Goal: Communication & Community: Answer question/provide support

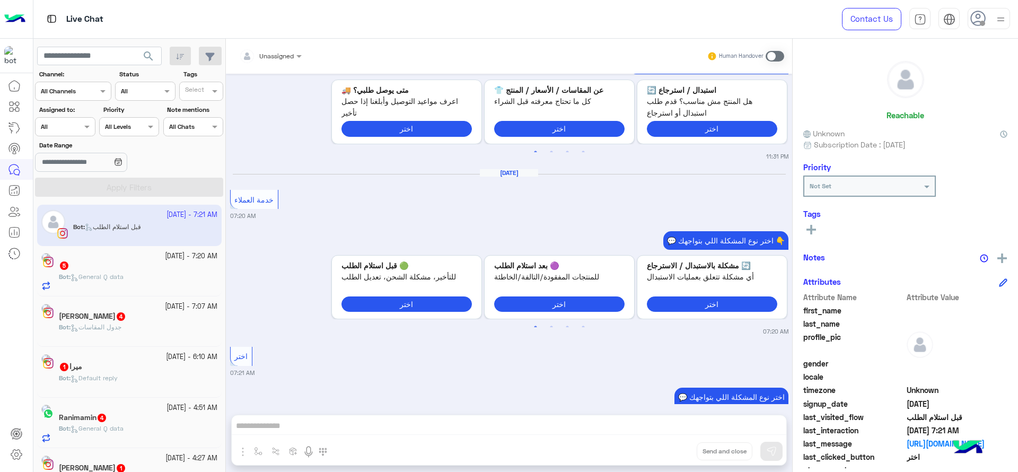
scroll to position [1045, 0]
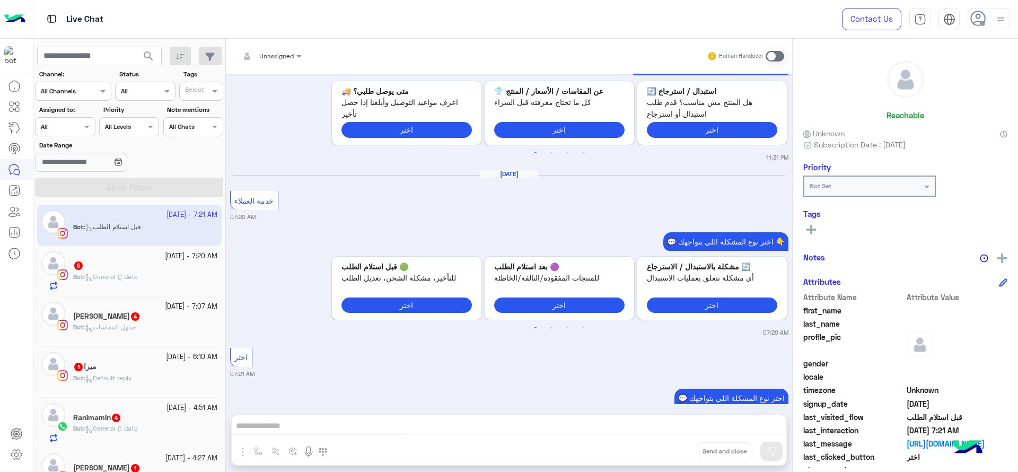
click at [81, 129] on div at bounding box center [65, 125] width 59 height 10
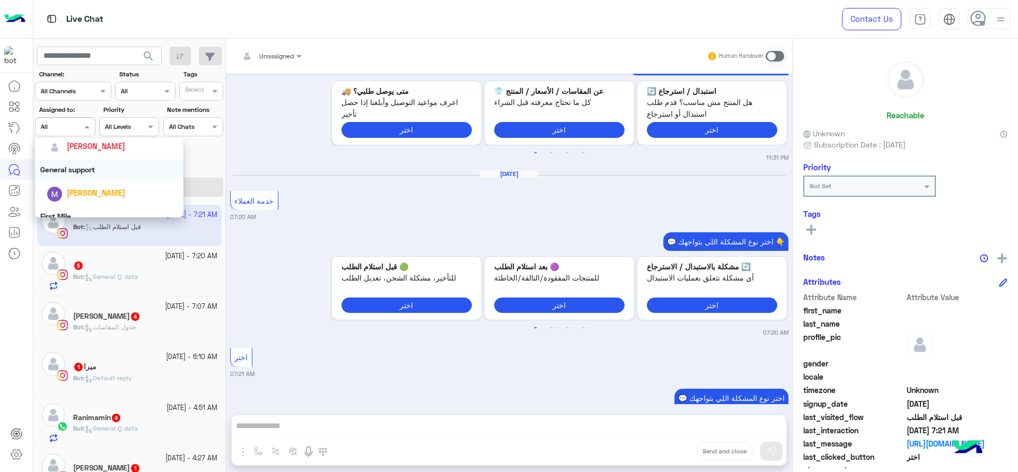
scroll to position [172, 0]
click at [80, 152] on div "[PERSON_NAME]" at bounding box center [96, 146] width 58 height 11
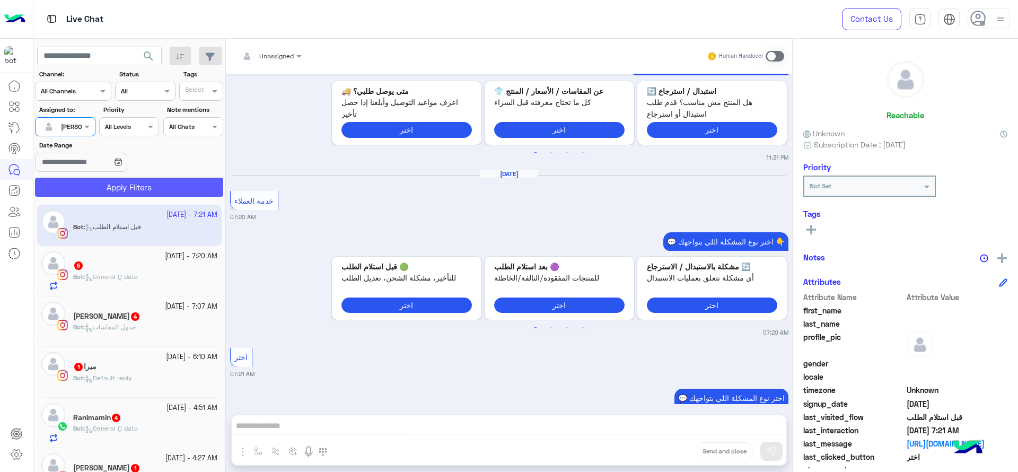
click at [171, 189] on button "Apply Filters" at bounding box center [129, 187] width 188 height 19
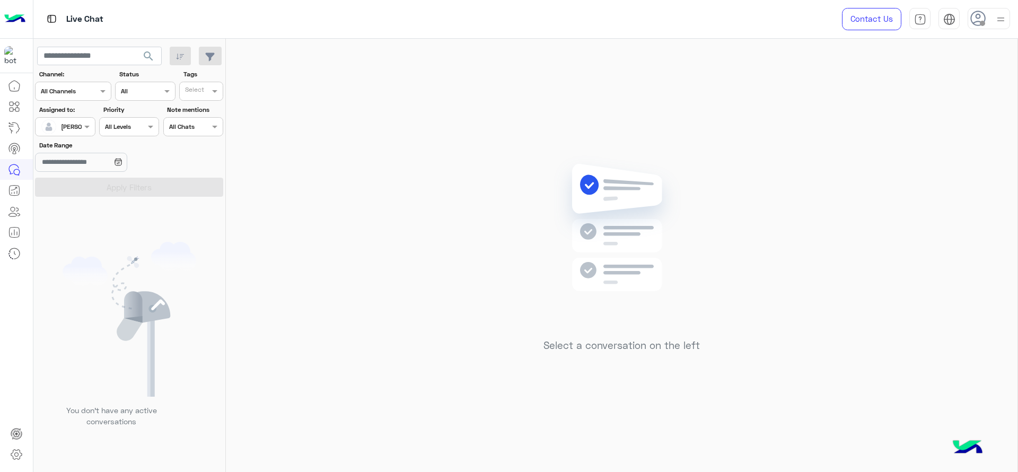
click at [997, 21] on img at bounding box center [1000, 19] width 13 height 13
click at [785, 136] on div "Select a conversation on the left" at bounding box center [621, 257] width 791 height 437
click at [998, 13] on img at bounding box center [1000, 19] width 13 height 13
click at [990, 74] on label "Online" at bounding box center [944, 81] width 116 height 19
click at [850, 53] on div "Select a conversation on the left" at bounding box center [621, 257] width 791 height 437
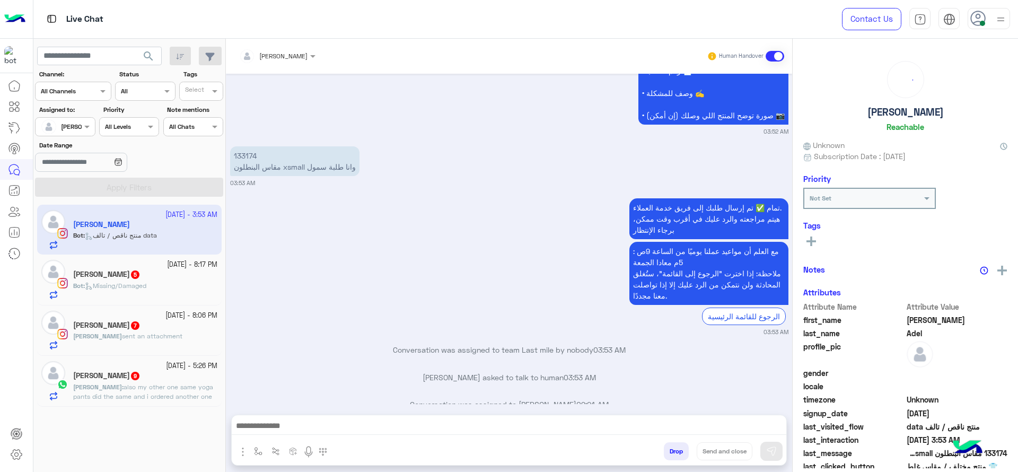
click at [251, 444] on button "button" at bounding box center [258, 450] width 17 height 17
click at [259, 428] on input "text" at bounding box center [276, 426] width 42 height 10
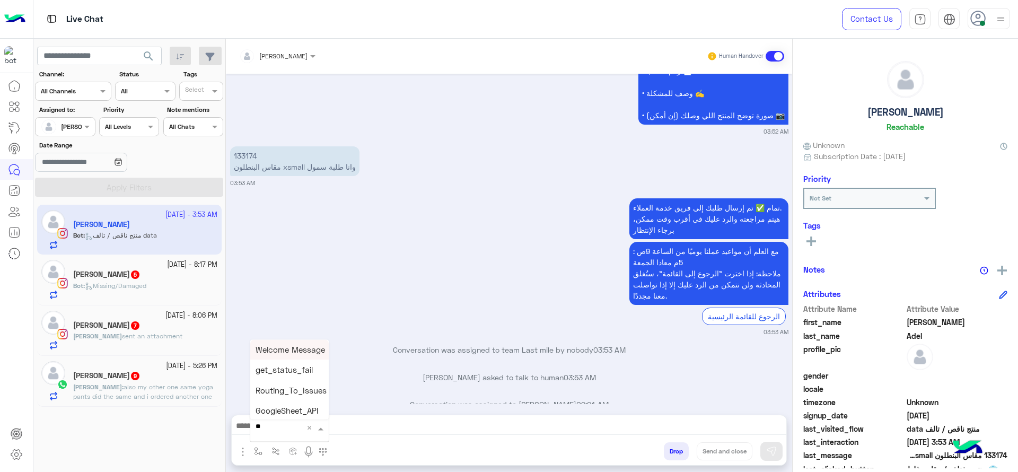
type input "***"
click at [278, 414] on span "چنى greeting" at bounding box center [279, 418] width 48 height 10
type textarea "**********"
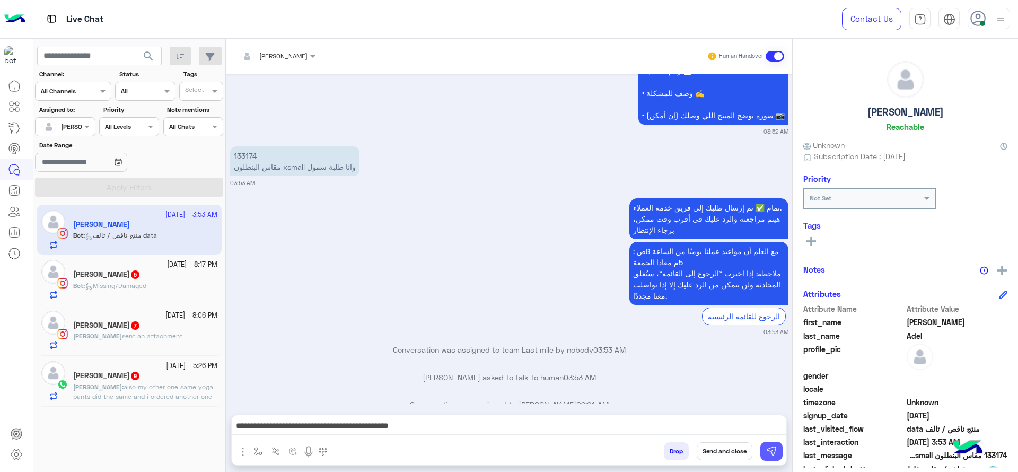
click at [767, 448] on img at bounding box center [771, 451] width 11 height 11
click at [131, 264] on div "12 October - 8:17 PM" at bounding box center [145, 265] width 144 height 10
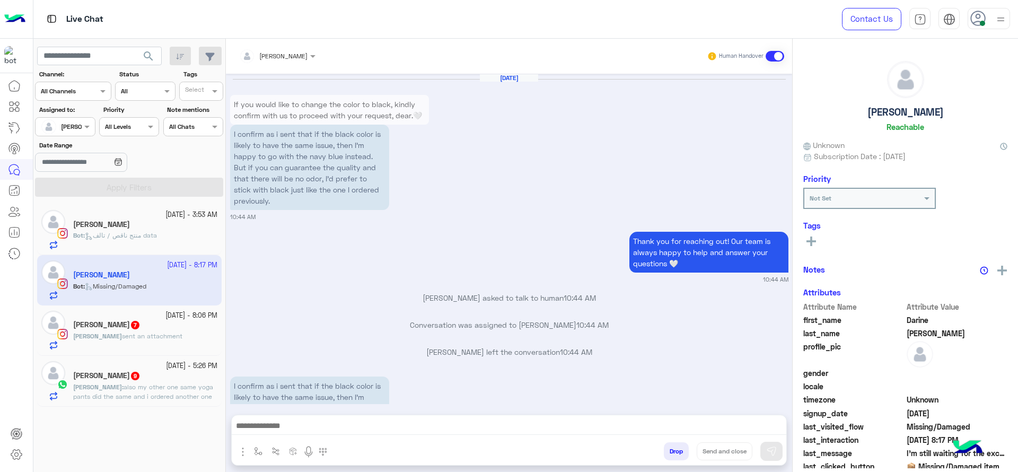
scroll to position [1161, 0]
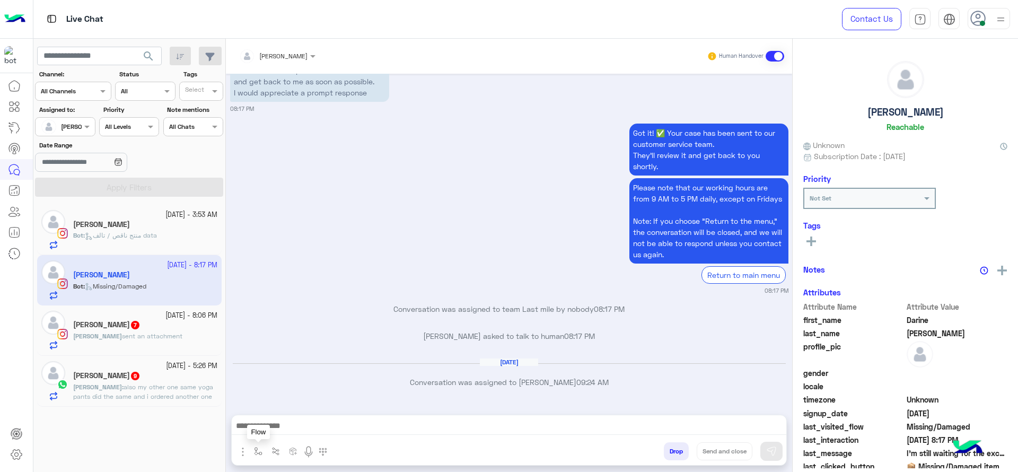
click at [260, 447] on img "button" at bounding box center [258, 451] width 8 height 8
click at [280, 432] on div "enter flow name" at bounding box center [279, 428] width 49 height 10
type input "*"
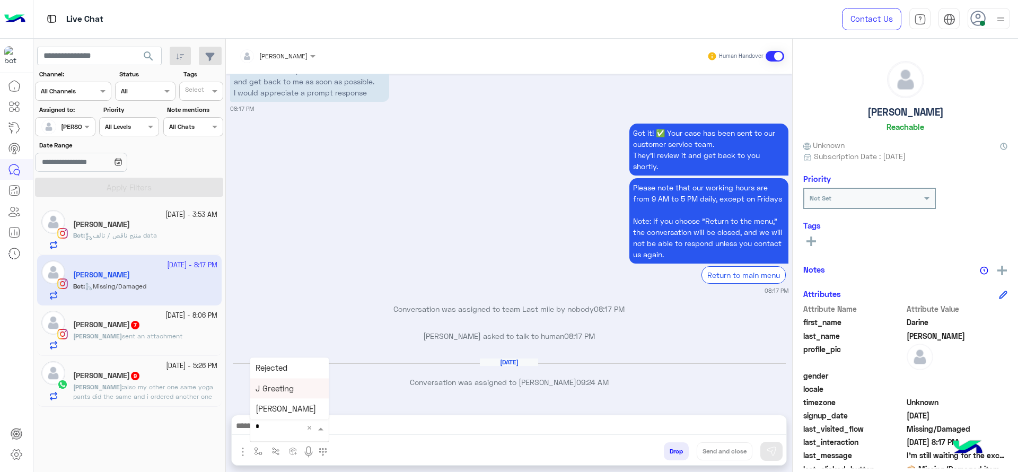
click at [299, 388] on div "J Greeting" at bounding box center [289, 388] width 78 height 21
type textarea "**********"
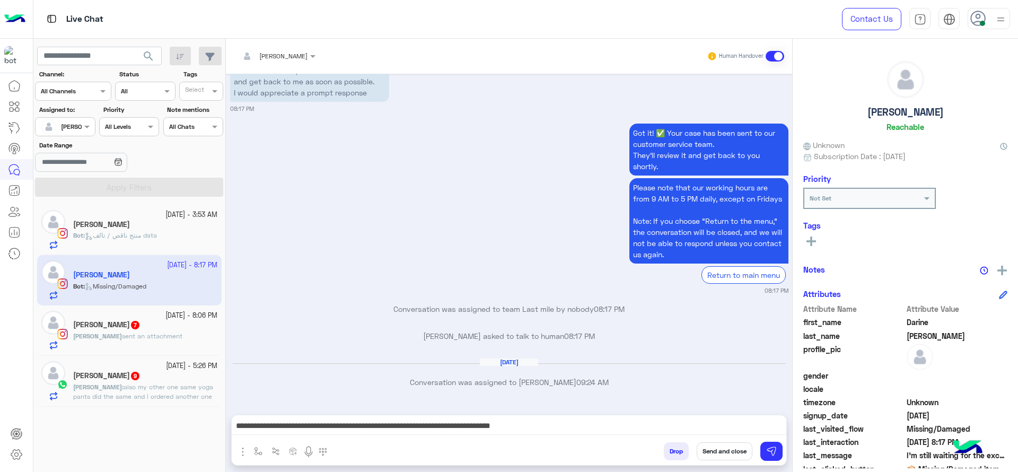
click at [782, 441] on div "Drop Send and close" at bounding box center [560, 452] width 451 height 23
click at [777, 449] on button at bounding box center [771, 450] width 22 height 19
click at [173, 333] on div "Natalie sent an attachment" at bounding box center [145, 340] width 144 height 19
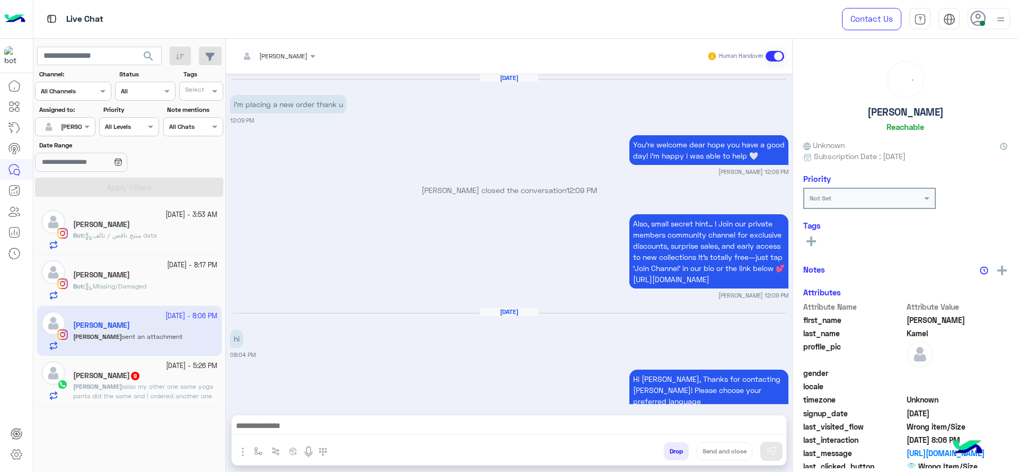
scroll to position [1246, 0]
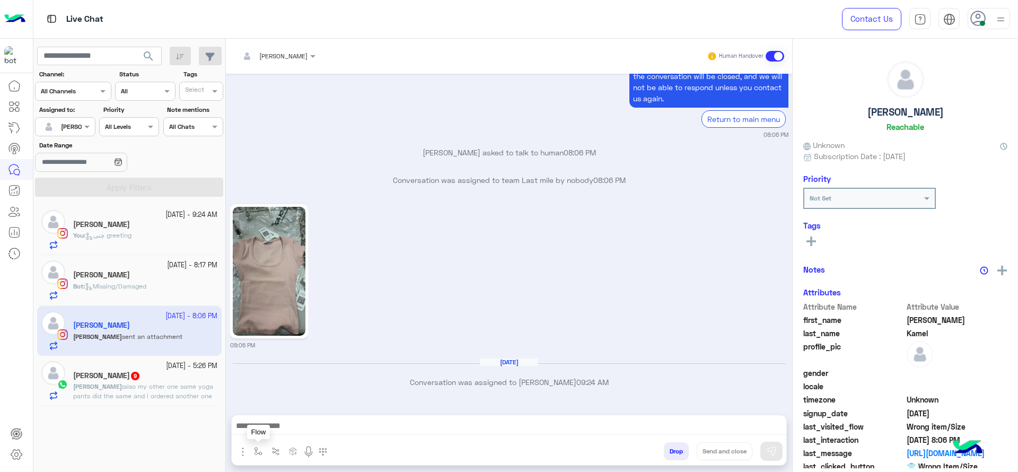
click at [256, 451] on img "button" at bounding box center [258, 451] width 8 height 8
click at [267, 425] on input "text" at bounding box center [276, 426] width 42 height 10
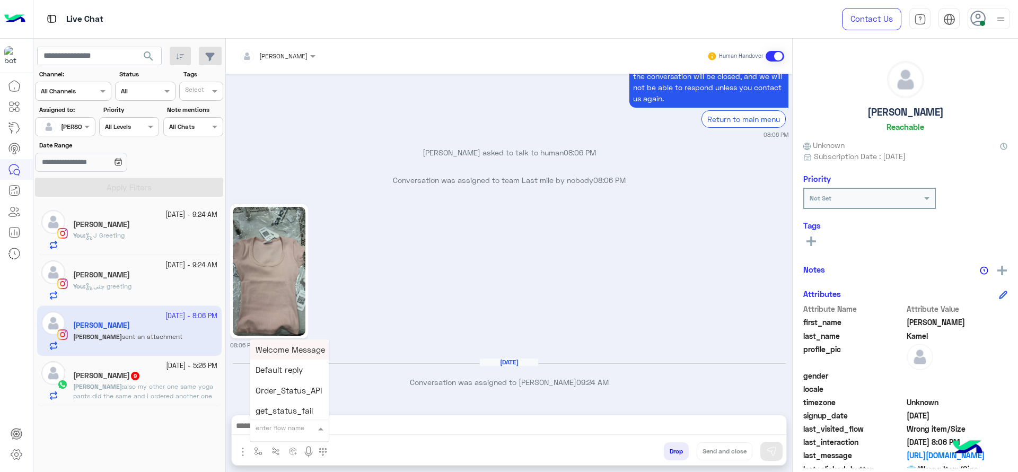
type input "*"
click at [277, 388] on span "J Greeting" at bounding box center [274, 388] width 38 height 10
type textarea "**********"
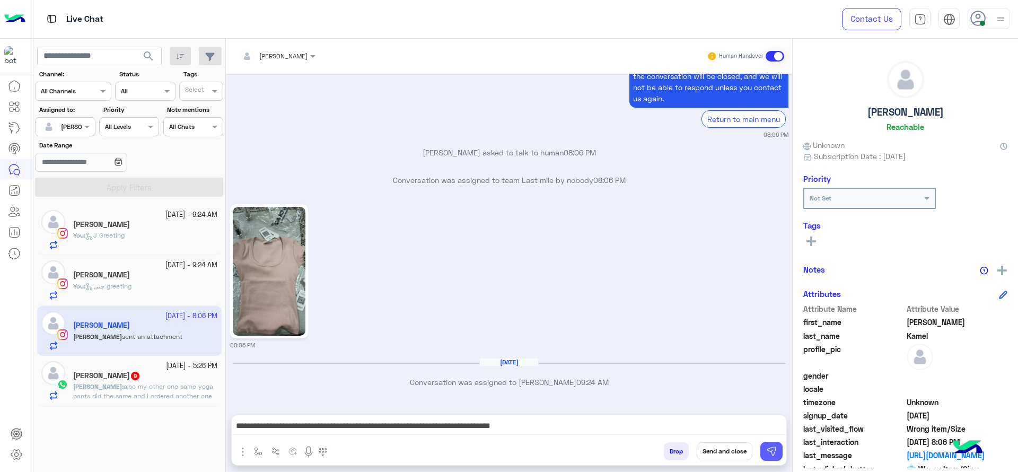
click at [770, 452] on img at bounding box center [771, 451] width 11 height 11
click at [162, 388] on span "also my other one same yoga pants did the same and i ordered another one and th…" at bounding box center [143, 400] width 140 height 37
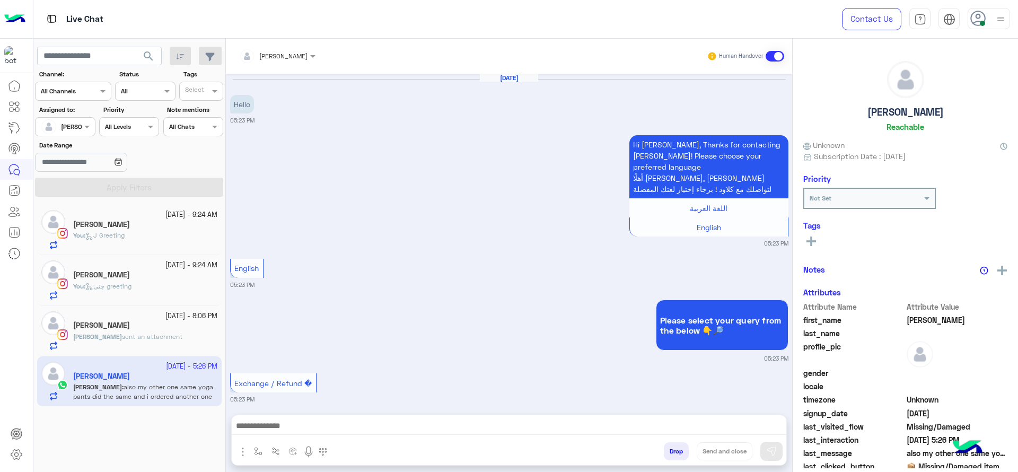
scroll to position [1196, 0]
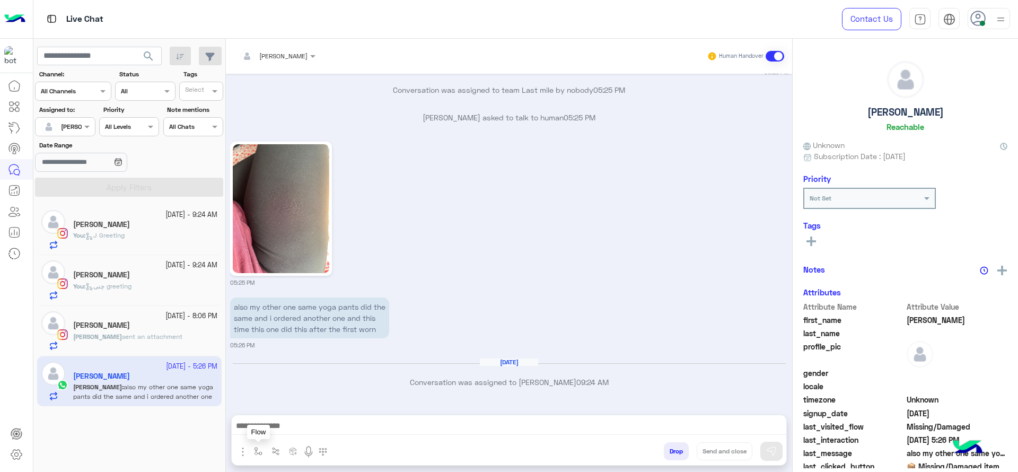
click at [263, 444] on button "button" at bounding box center [258, 450] width 17 height 17
click at [279, 418] on ng-select "enter flow name" at bounding box center [289, 427] width 78 height 19
click at [283, 421] on input "text" at bounding box center [276, 426] width 42 height 10
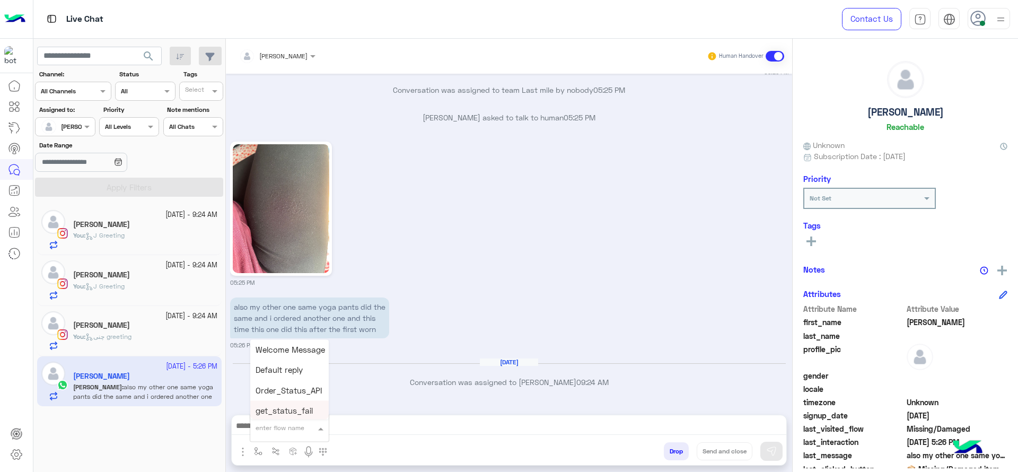
type input "*"
click at [297, 395] on div "J Greeting" at bounding box center [289, 388] width 78 height 21
type textarea "**********"
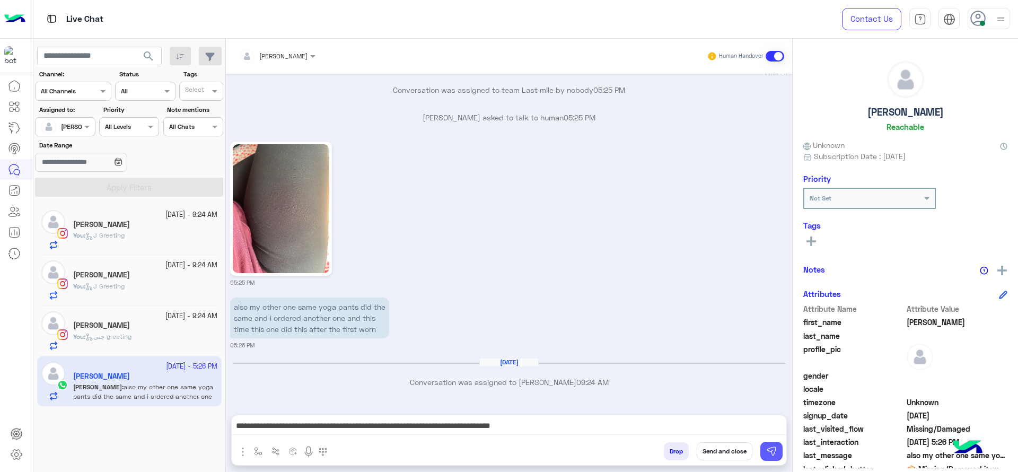
click at [771, 452] on img at bounding box center [771, 451] width 11 height 11
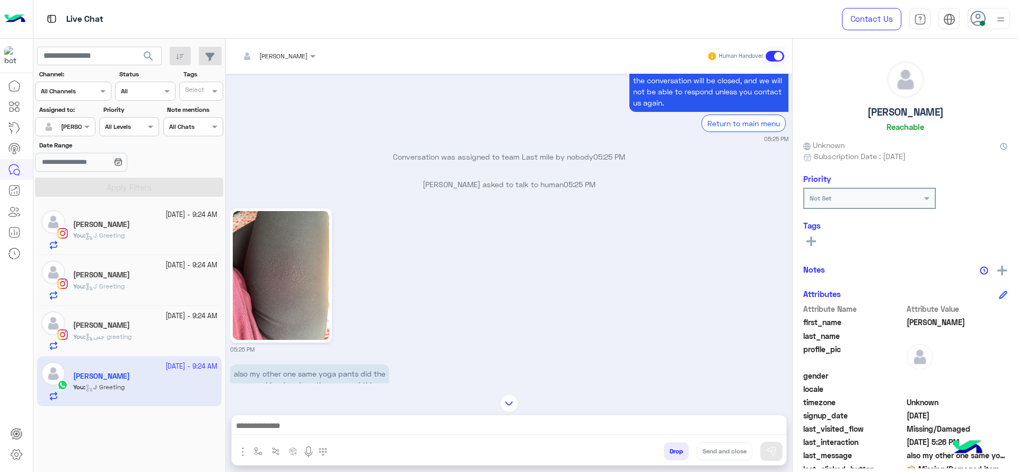
scroll to position [1275, 0]
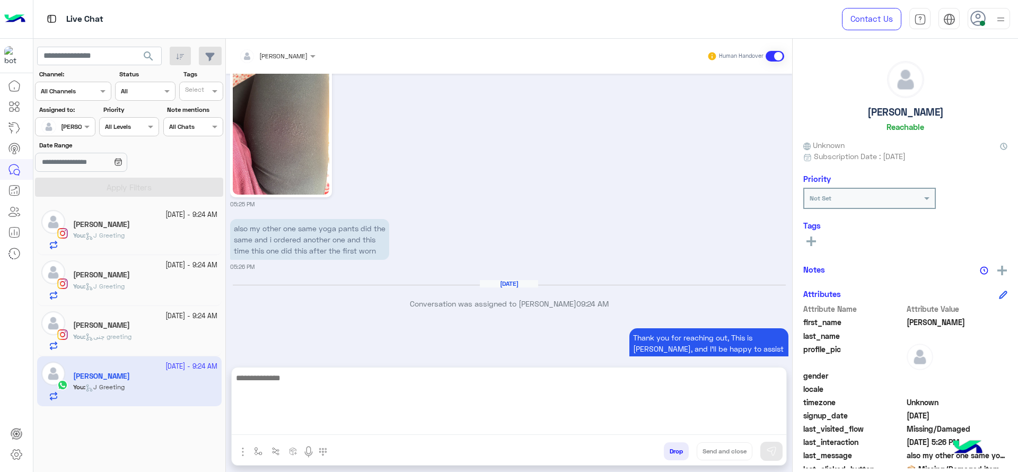
click at [410, 432] on textarea at bounding box center [509, 403] width 554 height 64
type textarea "**********"
click at [379, 377] on textarea "**********" at bounding box center [509, 403] width 554 height 64
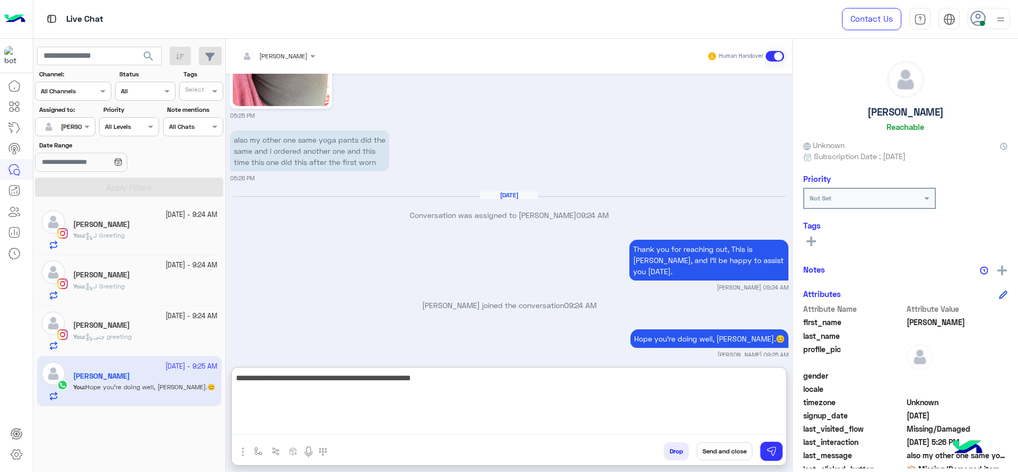
type textarea "**********"
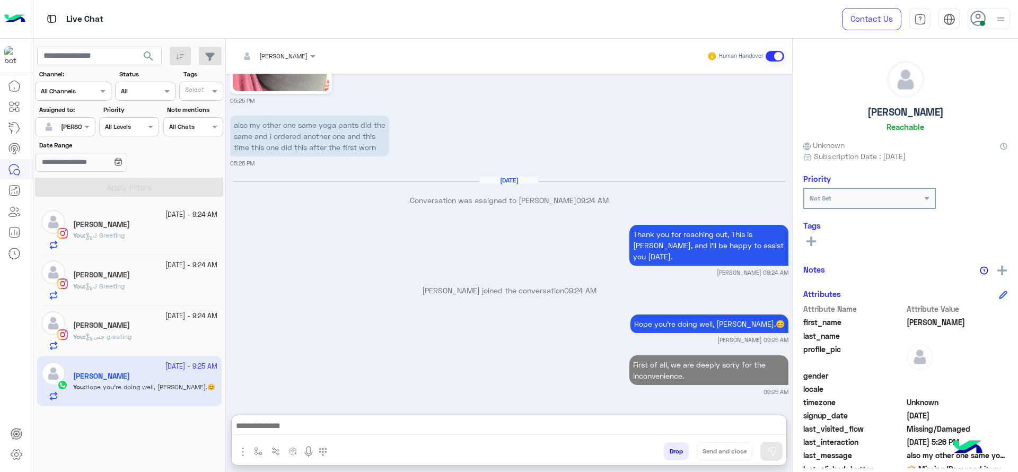
click at [204, 307] on div "13 October - 9:24 AM Sarah Adel You : چنى greeting" at bounding box center [129, 331] width 184 height 50
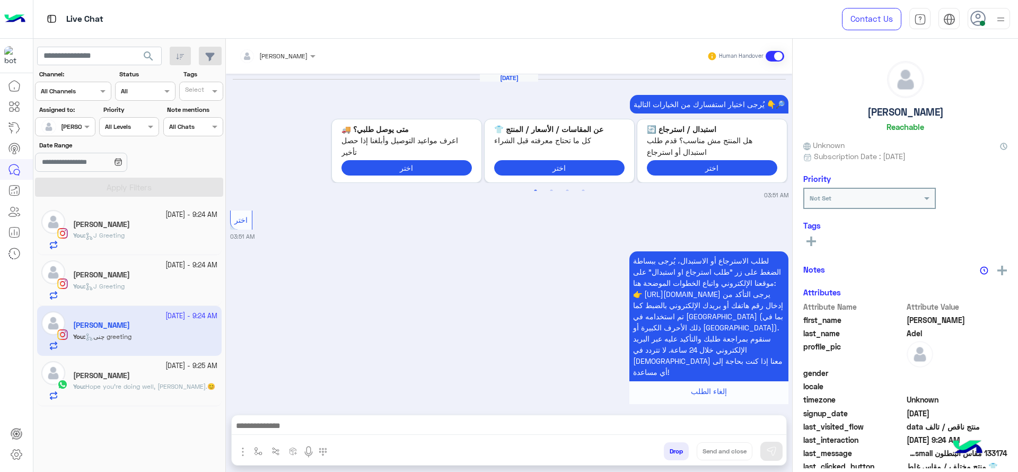
scroll to position [1161, 0]
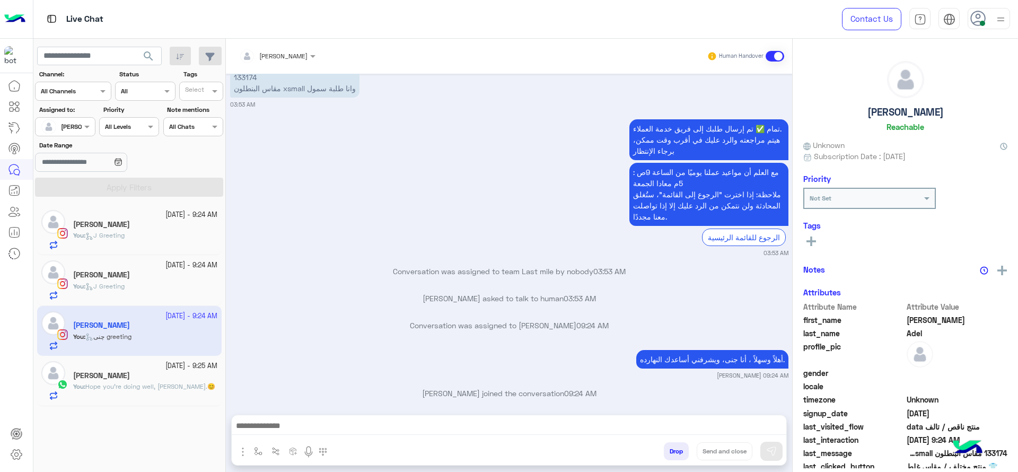
click at [144, 276] on div "Darine Ali" at bounding box center [145, 275] width 144 height 11
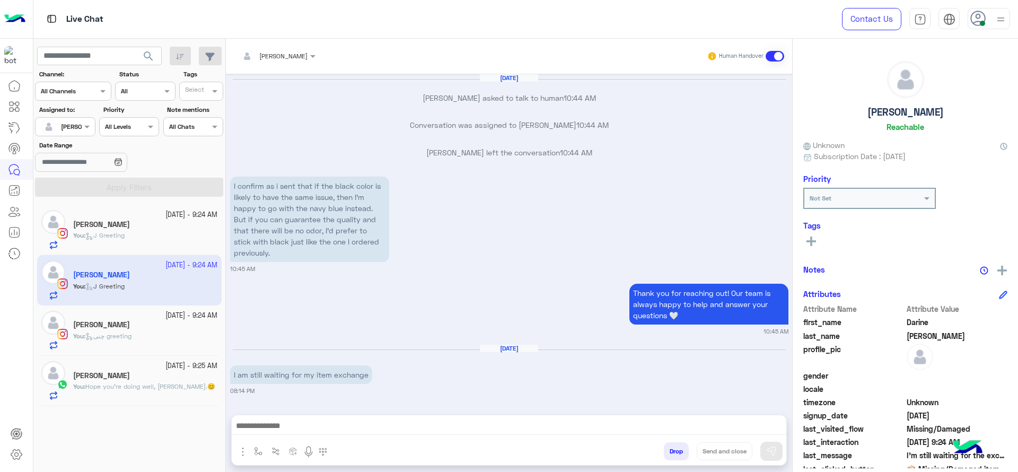
scroll to position [1040, 0]
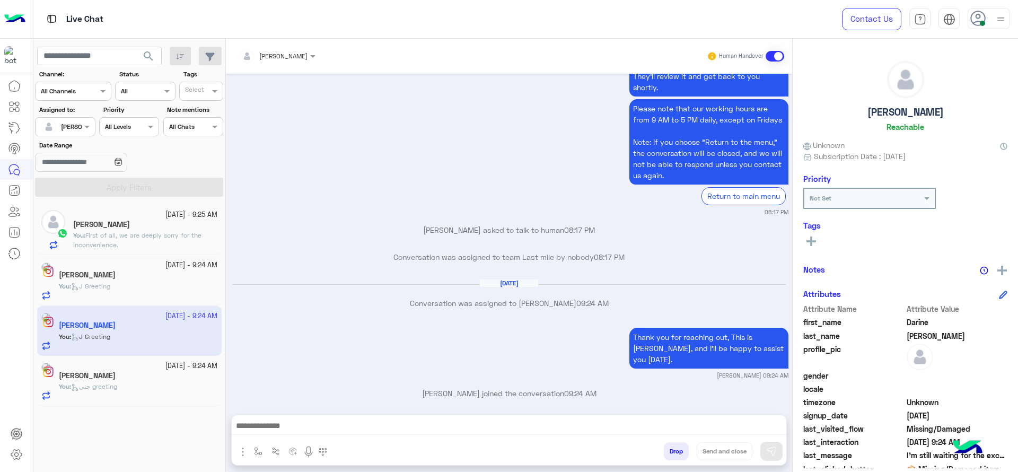
click at [340, 417] on div at bounding box center [509, 428] width 554 height 27
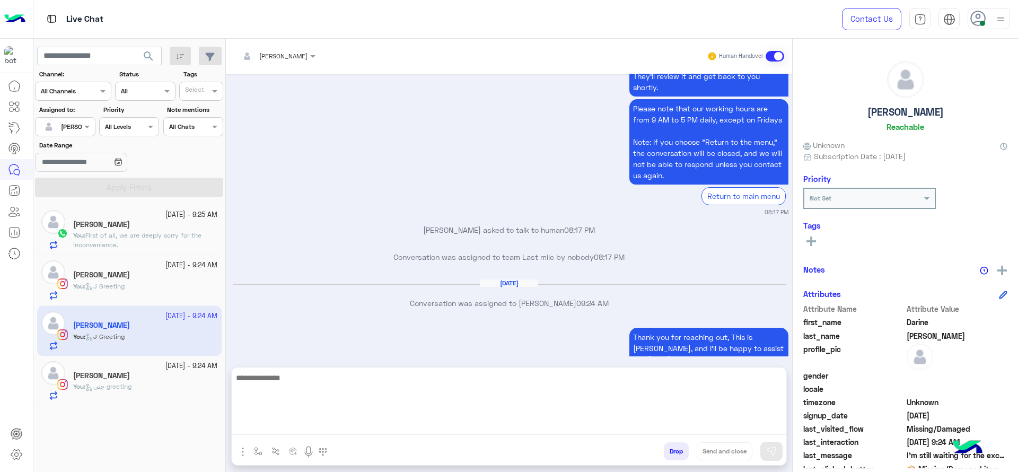
click at [340, 428] on textarea at bounding box center [509, 403] width 554 height 64
paste textarea "**********"
click at [343, 376] on textarea "**********" at bounding box center [509, 403] width 554 height 64
click at [342, 376] on textarea "**********" at bounding box center [509, 403] width 554 height 64
type textarea "**********"
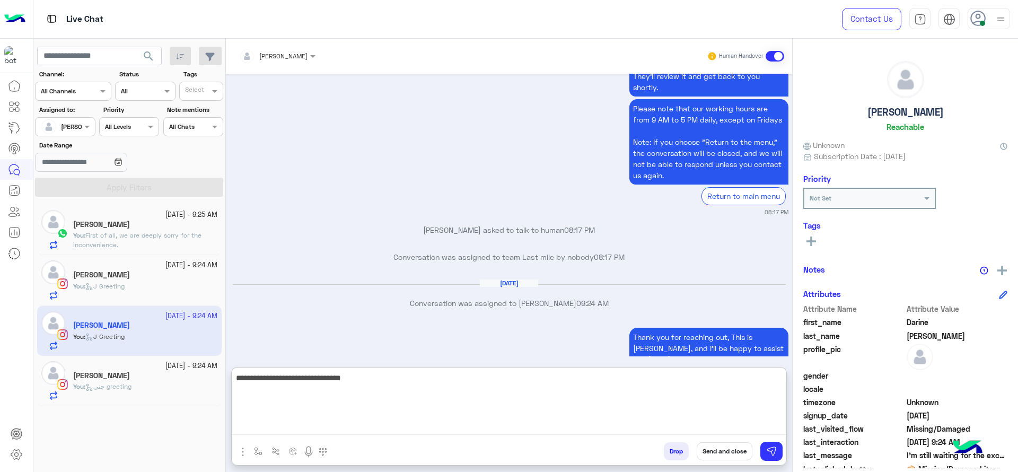
click at [302, 410] on textarea "**********" at bounding box center [509, 403] width 554 height 64
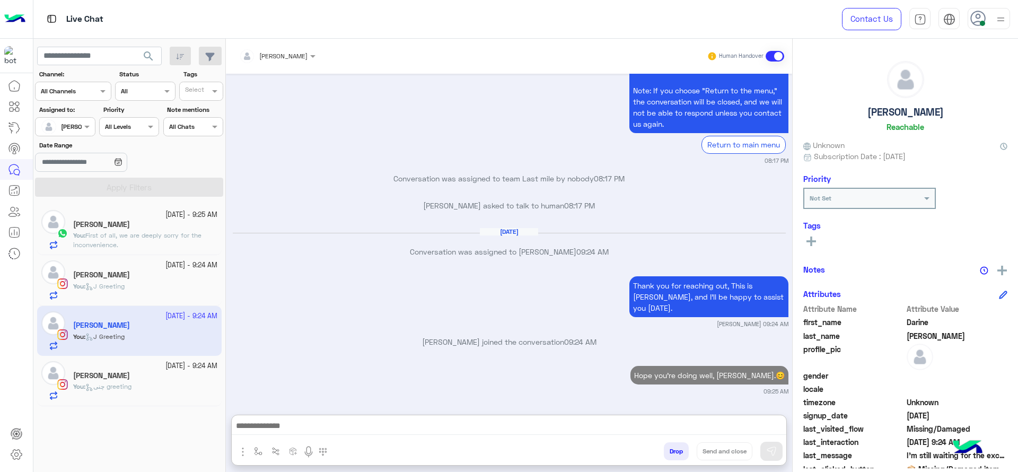
click at [133, 280] on div "Natalie Kamel" at bounding box center [145, 275] width 144 height 11
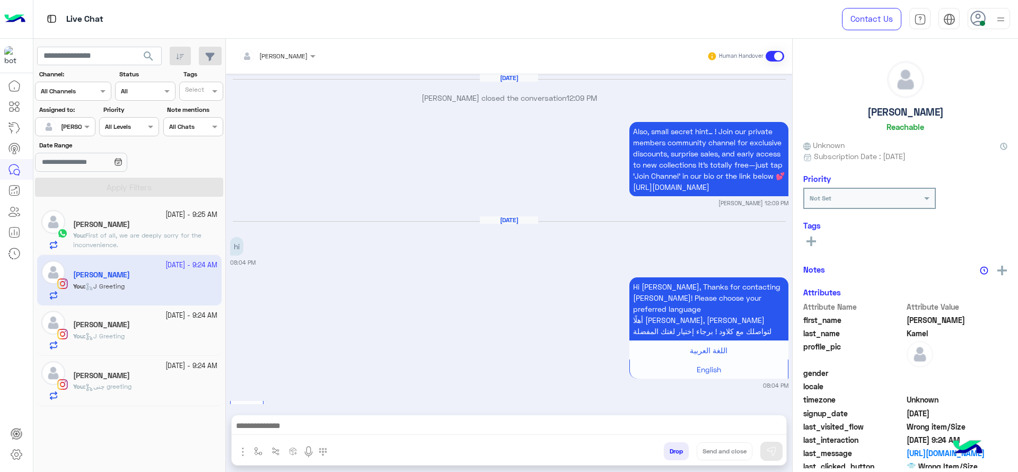
scroll to position [1232, 0]
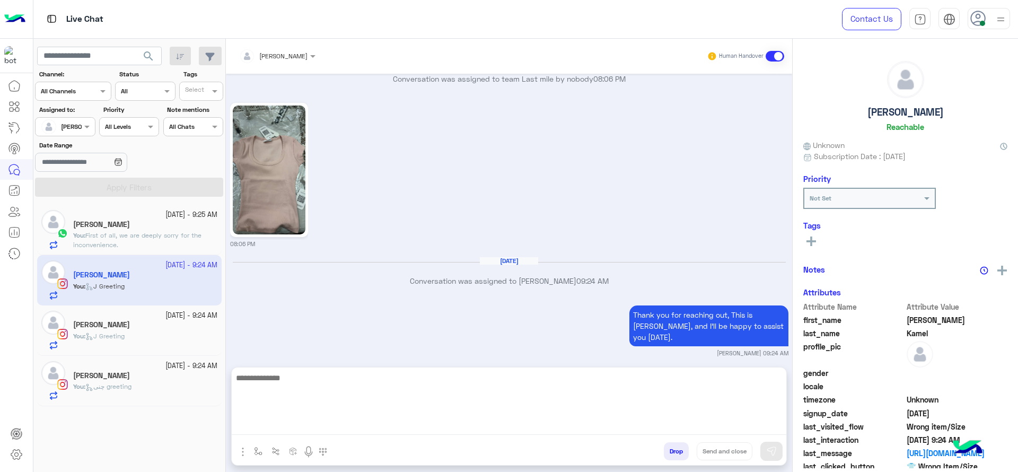
click at [276, 426] on textarea at bounding box center [509, 403] width 554 height 64
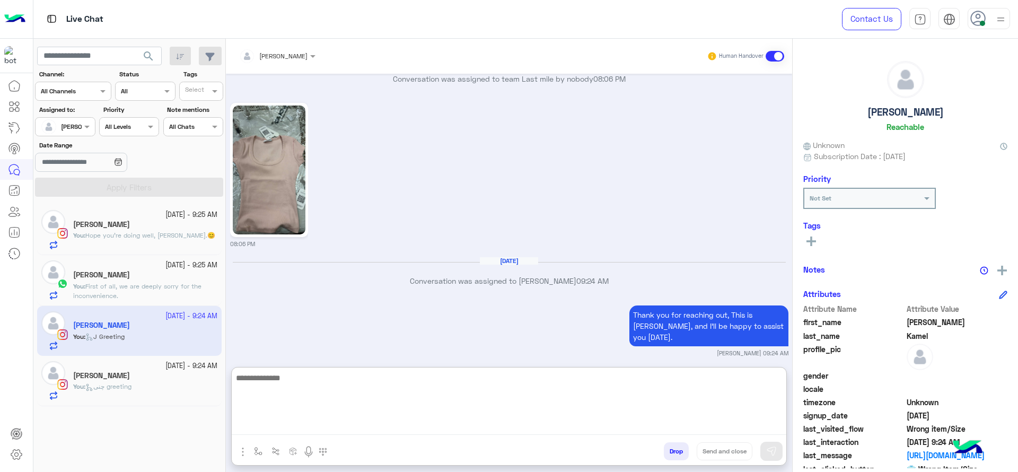
paste textarea "**********"
click at [337, 378] on textarea "**********" at bounding box center [509, 403] width 554 height 64
type textarea "**********"
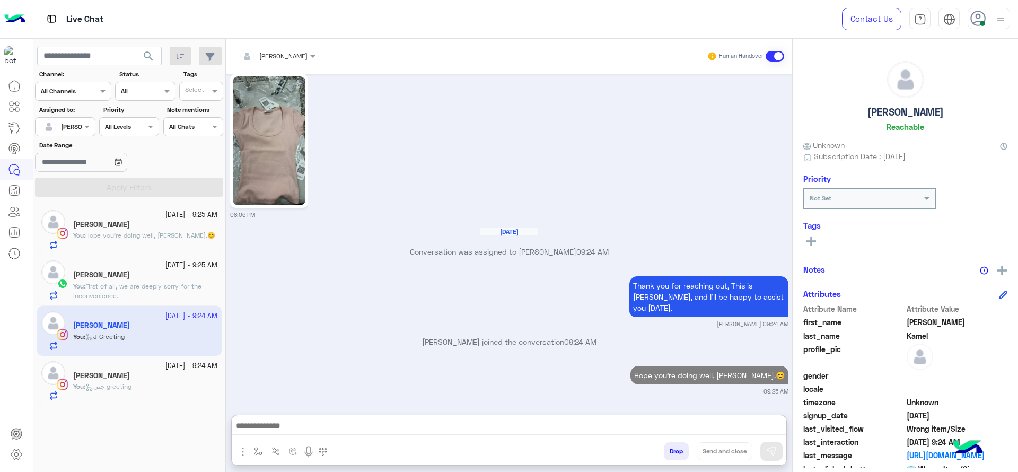
click at [140, 276] on div "Christine" at bounding box center [145, 275] width 144 height 11
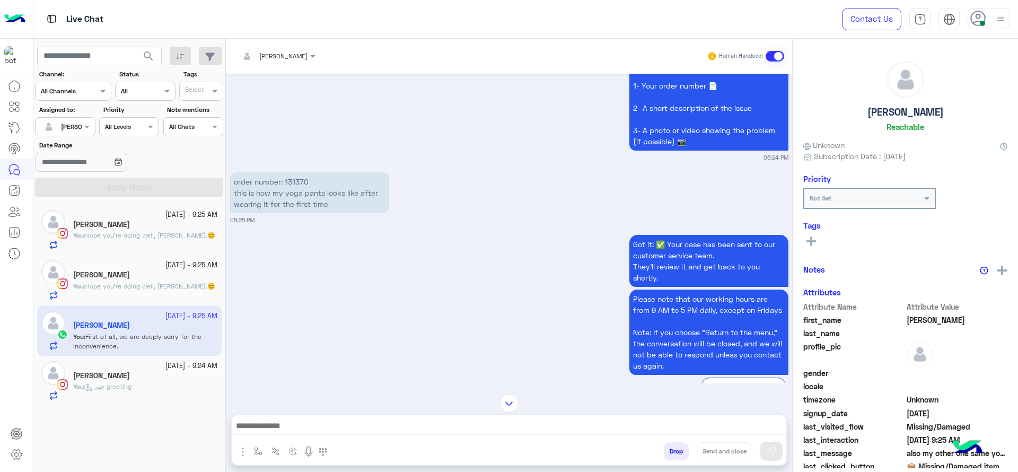
scroll to position [683, 0]
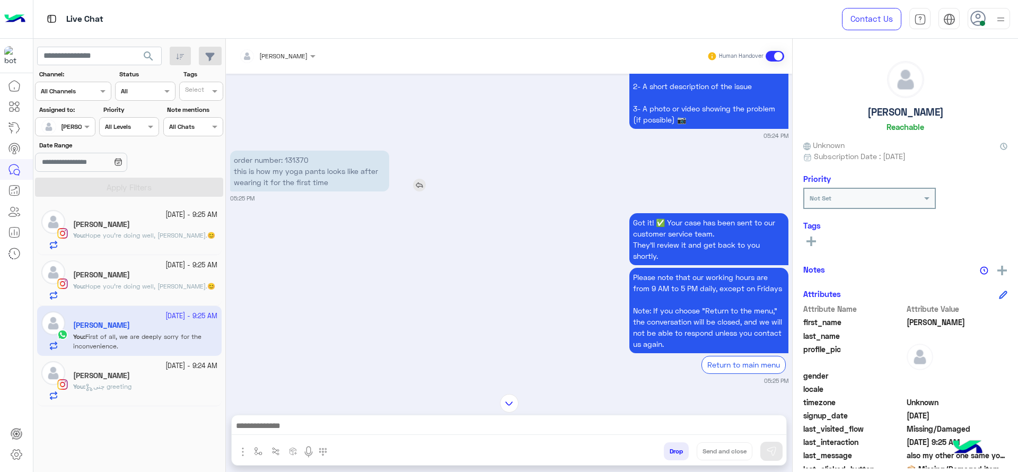
click at [296, 158] on p "order number: 131370 this is how my yoga pants looks like after wearing it for …" at bounding box center [309, 171] width 159 height 41
copy p "131370"
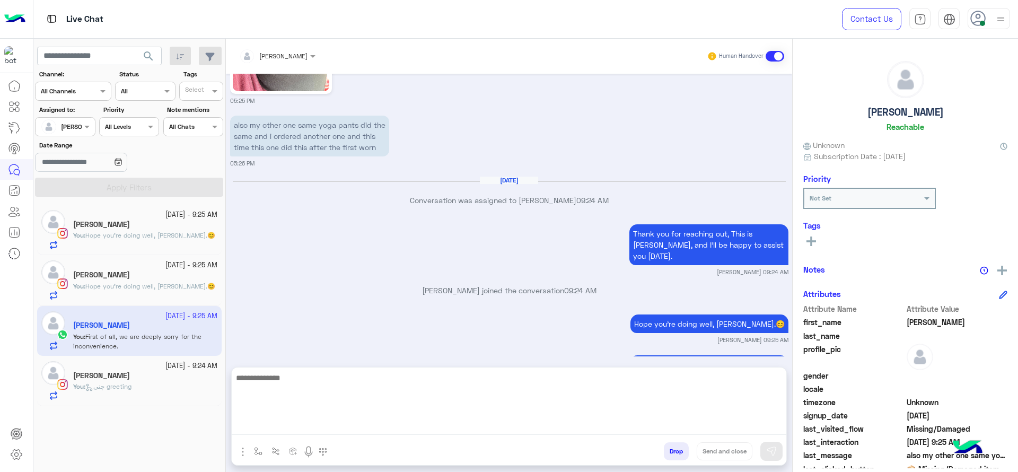
click at [393, 429] on textarea at bounding box center [509, 403] width 554 height 64
type textarea "*"
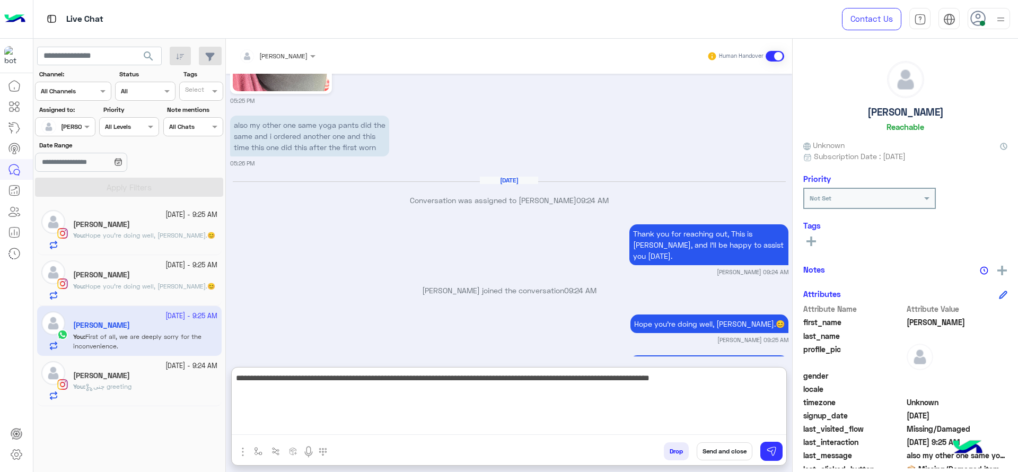
drag, startPoint x: 523, startPoint y: 374, endPoint x: 740, endPoint y: 382, distance: 217.4
click at [740, 382] on textarea "**********" at bounding box center [509, 403] width 554 height 64
type textarea "**********"
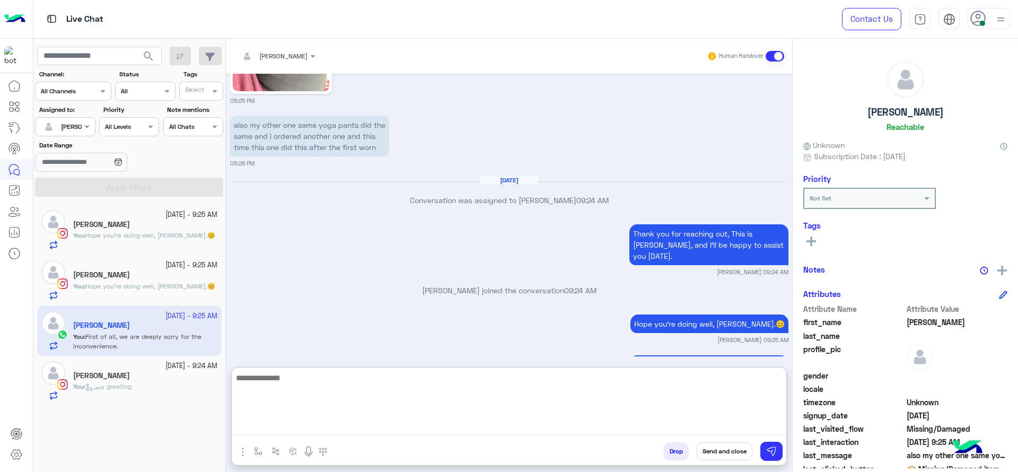
scroll to position [1273, 0]
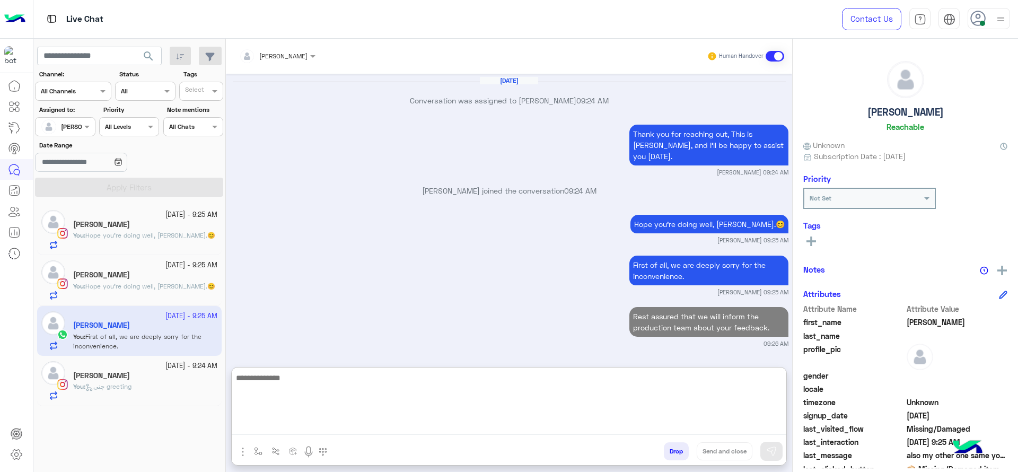
paste textarea "**********"
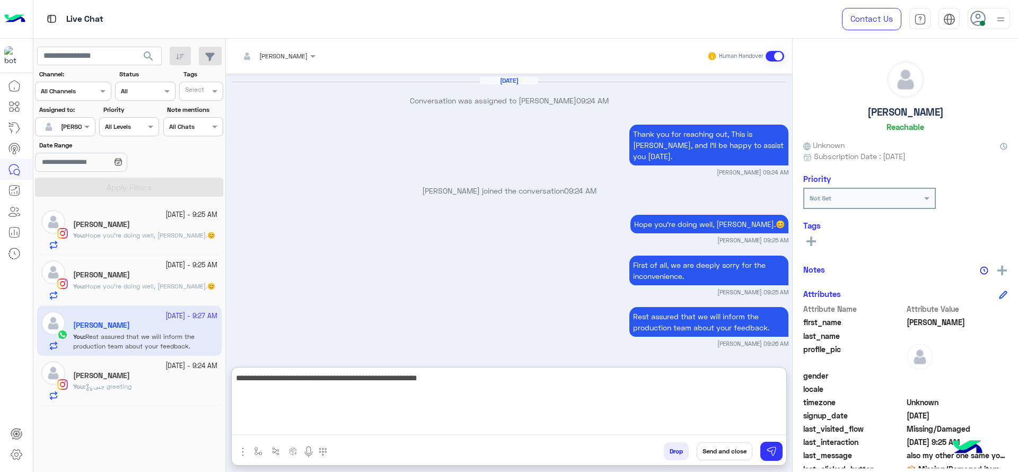
paste textarea "**********"
click at [762, 382] on textarea "**********" at bounding box center [509, 403] width 554 height 64
type textarea "**********"
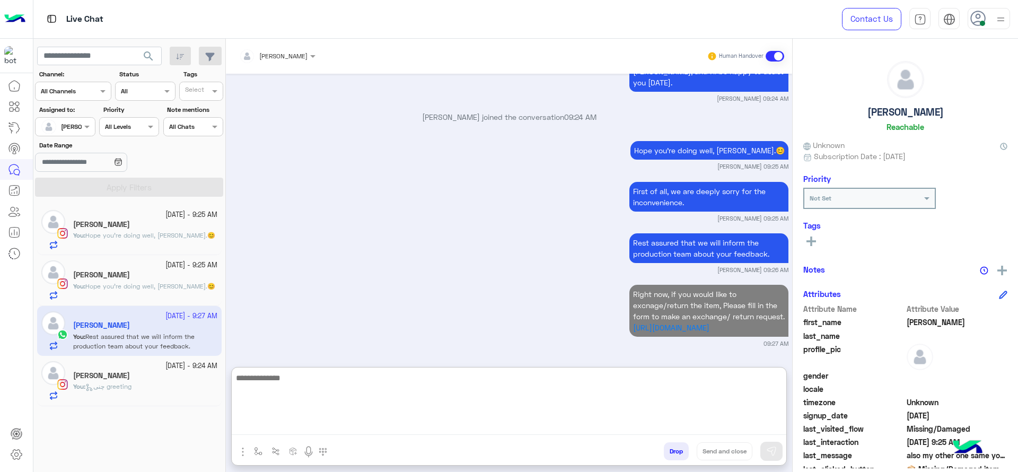
paste textarea "**********"
type textarea "**********"
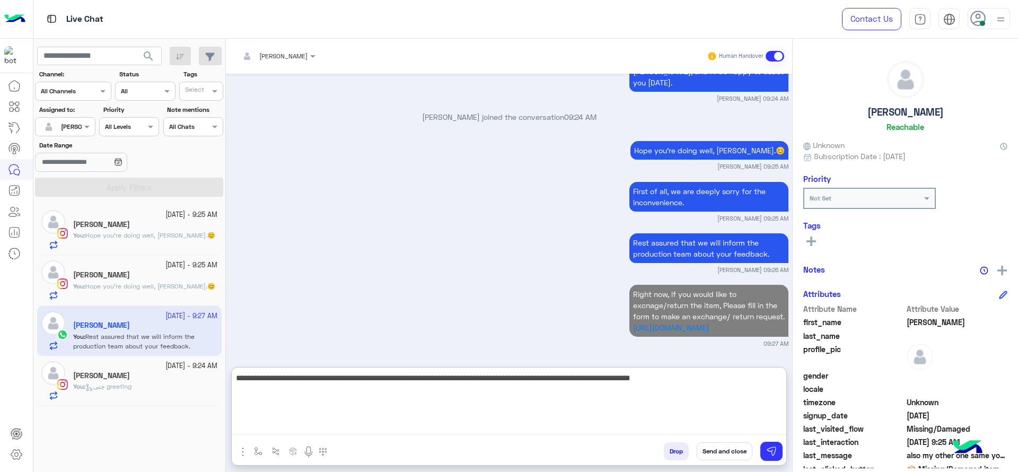
click at [578, 392] on textarea "**********" at bounding box center [509, 403] width 554 height 64
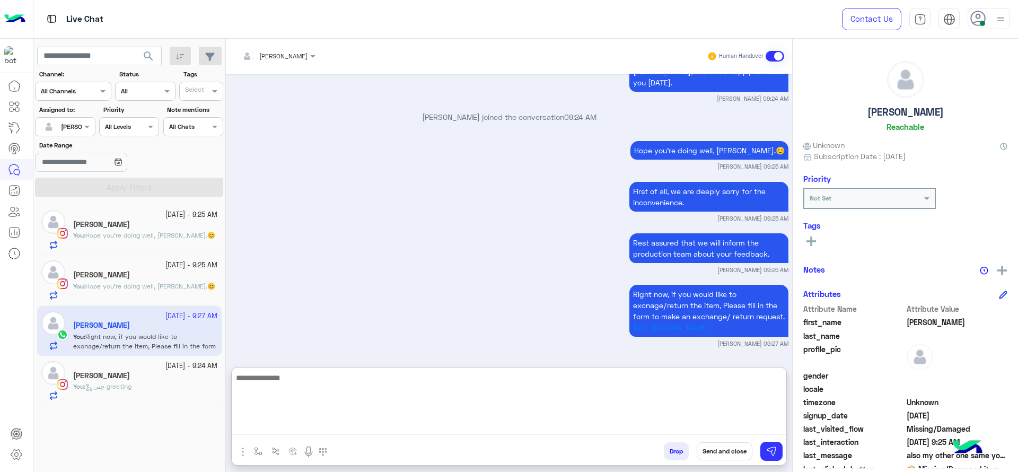
scroll to position [1432, 0]
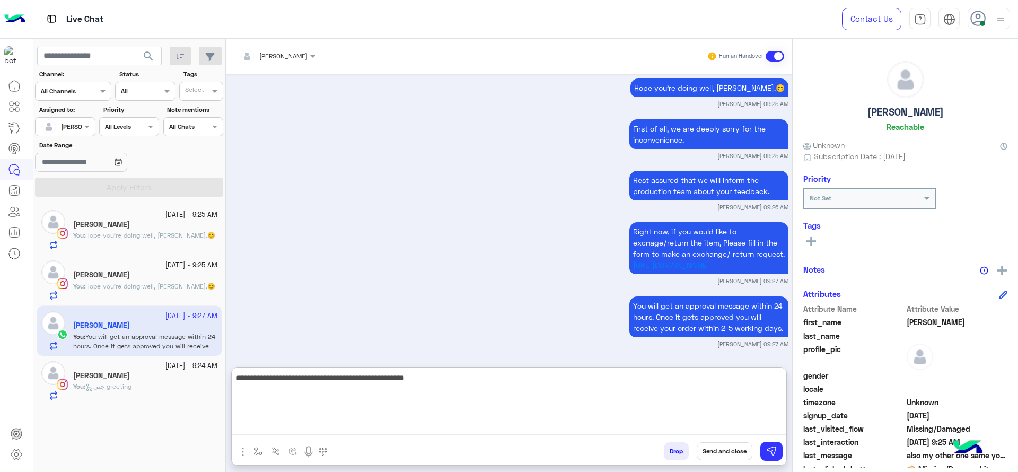
type textarea "**********"
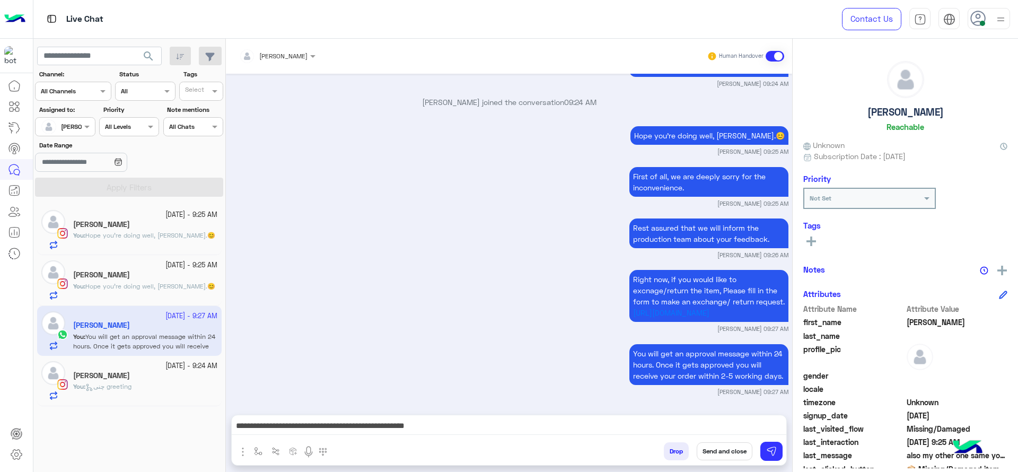
scroll to position [1384, 0]
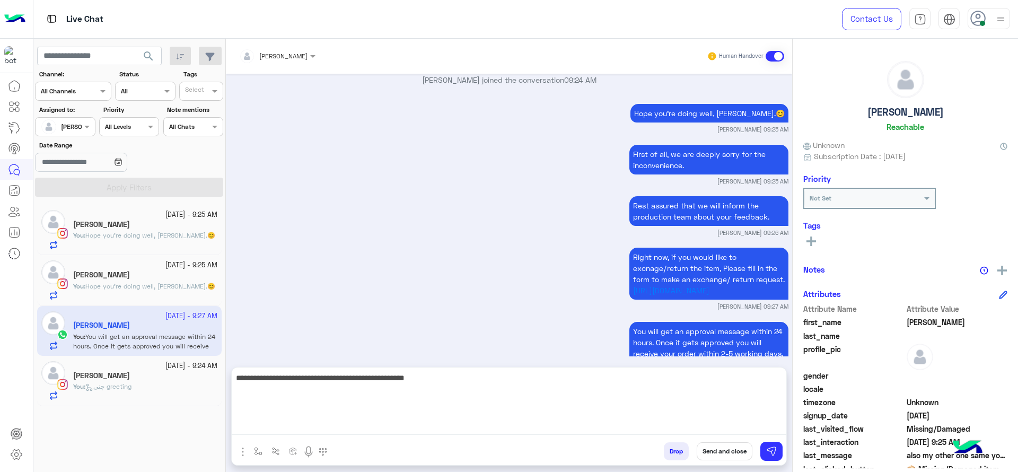
click at [557, 425] on textarea "**********" at bounding box center [509, 403] width 554 height 64
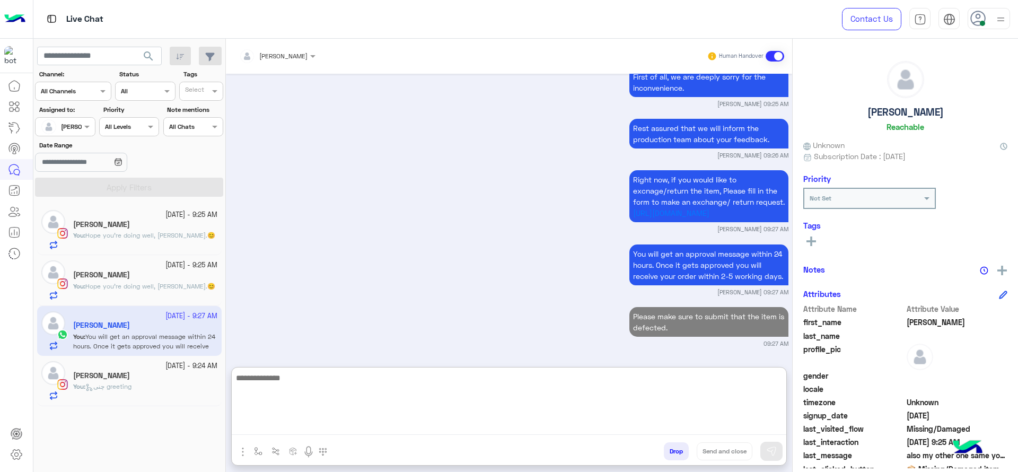
paste textarea "**********"
type textarea "**********"
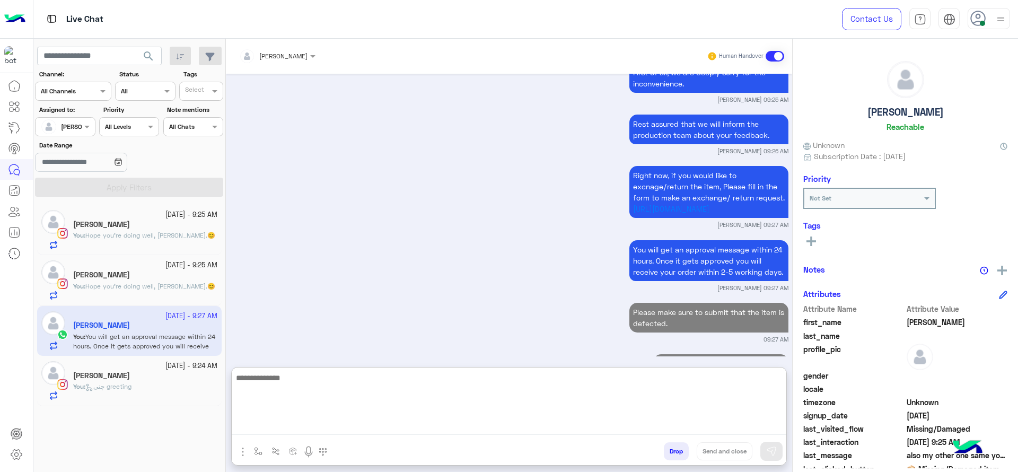
scroll to position [1524, 0]
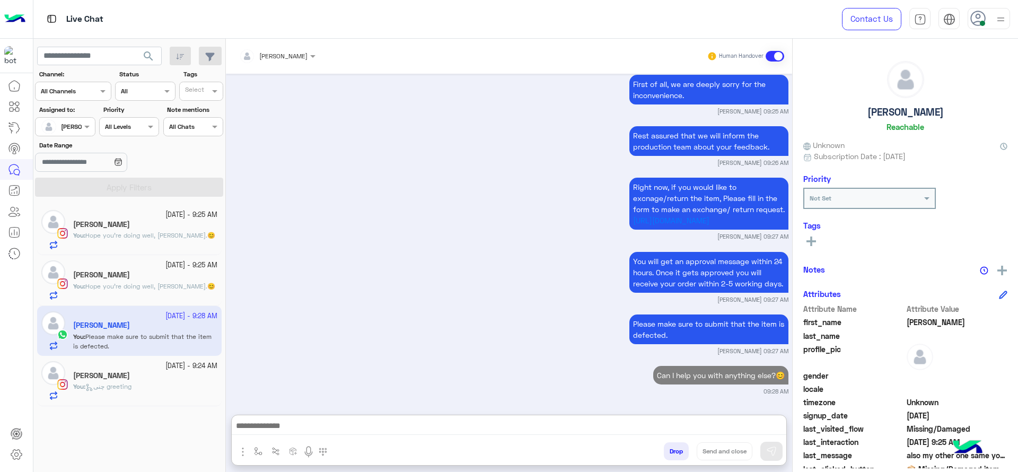
click at [179, 371] on div "Sarah Adel" at bounding box center [145, 376] width 144 height 11
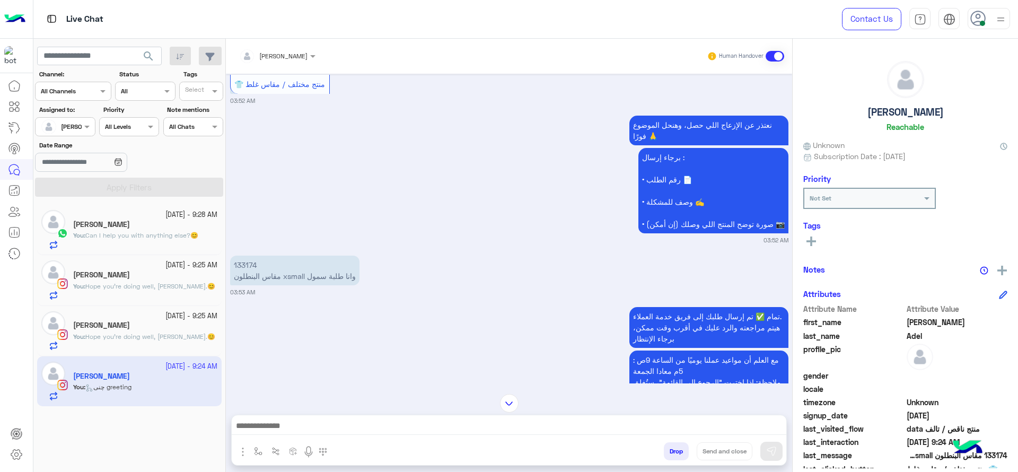
scroll to position [976, 0]
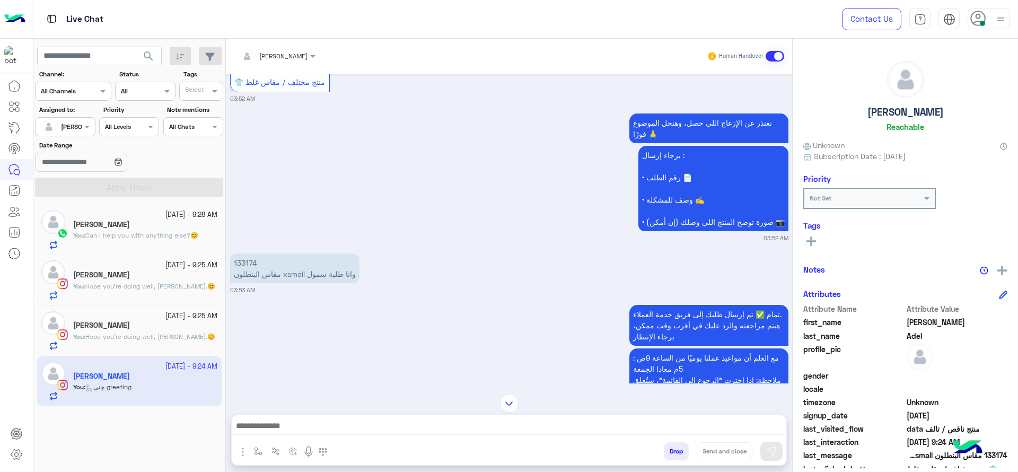
click at [242, 253] on p "133174 مقاس البنطلون xsmall وانا طلبة سمول" at bounding box center [294, 268] width 129 height 30
copy p "133174"
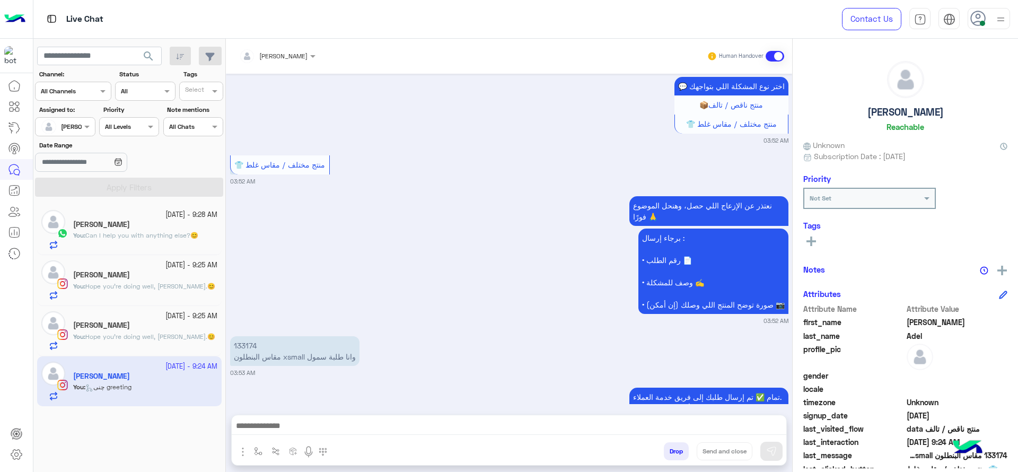
scroll to position [1355, 0]
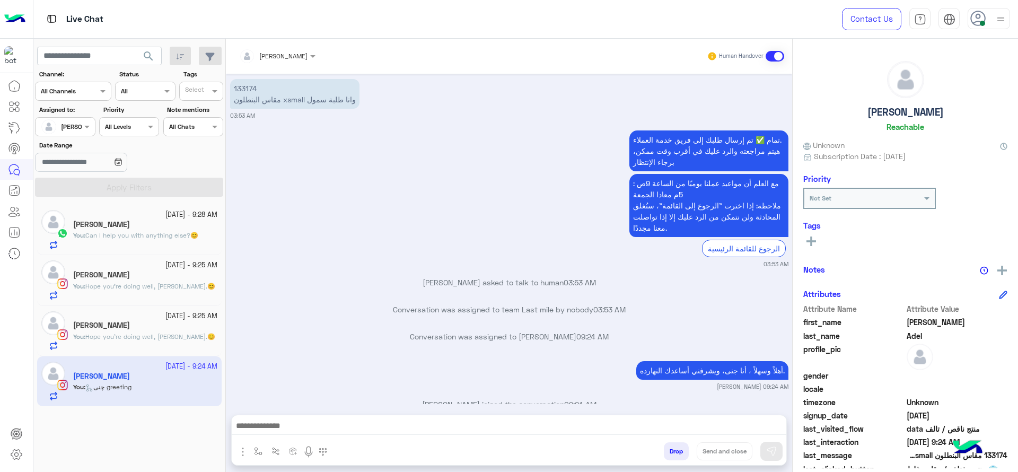
click at [136, 342] on div "You : Hope you're doing well, Darine.😊" at bounding box center [145, 341] width 144 height 19
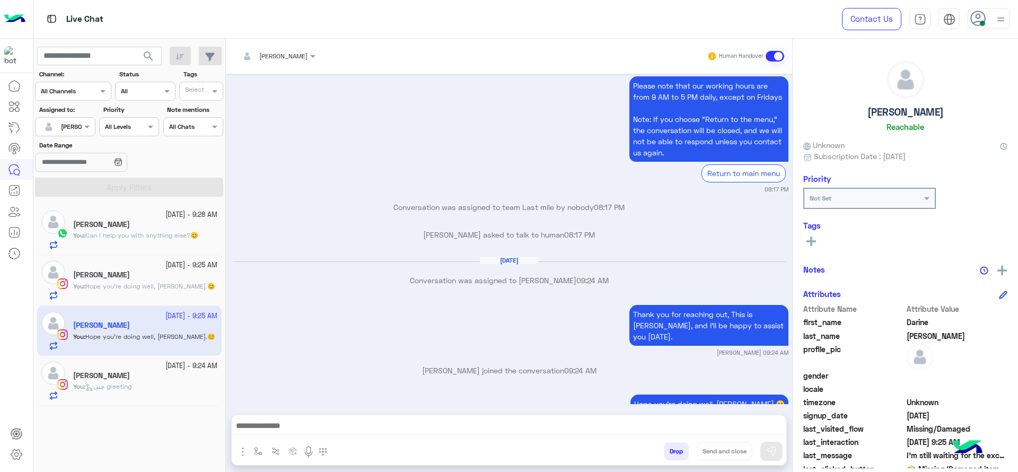
scroll to position [2388, 0]
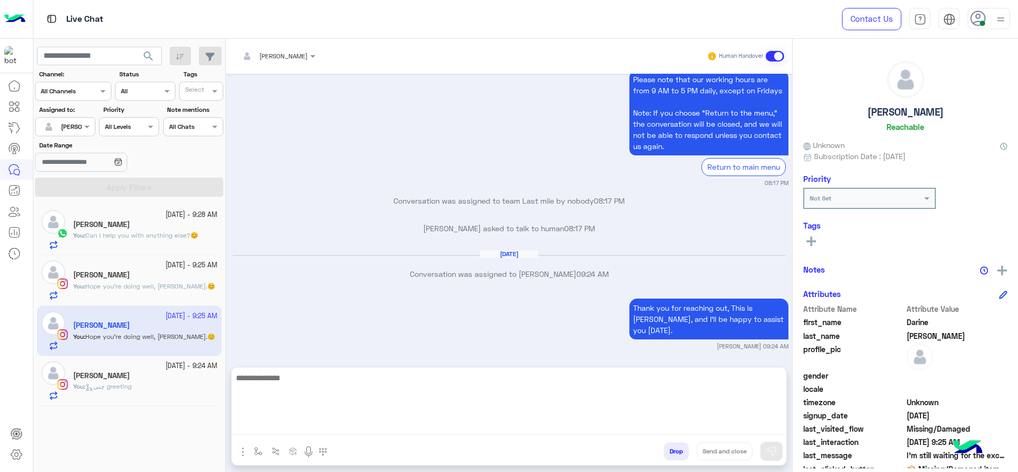
click at [377, 424] on textarea at bounding box center [509, 403] width 554 height 64
type textarea "*"
paste textarea "**********"
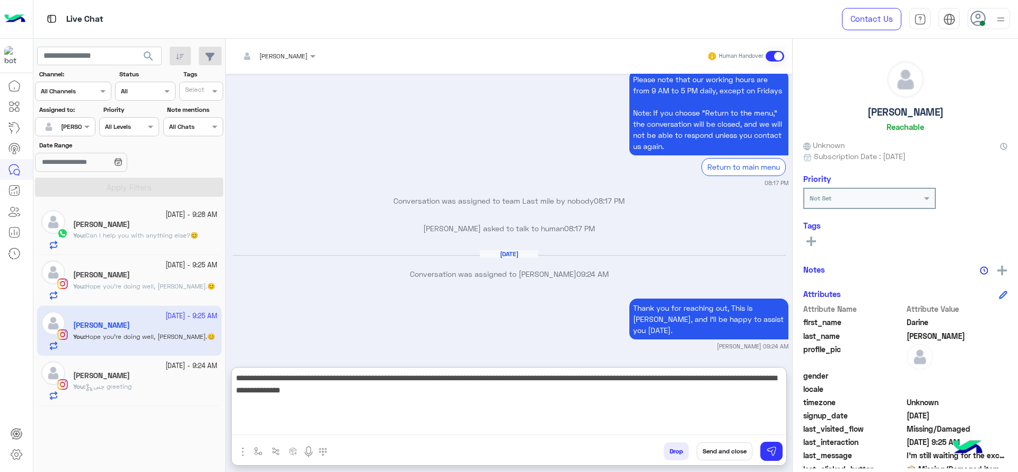
click at [511, 417] on textarea "**********" at bounding box center [509, 403] width 554 height 64
click at [509, 402] on textarea "**********" at bounding box center [509, 403] width 554 height 64
click at [506, 395] on textarea "**********" at bounding box center [509, 403] width 554 height 64
type textarea "**********"
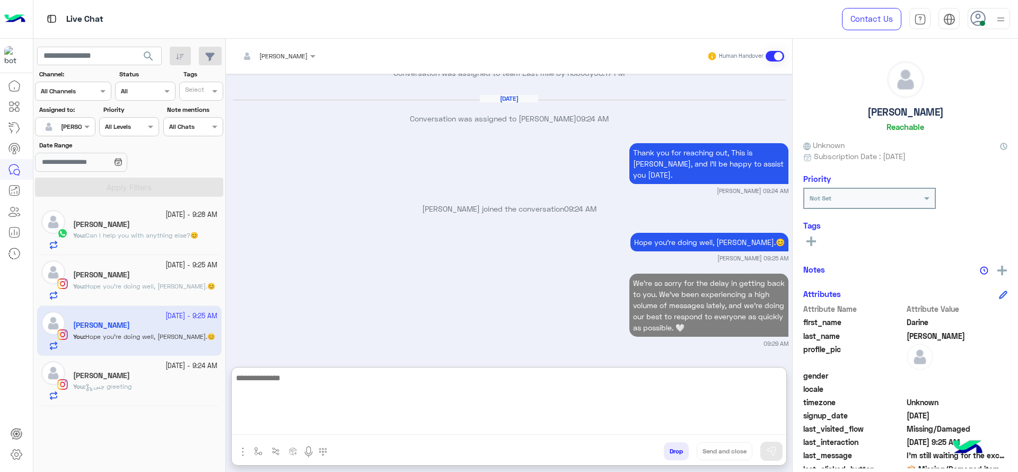
scroll to position [2521, 0]
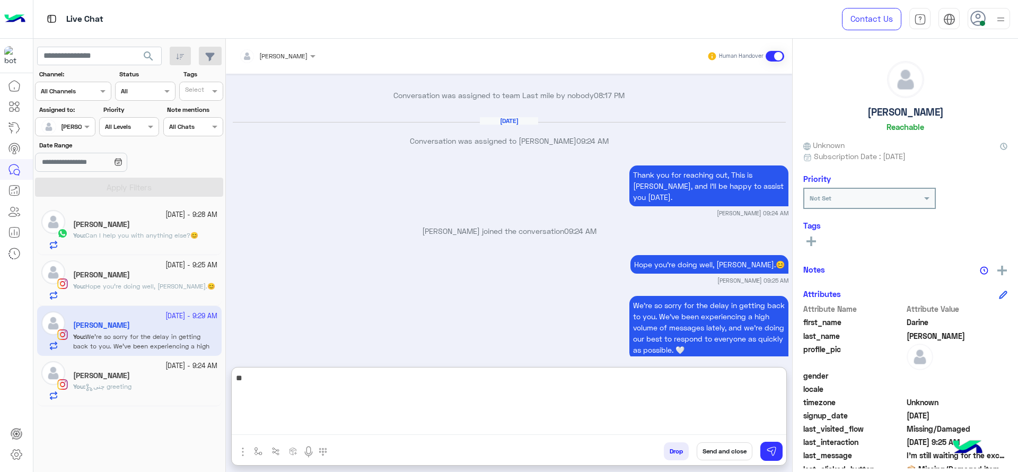
type textarea "*"
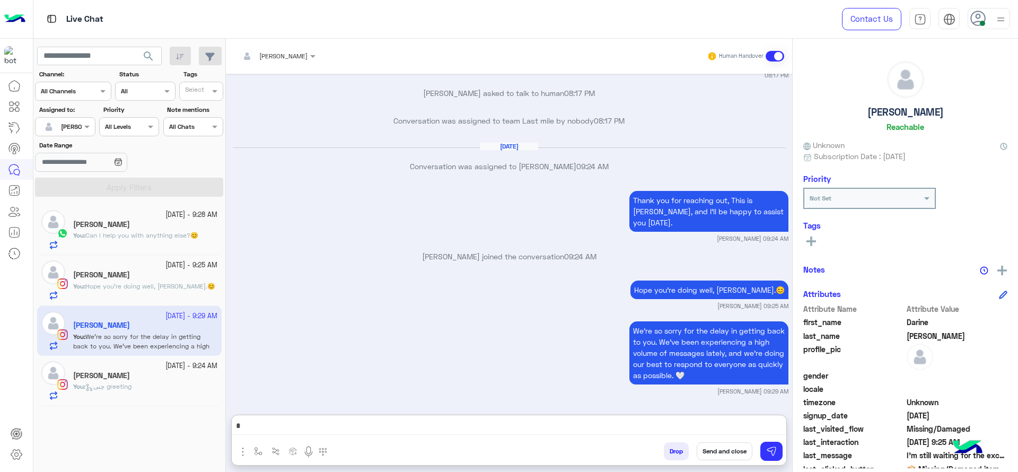
click at [156, 228] on div "Christine" at bounding box center [145, 225] width 144 height 11
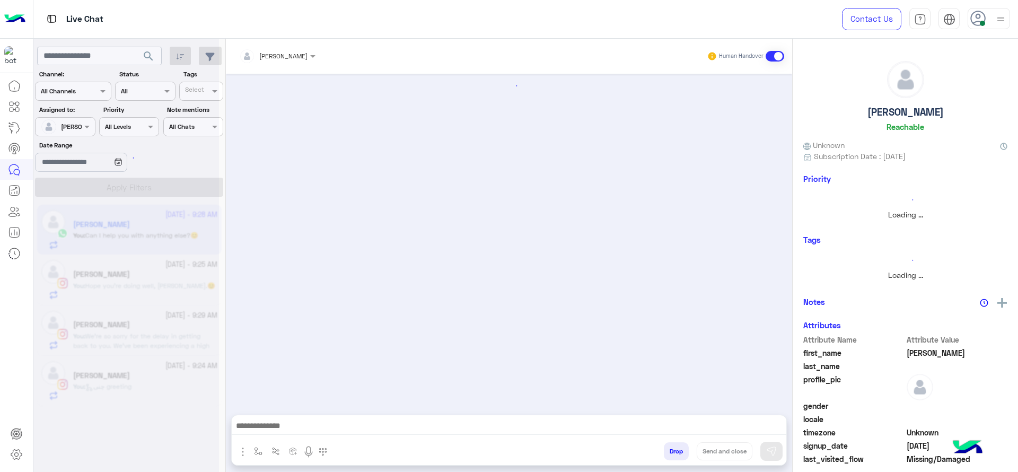
scroll to position [1048, 0]
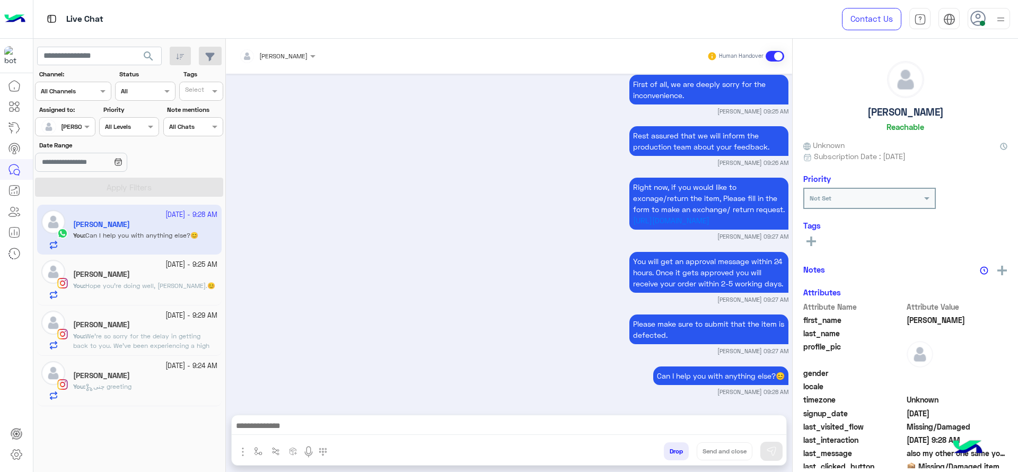
click at [253, 454] on button "button" at bounding box center [258, 450] width 17 height 17
click at [268, 429] on input "text" at bounding box center [276, 426] width 42 height 10
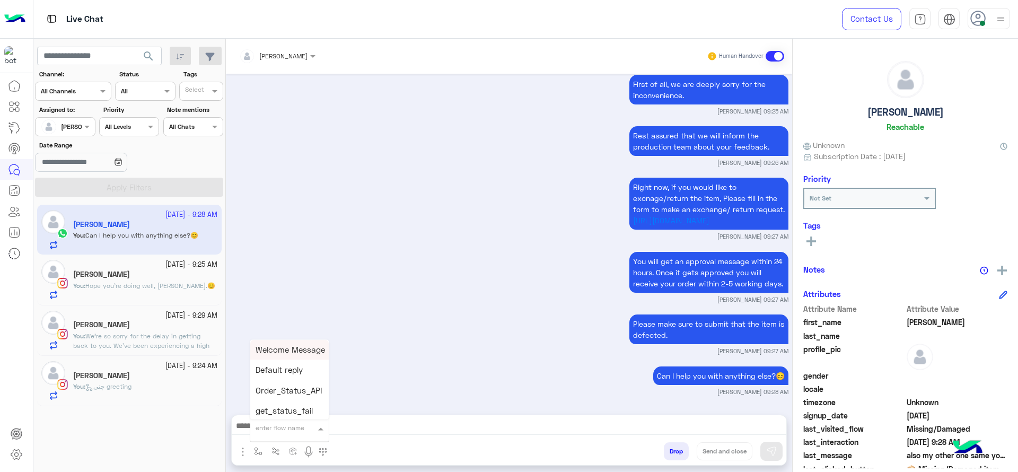
type input "*"
click at [296, 402] on div "Jana close" at bounding box center [289, 409] width 78 height 21
type textarea "**********"
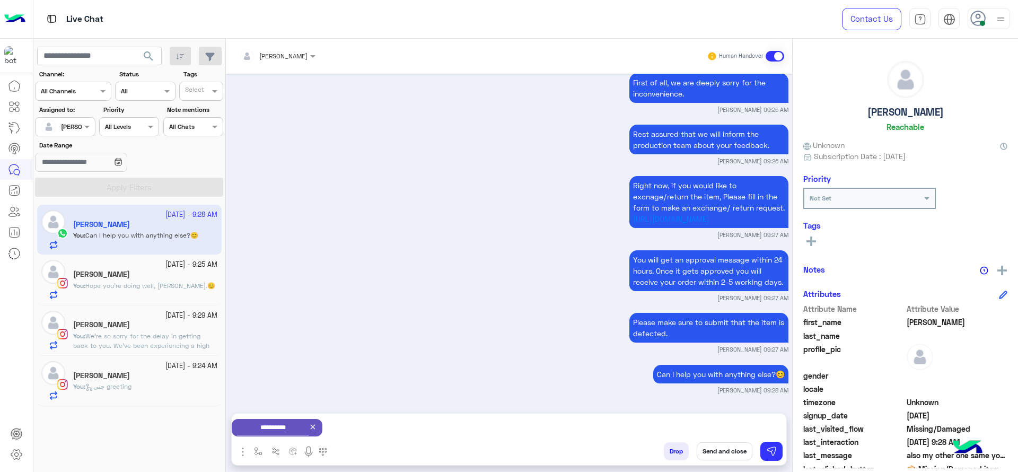
click at [717, 448] on button "Send and close" at bounding box center [724, 451] width 56 height 18
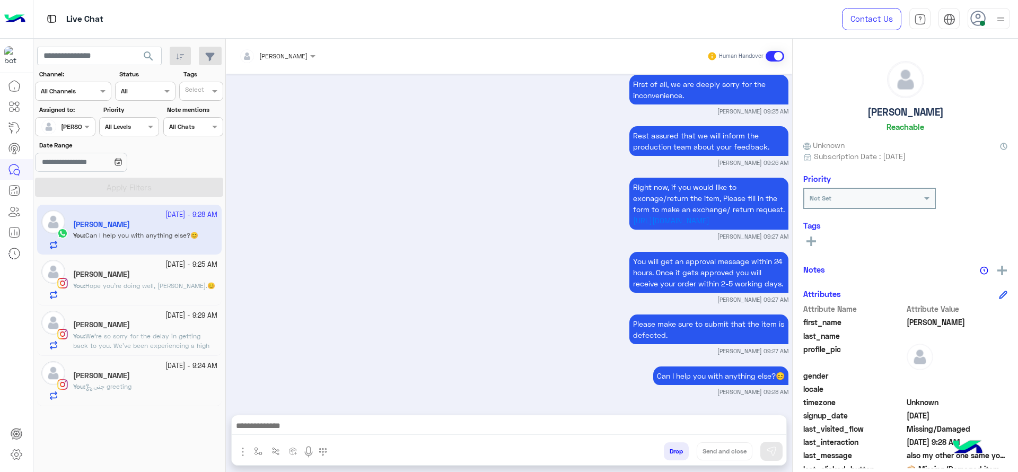
scroll to position [1076, 0]
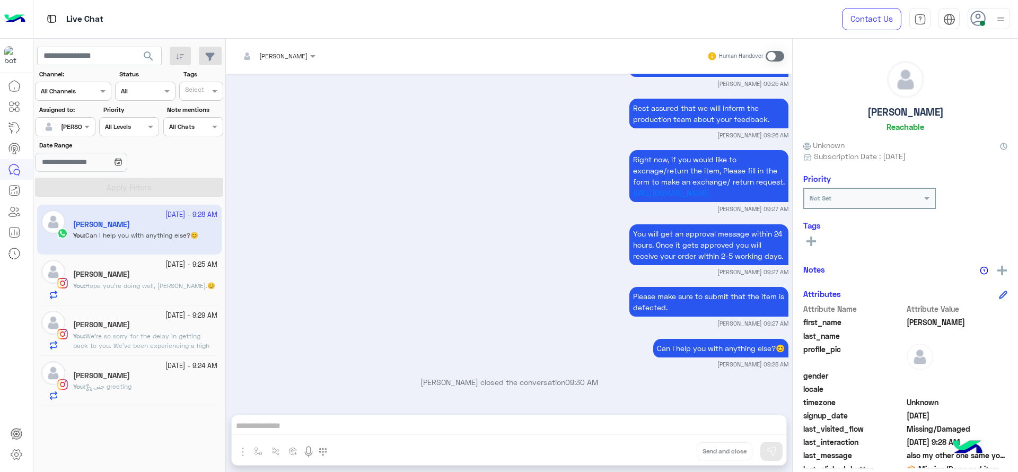
click at [170, 328] on div "Darine Ali" at bounding box center [145, 325] width 144 height 11
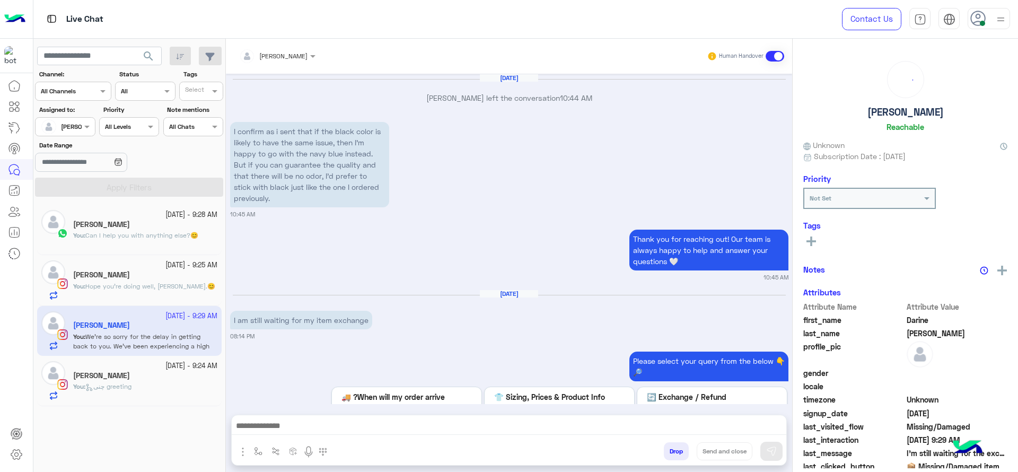
scroll to position [1111, 0]
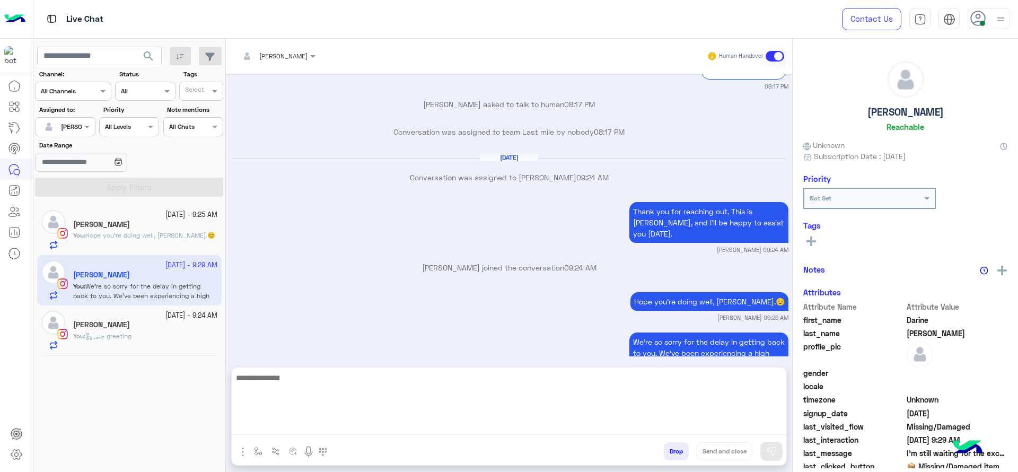
click at [376, 424] on textarea at bounding box center [509, 403] width 554 height 64
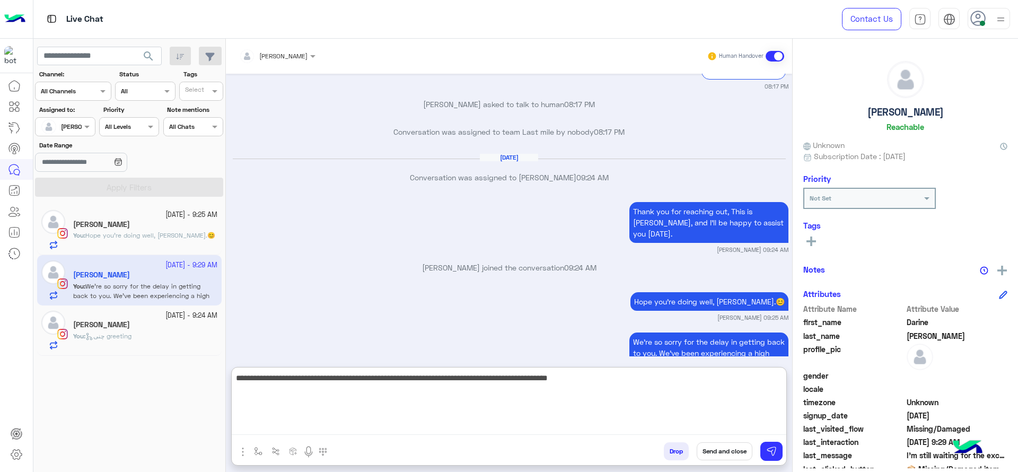
click at [549, 391] on textarea "**********" at bounding box center [509, 403] width 554 height 64
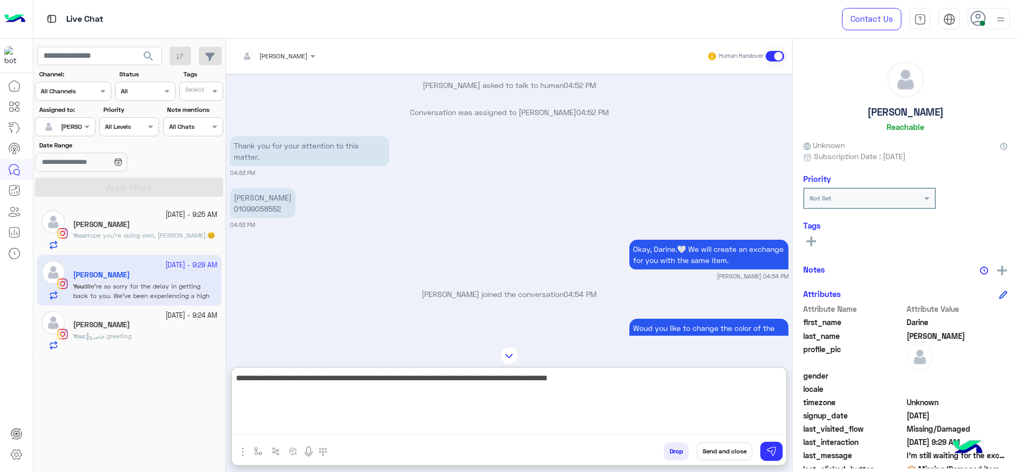
scroll to position [1111, 0]
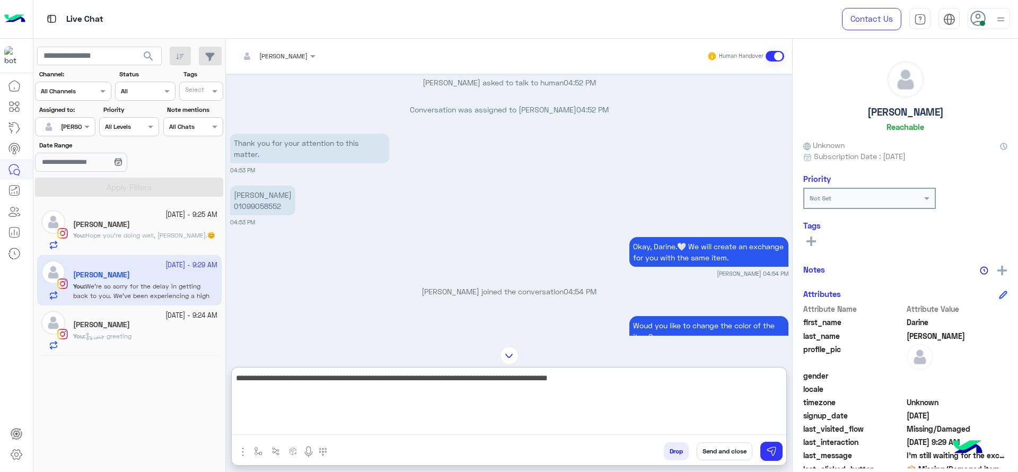
type textarea "**********"
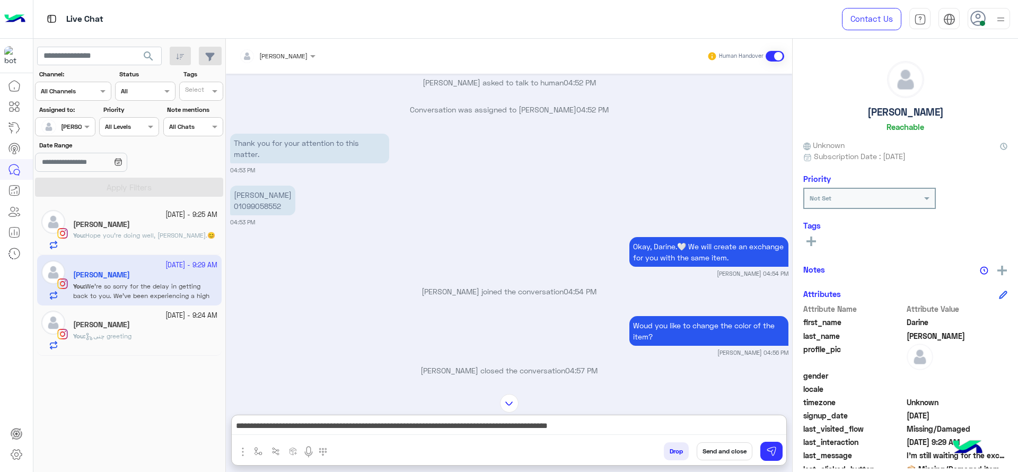
click at [259, 197] on p "Darine Ali 01099058552" at bounding box center [262, 201] width 65 height 30
copy p "01099058552"
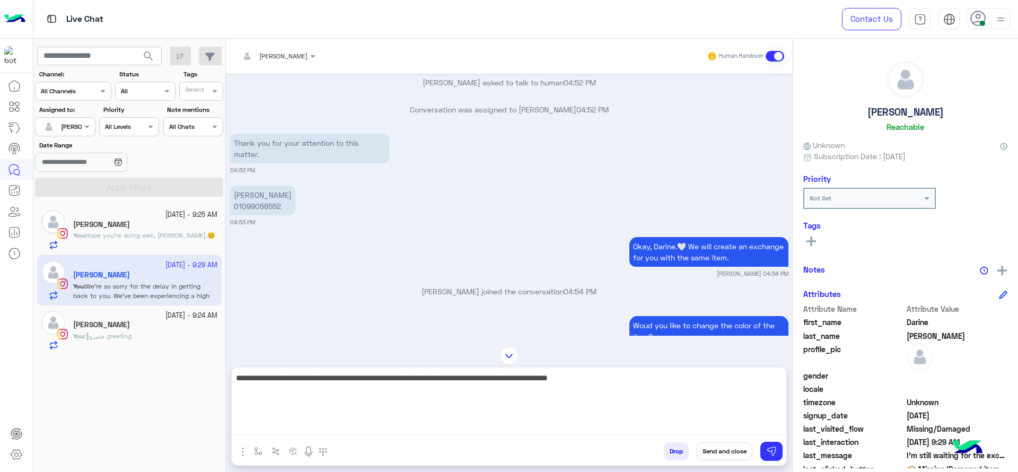
click at [604, 421] on textarea "**********" at bounding box center [509, 403] width 554 height 64
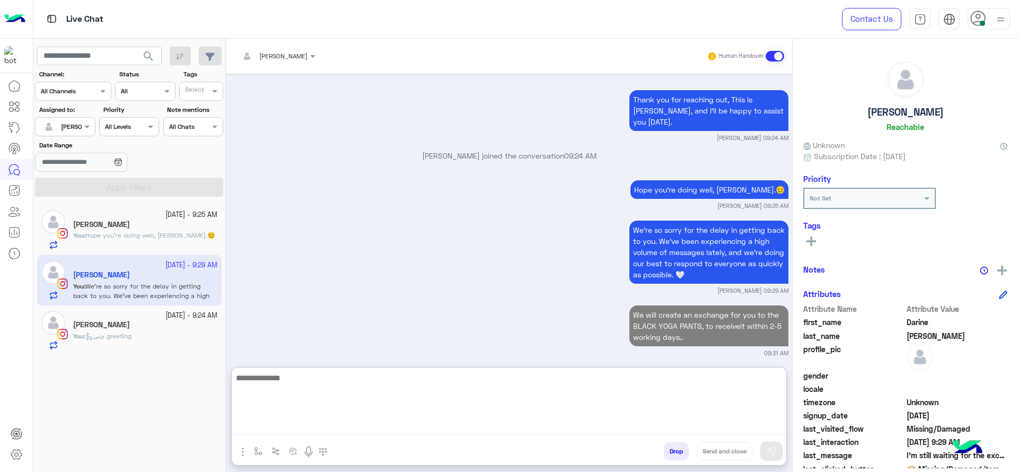
scroll to position [3956, 0]
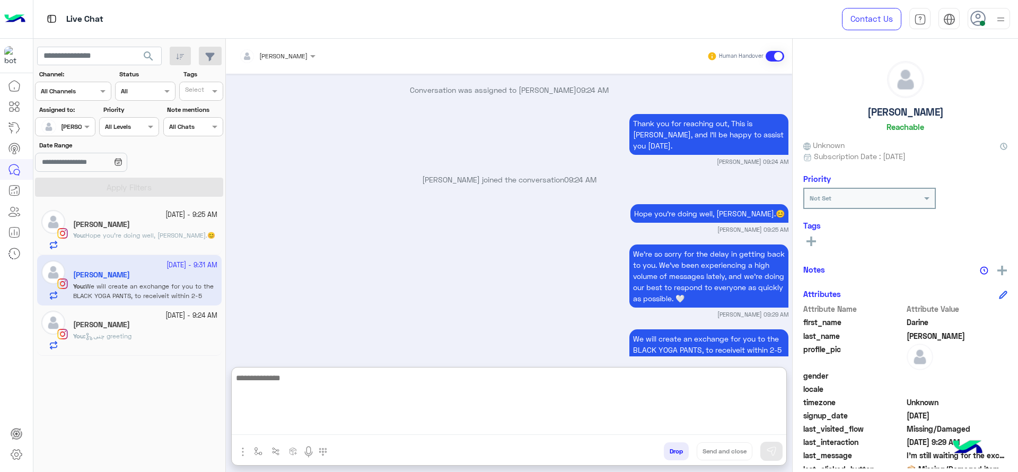
paste textarea "**********"
type textarea "**********"
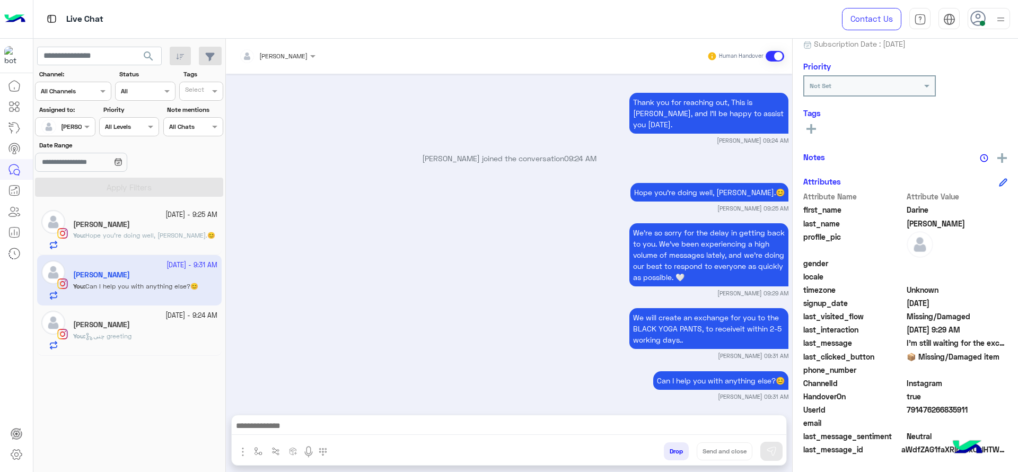
scroll to position [3949, 0]
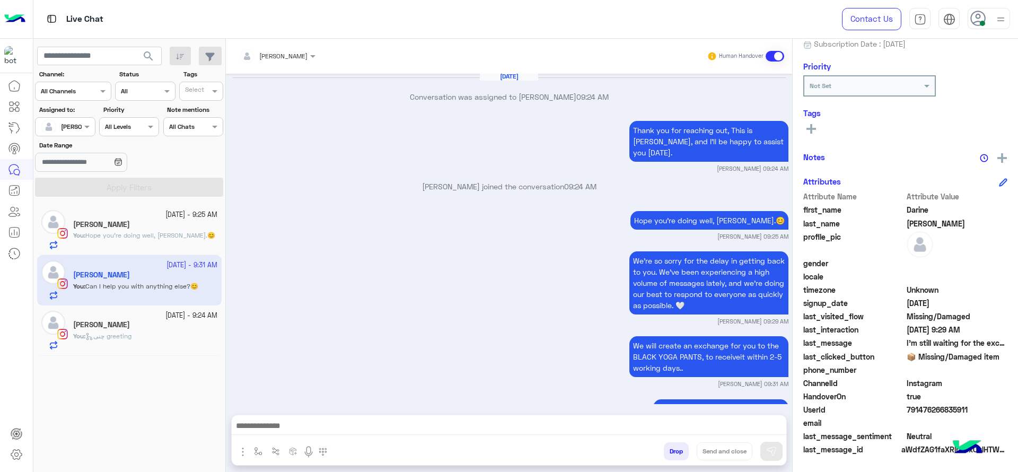
drag, startPoint x: 905, startPoint y: 408, endPoint x: 971, endPoint y: 413, distance: 65.9
click at [971, 413] on div "UserId 791476266835911" at bounding box center [905, 410] width 204 height 13
copy span "791476266835911"
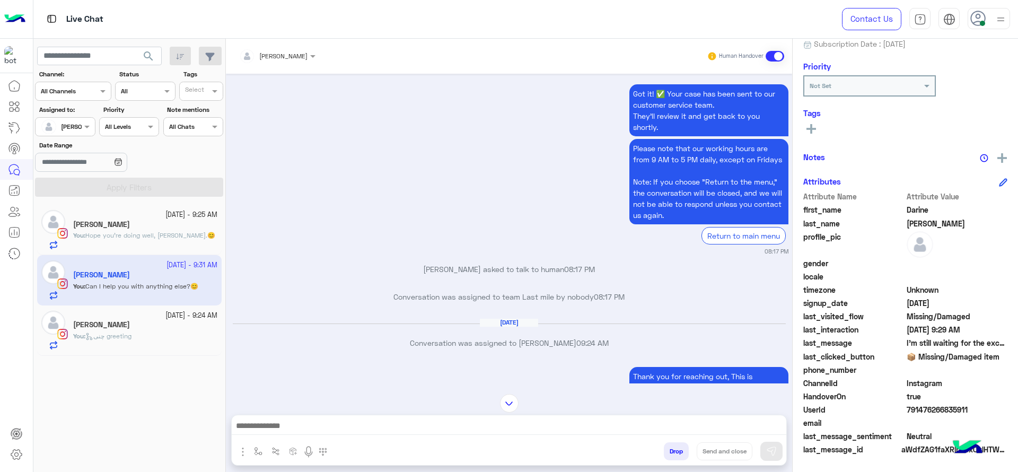
scroll to position [3710, 0]
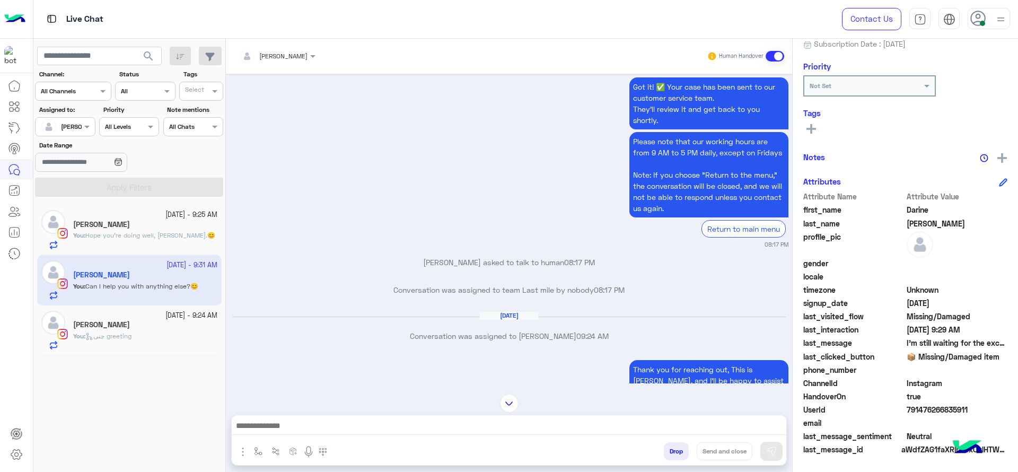
click at [116, 307] on div "13 October - 9:24 AM Sarah Adel You : چنى greeting" at bounding box center [129, 330] width 184 height 50
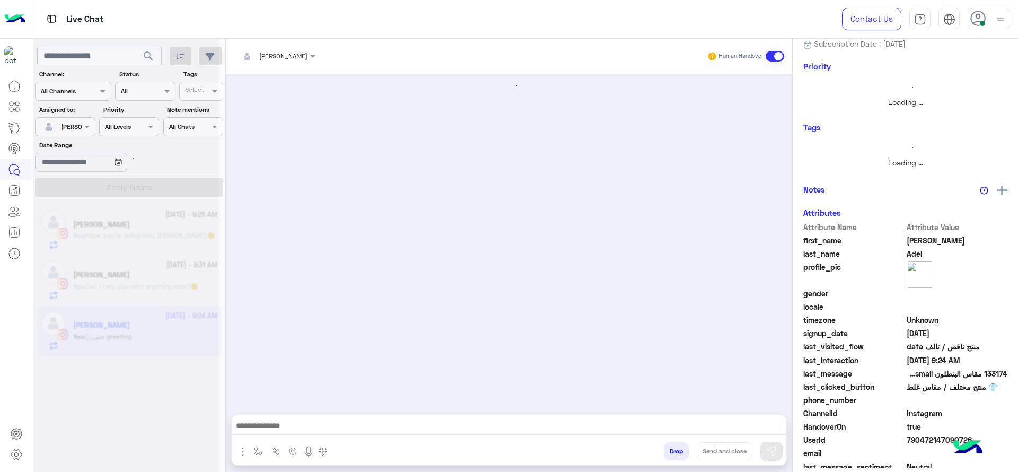
click at [185, 241] on div at bounding box center [126, 240] width 186 height 472
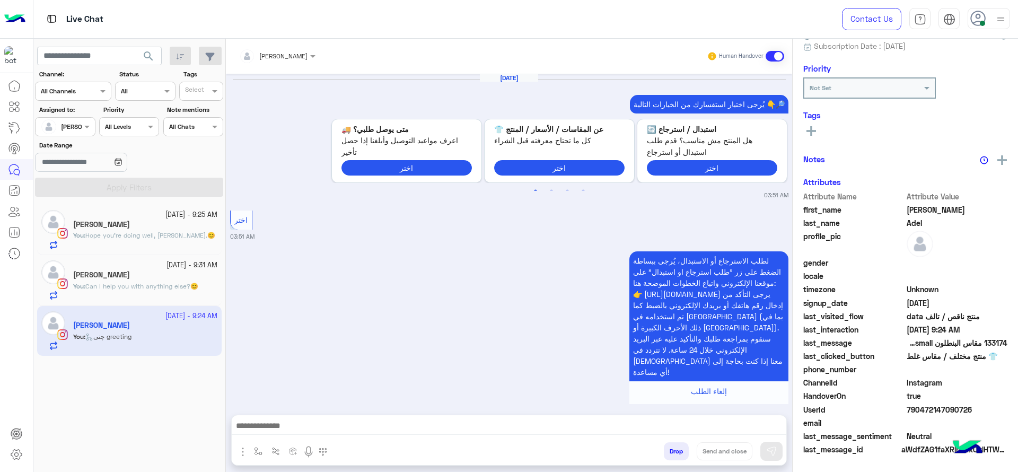
click at [181, 236] on span "Hope you're doing well, Natalie.😊" at bounding box center [150, 235] width 130 height 8
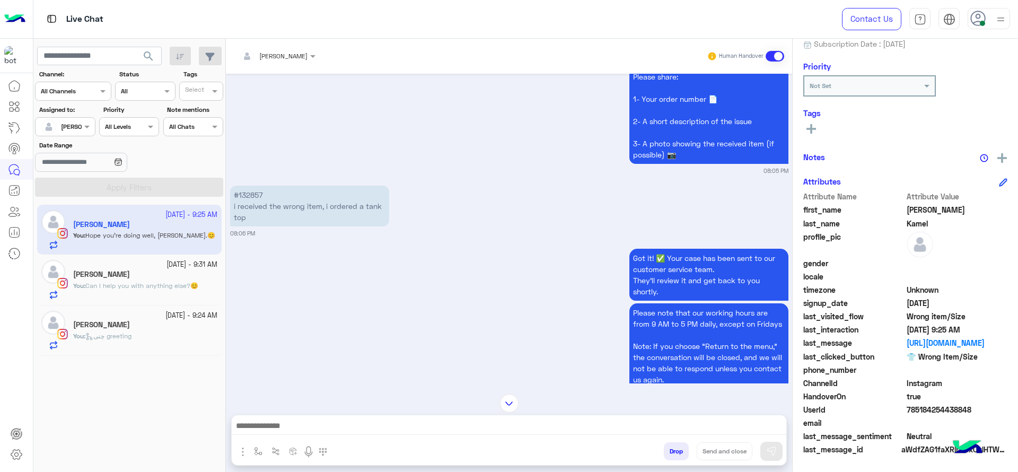
scroll to position [808, 0]
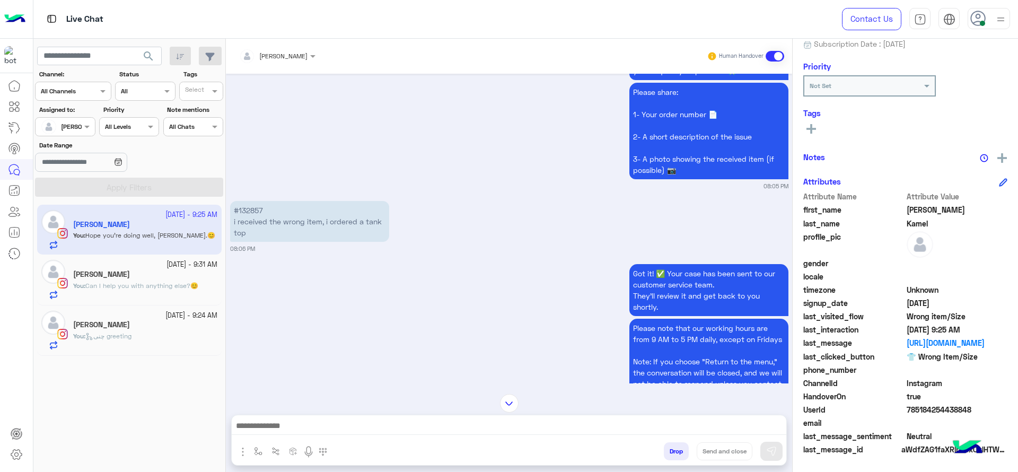
click at [243, 237] on p "#132857 i received the wrong item, i ordered a tank top" at bounding box center [309, 221] width 159 height 41
click at [243, 236] on p "#132857 i received the wrong item, i ordered a tank top" at bounding box center [309, 221] width 159 height 41
click at [247, 224] on p "#132857 i received the wrong item, i ordered a tank top" at bounding box center [309, 221] width 159 height 41
click at [245, 232] on p "#132857 i received the wrong item, i ordered a tank top" at bounding box center [309, 221] width 159 height 41
click at [244, 233] on p "#132857 i received the wrong item, i ordered a tank top" at bounding box center [309, 221] width 159 height 41
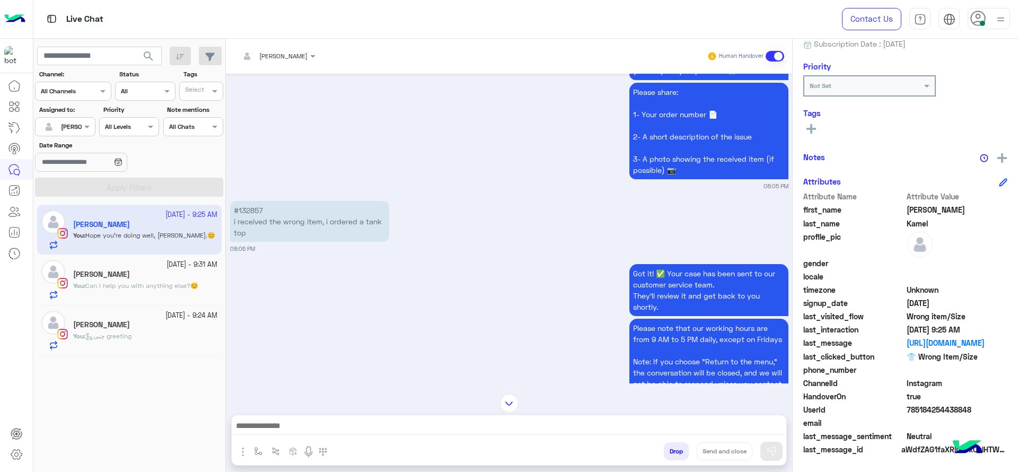
copy p "132857"
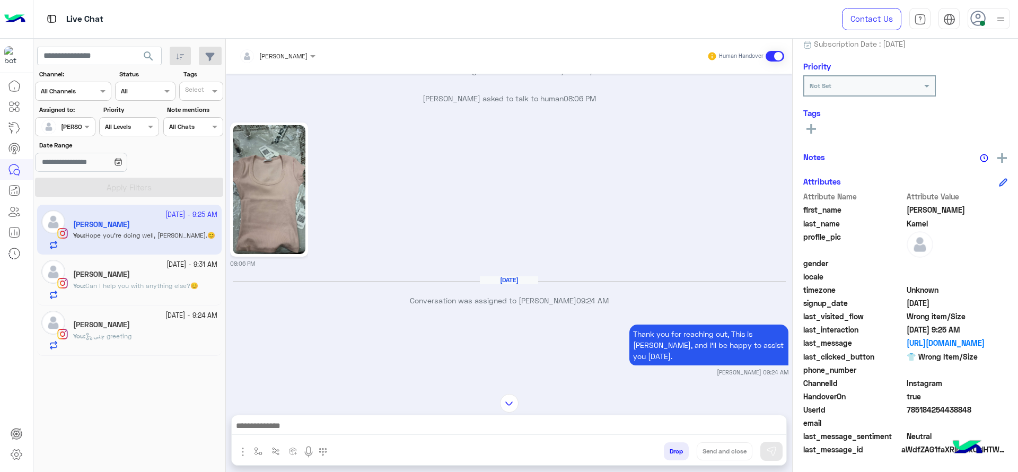
scroll to position [1179, 0]
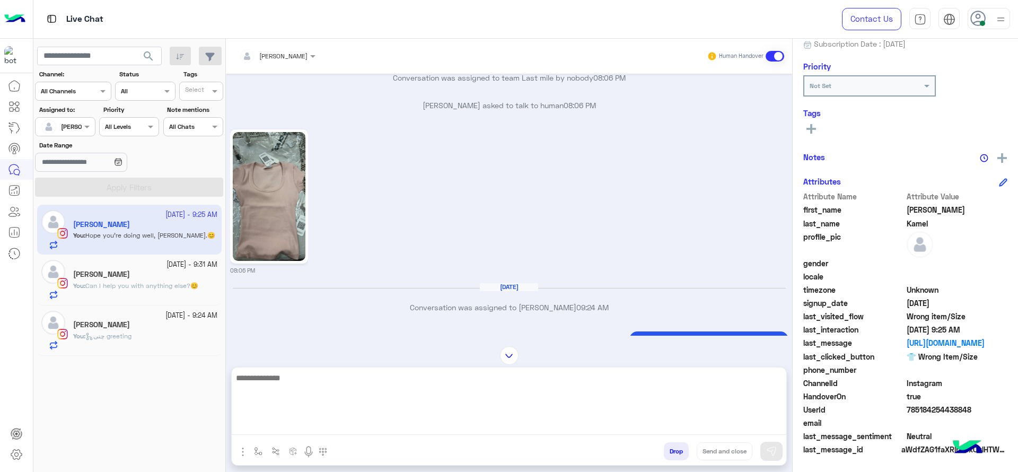
click at [365, 432] on textarea at bounding box center [509, 403] width 554 height 64
type textarea "**********"
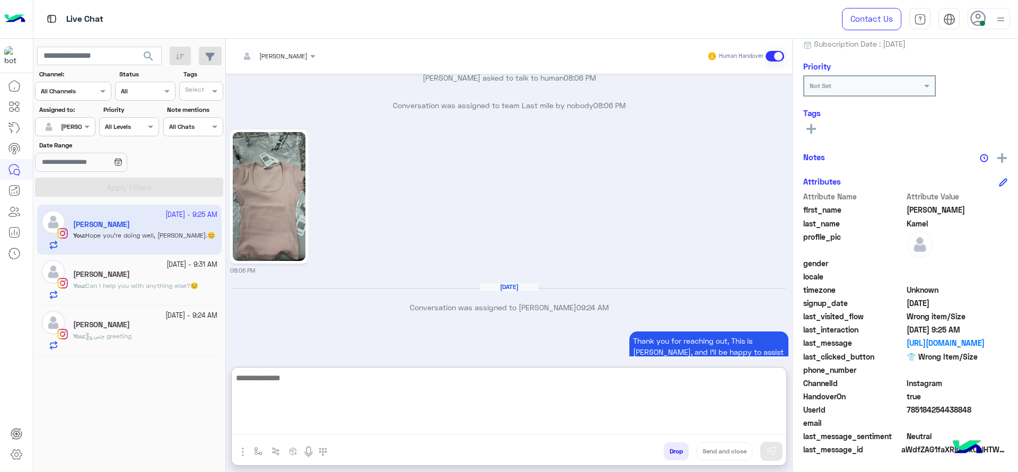
scroll to position [1345, 0]
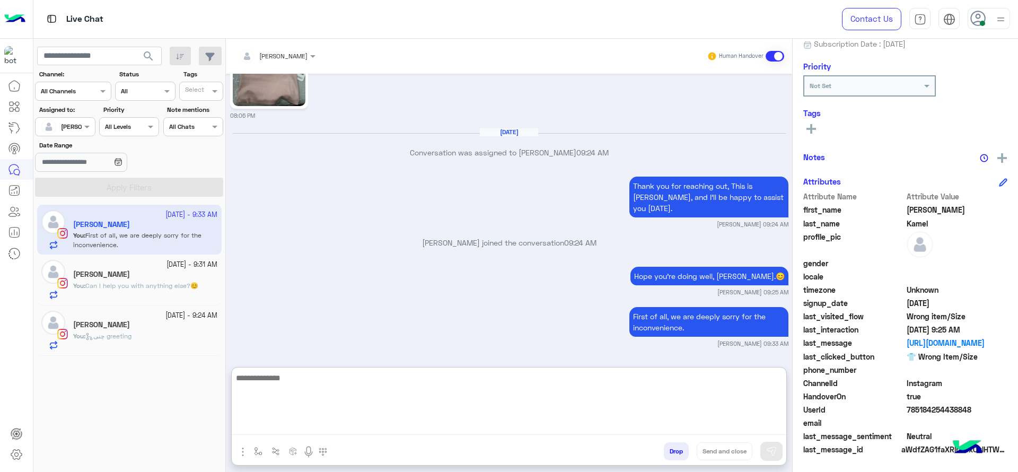
paste textarea "**********"
type textarea "**********"
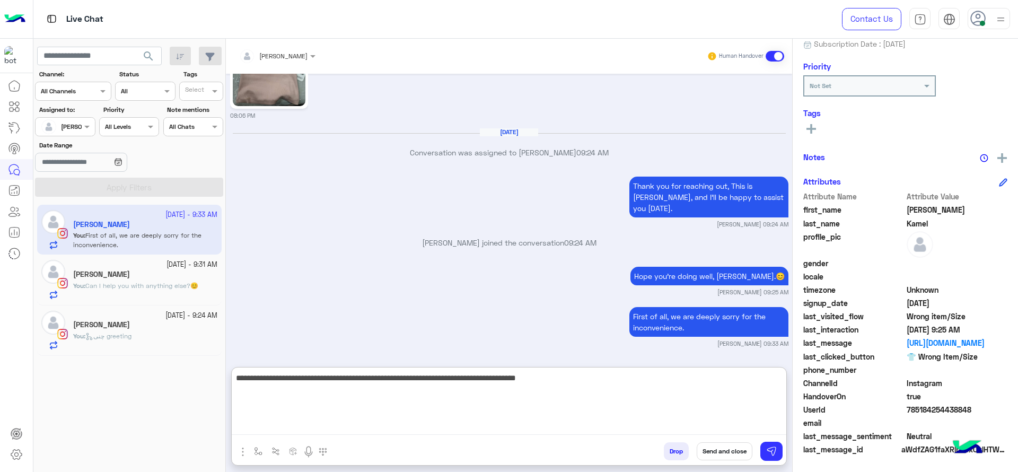
click at [585, 384] on textarea "**********" at bounding box center [509, 403] width 554 height 64
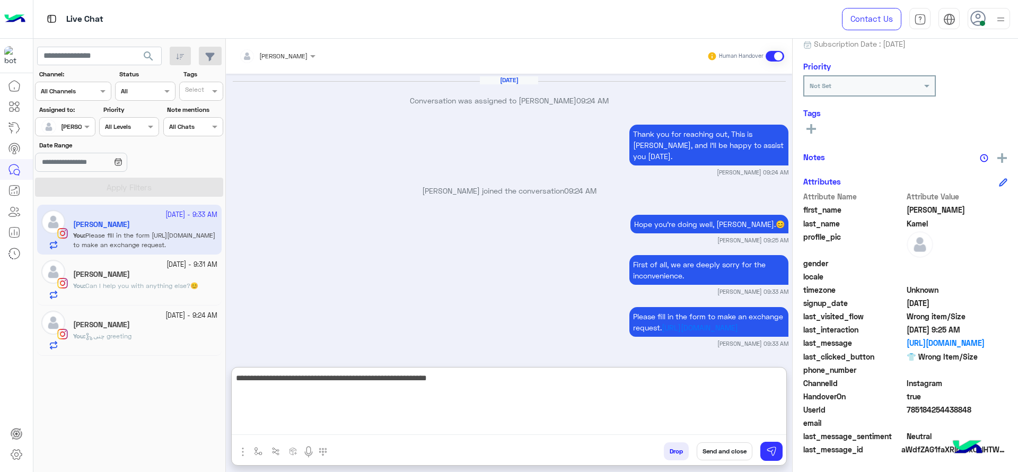
type textarea "**********"
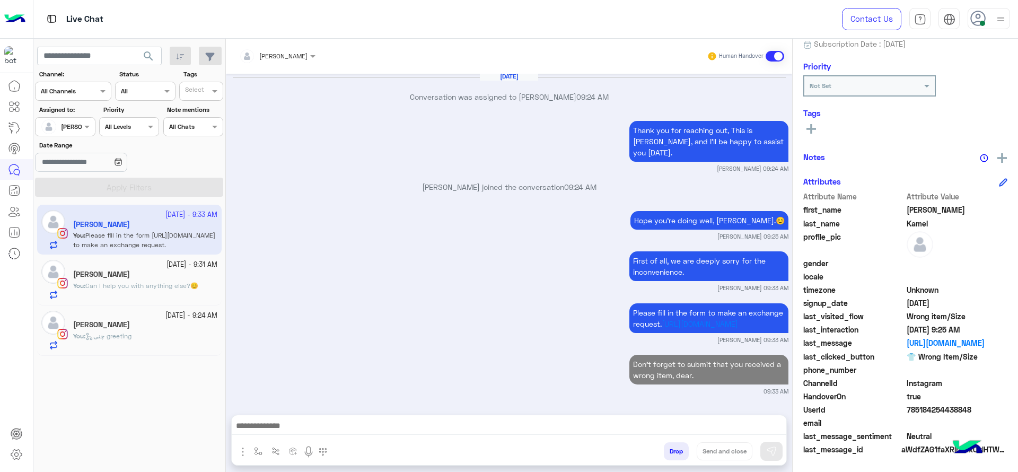
scroll to position [1411, 0]
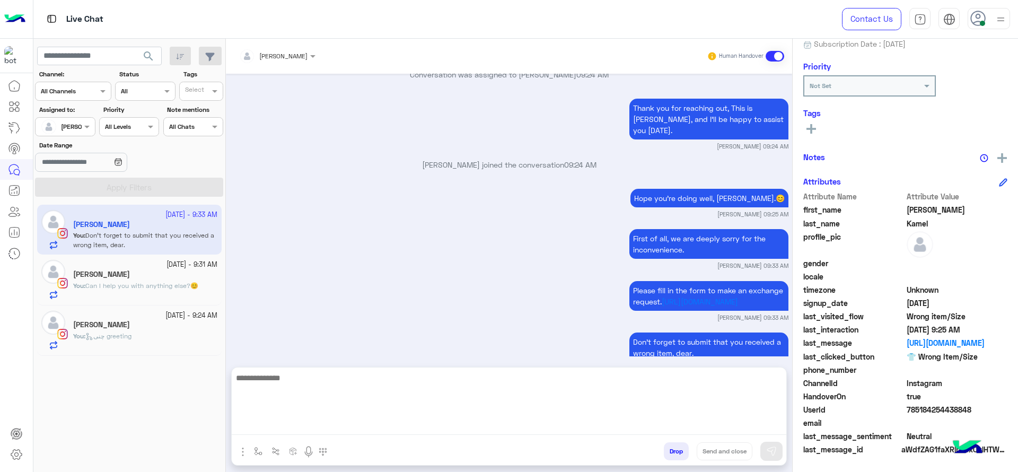
click at [538, 423] on textarea at bounding box center [509, 403] width 554 height 64
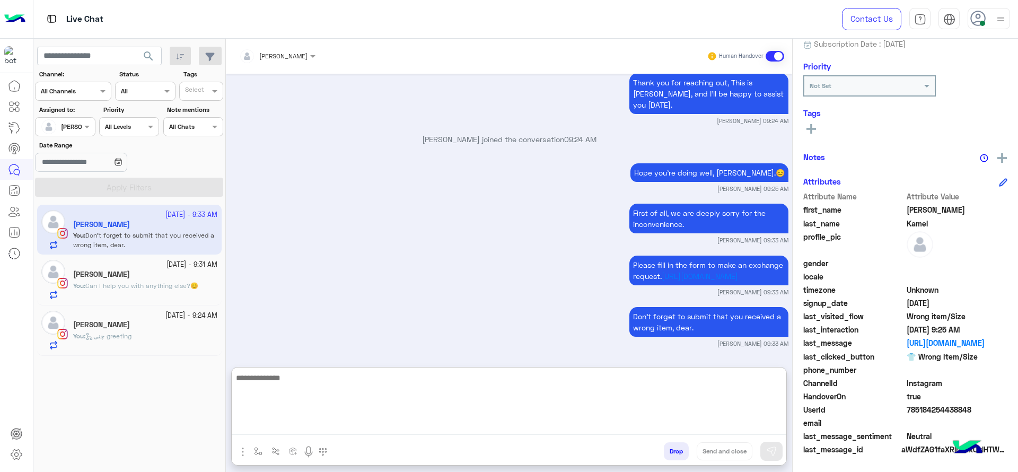
scroll to position [1459, 0]
paste textarea "**********"
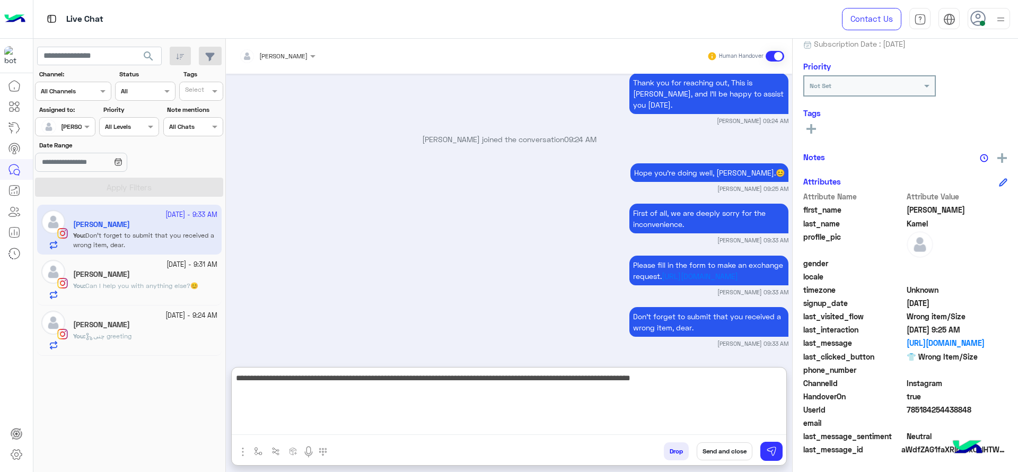
click at [422, 395] on textarea "**********" at bounding box center [509, 403] width 554 height 64
type textarea "**********"
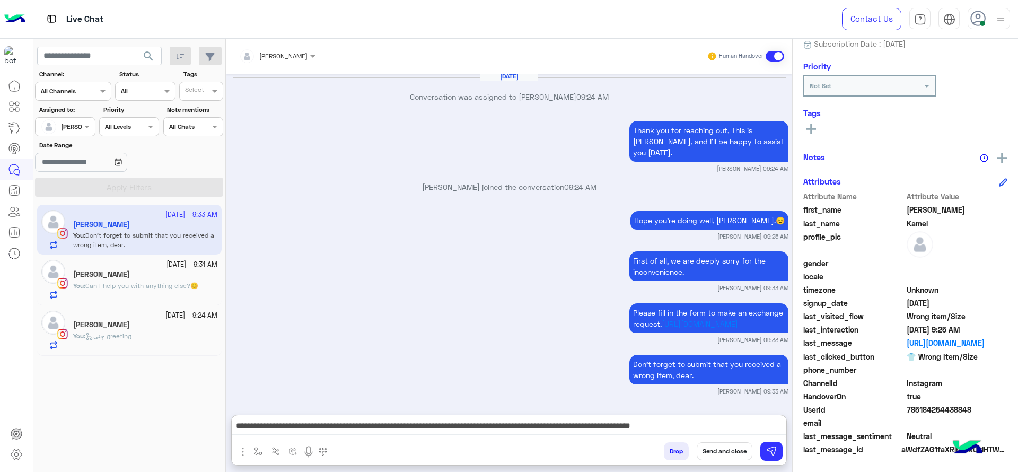
click at [484, 415] on div "**********" at bounding box center [509, 428] width 554 height 27
click at [488, 417] on div "**********" at bounding box center [509, 428] width 554 height 27
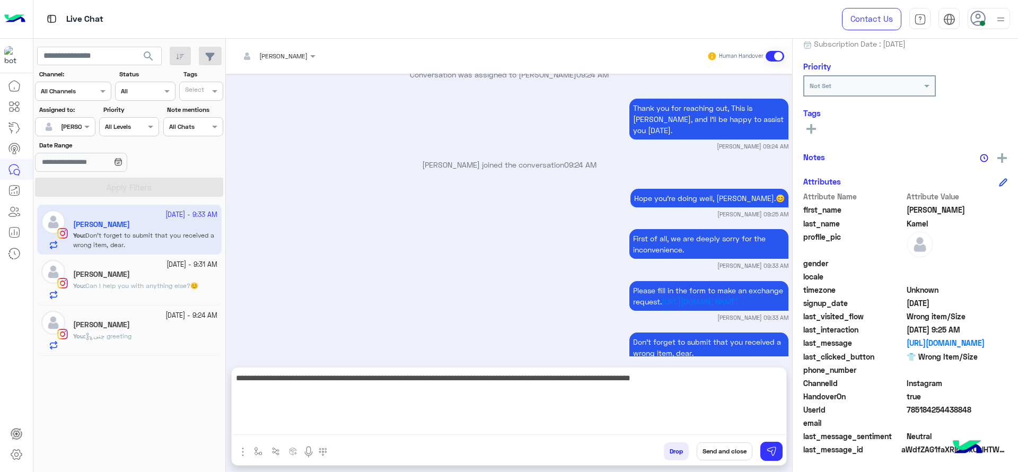
click at [488, 425] on textarea "**********" at bounding box center [509, 403] width 554 height 64
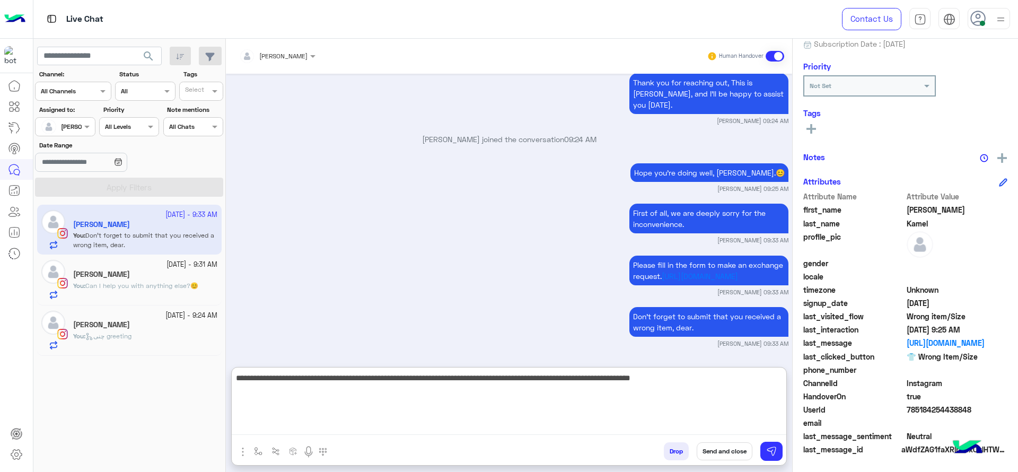
scroll to position [1459, 0]
click at [626, 381] on textarea "**********" at bounding box center [509, 403] width 554 height 64
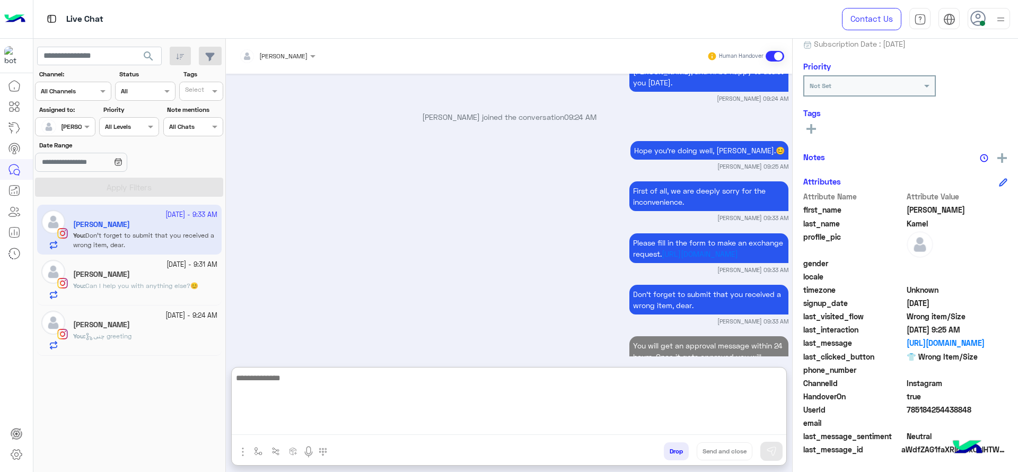
scroll to position [1533, 0]
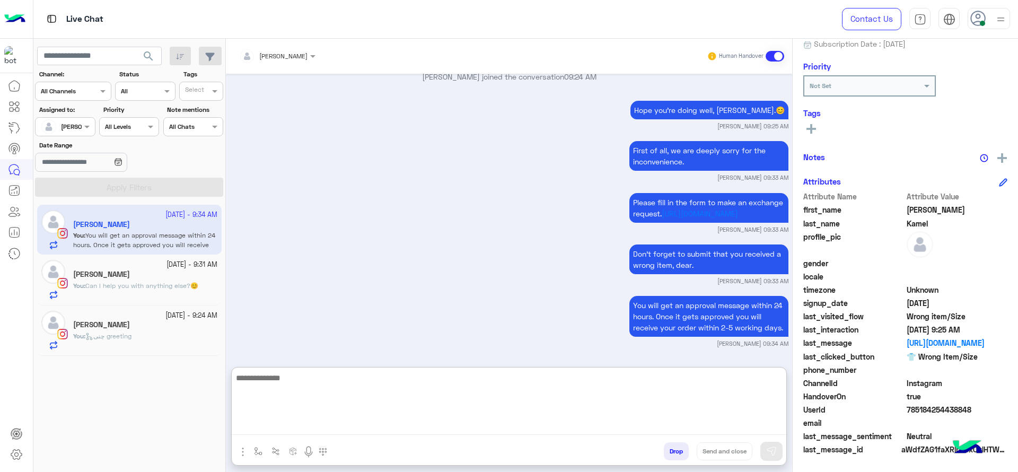
paste textarea "**********"
type textarea "**********"
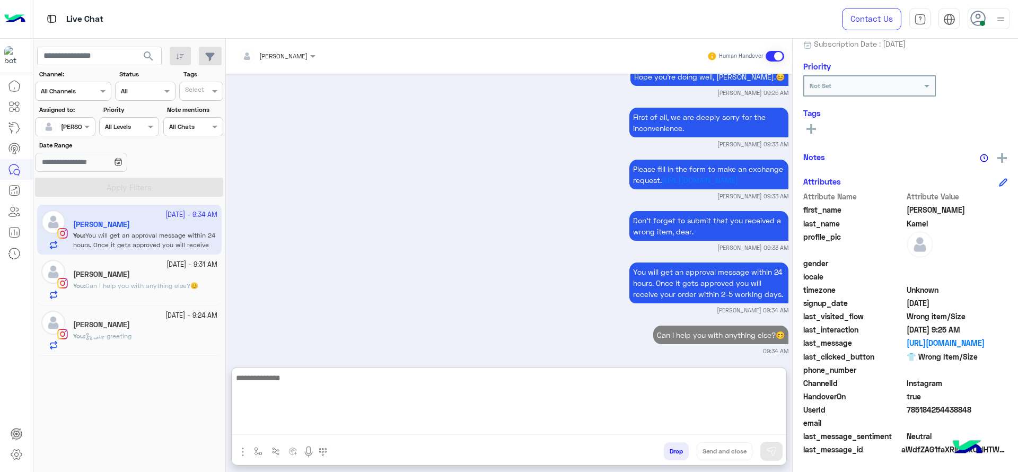
scroll to position [1574, 0]
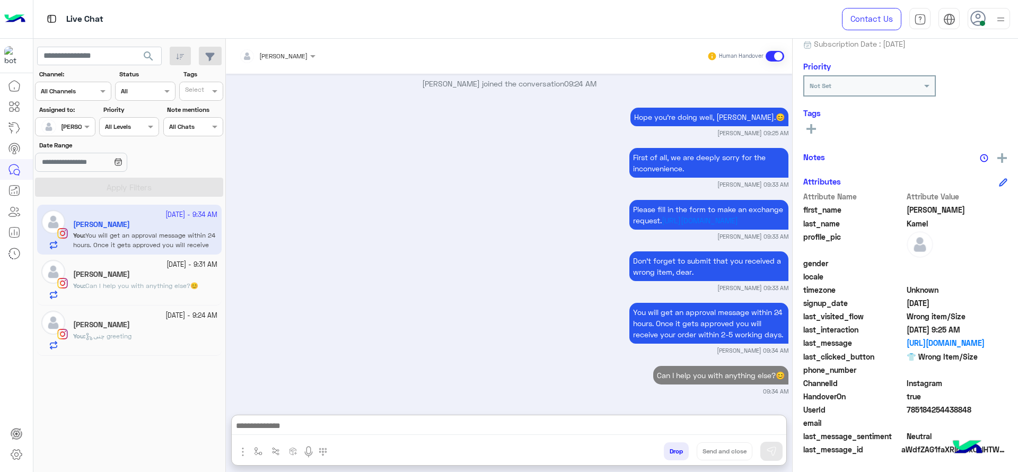
click at [190, 292] on div "You : Can I help you with anything else?😊" at bounding box center [145, 290] width 144 height 19
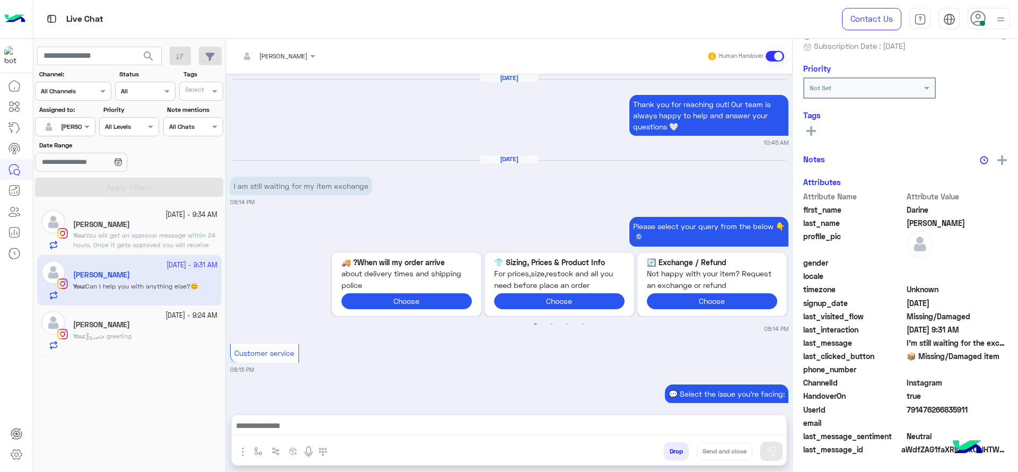
scroll to position [110, 0]
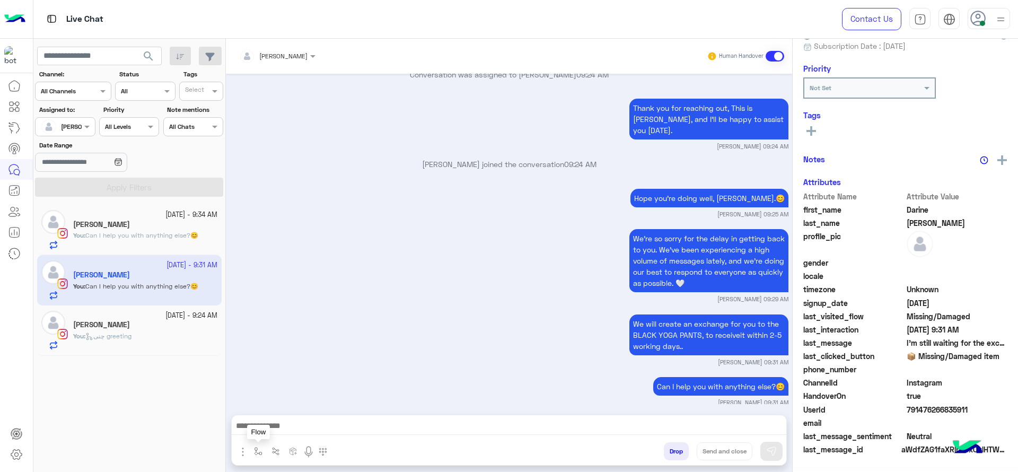
click at [265, 451] on button "button" at bounding box center [258, 450] width 17 height 17
click at [268, 427] on input "text" at bounding box center [276, 426] width 42 height 10
type input "*"
click at [292, 411] on span "Jana close" at bounding box center [285, 409] width 60 height 10
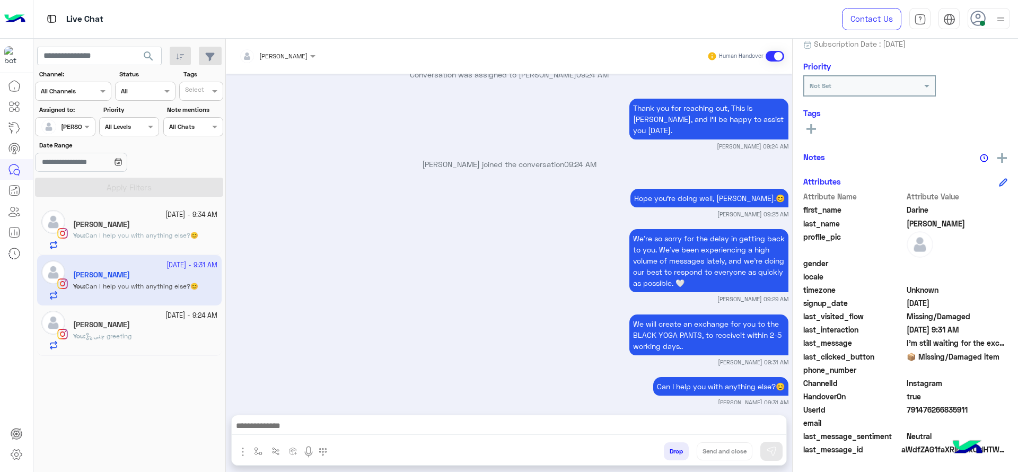
type textarea "**********"
click at [717, 449] on button "Send and close" at bounding box center [724, 451] width 56 height 18
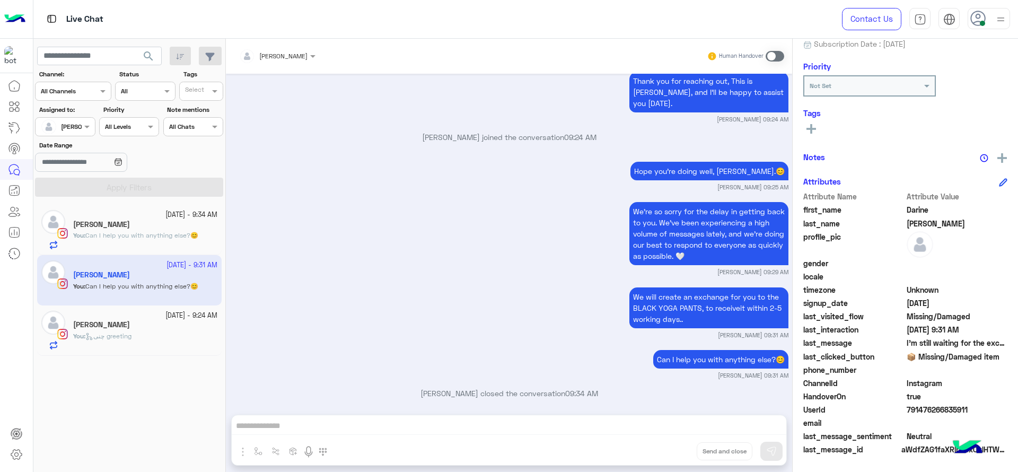
click at [114, 326] on div "Sarah Adel" at bounding box center [145, 325] width 144 height 11
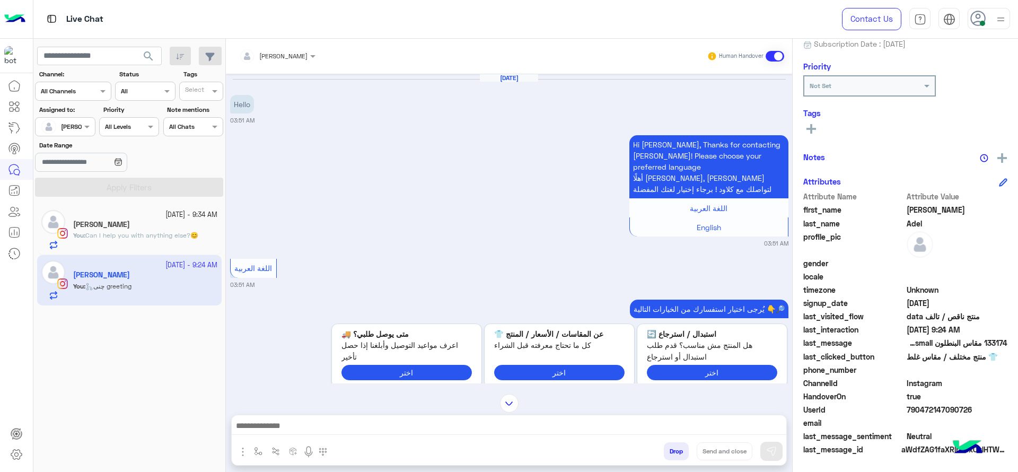
scroll to position [170, 0]
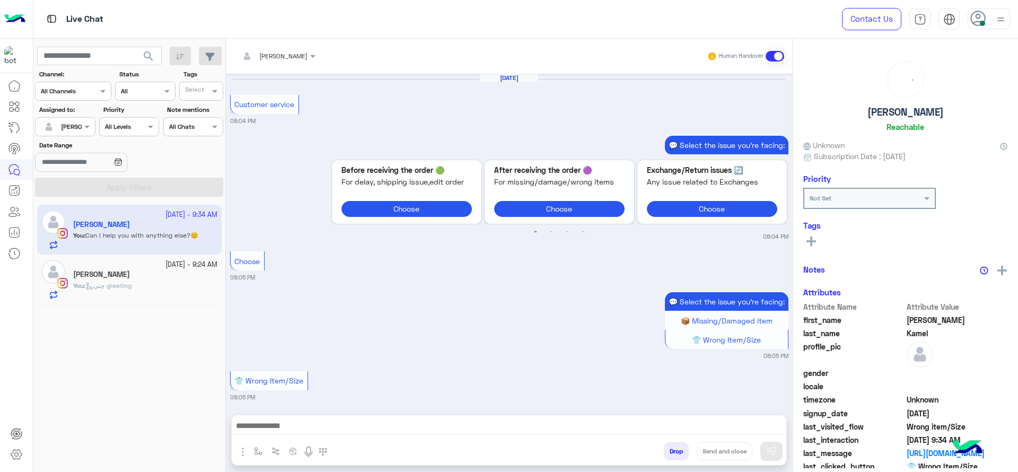
scroll to position [2530, 0]
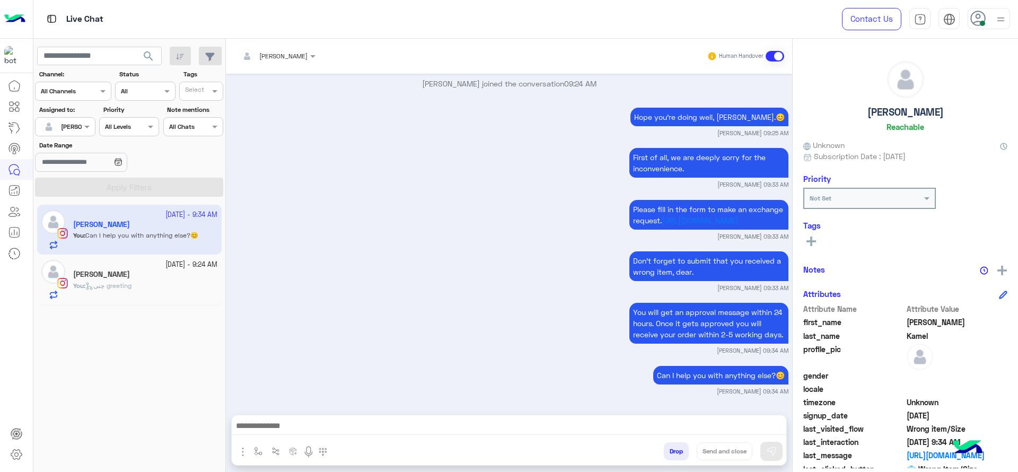
click at [336, 235] on div "[DATE] Customer service 08:04 PM 💬 Select the issue you're facing: Previous 🟢 B…" at bounding box center [509, 239] width 566 height 330
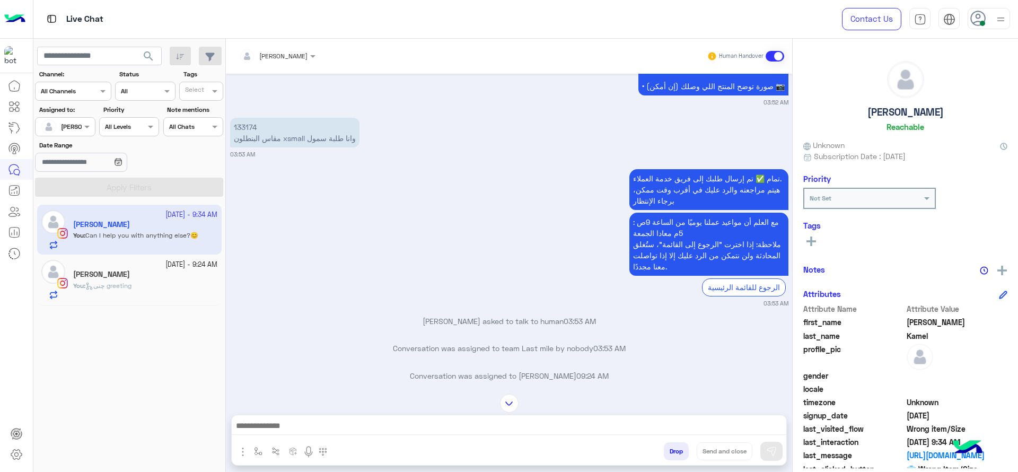
scroll to position [2039, 0]
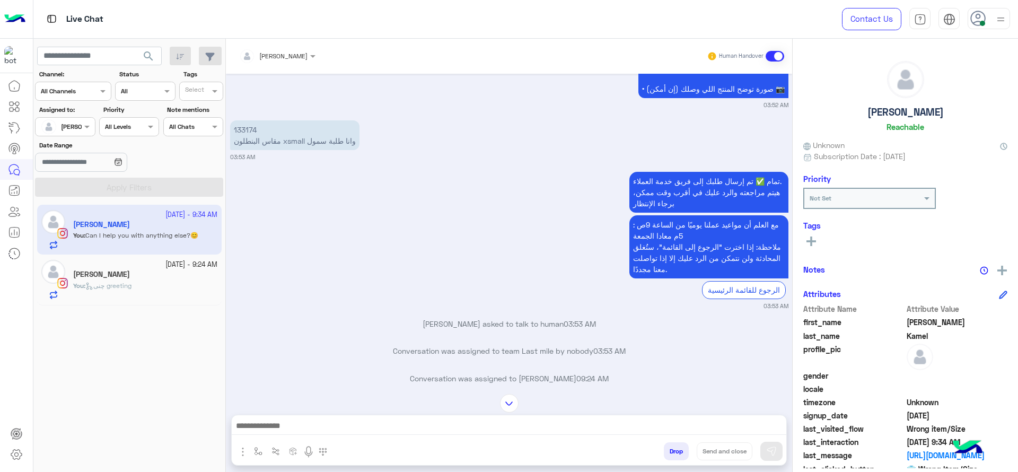
click at [145, 290] on div "You : [PERSON_NAME]" at bounding box center [145, 290] width 144 height 19
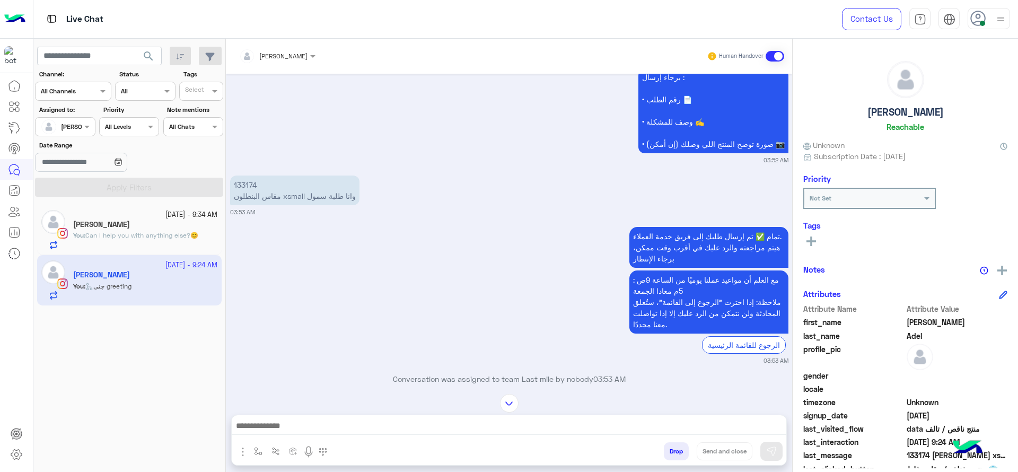
scroll to position [1042, 0]
click at [241, 180] on p "133174 مقاس البنطلون xsmall وانا طلبة سمول" at bounding box center [294, 191] width 129 height 30
click at [236, 184] on p "133174 مقاس البنطلون xsmall وانا طلبة سمول" at bounding box center [294, 191] width 129 height 30
click at [241, 186] on p "133174 مقاس البنطلون xsmall وانا طلبة سمول" at bounding box center [294, 191] width 129 height 30
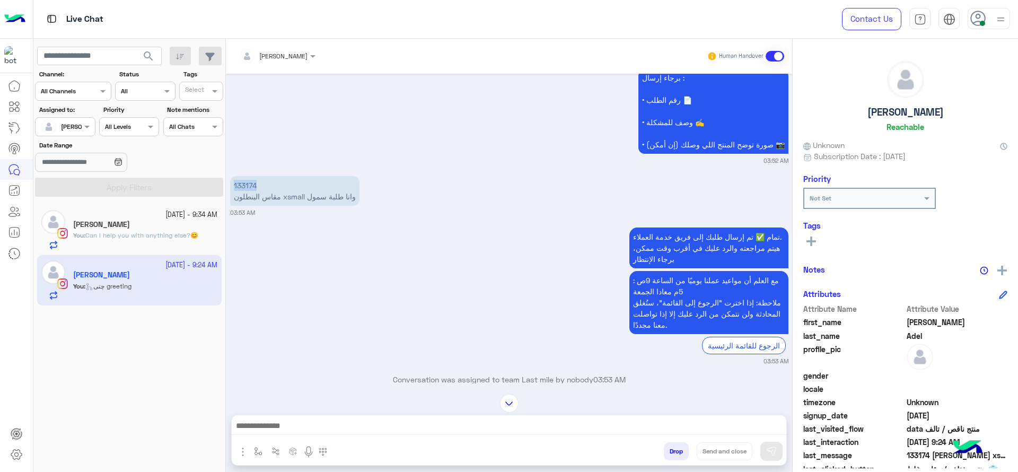
click at [241, 187] on p "133174 مقاس البنطلون xsmall وانا طلبة سمول" at bounding box center [294, 191] width 129 height 30
copy p "133174"
click at [123, 232] on span "Can I help you with anything else?😊" at bounding box center [141, 235] width 113 height 8
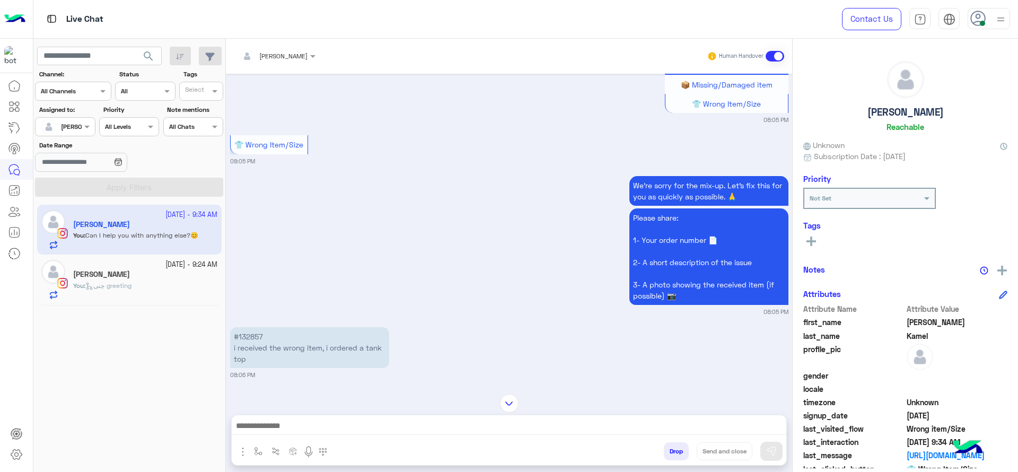
scroll to position [249, 0]
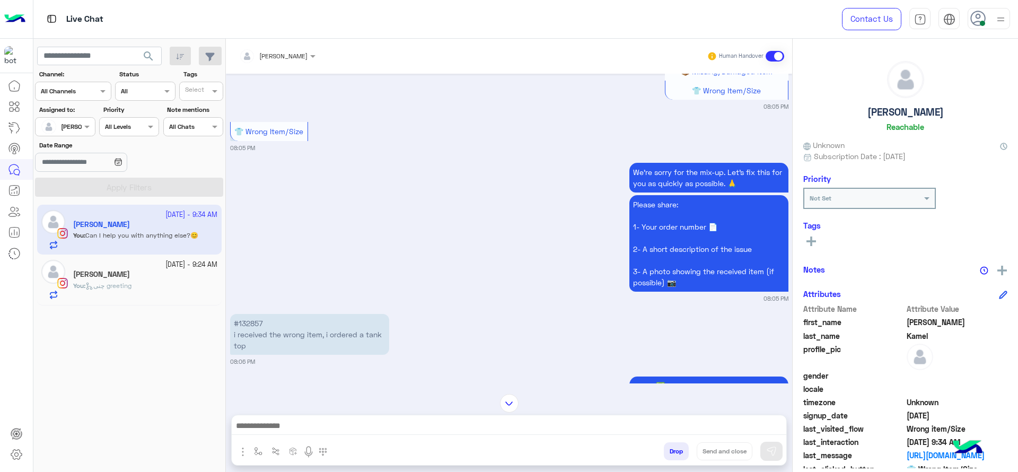
click at [138, 297] on div "You : چنى greeting" at bounding box center [145, 290] width 144 height 19
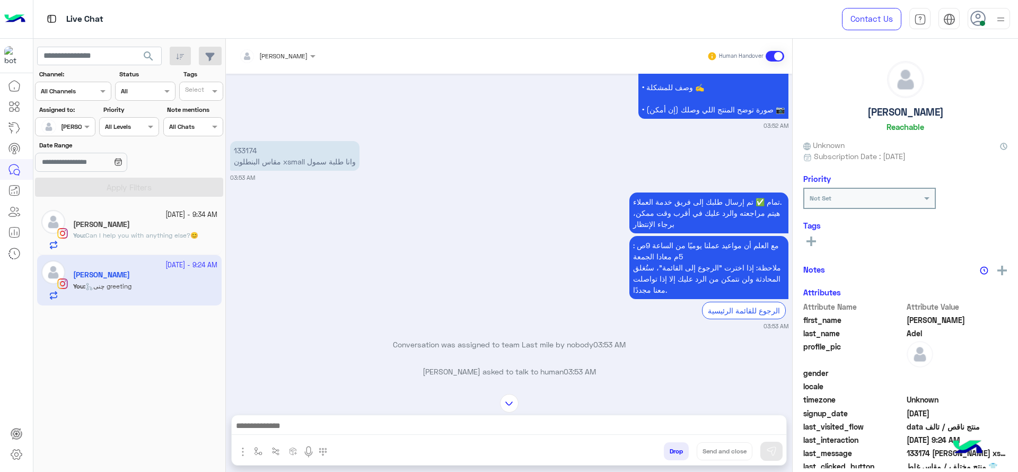
scroll to position [1042, 0]
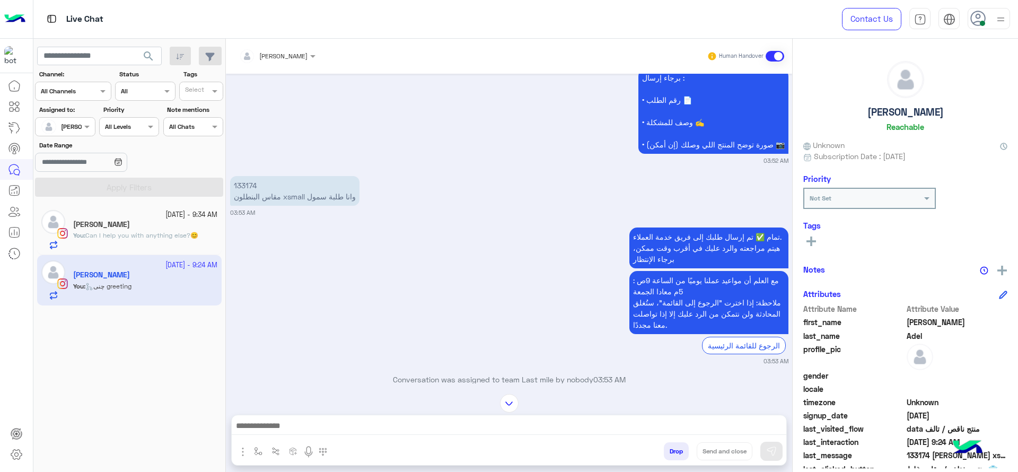
click at [286, 197] on p "133174 مقاس البنطلون xsmall وانا طلبة سمول" at bounding box center [294, 191] width 129 height 30
click at [285, 197] on p "133174 مقاس البنطلون xsmall وانا طلبة سمول" at bounding box center [294, 191] width 129 height 30
copy app-message "مقاس البنطلون xsmall وانا طلبة سمول"
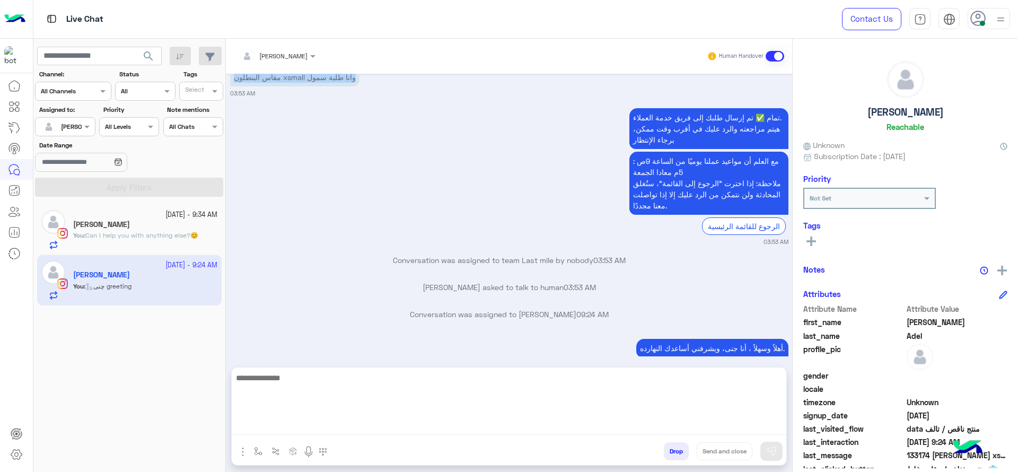
click at [414, 430] on textarea at bounding box center [509, 403] width 554 height 64
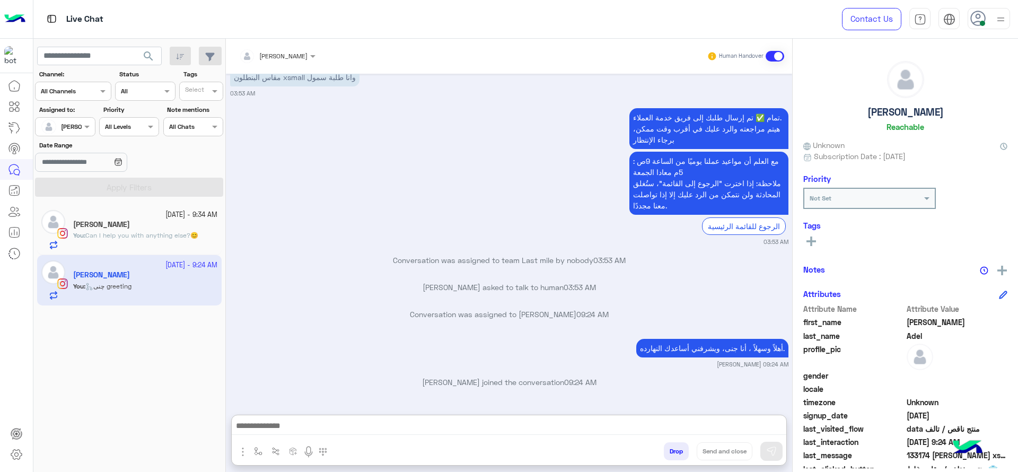
click at [180, 236] on span "Can I help you with anything else?😊" at bounding box center [141, 235] width 113 height 8
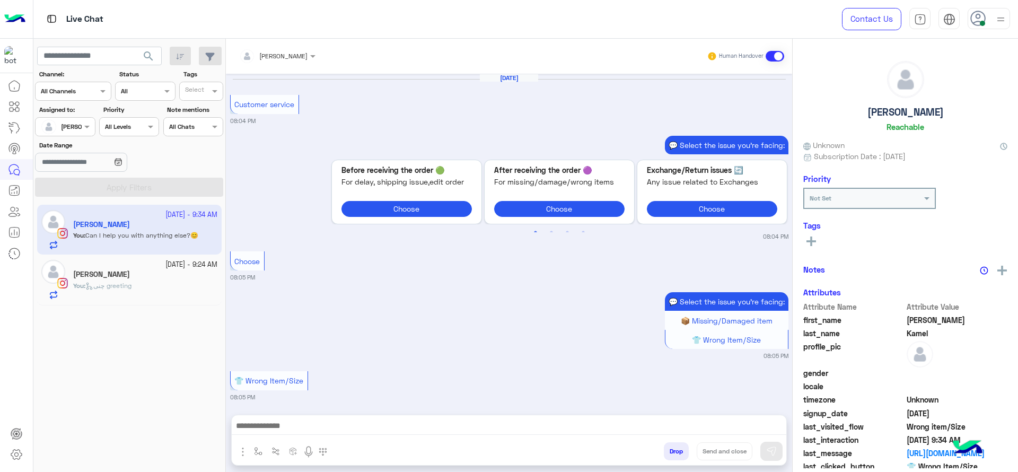
scroll to position [1057, 0]
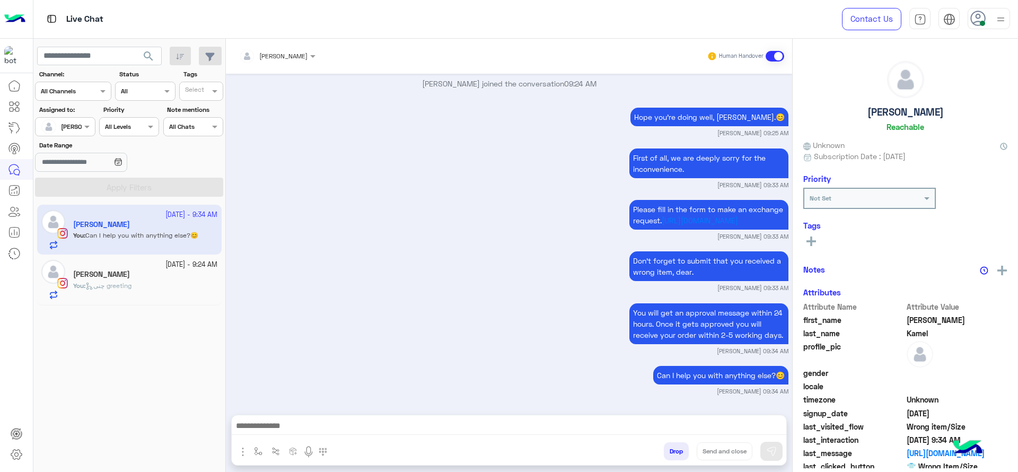
click at [255, 443] on button "button" at bounding box center [258, 450] width 17 height 17
click at [267, 435] on div "enter flow name" at bounding box center [289, 427] width 78 height 19
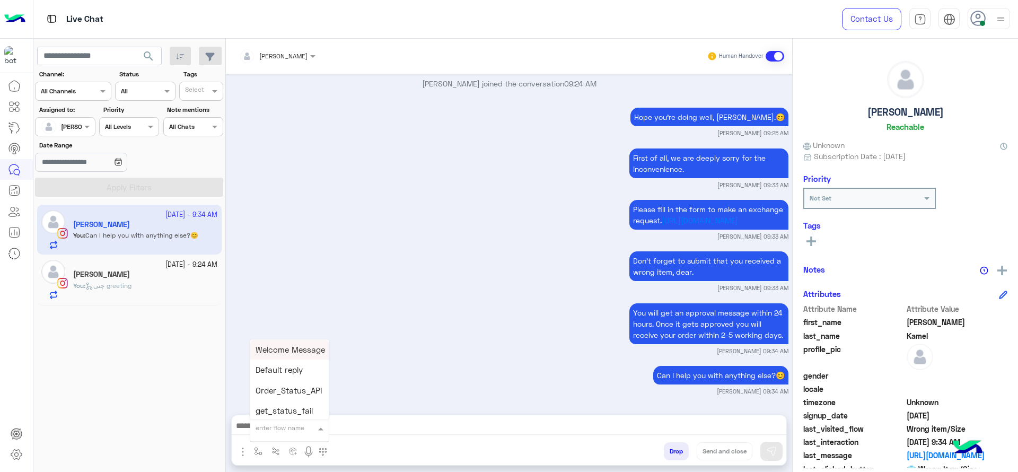
type input "*"
click at [283, 415] on div "Jana close" at bounding box center [289, 409] width 78 height 21
type textarea "**********"
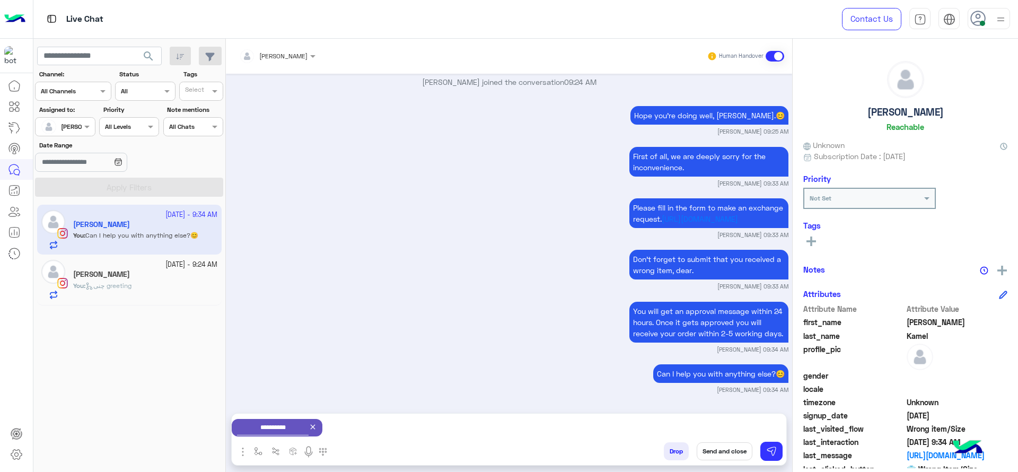
click at [729, 453] on button "Send and close" at bounding box center [724, 451] width 56 height 18
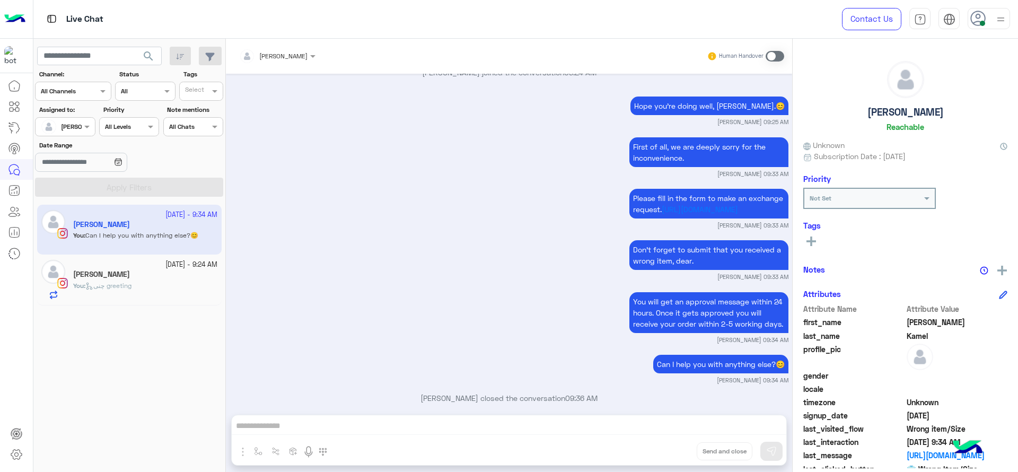
scroll to position [1084, 0]
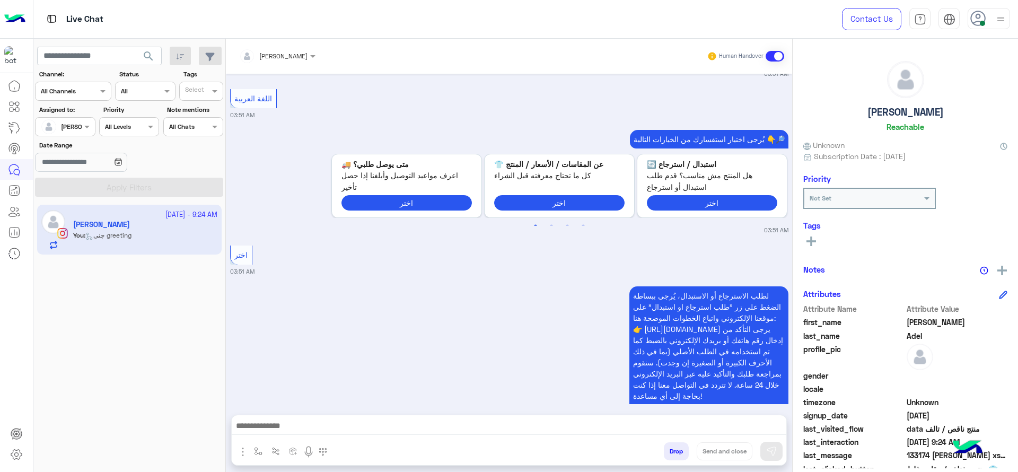
scroll to position [1355, 0]
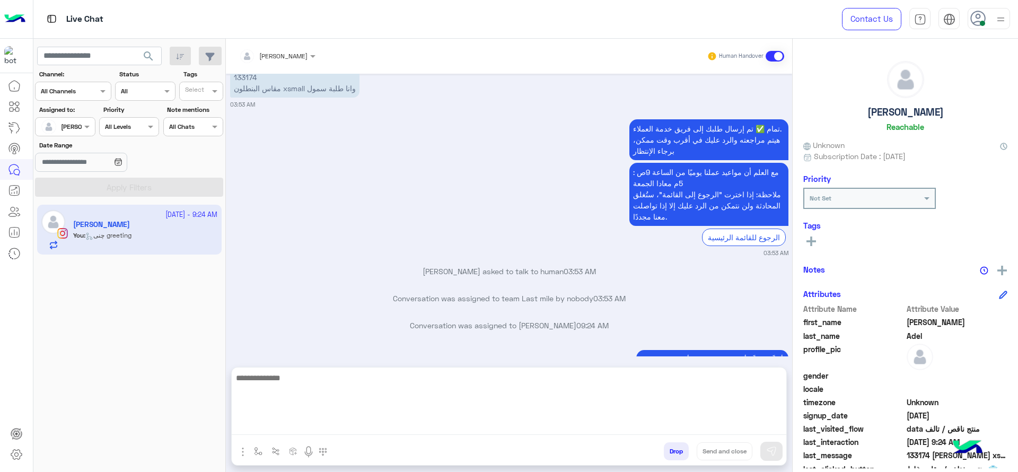
click at [504, 427] on textarea at bounding box center [509, 403] width 554 height 64
paste textarea "**********"
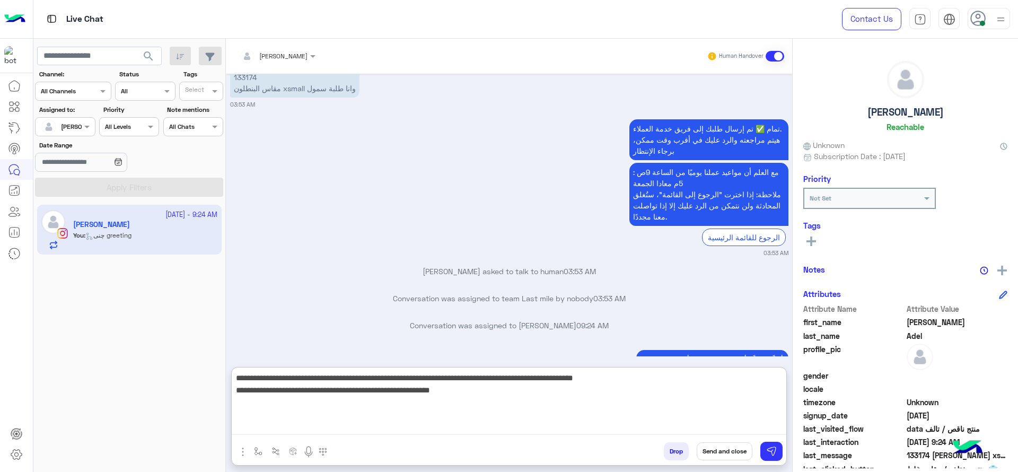
click at [699, 382] on textarea "**********" at bounding box center [509, 403] width 554 height 64
click at [677, 382] on textarea "**********" at bounding box center [509, 403] width 554 height 64
click at [620, 375] on textarea "**********" at bounding box center [509, 403] width 554 height 64
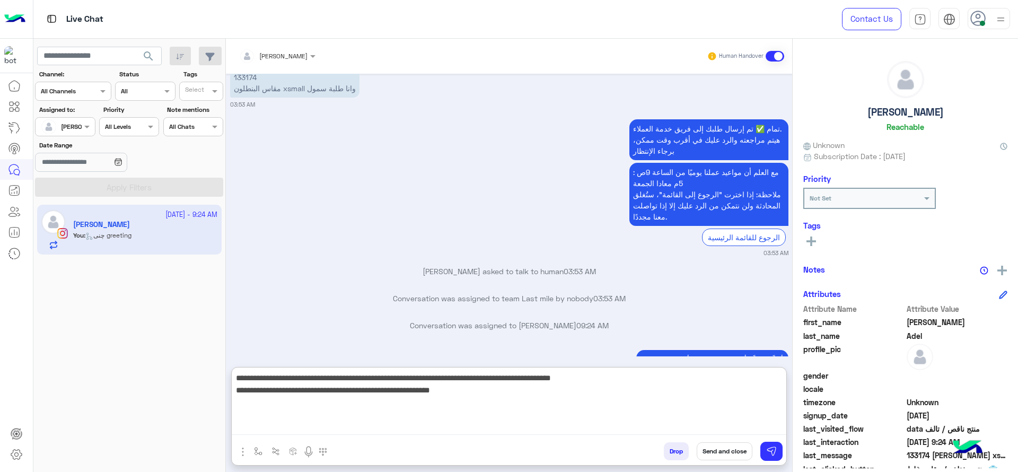
type textarea "**********"
click at [531, 398] on textarea "**********" at bounding box center [509, 403] width 554 height 64
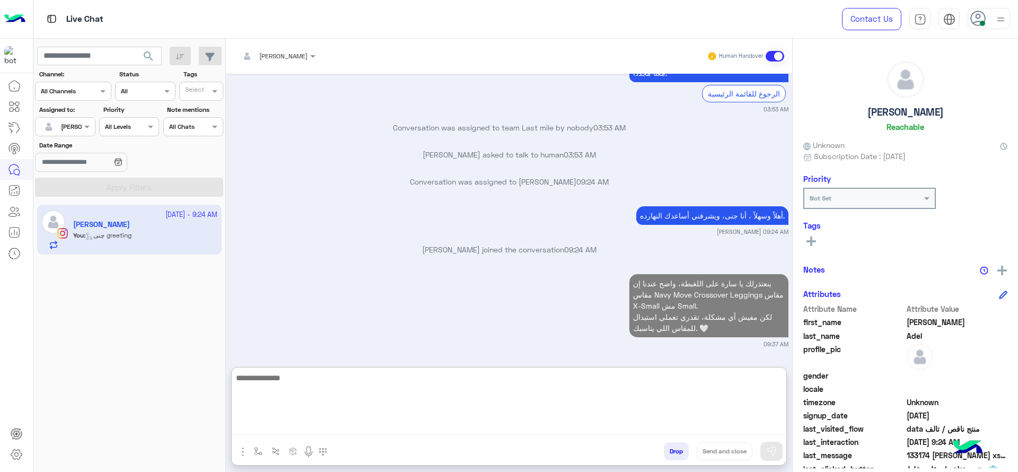
scroll to position [1487, 0]
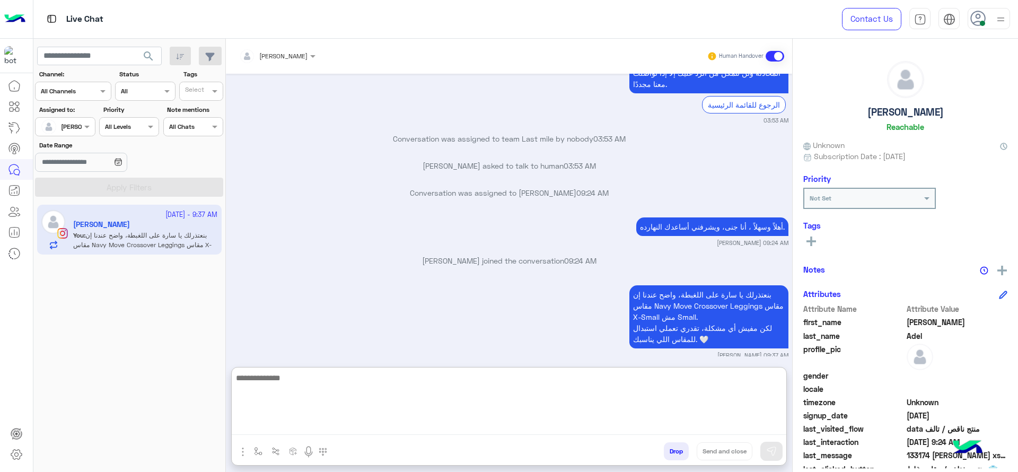
click at [396, 398] on textarea at bounding box center [509, 403] width 554 height 64
paste textarea "**********"
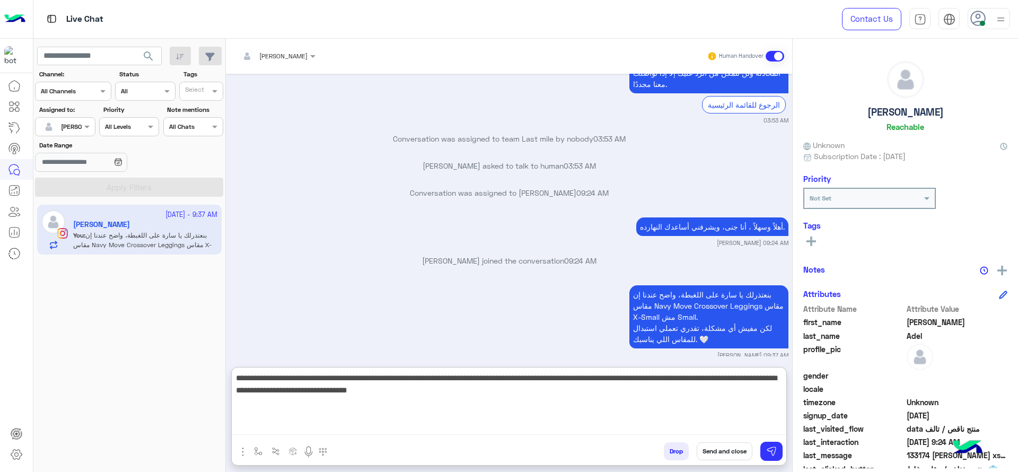
type textarea "**********"
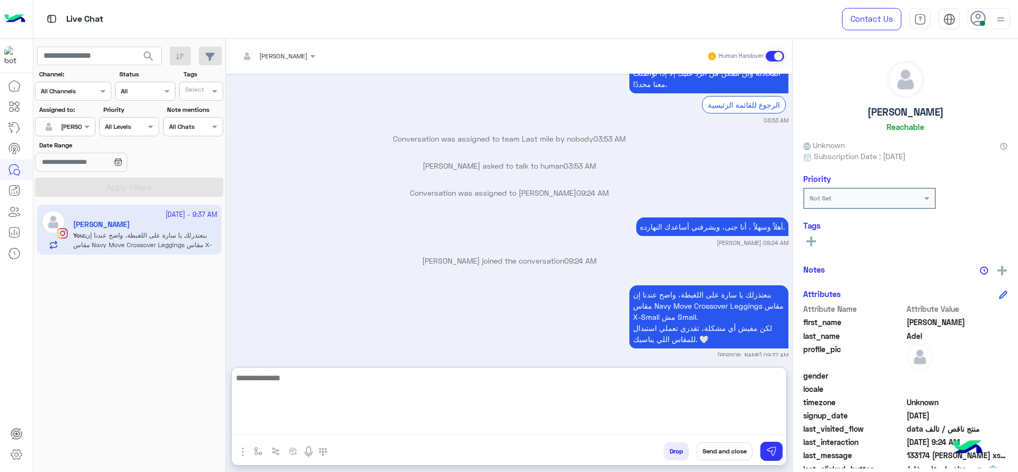
scroll to position [1573, 0]
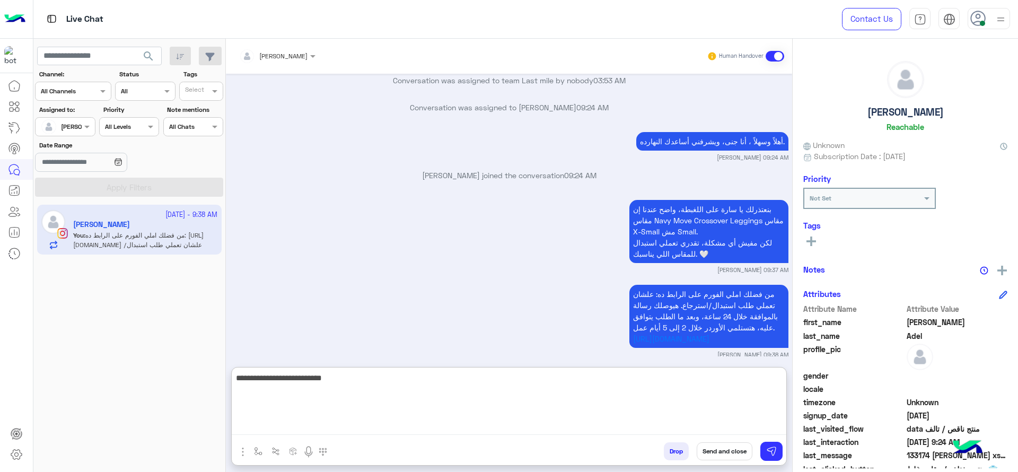
type textarea "**********"
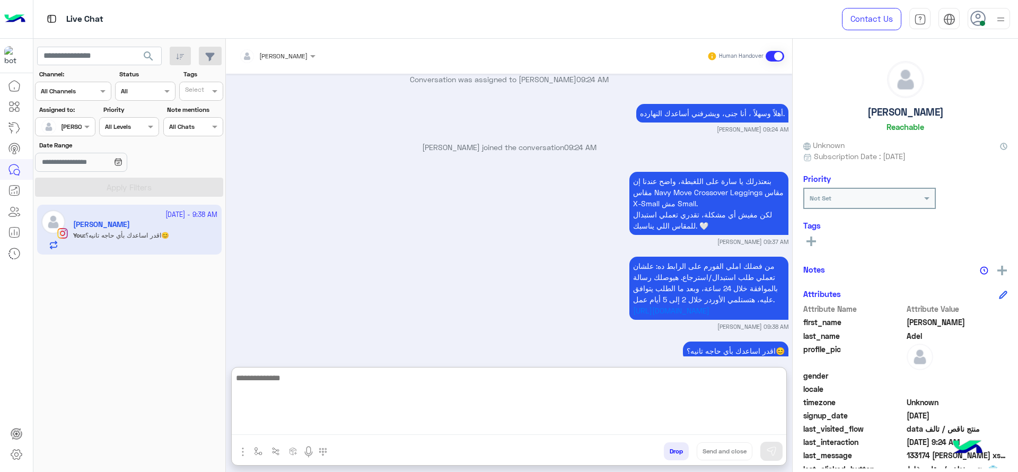
scroll to position [1613, 0]
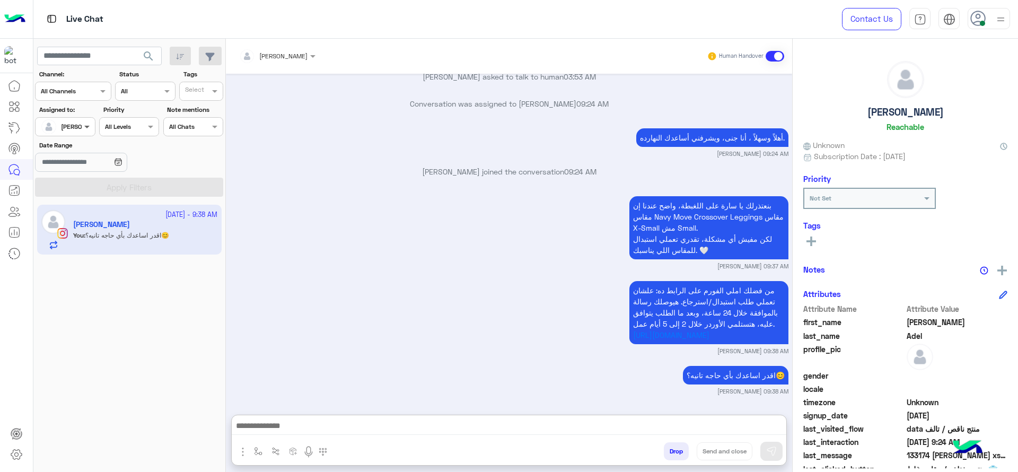
click at [87, 125] on span at bounding box center [88, 126] width 13 height 11
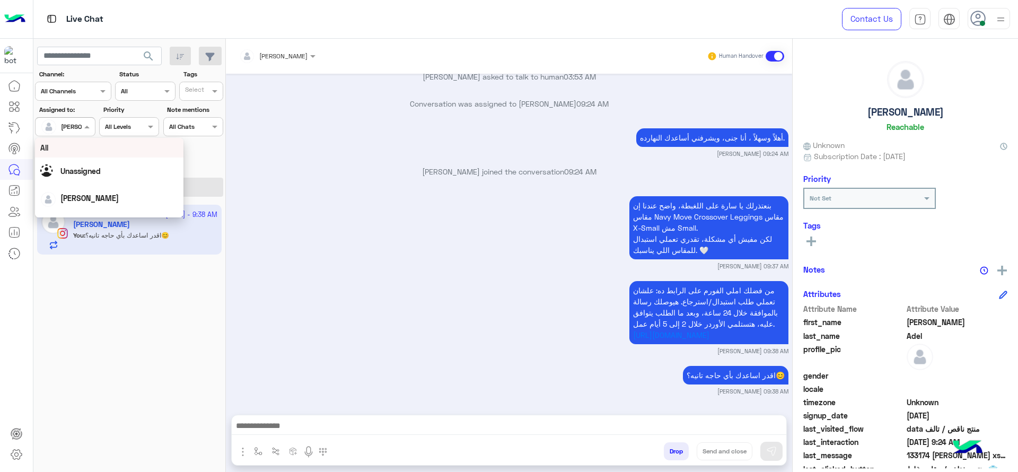
scroll to position [1565, 0]
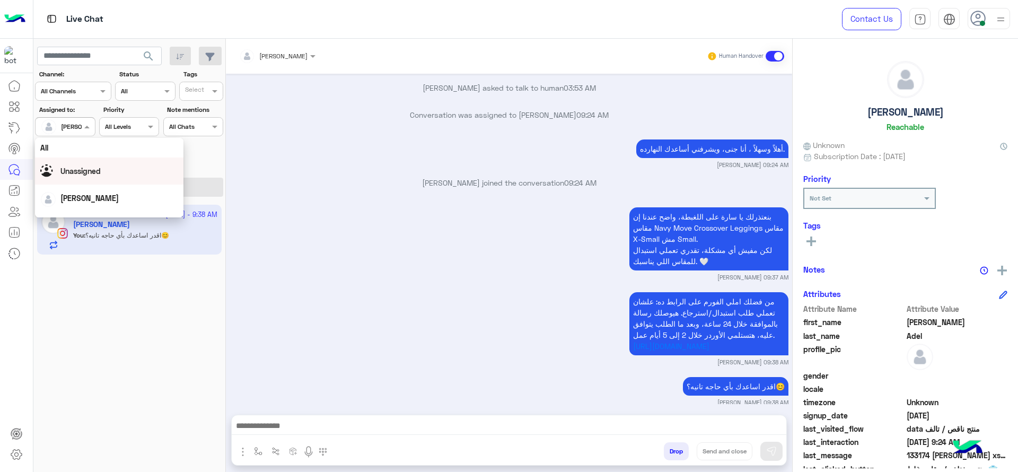
click at [94, 170] on span "Unassigned" at bounding box center [80, 170] width 40 height 9
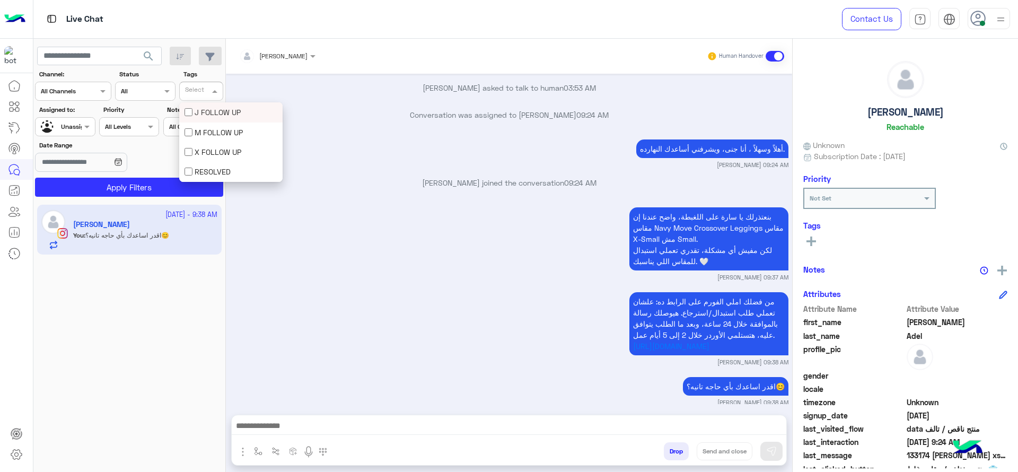
drag, startPoint x: 205, startPoint y: 82, endPoint x: 205, endPoint y: 92, distance: 10.1
click at [205, 92] on div "Select" at bounding box center [201, 91] width 44 height 19
click at [213, 111] on div "J FOLLOW UP" at bounding box center [230, 112] width 93 height 11
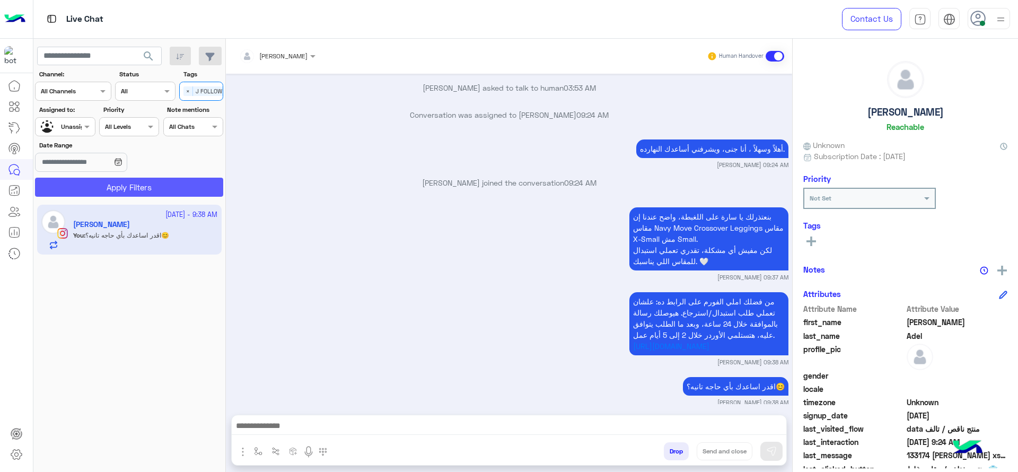
click at [158, 192] on button "Apply Filters" at bounding box center [129, 187] width 188 height 19
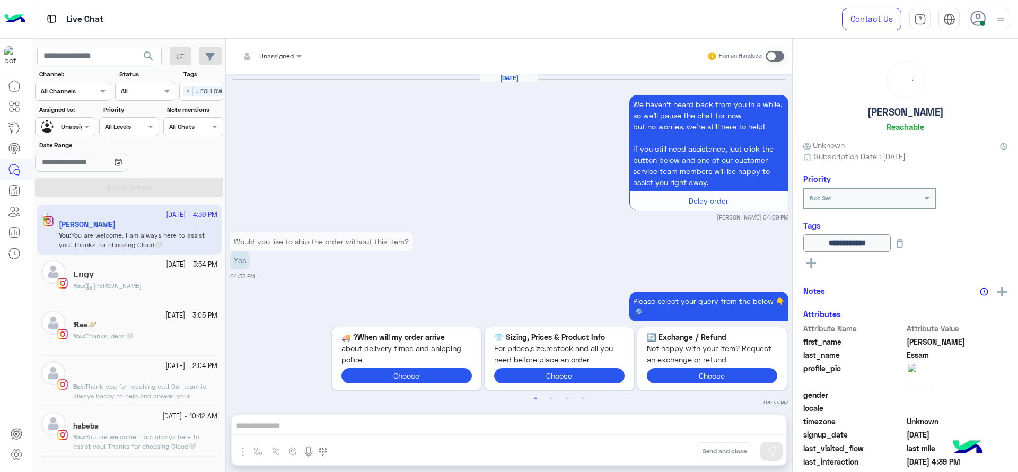
scroll to position [970, 0]
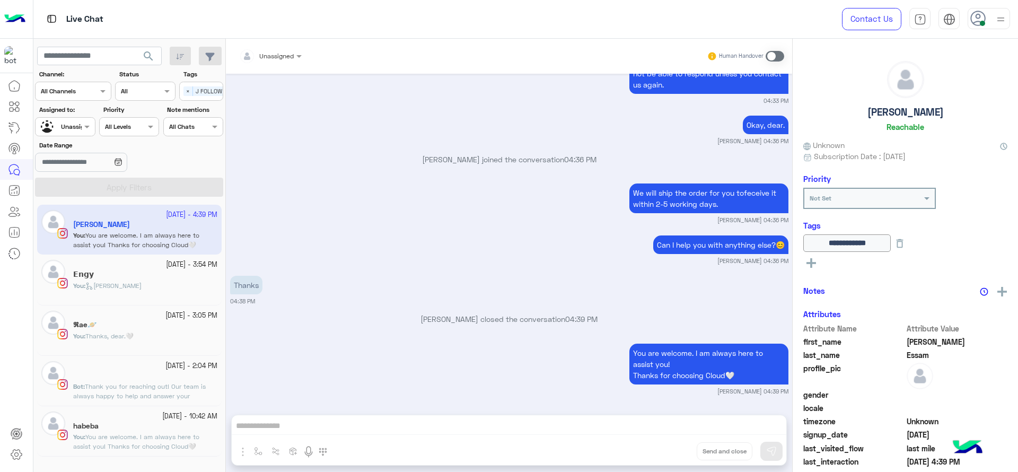
click at [144, 421] on div "habeba" at bounding box center [145, 426] width 144 height 11
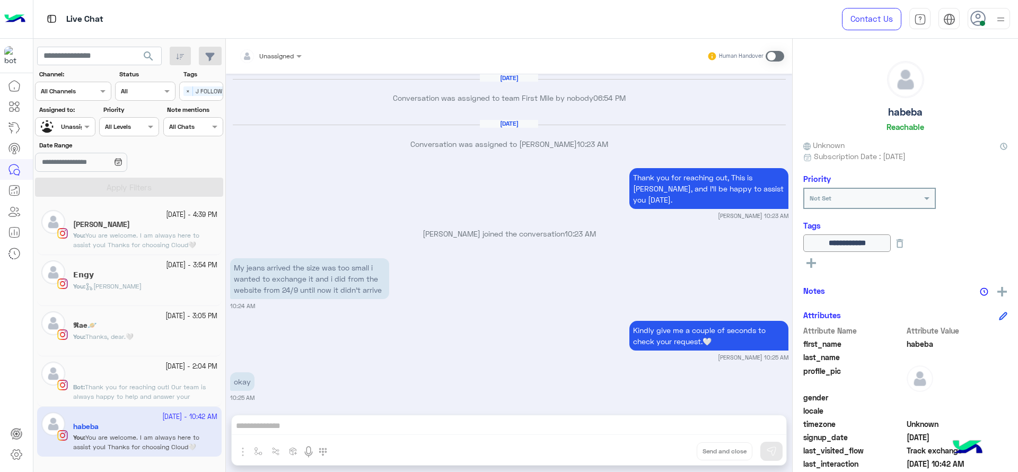
scroll to position [608, 0]
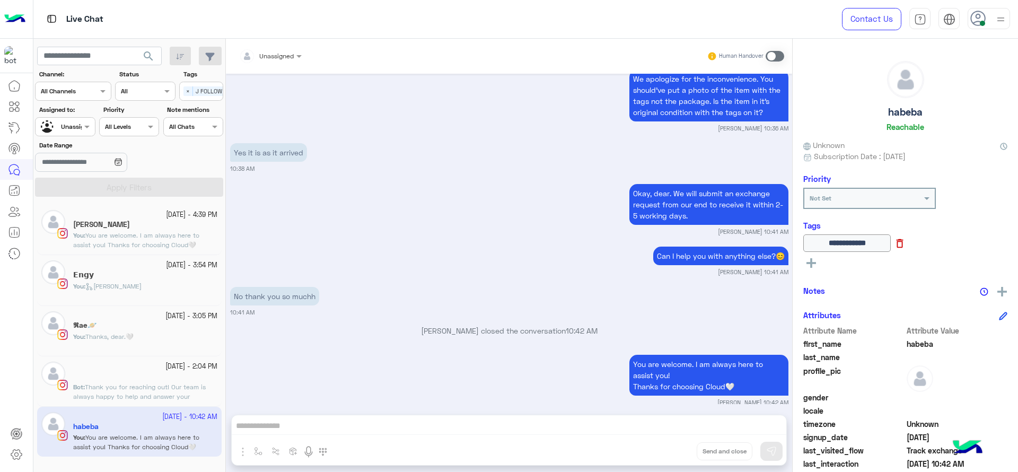
click at [905, 241] on icon at bounding box center [900, 243] width 12 height 12
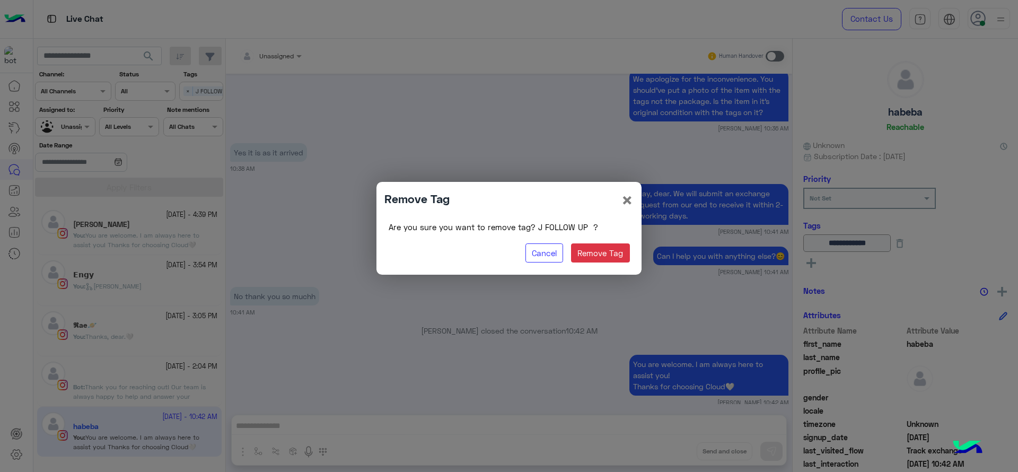
click at [708, 286] on modal-container "Remove Tag × Are you sure you want to remove tag? J FOLLOW UP ? Cancel Remove T…" at bounding box center [509, 236] width 1018 height 472
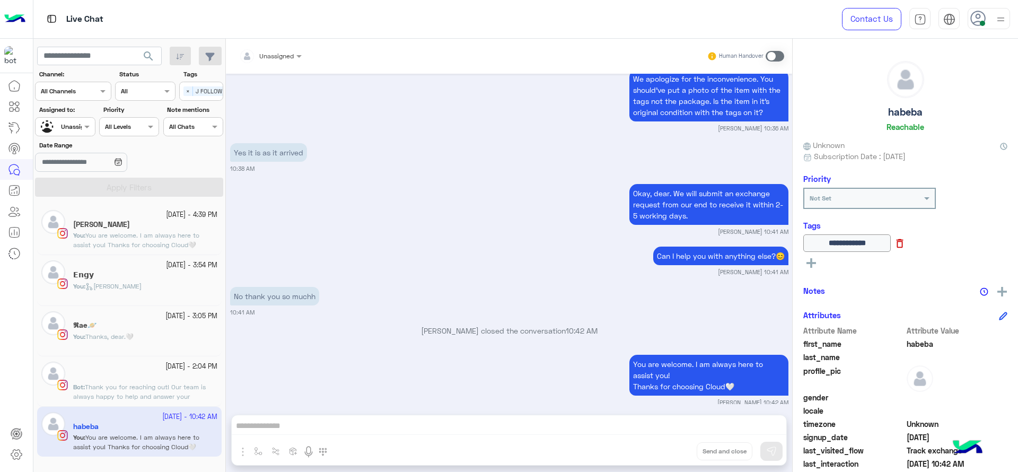
click at [905, 248] on icon at bounding box center [900, 243] width 12 height 12
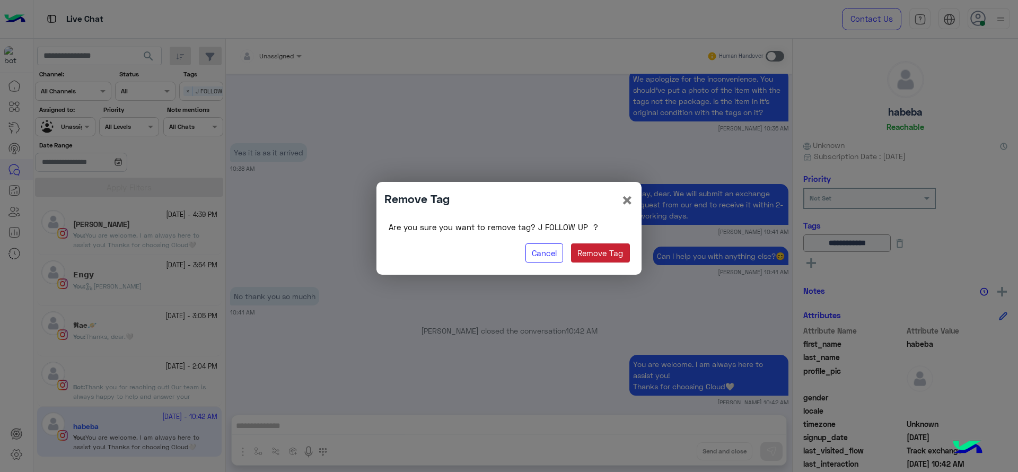
click at [579, 251] on button "Remove Tag" at bounding box center [600, 252] width 59 height 19
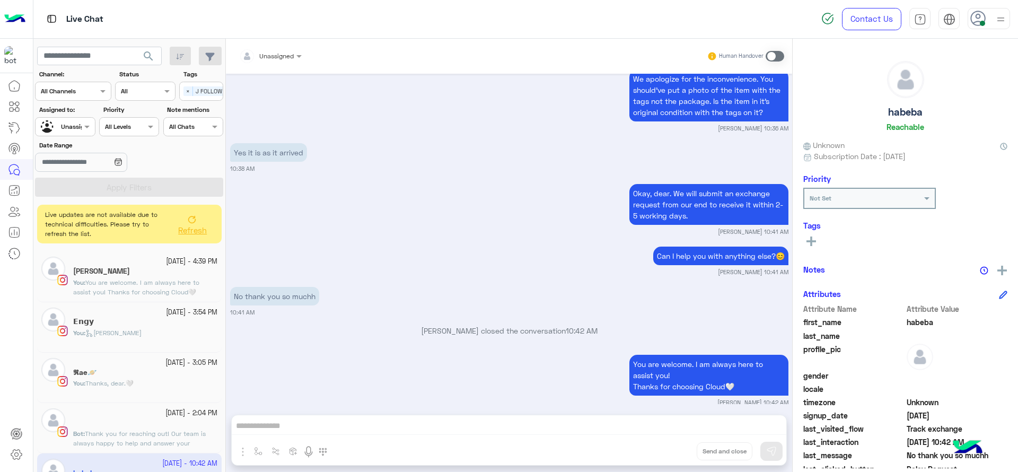
click at [145, 410] on div "11 October - 2:04 PM" at bounding box center [145, 413] width 144 height 10
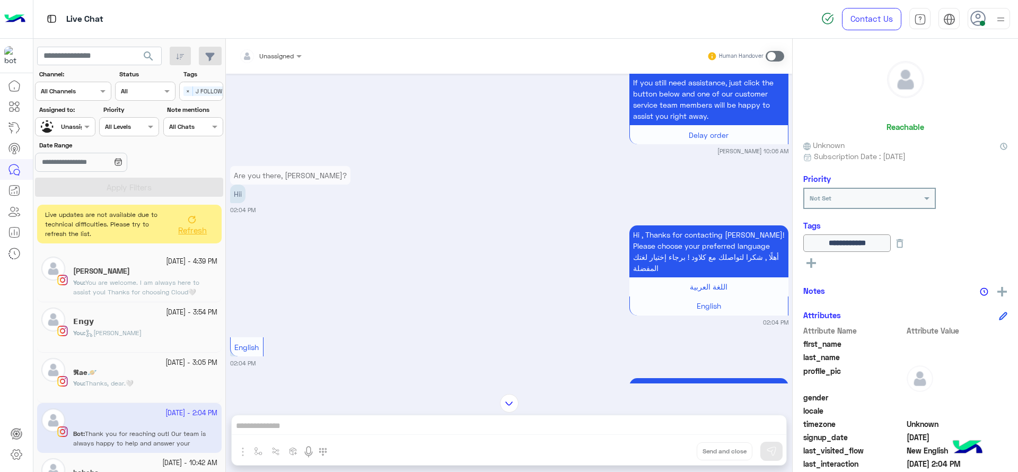
scroll to position [779, 0]
click at [147, 363] on div "12 October - 3:05 PM" at bounding box center [145, 363] width 144 height 10
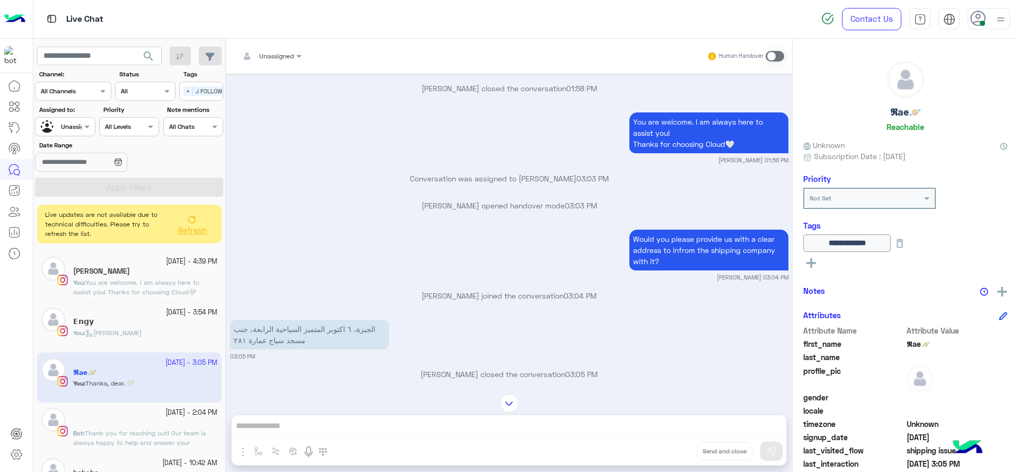
scroll to position [413, 0]
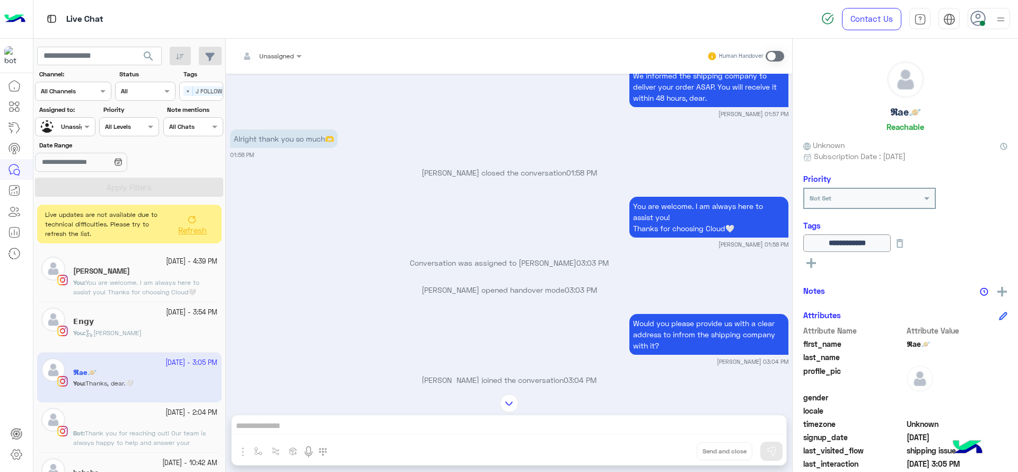
click at [199, 334] on div "You : Jana close" at bounding box center [145, 337] width 144 height 19
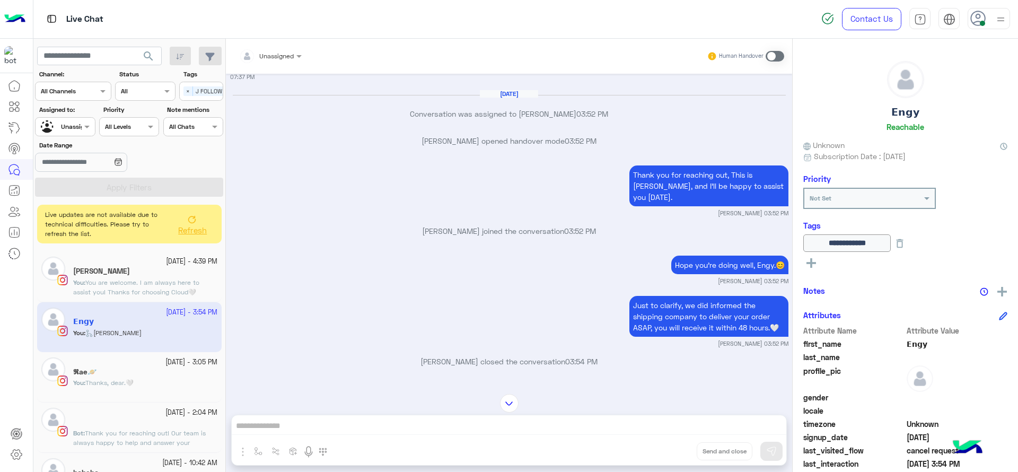
scroll to position [1012, 0]
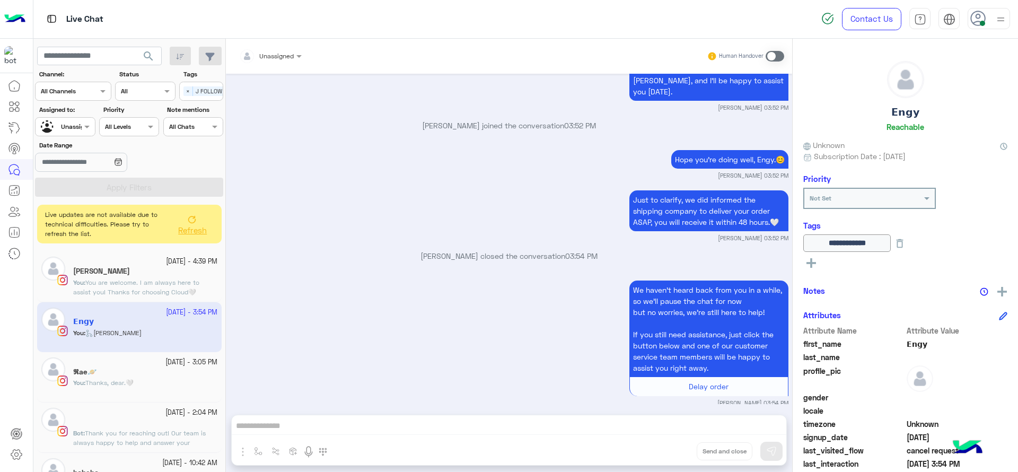
click at [128, 267] on div "Nathalie Essam" at bounding box center [145, 272] width 144 height 11
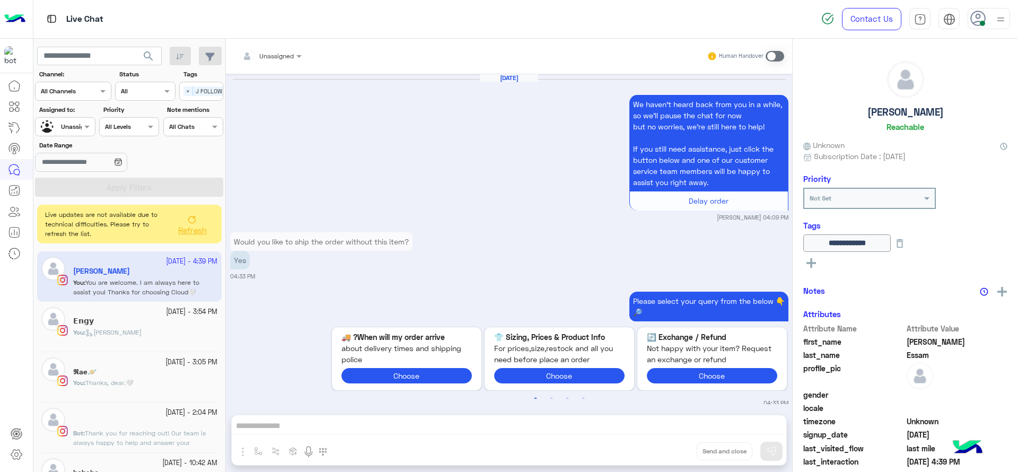
scroll to position [970, 0]
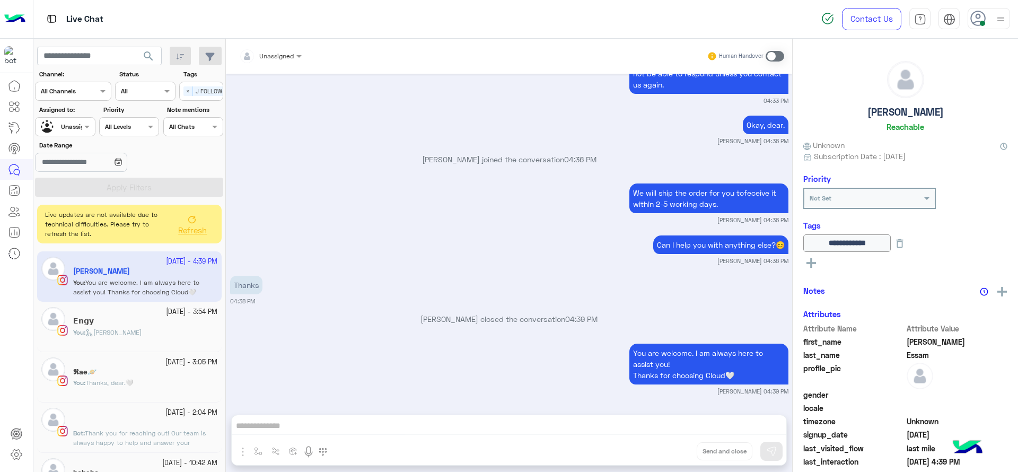
click at [393, 245] on div "Can I help you with anything else?😊 Jana Aboelseoud 04:36 PM" at bounding box center [509, 249] width 558 height 32
click at [196, 232] on span "Refresh" at bounding box center [193, 230] width 29 height 10
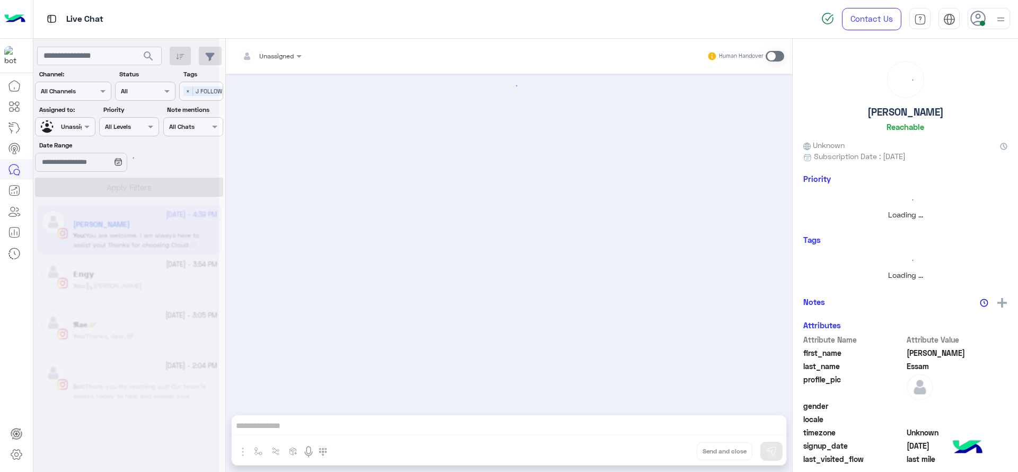
scroll to position [0, 0]
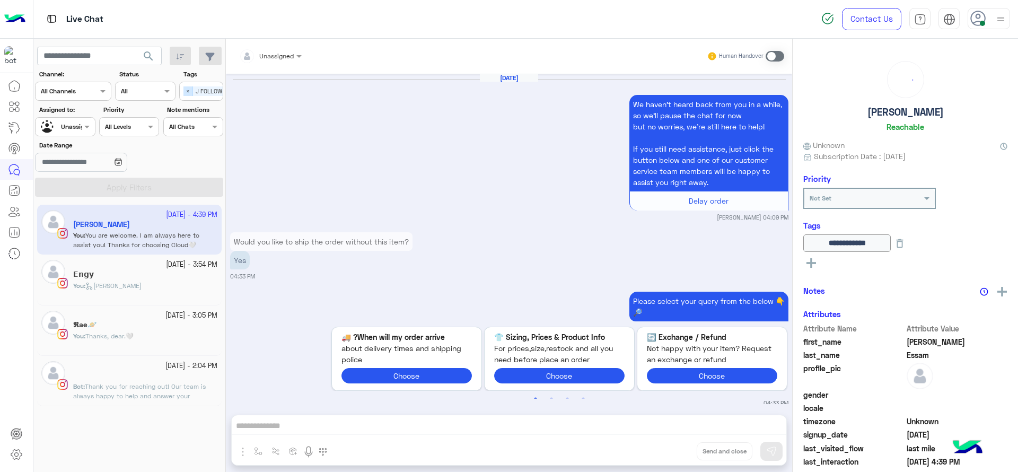
click at [190, 90] on span "×" at bounding box center [188, 91] width 10 height 10
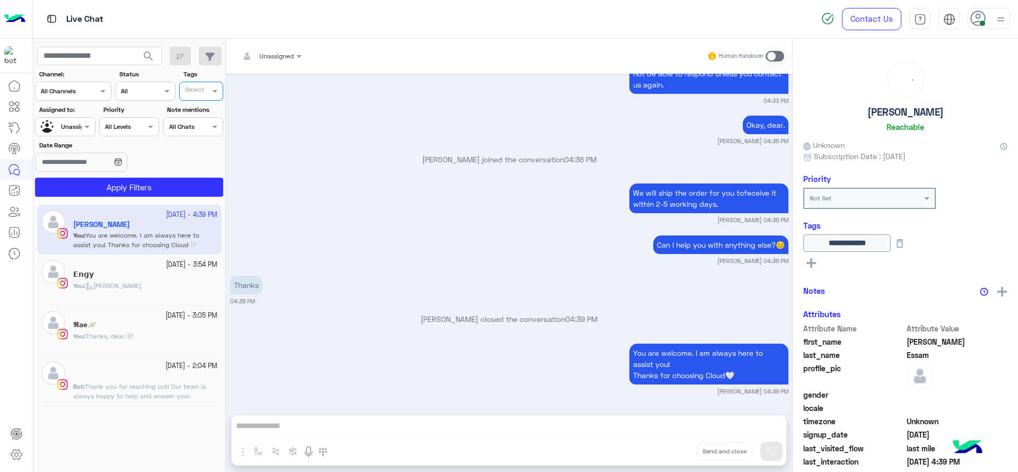
click at [126, 443] on div "12 October - 4:39 PM Nathalie Essam You : You are welcome. I am always here to …" at bounding box center [129, 338] width 192 height 275
click at [175, 323] on div "𝕽ae🪐" at bounding box center [145, 325] width 144 height 11
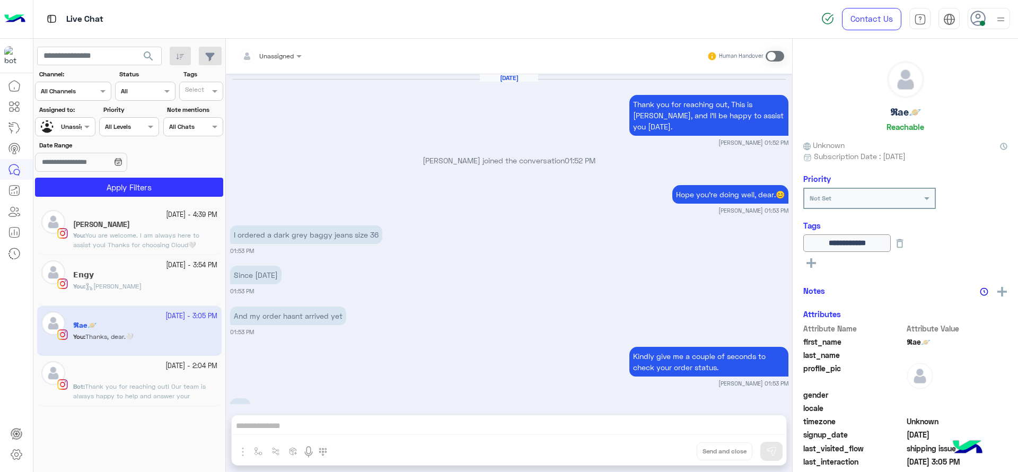
scroll to position [519, 0]
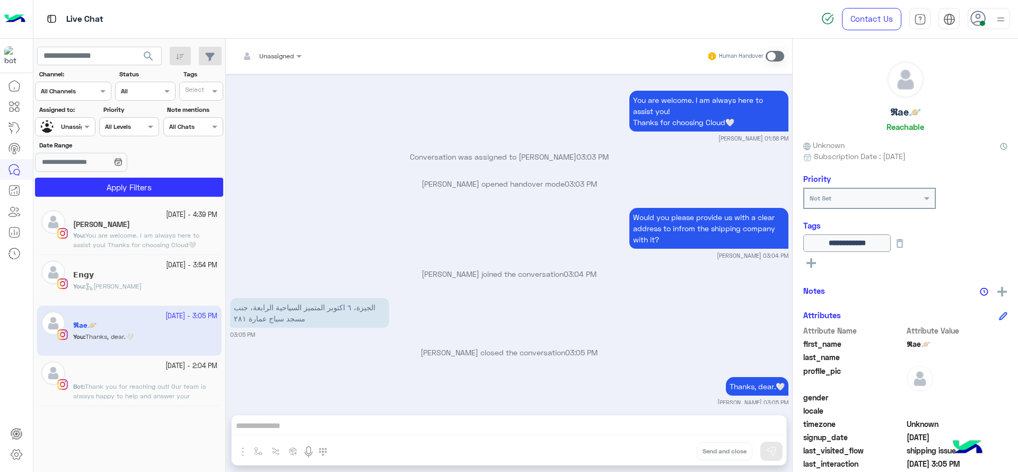
click at [79, 126] on div at bounding box center [65, 125] width 59 height 10
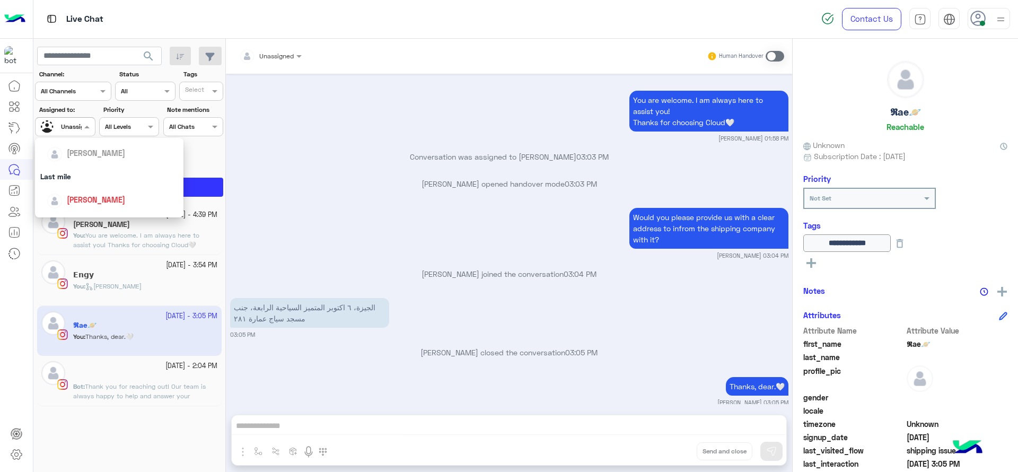
scroll to position [119, 0]
click at [190, 141] on div "Date Range" at bounding box center [129, 156] width 192 height 33
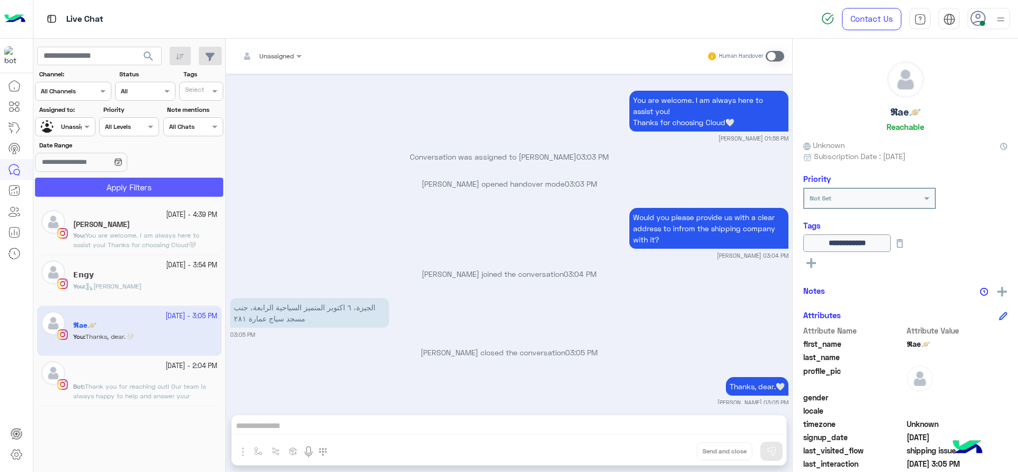
click at [113, 184] on button "Apply Filters" at bounding box center [129, 187] width 188 height 19
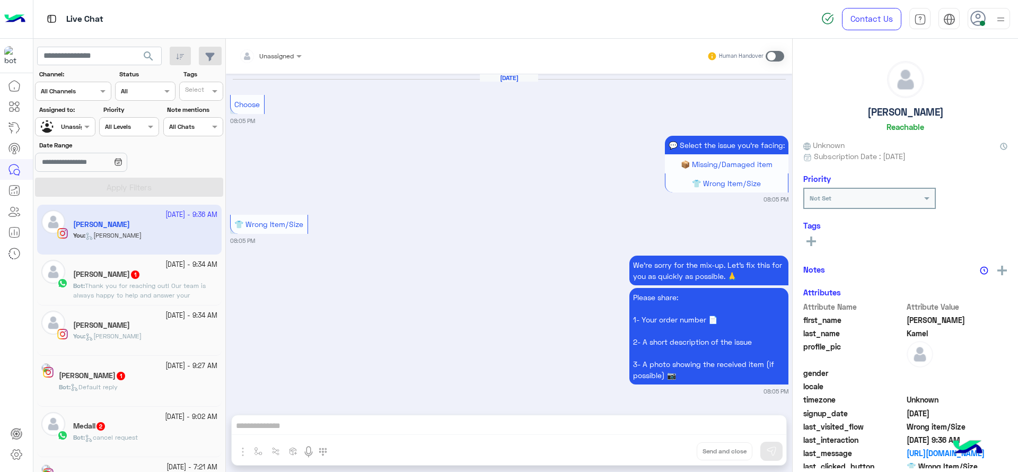
scroll to position [1065, 0]
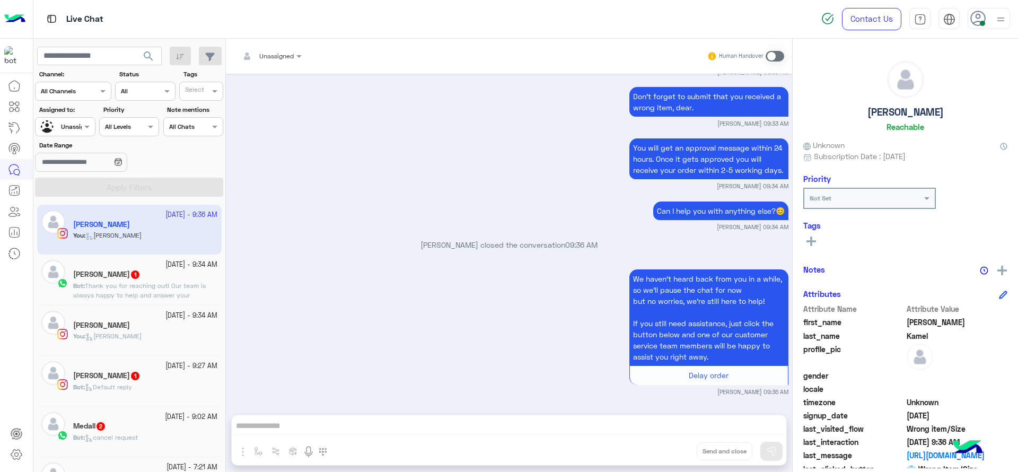
click at [130, 289] on span "Thank you for reaching out! Our team is always happy to help and answer your qu…" at bounding box center [139, 294] width 133 height 27
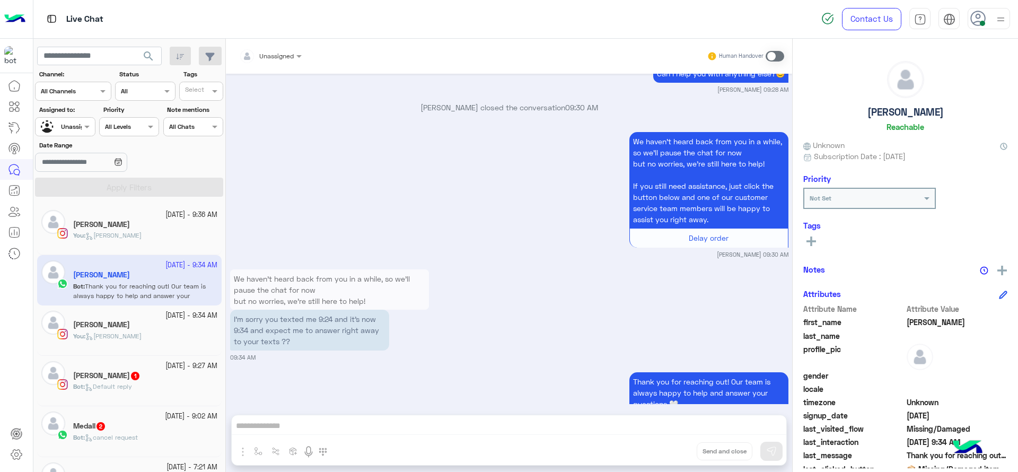
scroll to position [1067, 0]
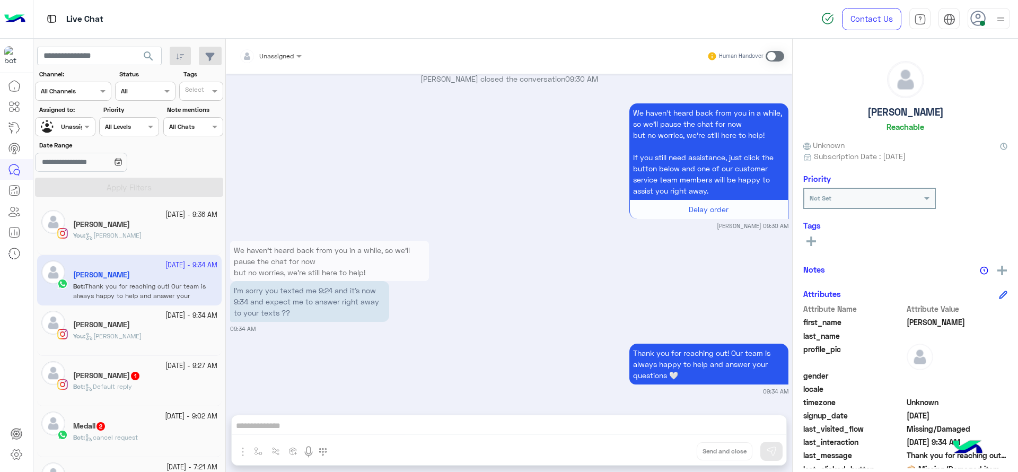
click at [165, 350] on div "13 October - 9:34 AM Darine Ali You : Jana close" at bounding box center [129, 330] width 184 height 50
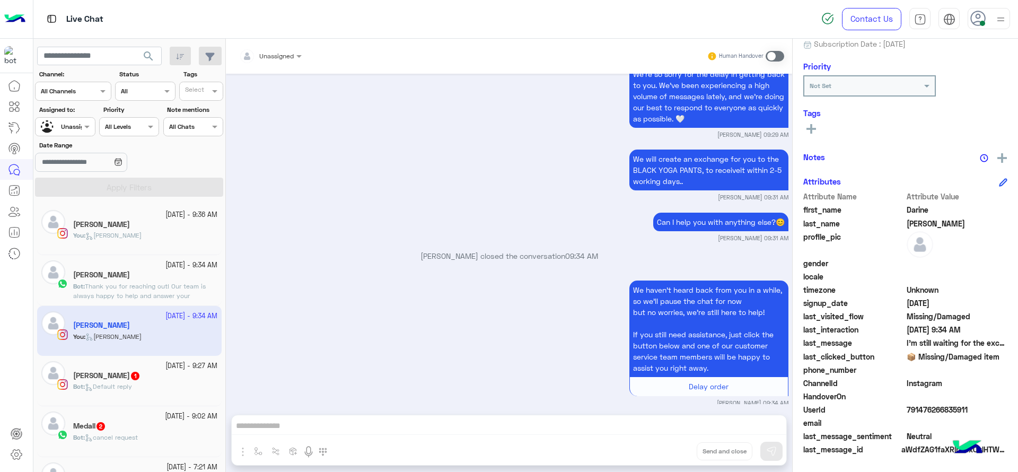
click at [154, 273] on div "Christine" at bounding box center [145, 275] width 144 height 11
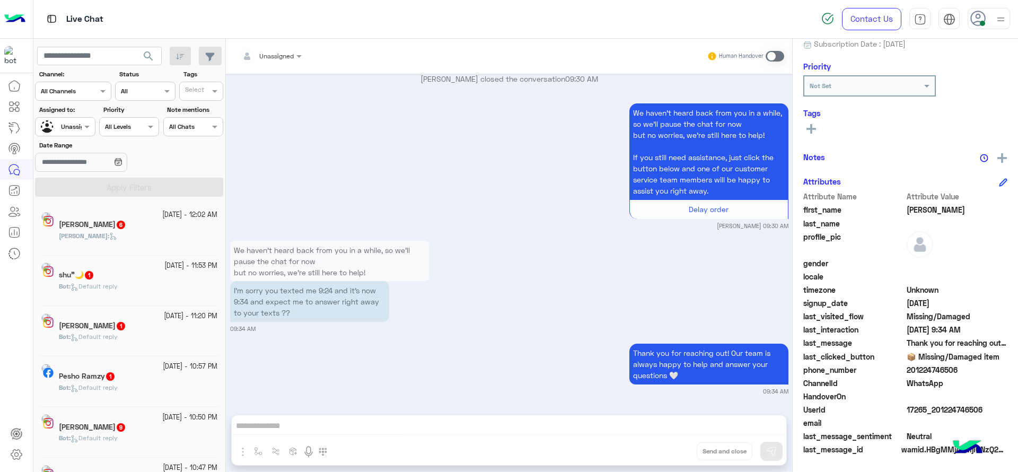
scroll to position [5, 0]
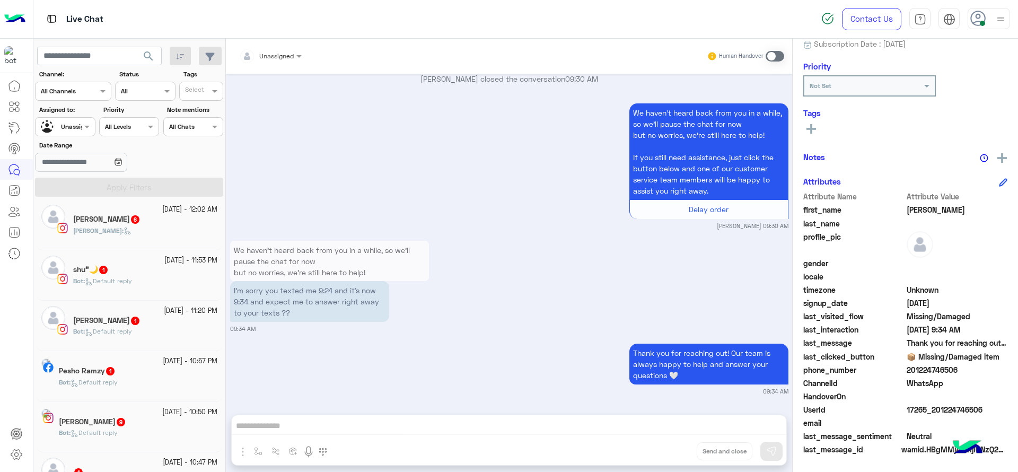
click at [76, 127] on div at bounding box center [65, 125] width 59 height 10
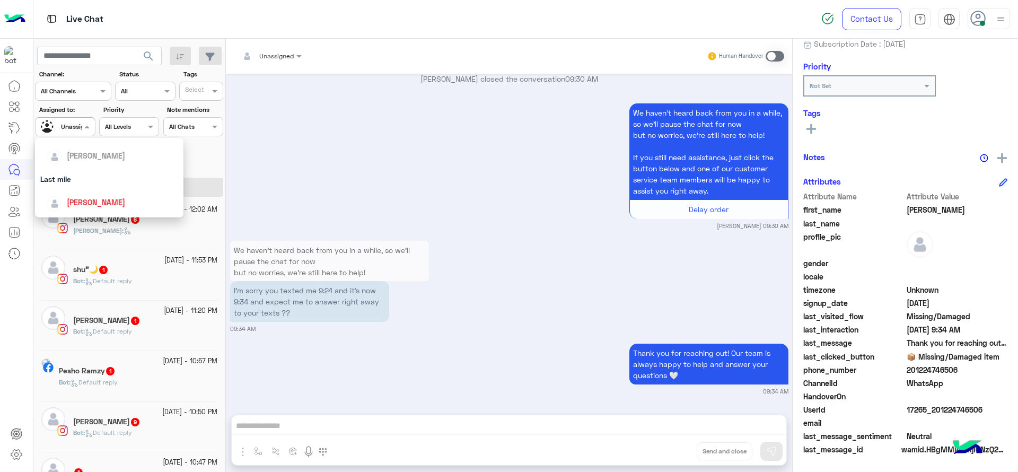
scroll to position [146, 0]
click at [73, 170] on span "[PERSON_NAME]" at bounding box center [96, 172] width 58 height 9
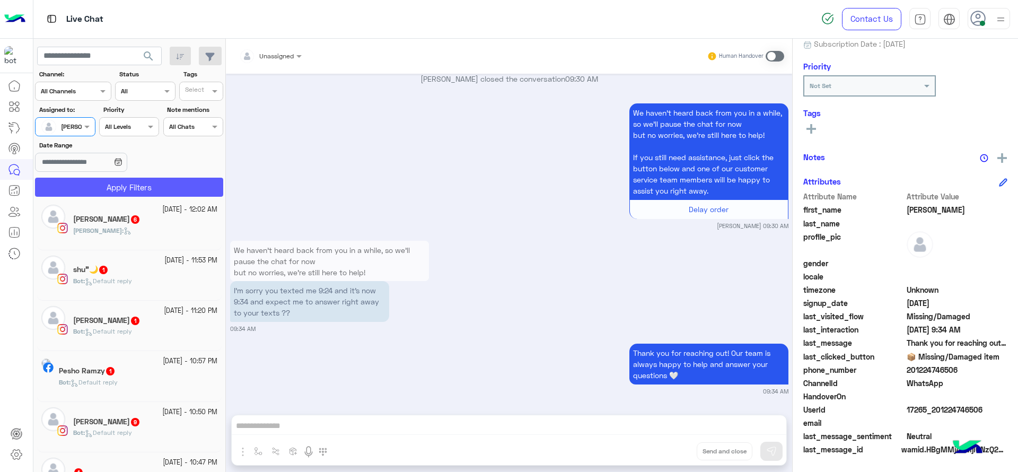
click at [74, 181] on button "Apply Filters" at bounding box center [129, 187] width 188 height 19
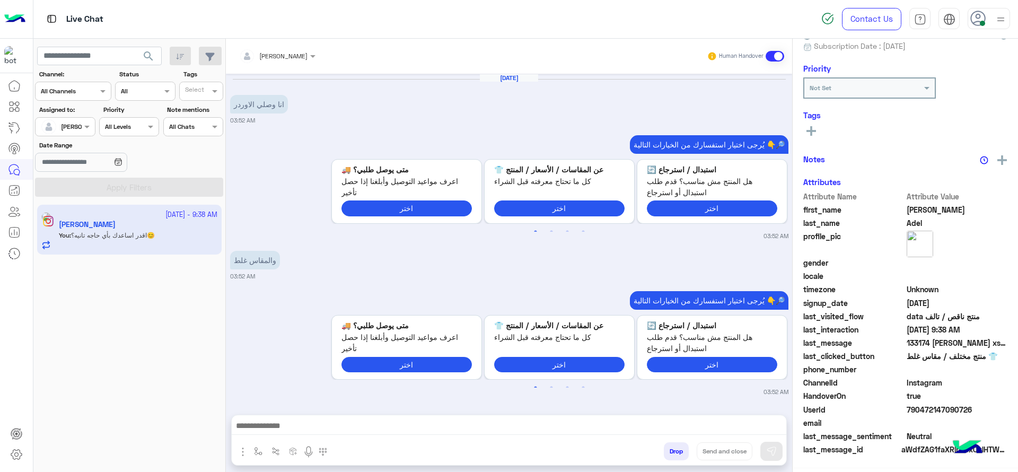
scroll to position [1018, 0]
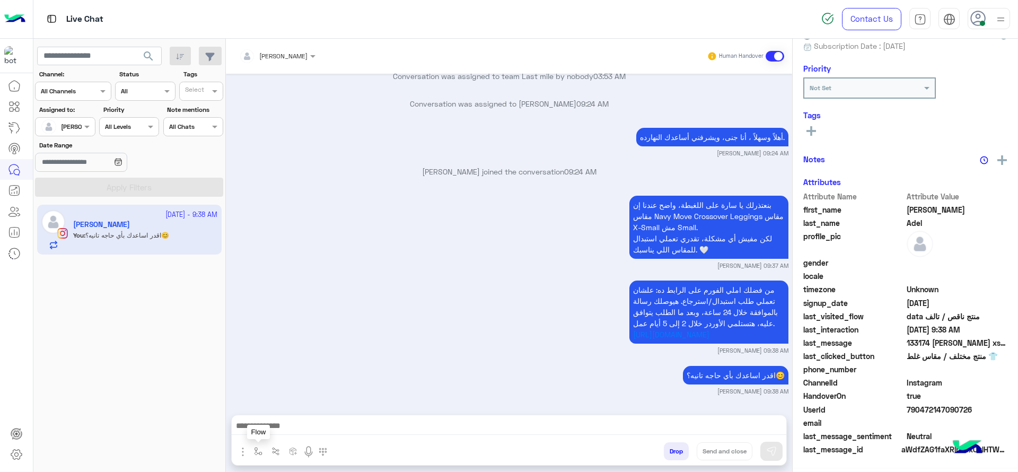
click at [261, 453] on img "button" at bounding box center [258, 451] width 8 height 8
click at [270, 435] on div "enter flow name" at bounding box center [289, 427] width 78 height 19
type input "***"
click at [274, 404] on span "close جانا" at bounding box center [272, 409] width 34 height 10
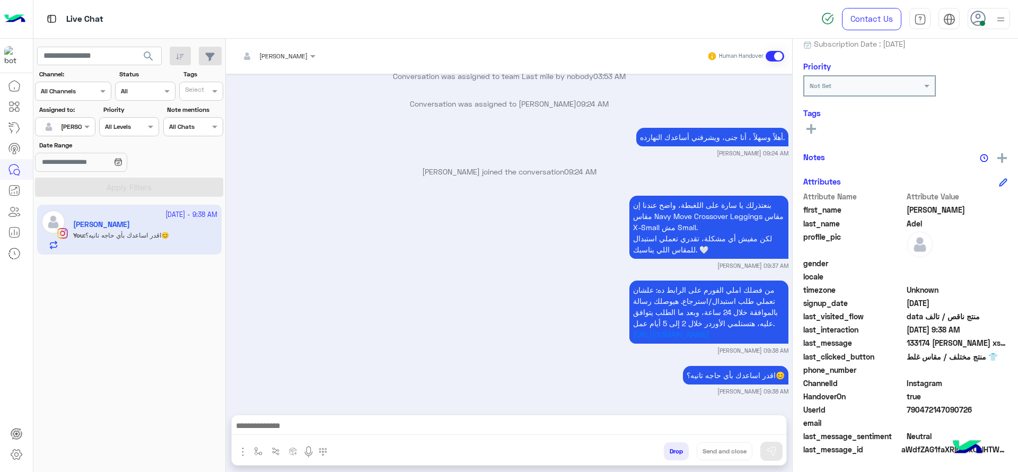
type textarea "**********"
click at [709, 453] on button "Send and close" at bounding box center [724, 451] width 56 height 18
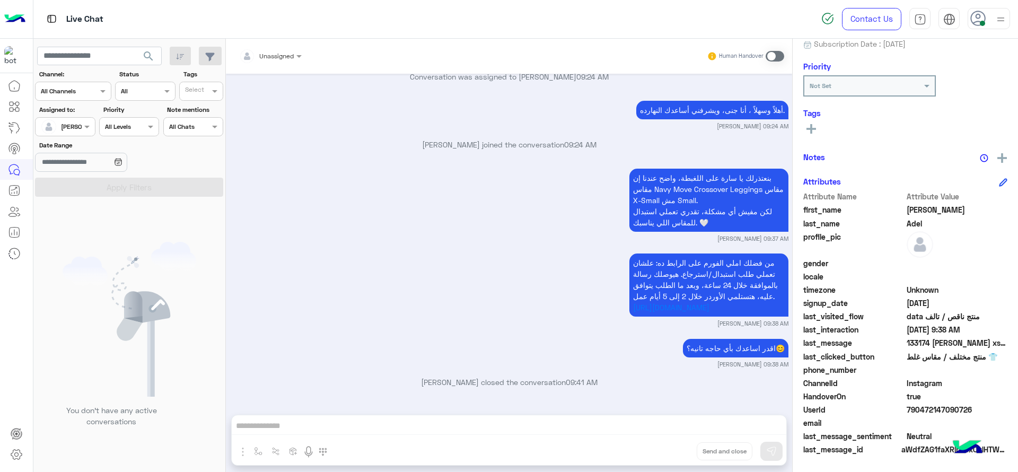
scroll to position [1182, 0]
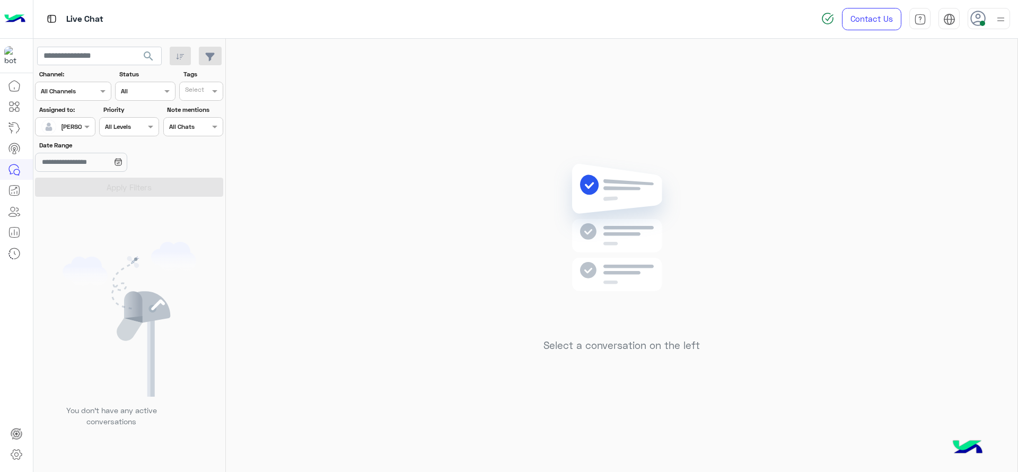
click at [82, 134] on div "Assigned on Jana Aboelseoud" at bounding box center [65, 126] width 60 height 19
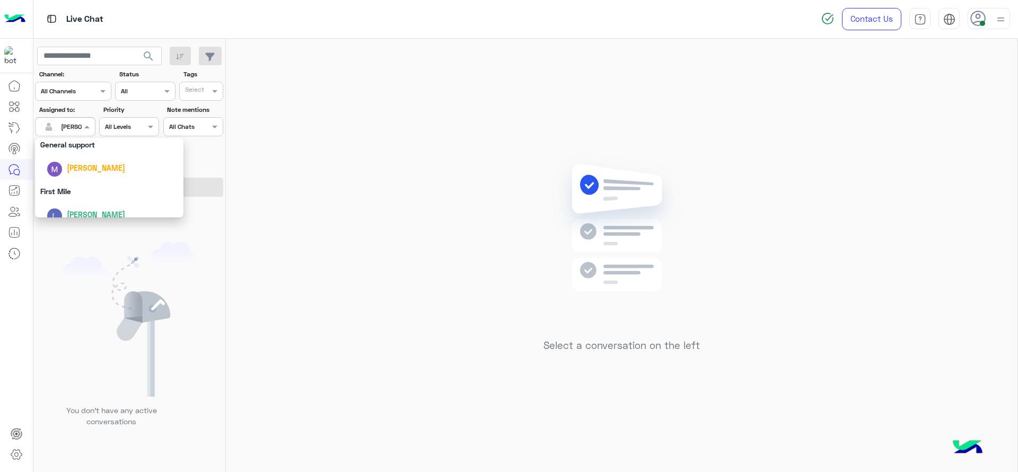
scroll to position [199, 0]
click at [83, 188] on div "First Mile" at bounding box center [109, 190] width 148 height 20
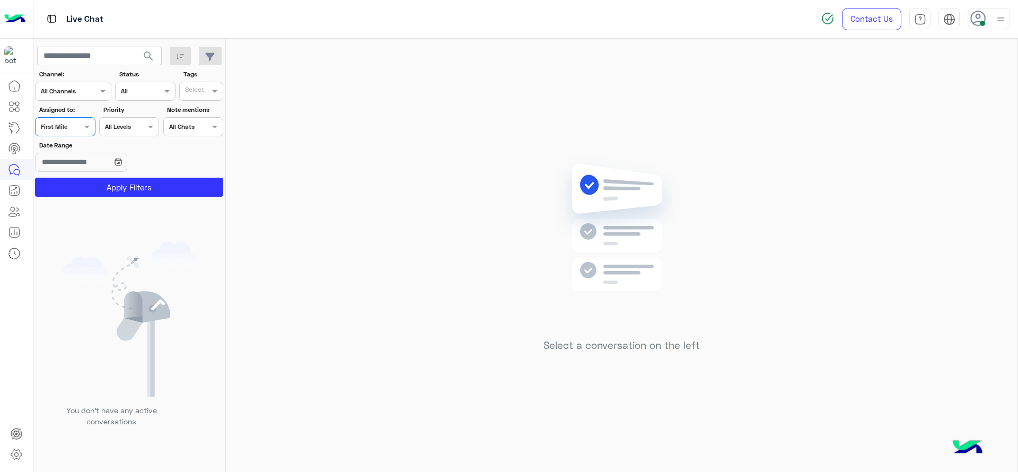
click at [83, 188] on button "Apply Filters" at bounding box center [129, 187] width 188 height 19
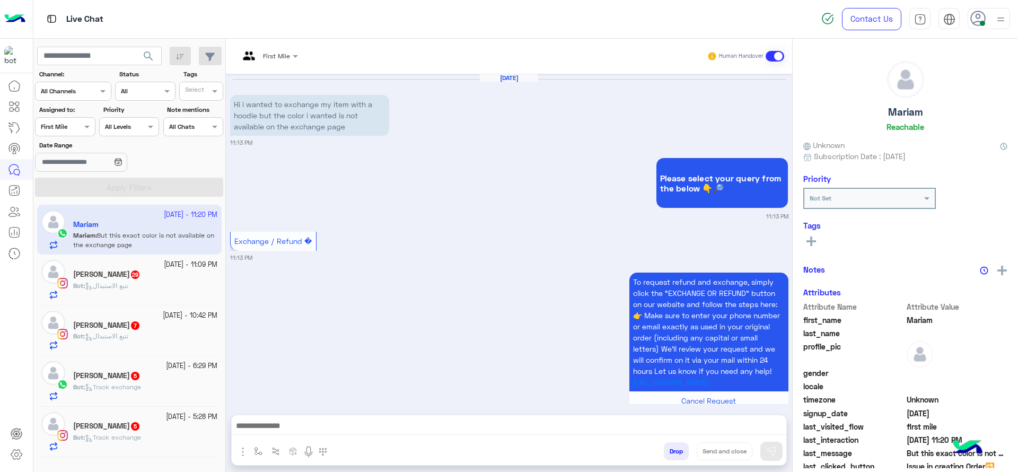
scroll to position [1118, 0]
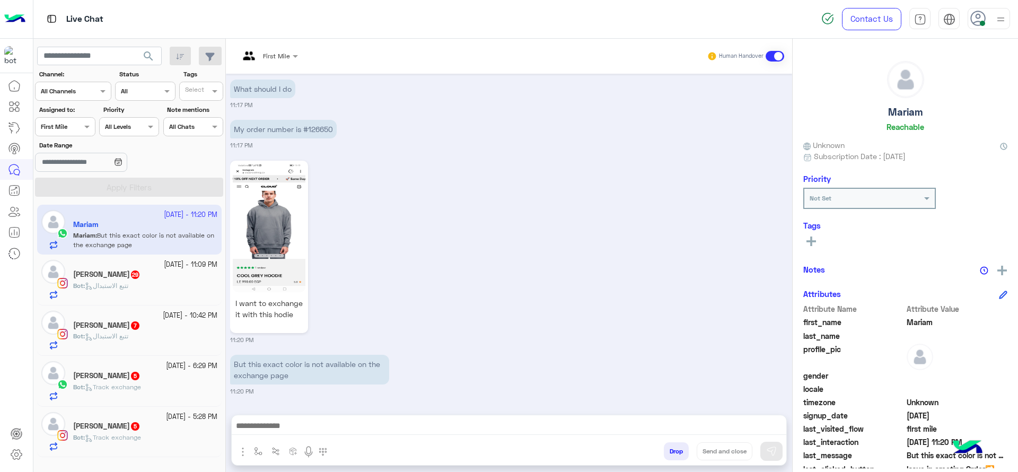
click at [56, 126] on input "text" at bounding box center [53, 126] width 24 height 10
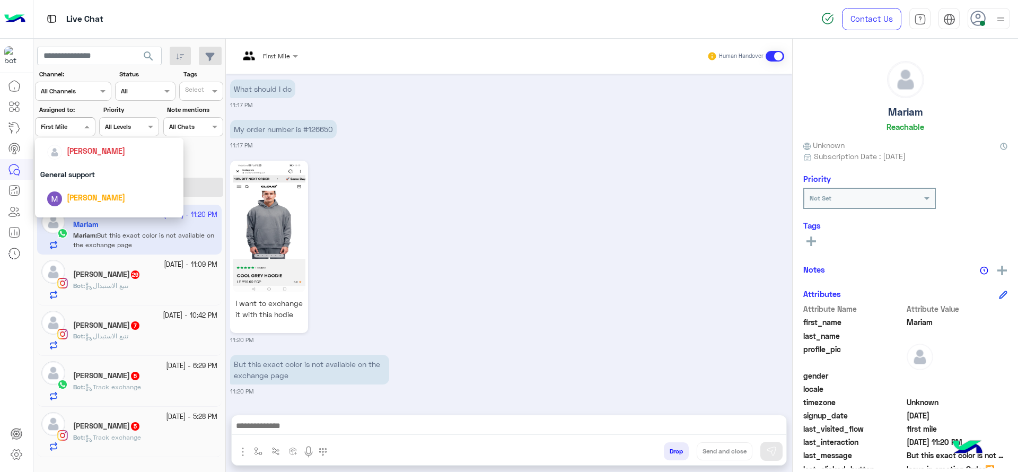
scroll to position [142, 0]
click at [70, 168] on div "[PERSON_NAME]" at bounding box center [112, 176] width 131 height 19
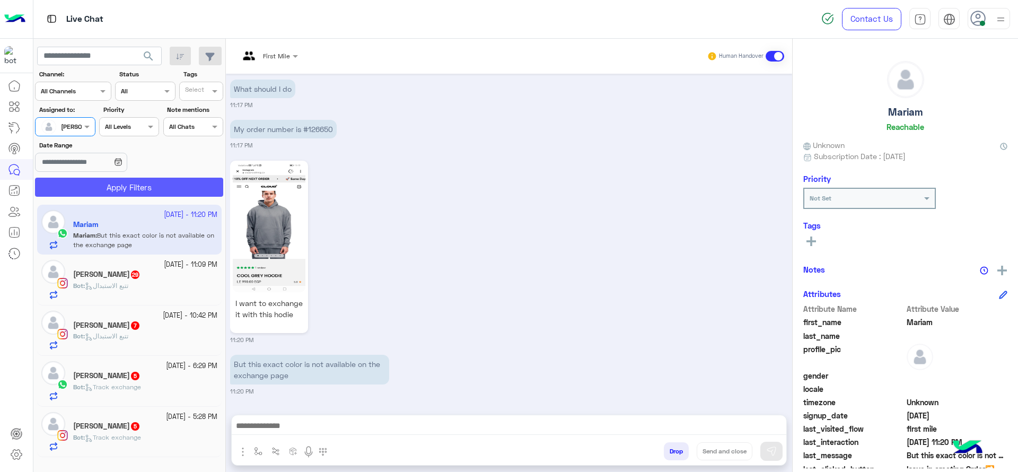
click at [69, 191] on button "Apply Filters" at bounding box center [129, 187] width 188 height 19
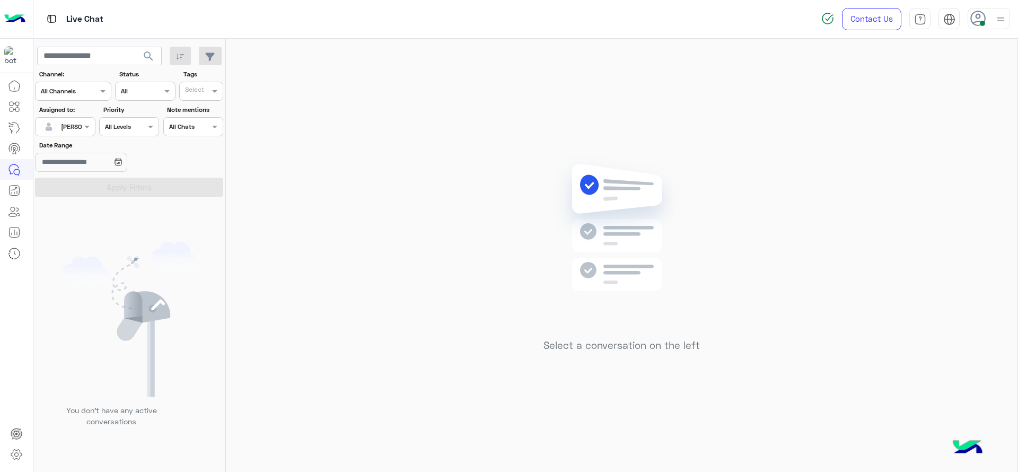
click at [436, 221] on div "Select a conversation on the left" at bounding box center [621, 257] width 791 height 437
click at [470, 203] on div "Select a conversation on the left" at bounding box center [621, 257] width 791 height 437
click at [788, 137] on div "Select a conversation on the left" at bounding box center [621, 257] width 791 height 437
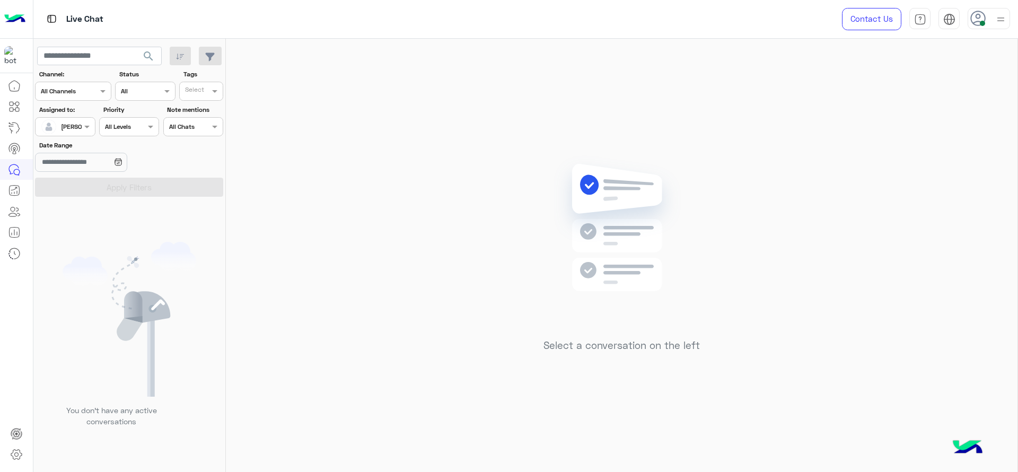
click at [78, 129] on div at bounding box center [65, 125] width 59 height 10
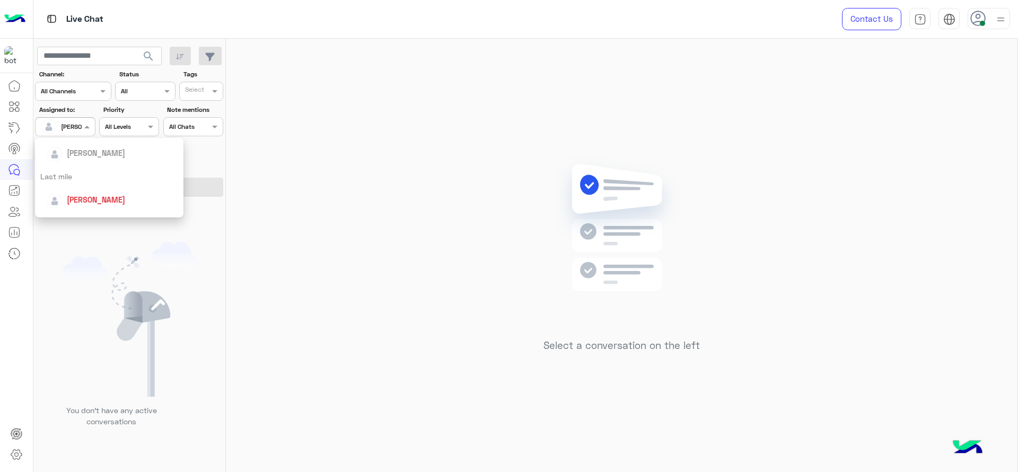
scroll to position [133, 0]
click at [92, 166] on div "Last mile" at bounding box center [109, 163] width 148 height 20
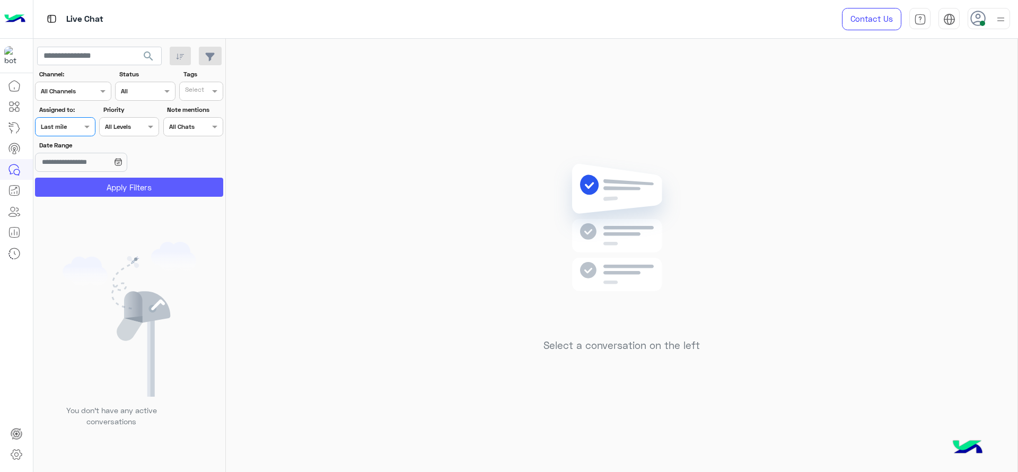
click at [89, 180] on button "Apply Filters" at bounding box center [129, 187] width 188 height 19
click at [84, 127] on span at bounding box center [88, 126] width 13 height 11
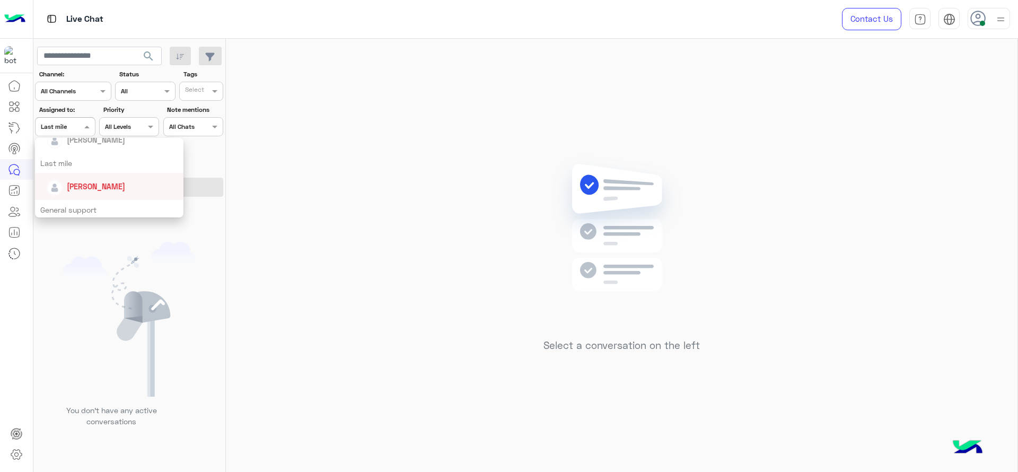
click at [82, 181] on div "[PERSON_NAME]" at bounding box center [96, 186] width 58 height 11
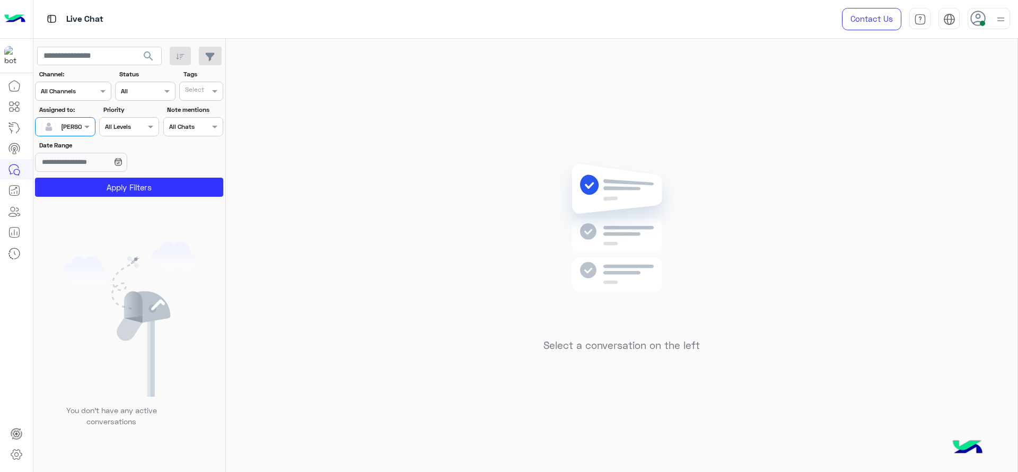
click at [82, 180] on button "Apply Filters" at bounding box center [129, 187] width 188 height 19
click at [467, 284] on div "Select a conversation on the left" at bounding box center [621, 257] width 791 height 437
click at [738, 118] on div "Select a conversation on the left" at bounding box center [621, 257] width 791 height 437
click at [446, 150] on div "Select a conversation on the left" at bounding box center [621, 257] width 791 height 437
click at [84, 125] on span at bounding box center [88, 126] width 13 height 11
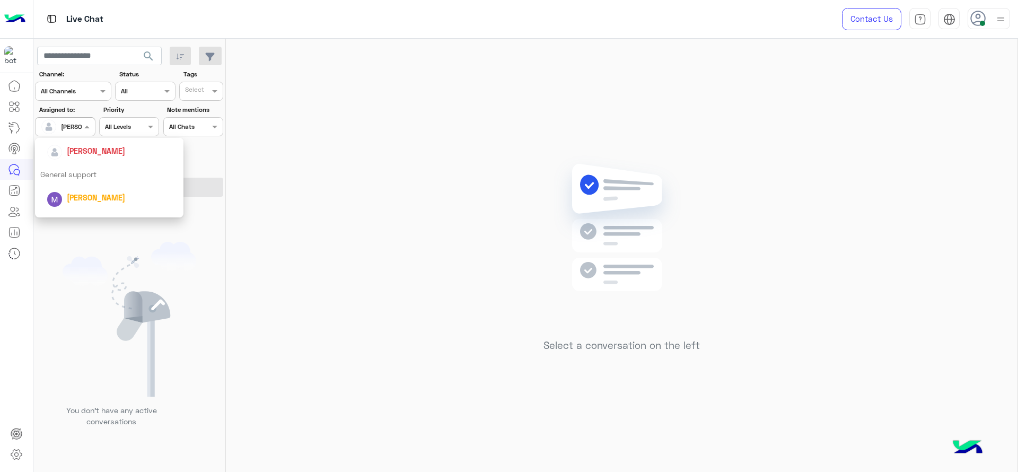
scroll to position [169, 0]
click at [85, 157] on div "[PERSON_NAME]" at bounding box center [112, 149] width 131 height 19
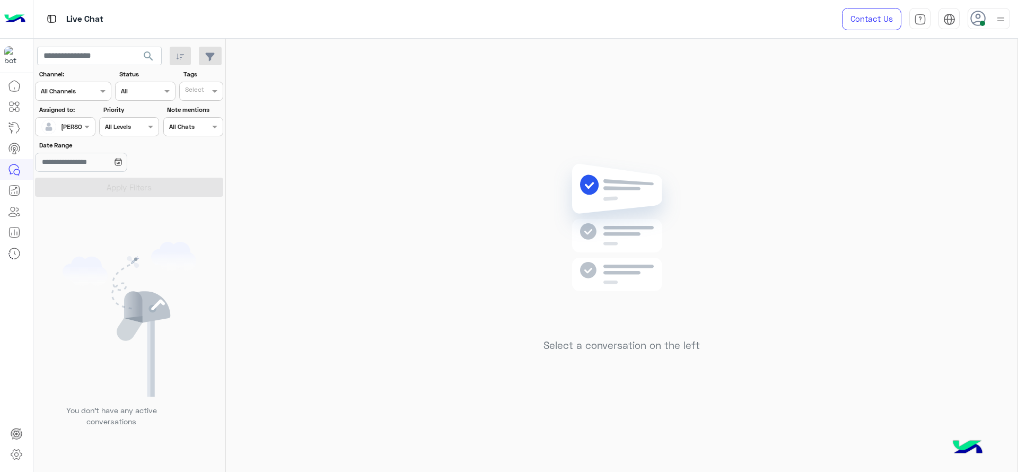
click at [554, 270] on img at bounding box center [621, 243] width 153 height 176
click at [721, 108] on div "Select a conversation on the left" at bounding box center [621, 257] width 791 height 437
click at [710, 266] on div "Select a conversation on the left" at bounding box center [621, 257] width 791 height 437
click at [554, 180] on img at bounding box center [621, 243] width 153 height 176
click at [311, 140] on div "Select a conversation on the left" at bounding box center [621, 257] width 791 height 437
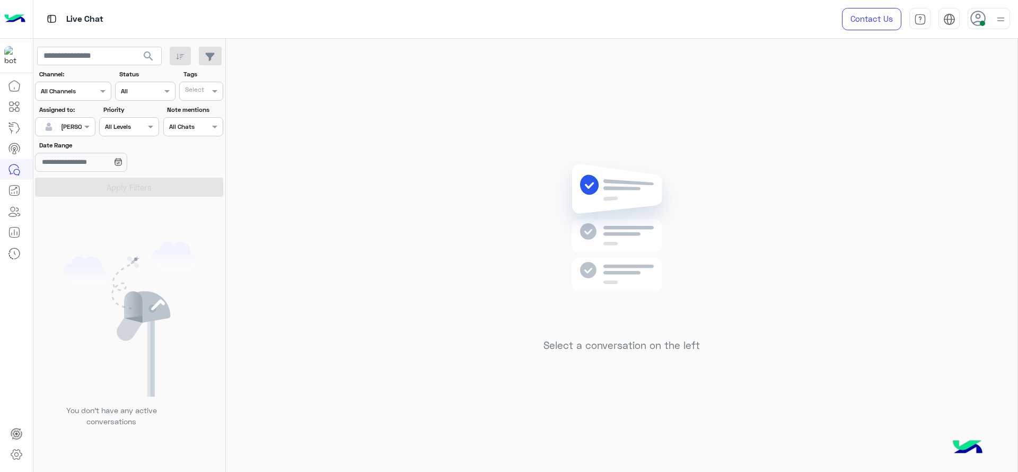
click at [70, 121] on div at bounding box center [65, 125] width 59 height 10
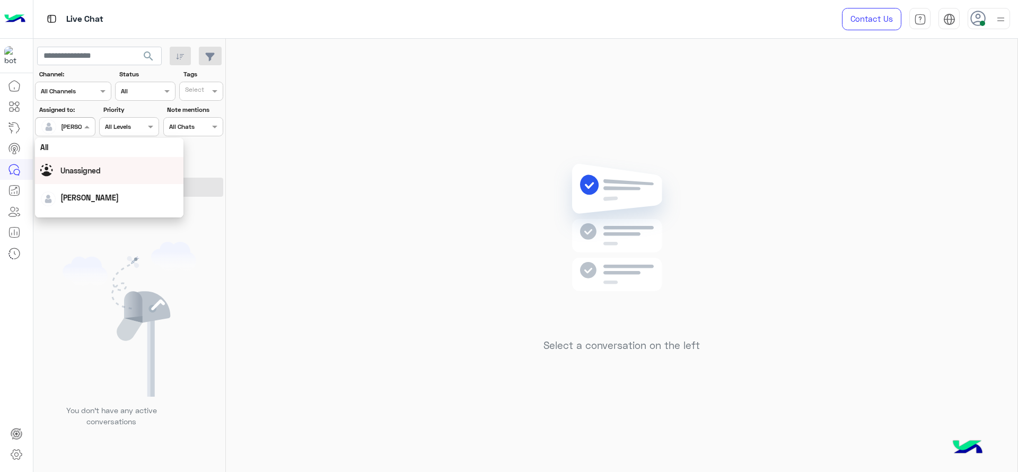
scroll to position [0, 0]
click at [103, 173] on div "Unassigned" at bounding box center [109, 171] width 138 height 19
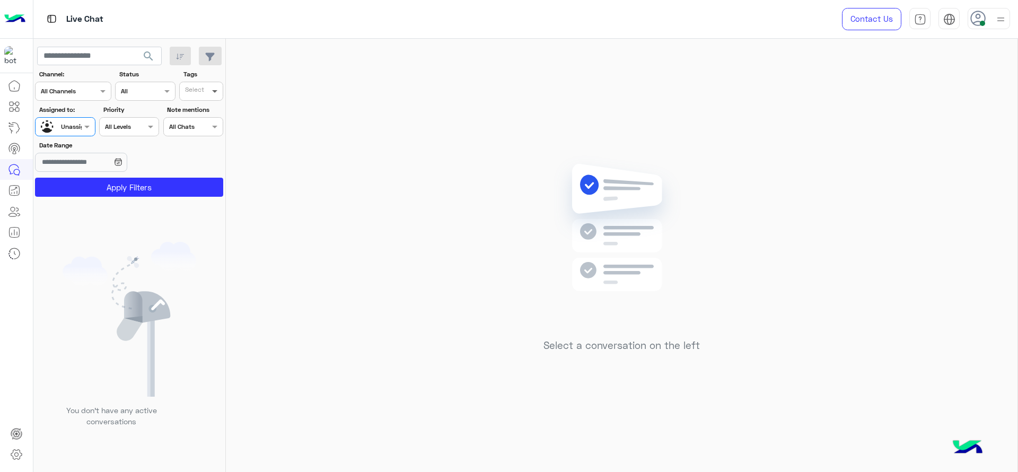
click at [213, 90] on span at bounding box center [215, 90] width 13 height 11
click at [213, 113] on div "J FOLLOW UP" at bounding box center [230, 112] width 93 height 11
click at [175, 181] on button "Apply Filters" at bounding box center [129, 187] width 188 height 19
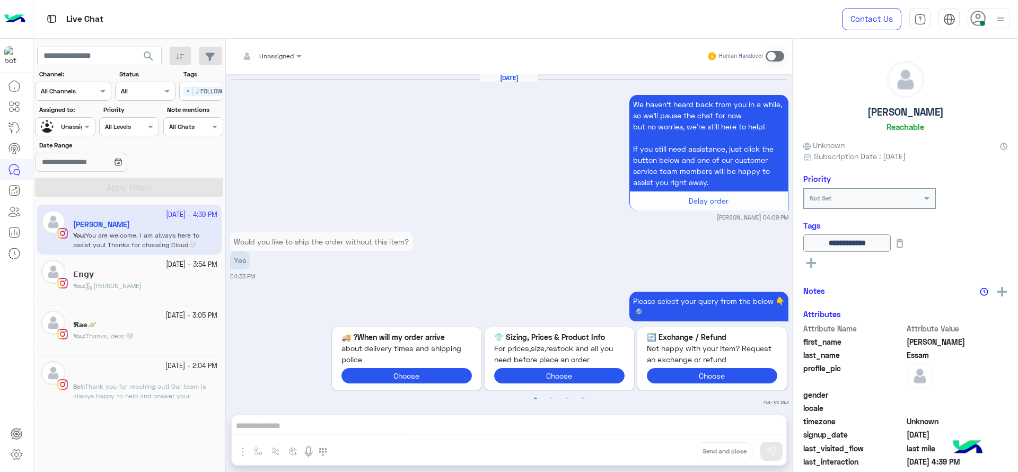
scroll to position [970, 0]
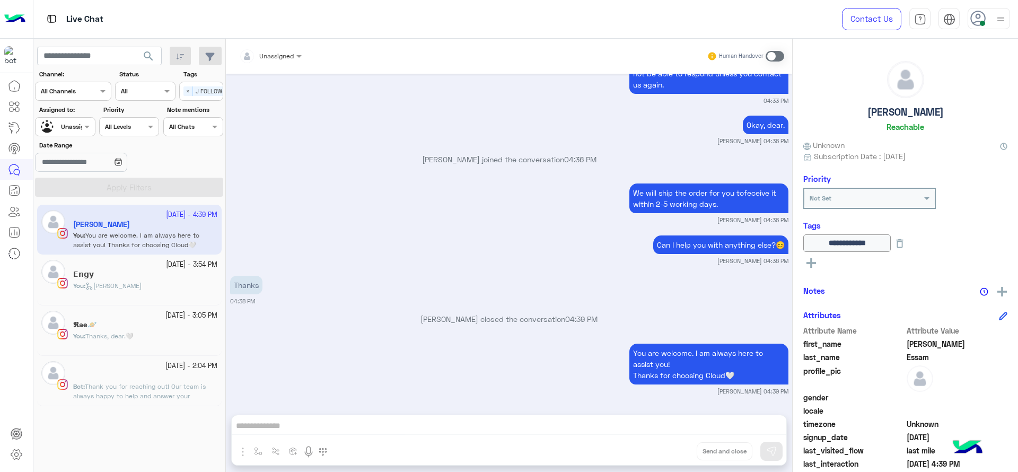
click at [193, 93] on span "J FOLLOW UP" at bounding box center [213, 91] width 40 height 10
click at [206, 109] on div "J FOLLOW UP" at bounding box center [230, 112] width 93 height 11
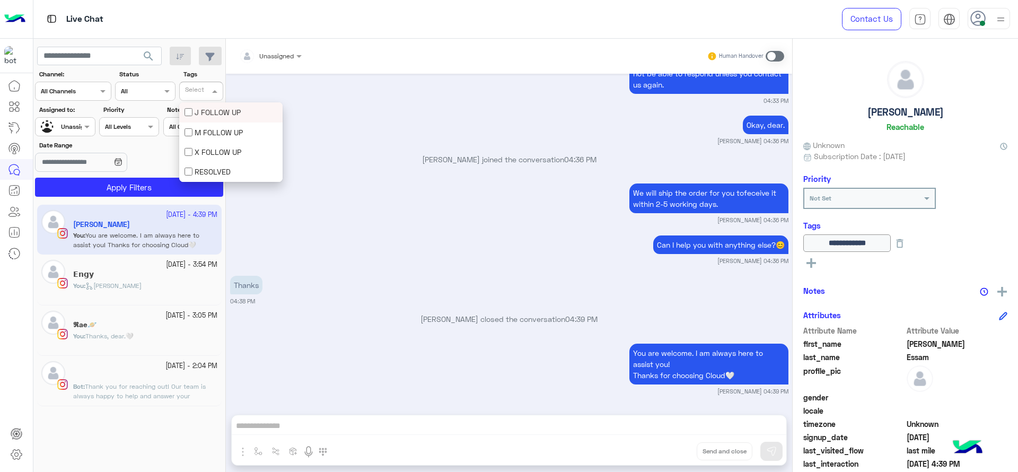
scroll to position [0, 0]
click at [70, 124] on div at bounding box center [65, 125] width 59 height 10
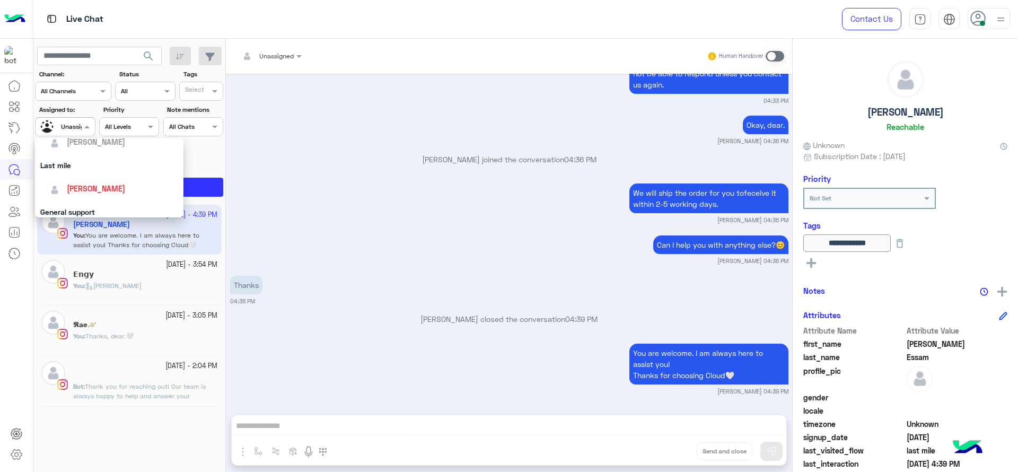
scroll to position [133, 0]
click at [99, 184] on span "[PERSON_NAME]" at bounding box center [96, 185] width 58 height 9
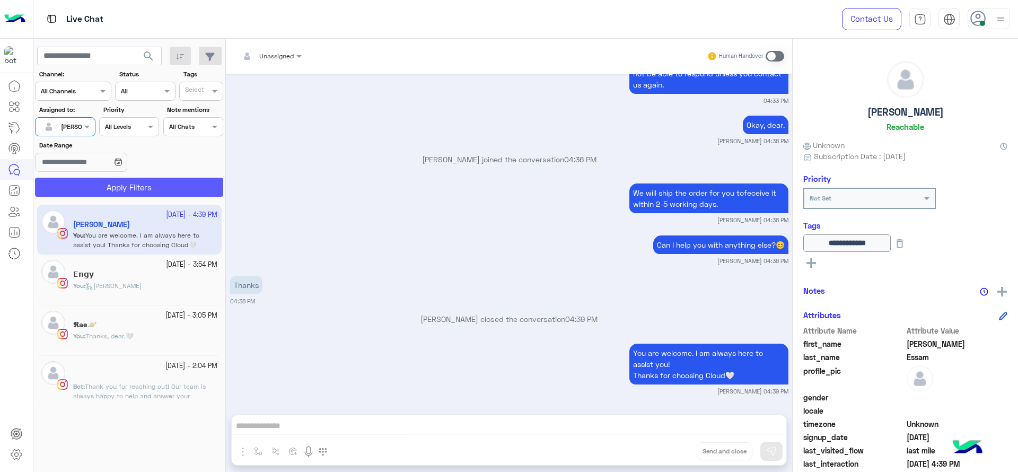
click at [99, 184] on button "Apply Filters" at bounding box center [129, 187] width 188 height 19
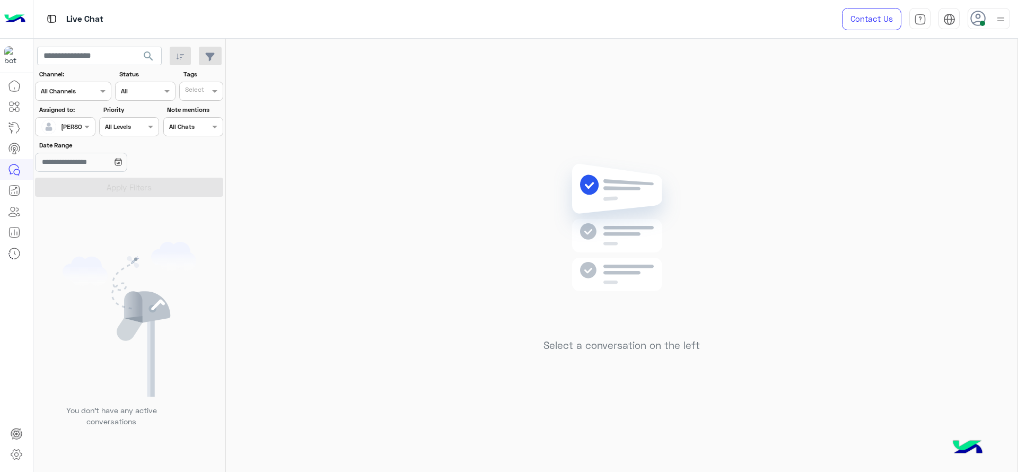
click at [677, 77] on div "Select a conversation on the left" at bounding box center [621, 257] width 791 height 437
click at [66, 130] on span "[PERSON_NAME]" at bounding box center [85, 126] width 49 height 8
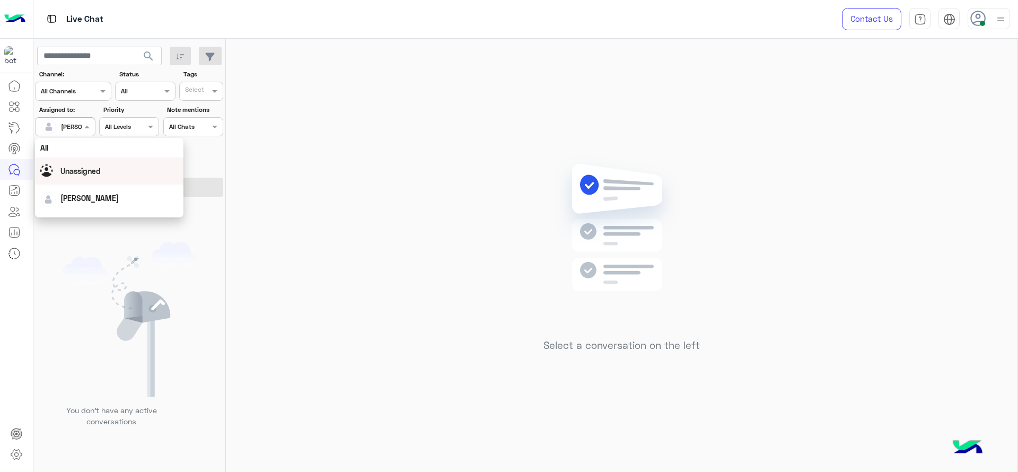
scroll to position [208, 0]
click at [78, 176] on div "First Mile" at bounding box center [109, 181] width 148 height 20
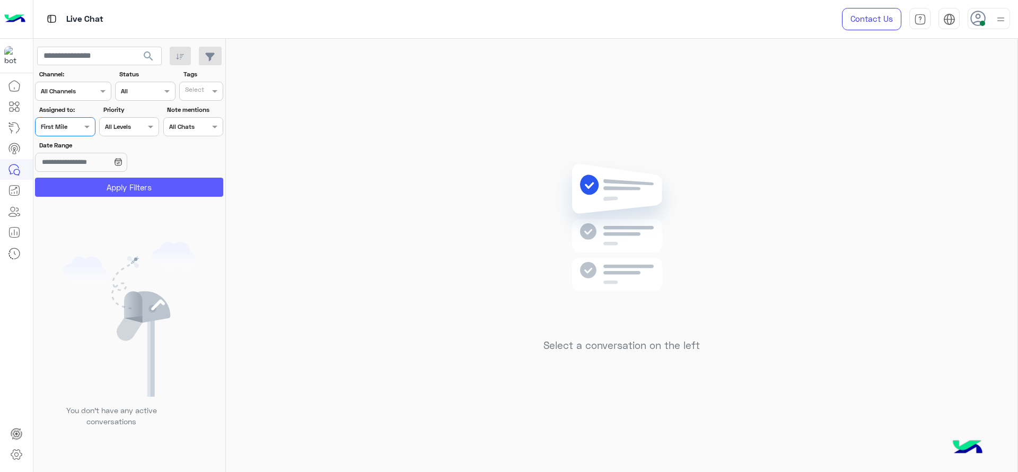
click at [82, 184] on button "Apply Filters" at bounding box center [129, 187] width 188 height 19
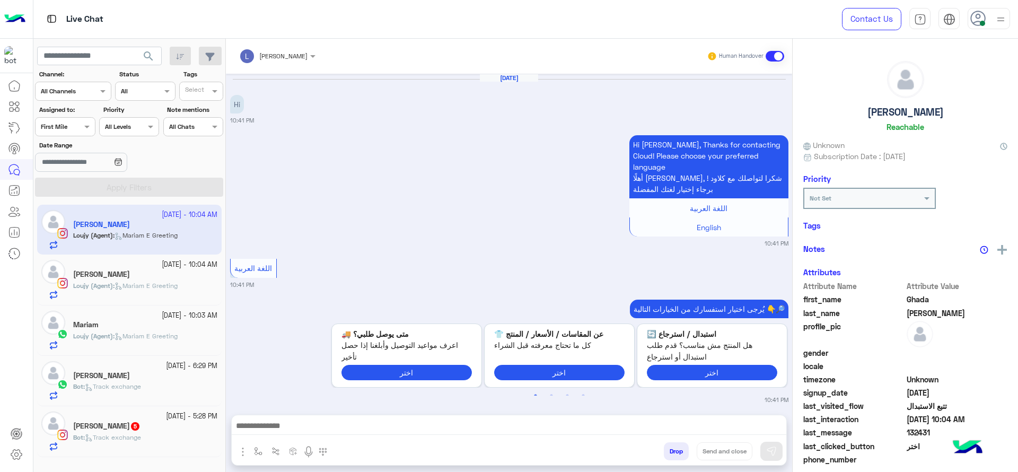
scroll to position [1044, 0]
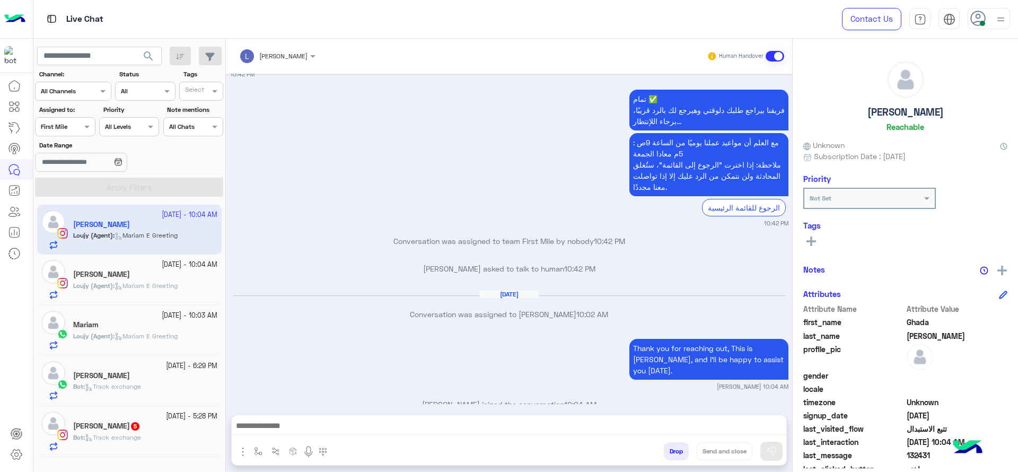
click at [73, 125] on div at bounding box center [65, 125] width 59 height 10
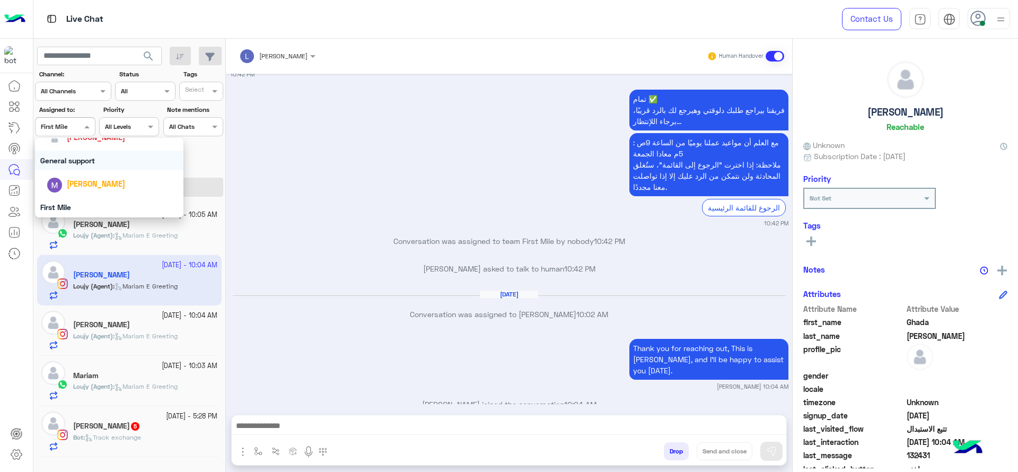
scroll to position [168, 0]
click at [319, 235] on div "Conversation was assigned to team First Mile by nobody 10:42 PM" at bounding box center [509, 244] width 558 height 19
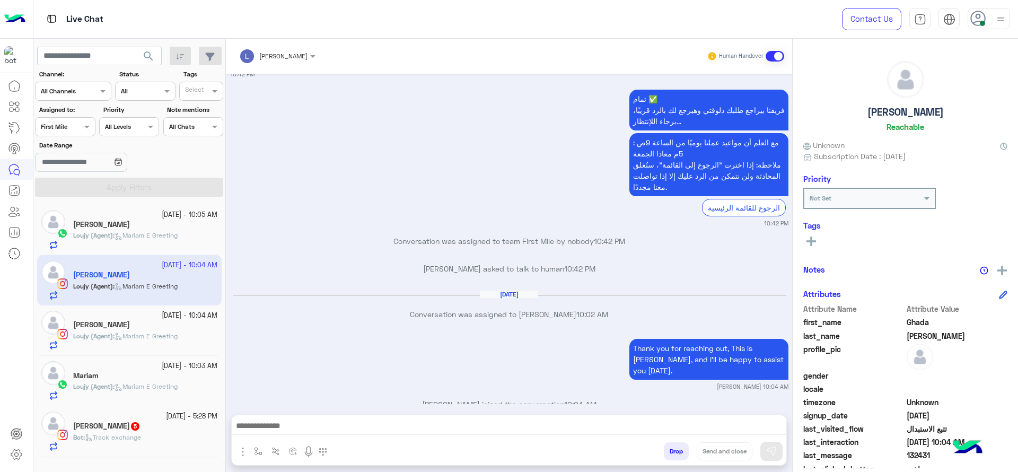
click at [63, 116] on div "Assigned to: Assigned on First Mile" at bounding box center [65, 120] width 60 height 31
click at [63, 137] on section "Channel: Channel All Channels Status Channel All Tags Select Assigned to: Assig…" at bounding box center [129, 132] width 176 height 127
click at [74, 127] on div at bounding box center [65, 125] width 59 height 10
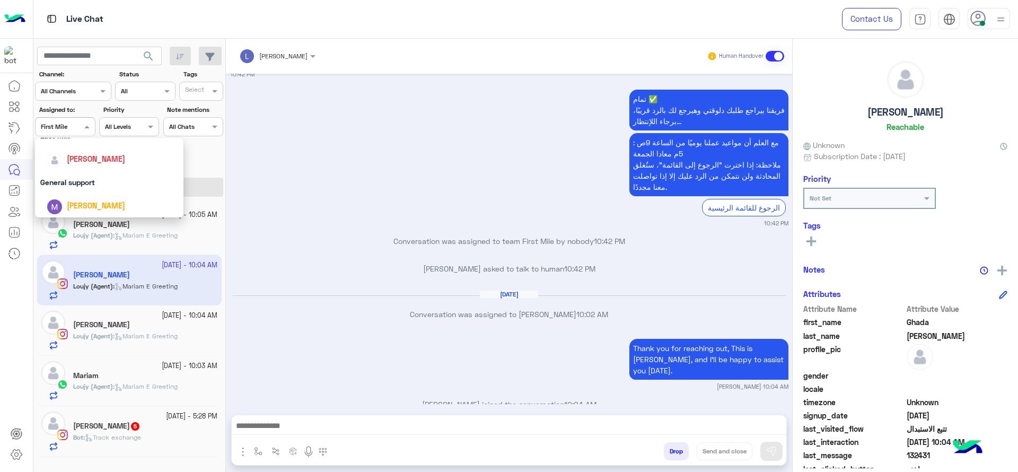
scroll to position [155, 0]
click at [82, 167] on span "[PERSON_NAME]" at bounding box center [96, 163] width 58 height 9
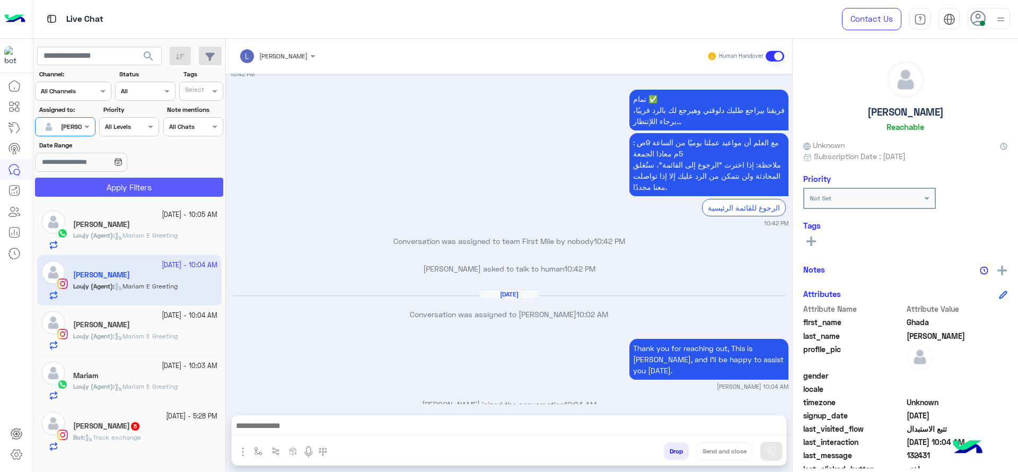
click at [92, 191] on button "Apply Filters" at bounding box center [129, 187] width 188 height 19
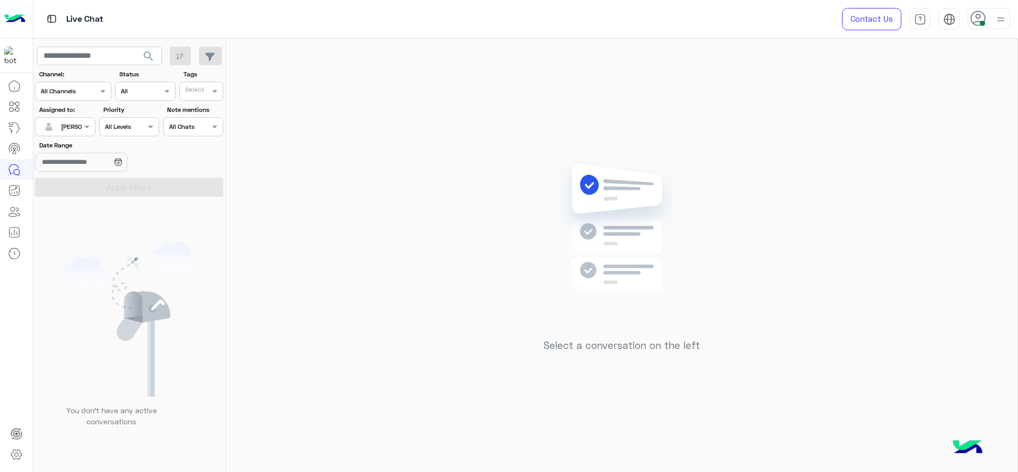
click at [425, 224] on div "Select a conversation on the left" at bounding box center [621, 257] width 791 height 437
click at [84, 120] on div at bounding box center [65, 125] width 59 height 10
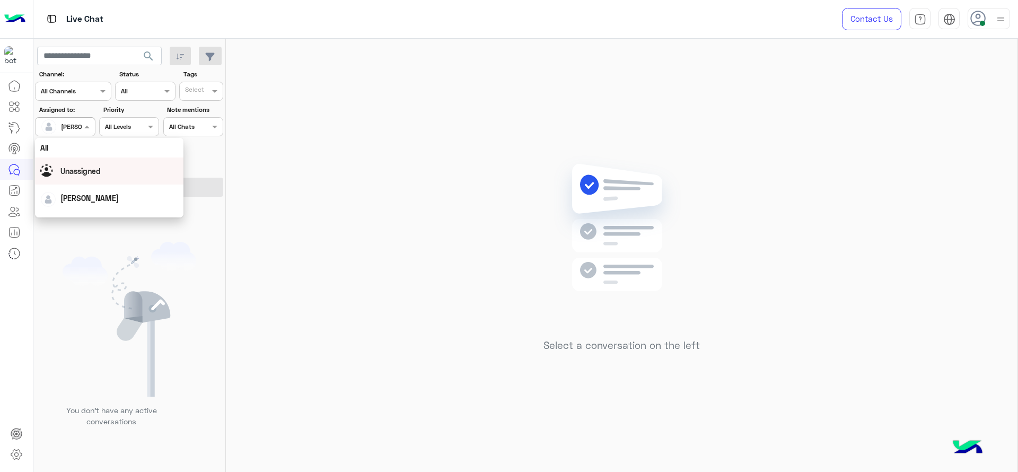
click at [90, 163] on div "Unassigned" at bounding box center [109, 171] width 138 height 19
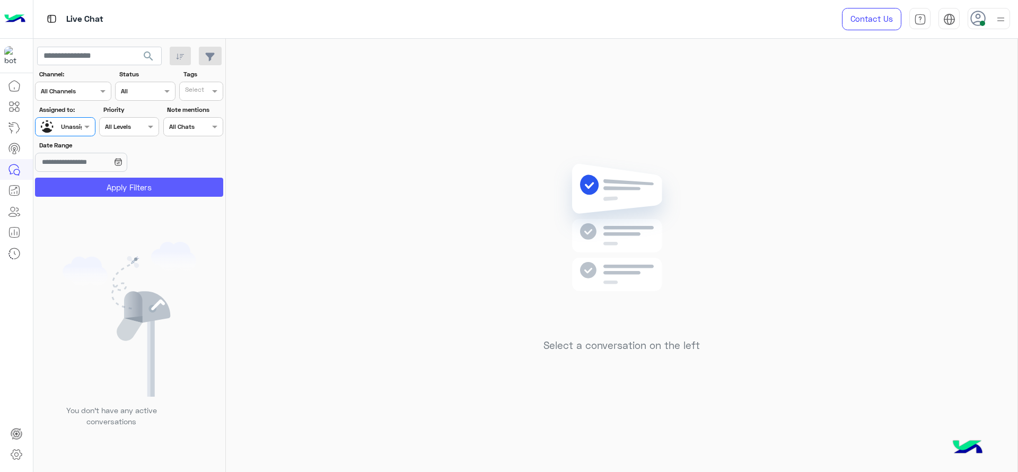
click at [155, 178] on button "Apply Filters" at bounding box center [129, 187] width 188 height 19
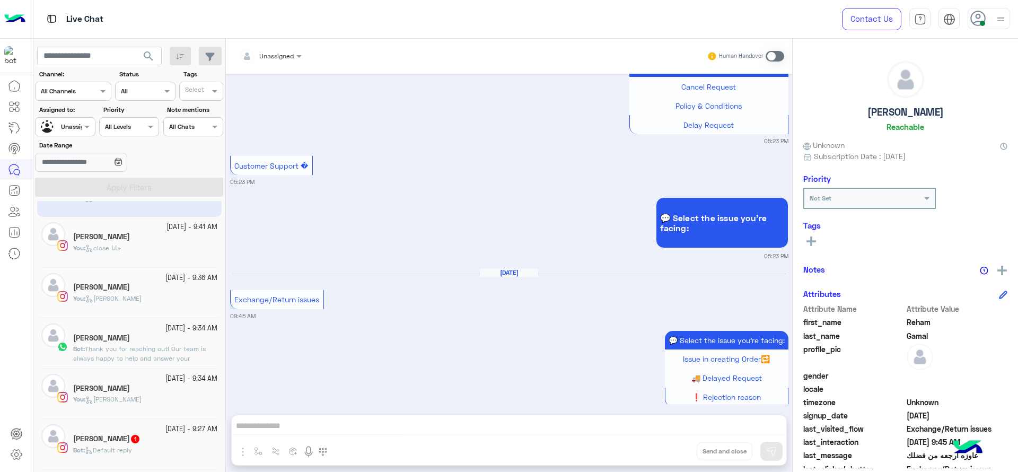
scroll to position [40, 0]
click at [148, 307] on div "You : Jana close" at bounding box center [145, 301] width 144 height 19
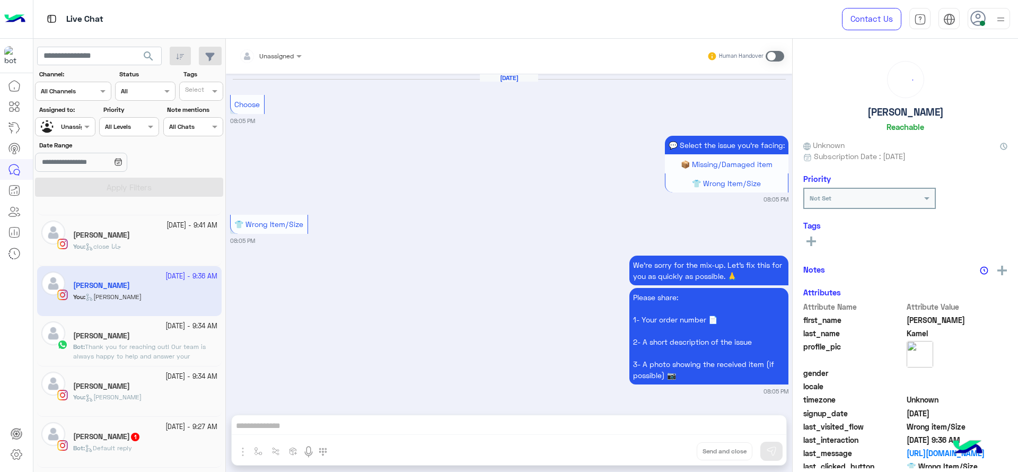
scroll to position [1065, 0]
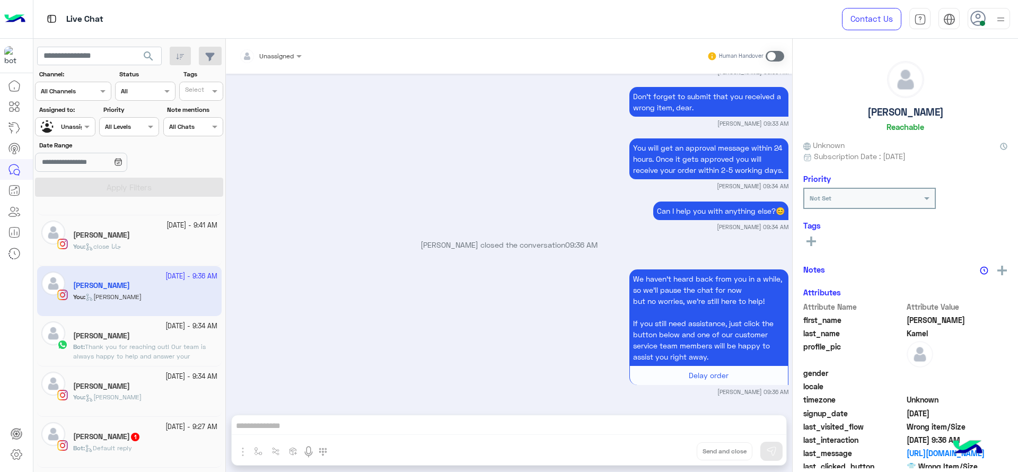
click at [139, 402] on div "You : Jana close" at bounding box center [145, 401] width 144 height 19
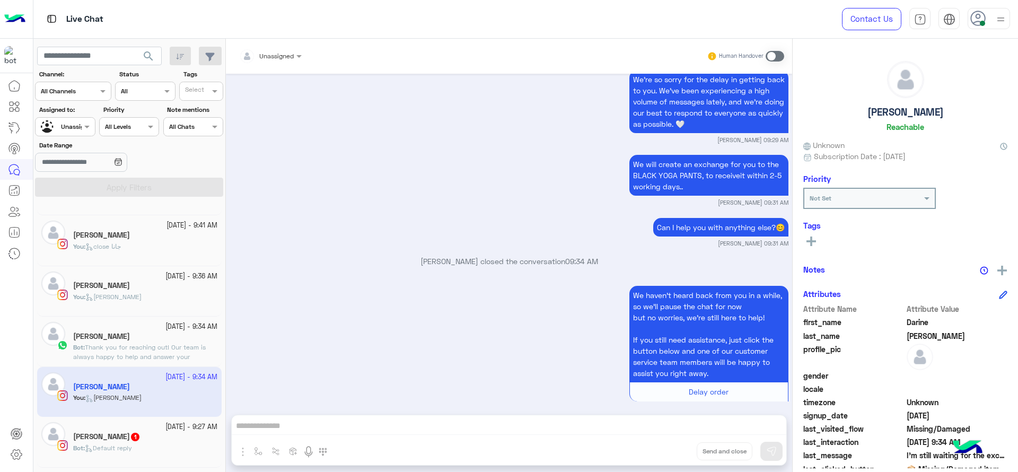
scroll to position [1123, 0]
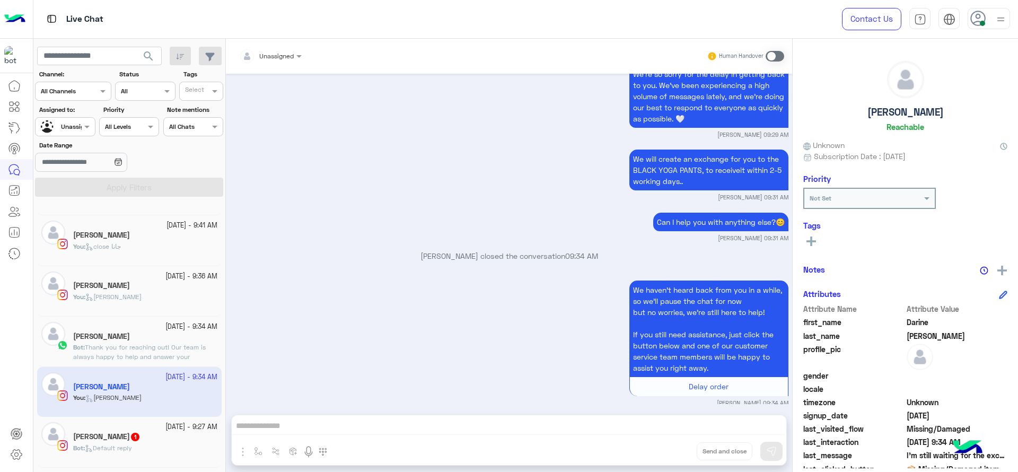
click at [165, 325] on small "13 October - 9:34 AM" at bounding box center [191, 327] width 52 height 10
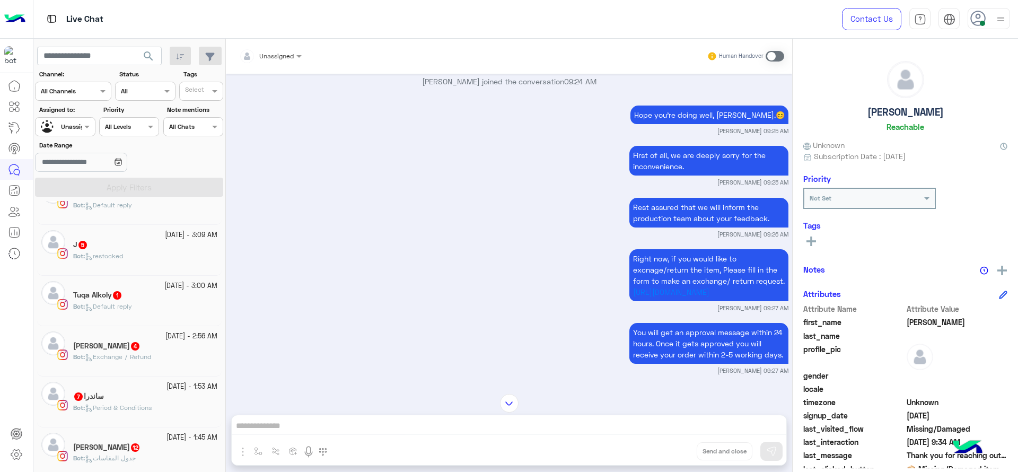
scroll to position [527, 0]
click at [77, 125] on div at bounding box center [65, 125] width 59 height 10
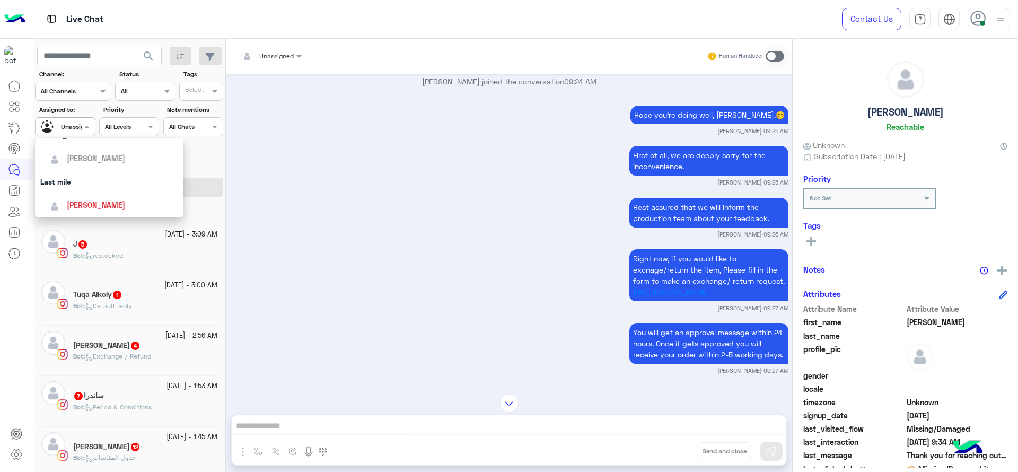
scroll to position [102, 0]
click at [82, 204] on div "[PERSON_NAME]" at bounding box center [109, 216] width 148 height 27
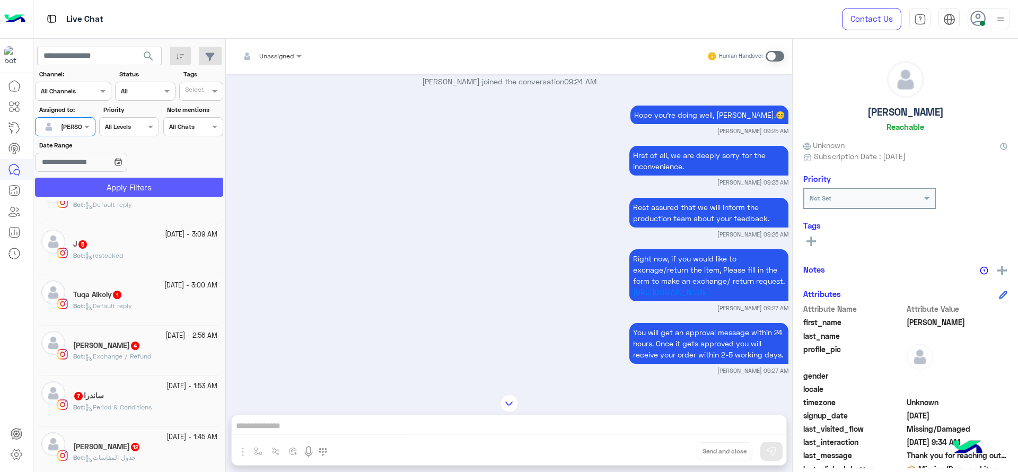
click at [105, 179] on button "Apply Filters" at bounding box center [129, 187] width 188 height 19
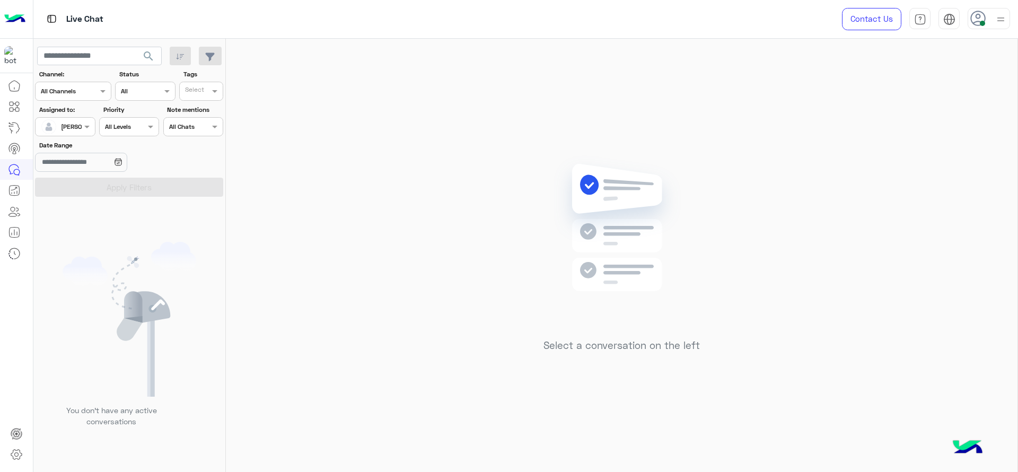
click at [628, 95] on div "Select a conversation on the left" at bounding box center [621, 257] width 791 height 437
drag, startPoint x: 472, startPoint y: 159, endPoint x: 218, endPoint y: -69, distance: 341.5
click at [218, 0] on html "Live Chat Contact Us Help Center عربي English search Channel: Channel All Chann…" at bounding box center [509, 236] width 1018 height 472
click at [333, 86] on div "Select a conversation on the left" at bounding box center [621, 257] width 791 height 437
click at [85, 122] on span at bounding box center [88, 126] width 13 height 11
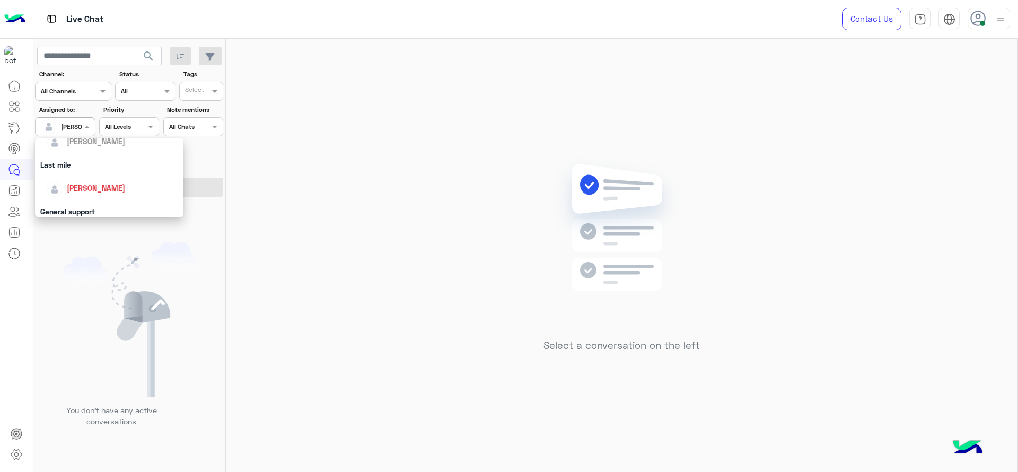
scroll to position [208, 0]
click at [83, 182] on div "First Mile" at bounding box center [109, 181] width 148 height 20
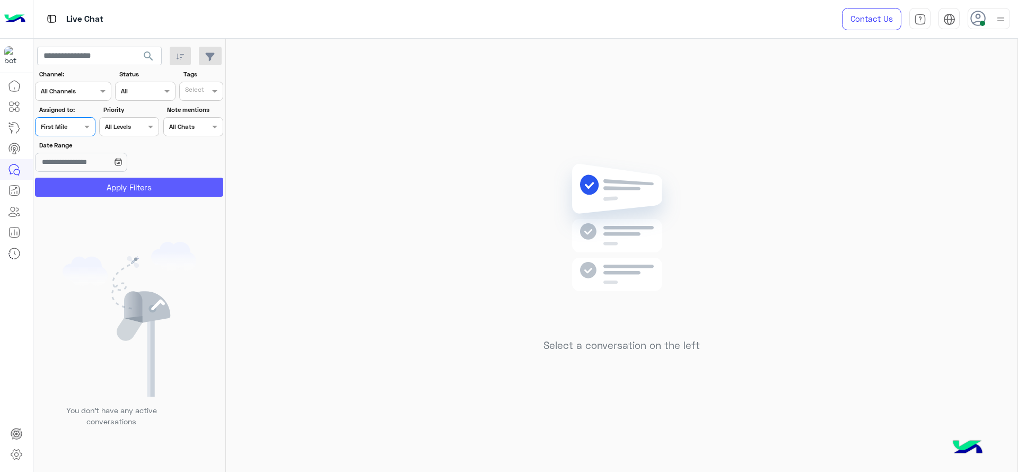
click at [83, 182] on button "Apply Filters" at bounding box center [129, 187] width 188 height 19
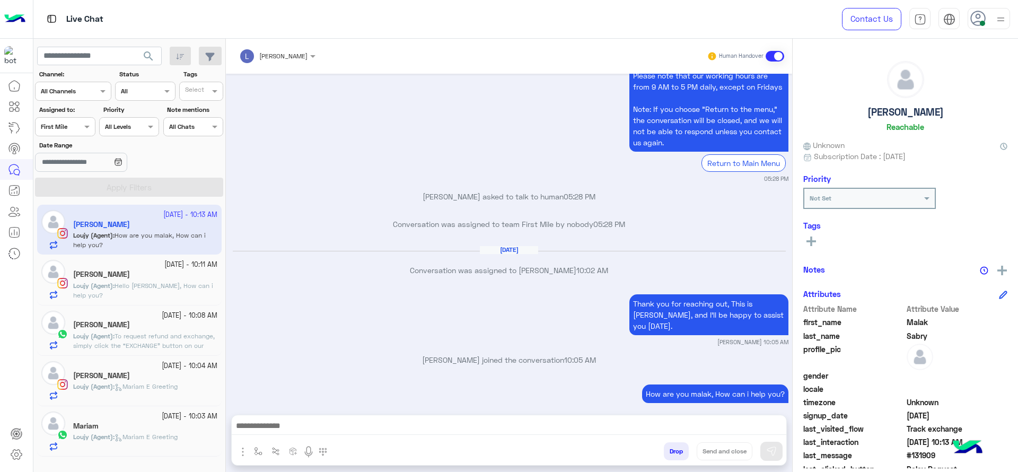
scroll to position [2098, 0]
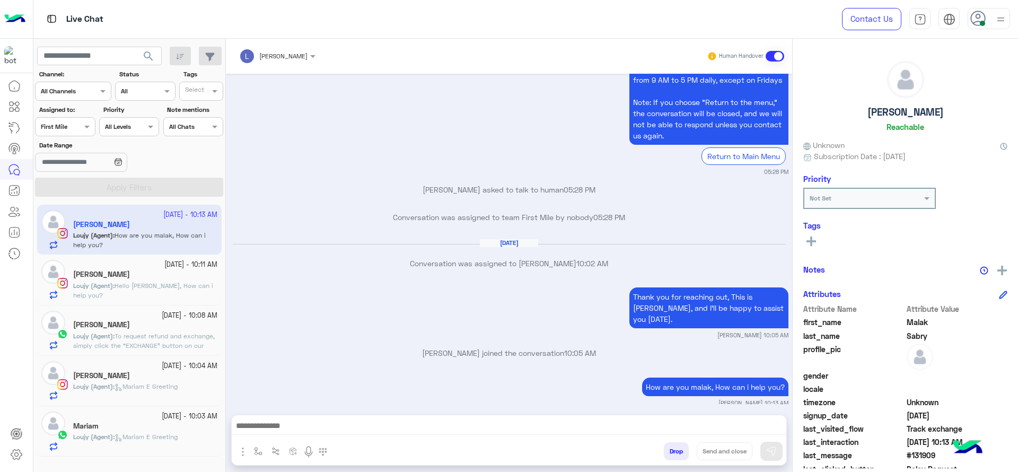
click at [77, 126] on div at bounding box center [65, 125] width 59 height 10
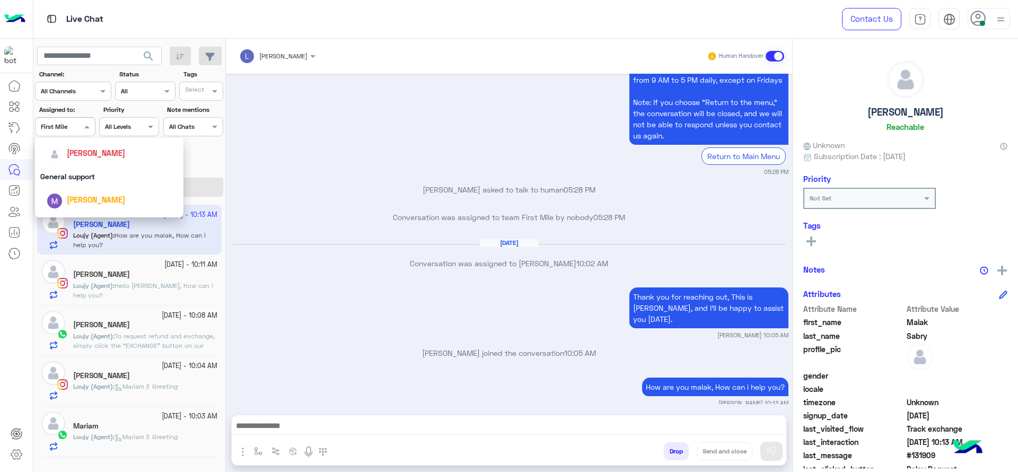
scroll to position [142, 0]
click at [83, 179] on span "[PERSON_NAME]" at bounding box center [96, 176] width 58 height 9
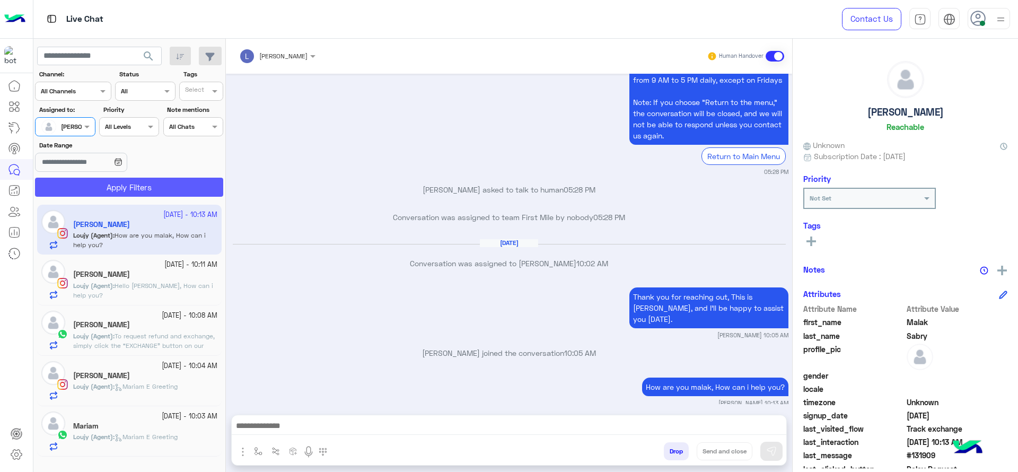
click at [83, 179] on button "Apply Filters" at bounding box center [129, 187] width 188 height 19
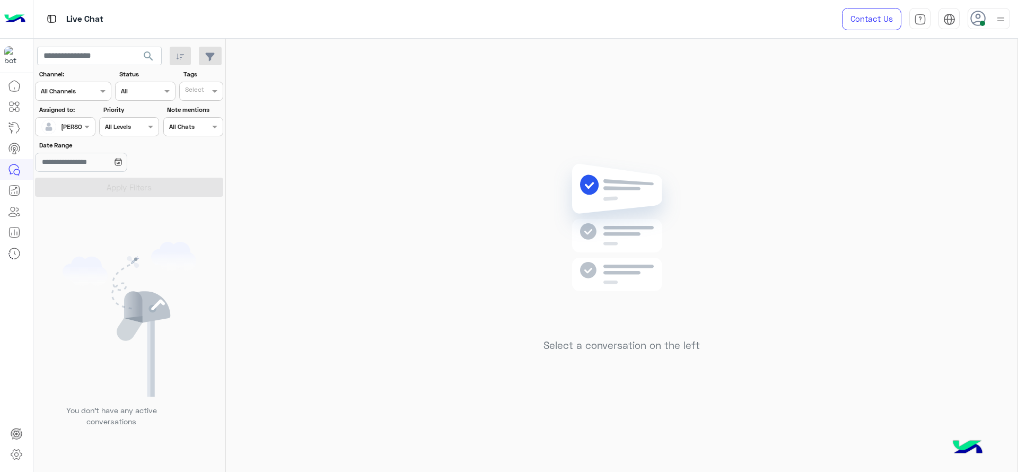
click at [515, 103] on div "Select a conversation on the left" at bounding box center [621, 257] width 791 height 437
click at [426, 132] on div "Select a conversation on the left" at bounding box center [621, 257] width 791 height 437
click at [442, 144] on div "Select a conversation on the left" at bounding box center [621, 257] width 791 height 437
click at [596, 328] on img at bounding box center [621, 243] width 153 height 176
drag, startPoint x: 455, startPoint y: 219, endPoint x: 501, endPoint y: 277, distance: 73.2
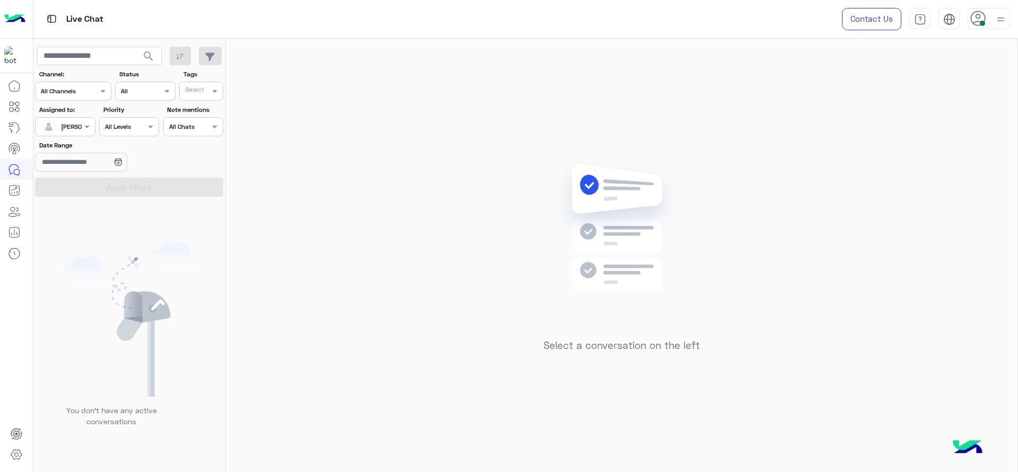
click at [501, 277] on div "Select a conversation on the left" at bounding box center [621, 257] width 791 height 437
click at [246, 308] on div "Select a conversation on the left" at bounding box center [621, 257] width 791 height 437
click at [65, 130] on div "[PERSON_NAME]" at bounding box center [85, 127] width 49 height 10
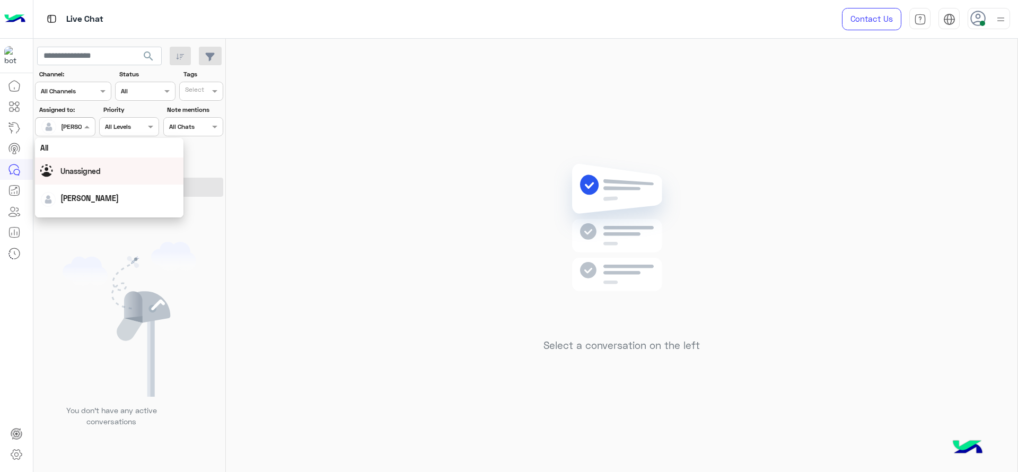
click at [79, 170] on span "Unassigned" at bounding box center [80, 170] width 40 height 9
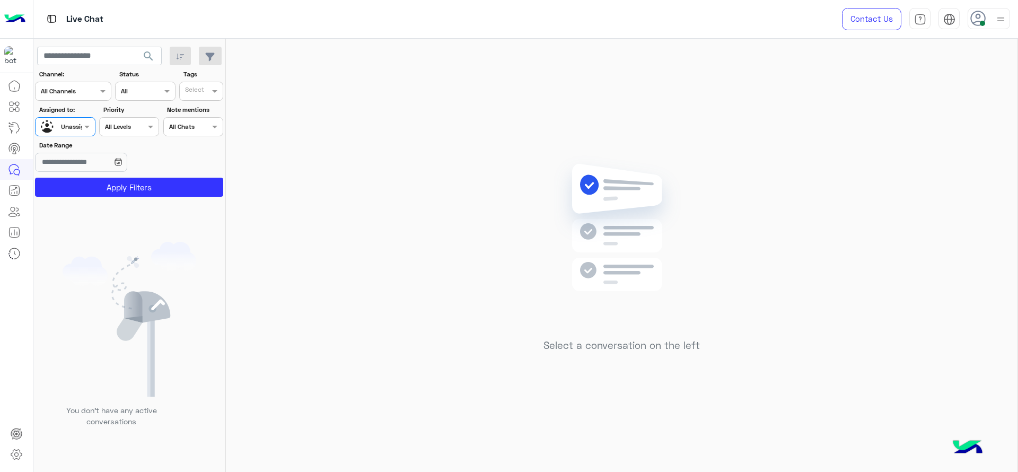
click at [206, 90] on input "text" at bounding box center [196, 92] width 22 height 10
click at [207, 109] on div "J FOLLOW UP" at bounding box center [230, 112] width 93 height 11
click at [177, 185] on button "Apply Filters" at bounding box center [129, 187] width 188 height 19
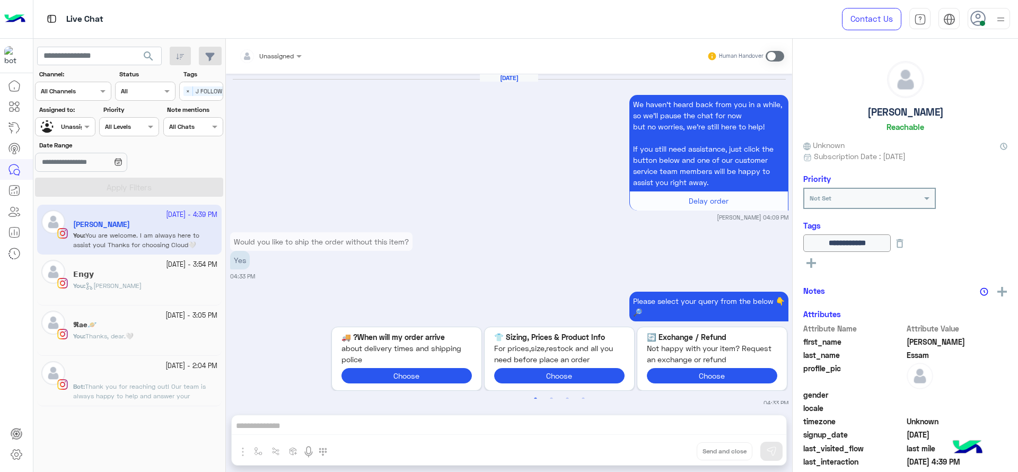
scroll to position [970, 0]
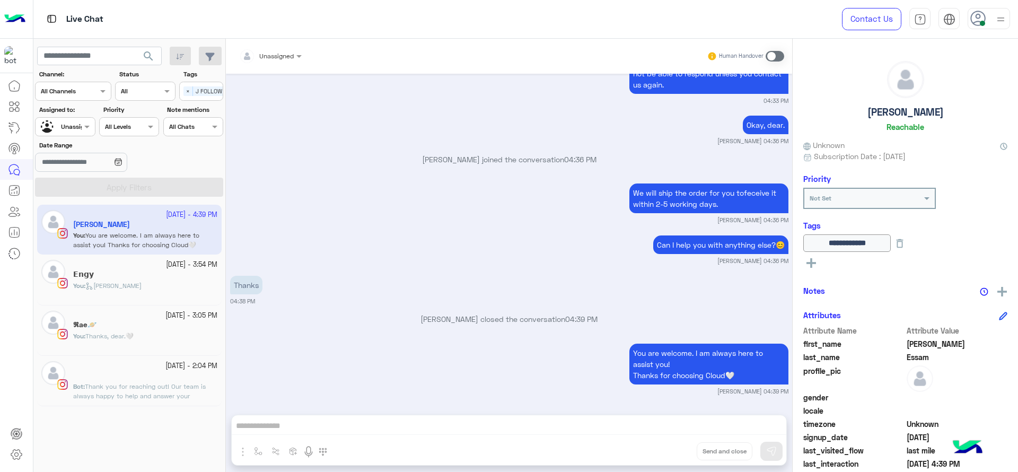
click at [186, 280] on div "𝗘𝗻𝗴𝘆" at bounding box center [145, 275] width 144 height 11
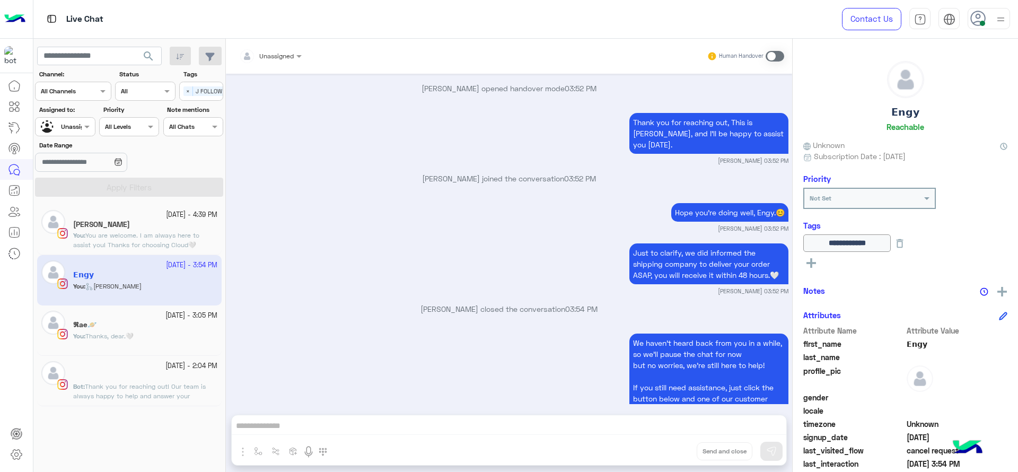
scroll to position [1012, 0]
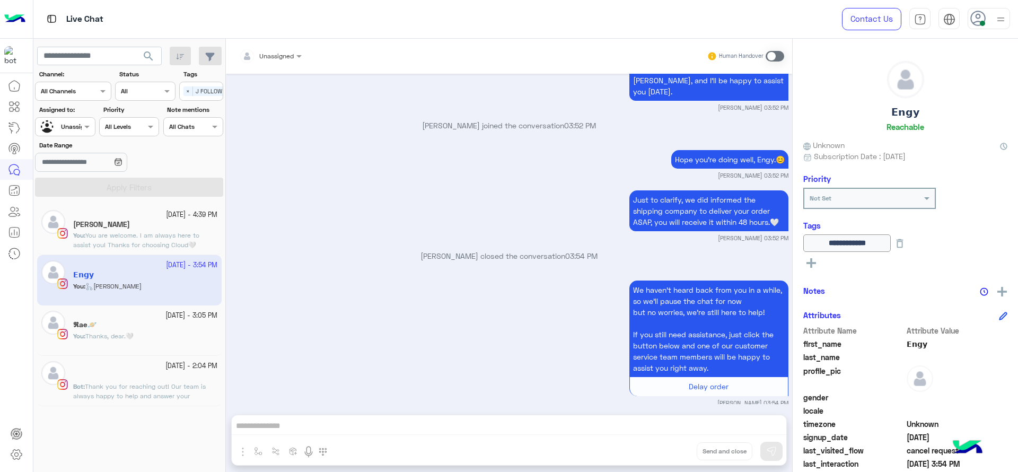
click at [165, 314] on small "12 October - 3:05 PM" at bounding box center [191, 316] width 52 height 10
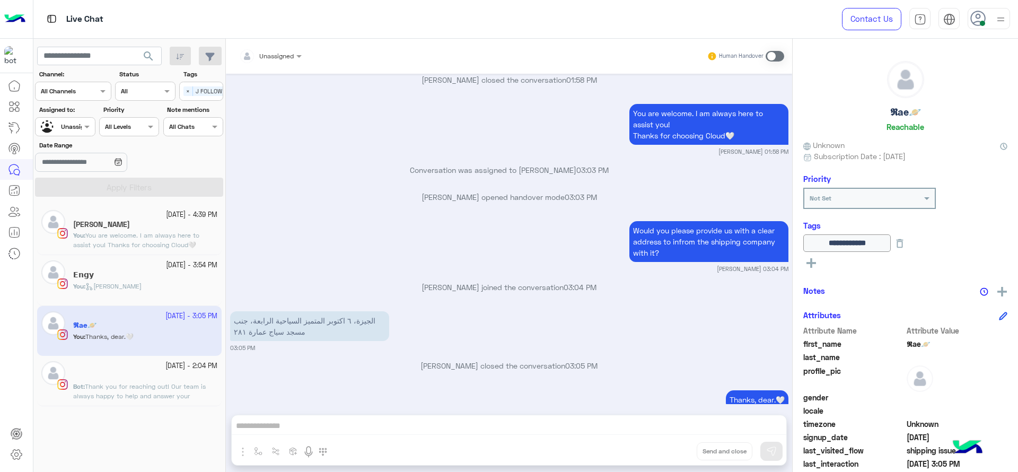
scroll to position [518, 0]
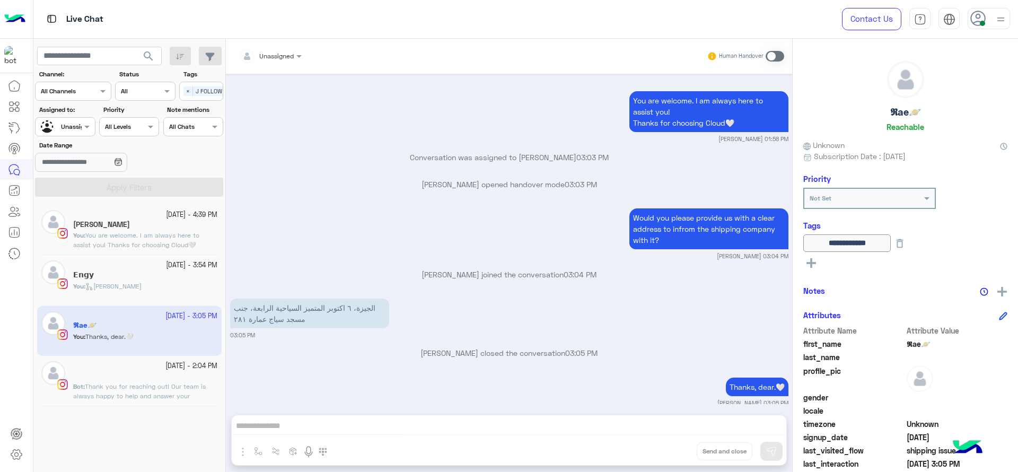
click at [198, 371] on div "︎" at bounding box center [145, 376] width 144 height 11
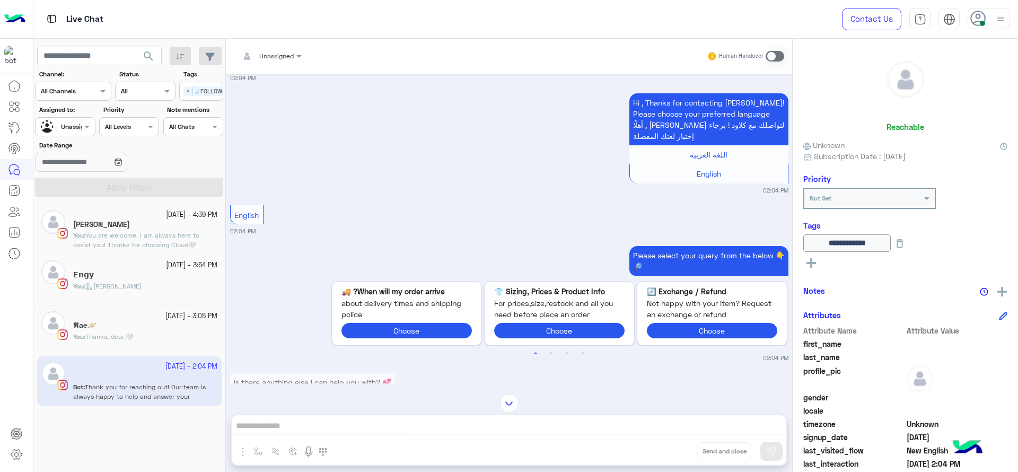
scroll to position [977, 0]
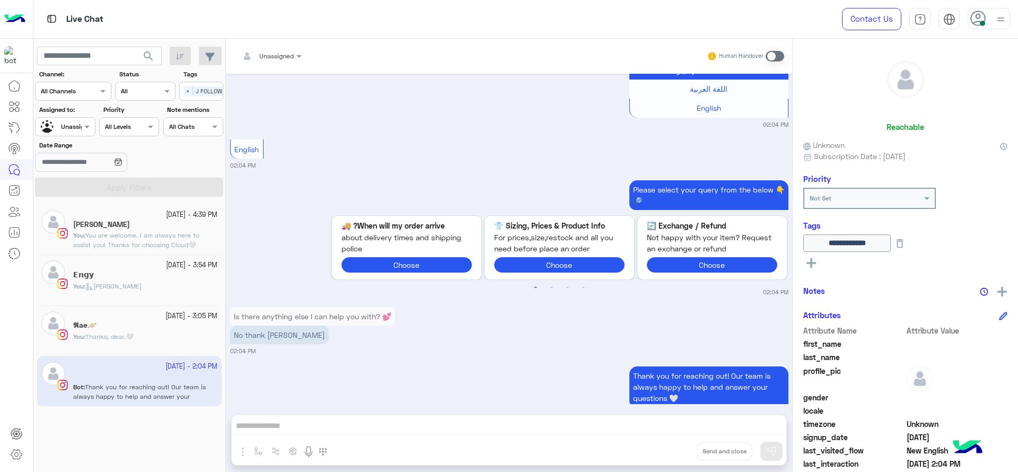
click at [316, 218] on div "Please select your query from the below 👇🔎 Previous When will my order arrive? …" at bounding box center [509, 237] width 558 height 119
click at [510, 137] on div "English 02:04 PM" at bounding box center [509, 153] width 558 height 33
click at [419, 180] on div "Please select your query from the below 👇🔎" at bounding box center [559, 195] width 458 height 30
click at [293, 137] on div "English 02:04 PM" at bounding box center [509, 153] width 558 height 33
click at [189, 92] on span "×" at bounding box center [188, 91] width 10 height 10
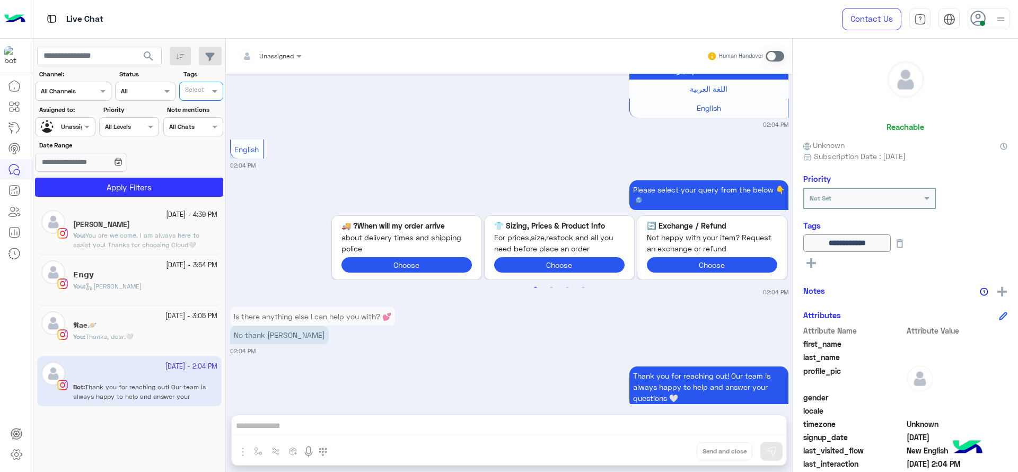
scroll to position [0, 0]
click at [76, 122] on div at bounding box center [65, 125] width 59 height 10
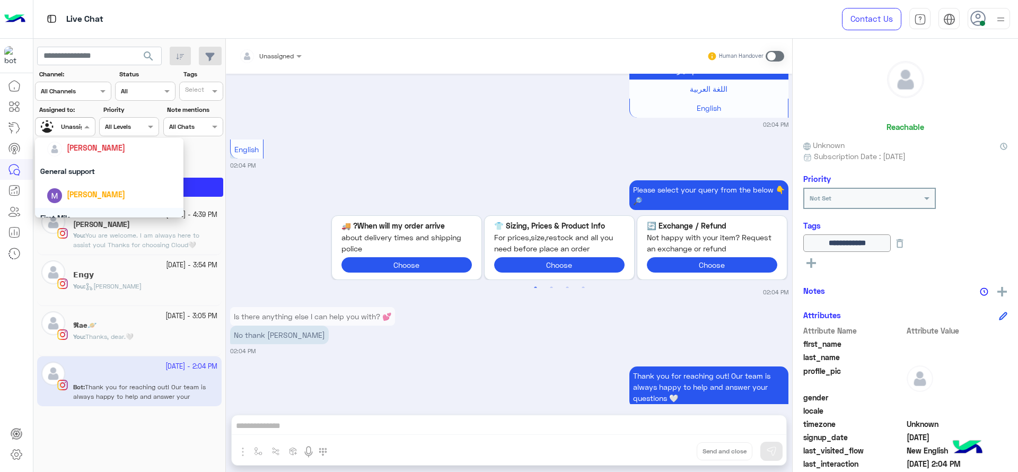
scroll to position [155, 0]
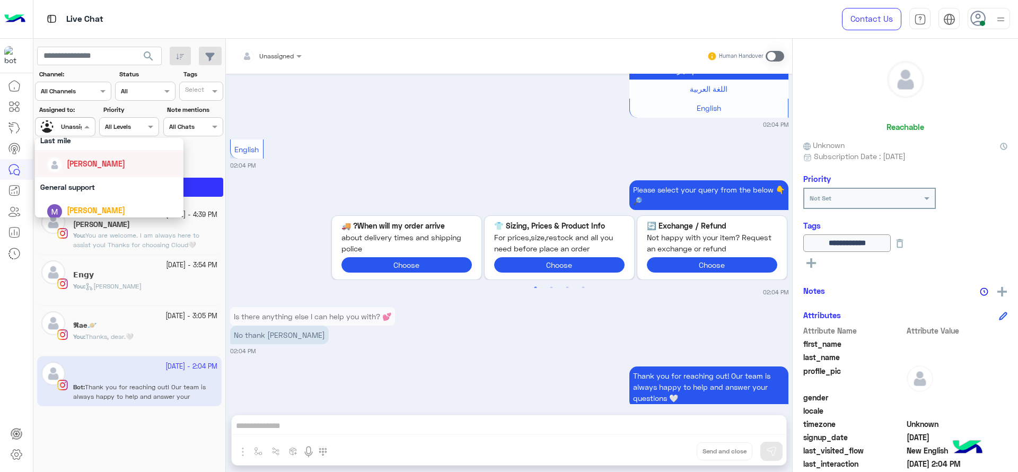
click at [92, 169] on div "[PERSON_NAME]" at bounding box center [112, 163] width 131 height 19
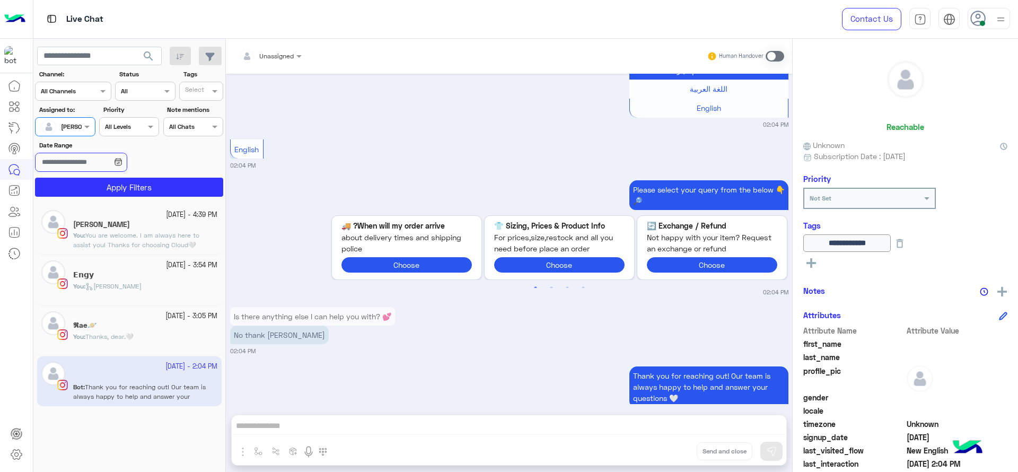
click at [92, 169] on input "Date Range" at bounding box center [81, 162] width 92 height 19
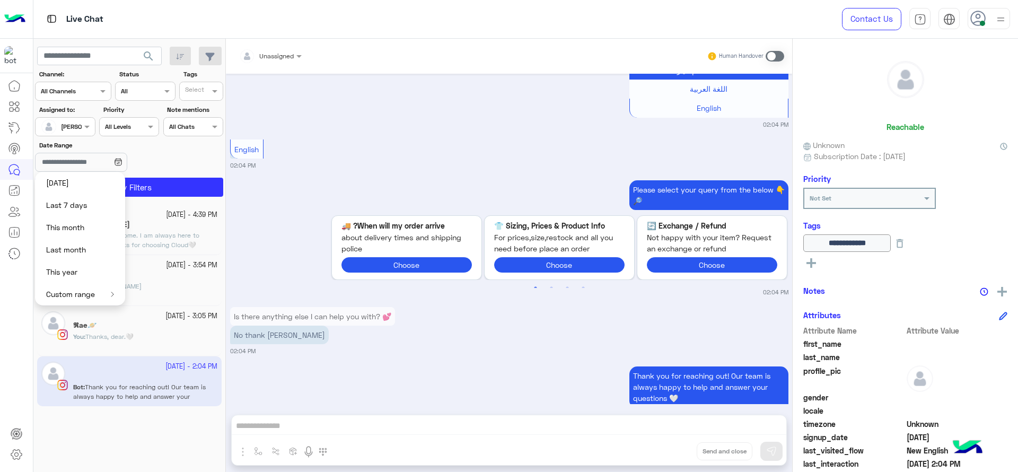
click at [122, 167] on app-calendar-icon at bounding box center [118, 161] width 8 height 13
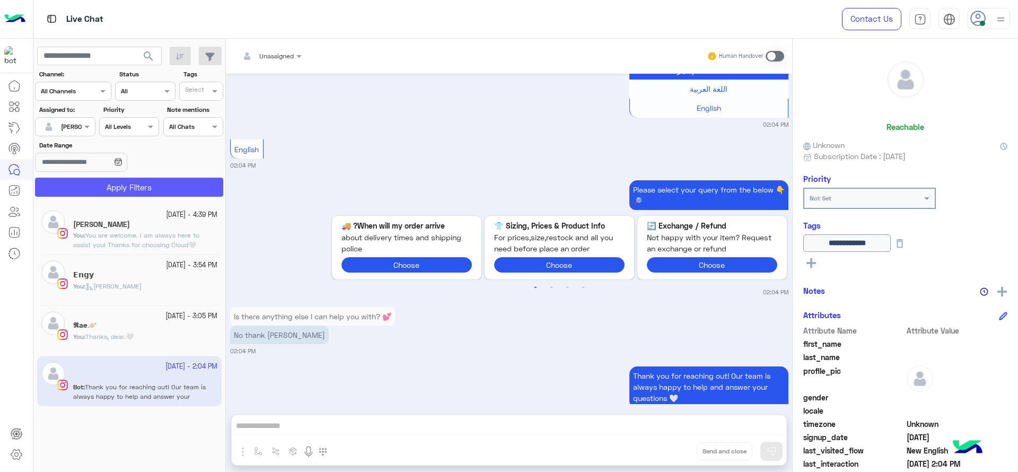
click at [141, 181] on button "Apply Filters" at bounding box center [129, 187] width 188 height 19
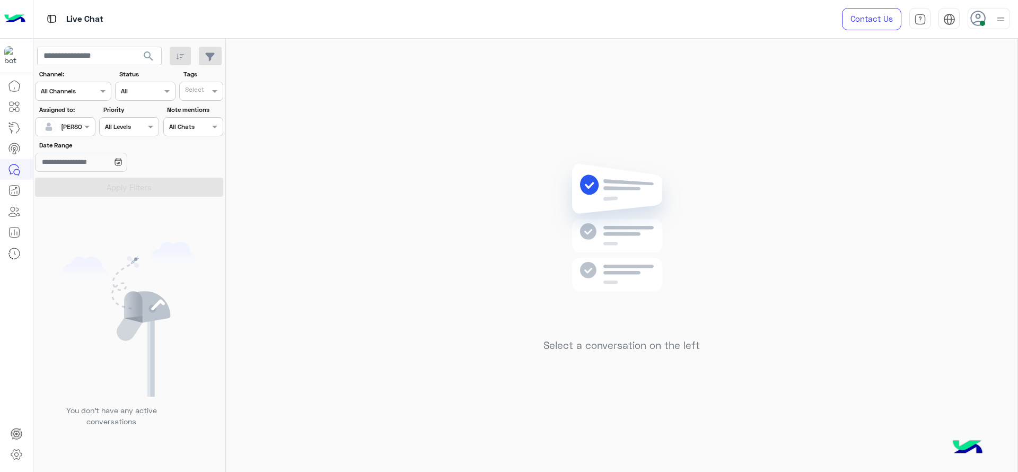
click at [378, 152] on div "Select a conversation on the left" at bounding box center [621, 257] width 791 height 437
click at [1017, 183] on mat-drawer at bounding box center [1017, 257] width 1 height 437
click at [75, 129] on div at bounding box center [65, 125] width 59 height 10
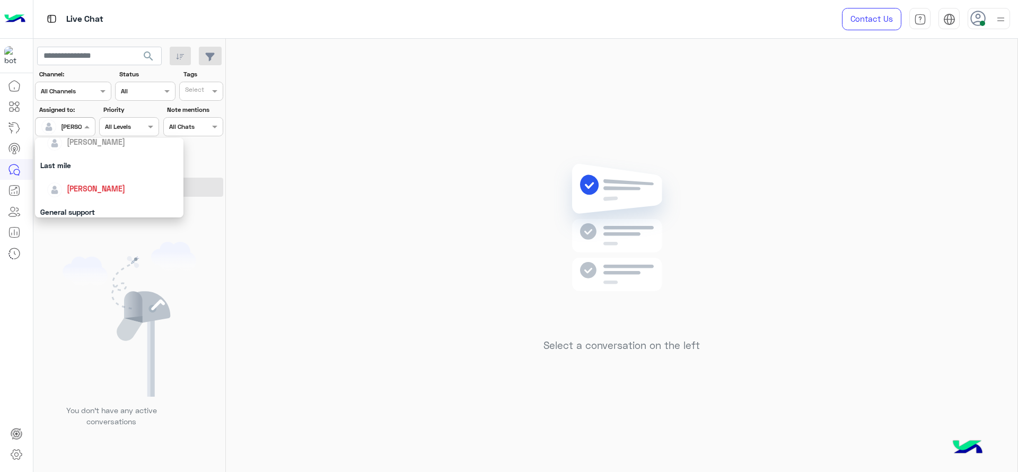
scroll to position [146, 0]
click at [90, 165] on div "[PERSON_NAME]" at bounding box center [112, 172] width 131 height 19
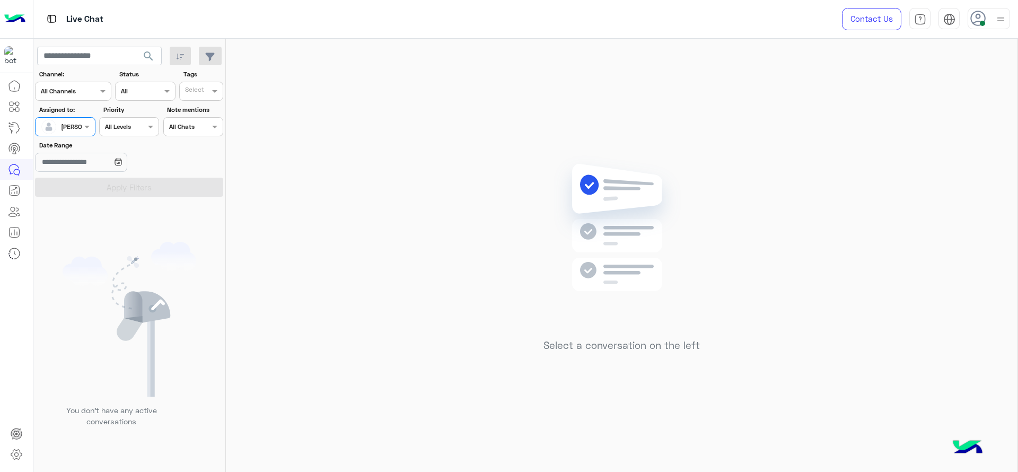
click at [73, 137] on section "Channel: Channel All Channels Status Channel All Tags Select Assigned to: Assig…" at bounding box center [129, 132] width 176 height 127
click at [83, 158] on body "Live Chat Contact Us Help Center عربي English search Channel: Channel All Chann…" at bounding box center [509, 236] width 1018 height 472
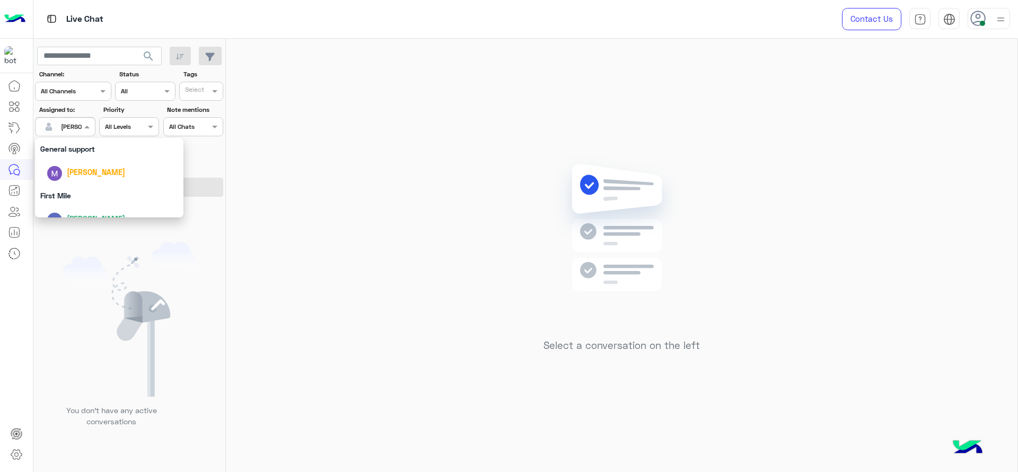
scroll to position [208, 0]
click at [80, 181] on div "First Mile" at bounding box center [109, 181] width 148 height 20
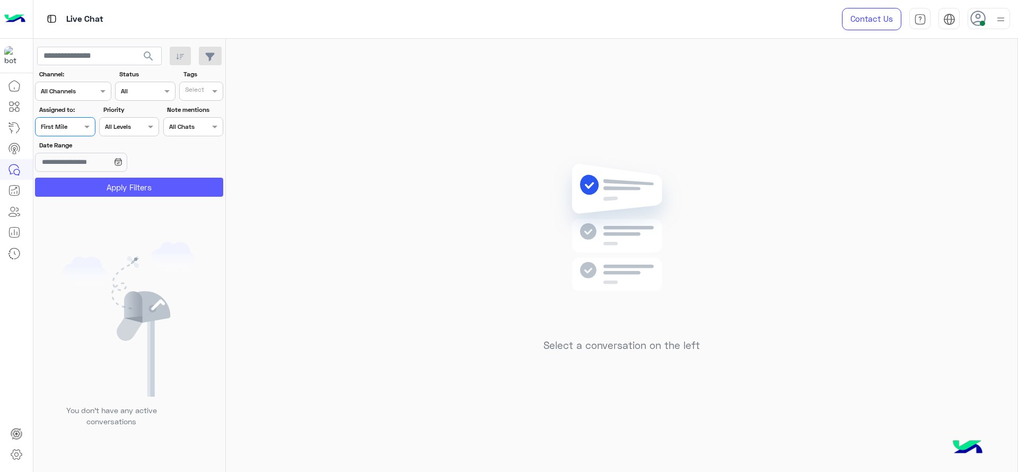
click at [80, 181] on button "Apply Filters" at bounding box center [129, 187] width 188 height 19
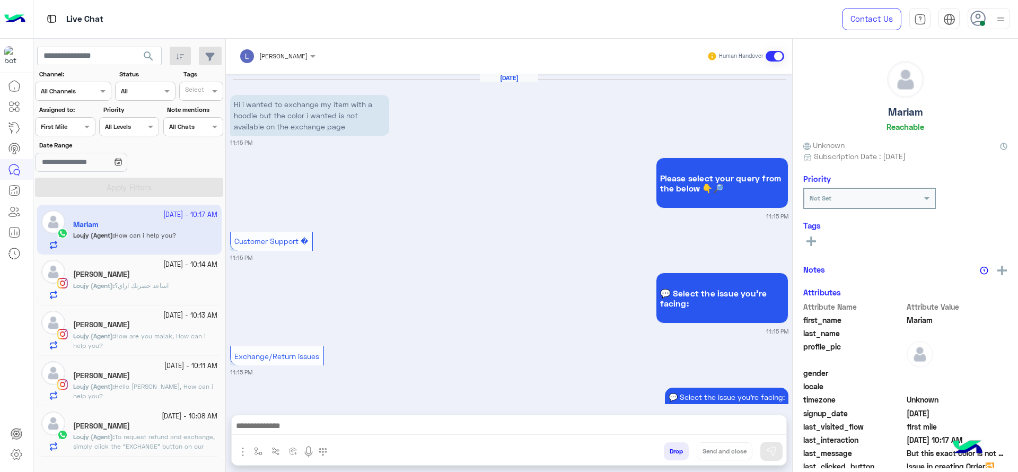
scroll to position [919, 0]
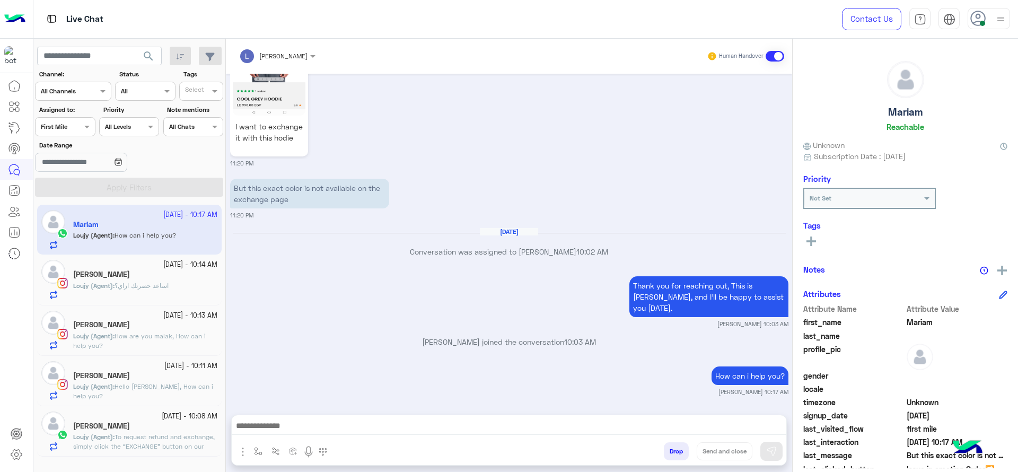
click at [174, 449] on span "To request refund and exchange, simply click the “EXCHANGE” button on our websi…" at bounding box center [144, 450] width 142 height 37
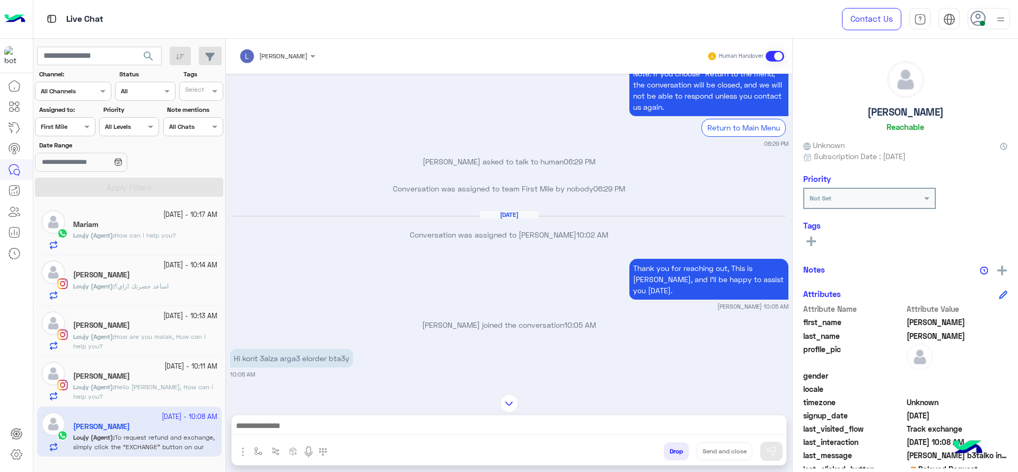
scroll to position [769, 0]
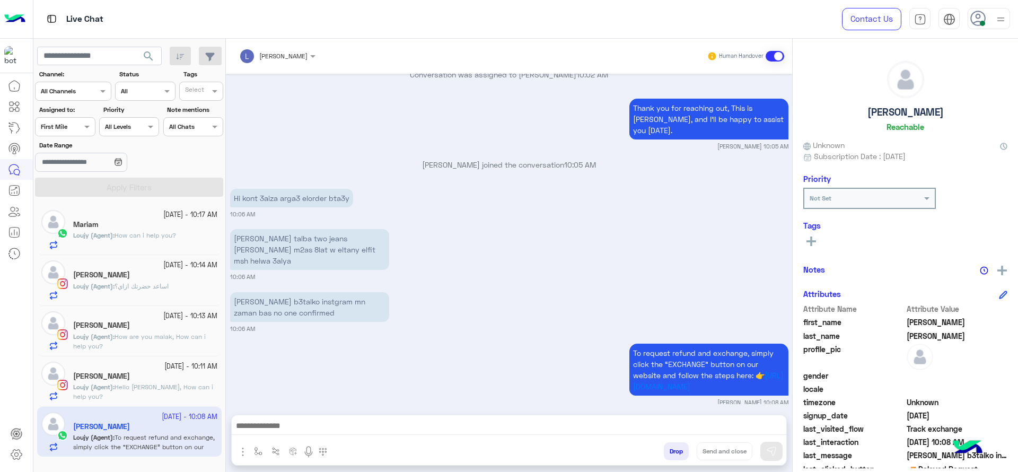
click at [273, 86] on div "Oct 13, 2025 Conversation was assigned to Loujy Haitham 10:02 AM" at bounding box center [509, 69] width 558 height 38
click at [86, 134] on div "Assigned on First Mile" at bounding box center [65, 126] width 60 height 19
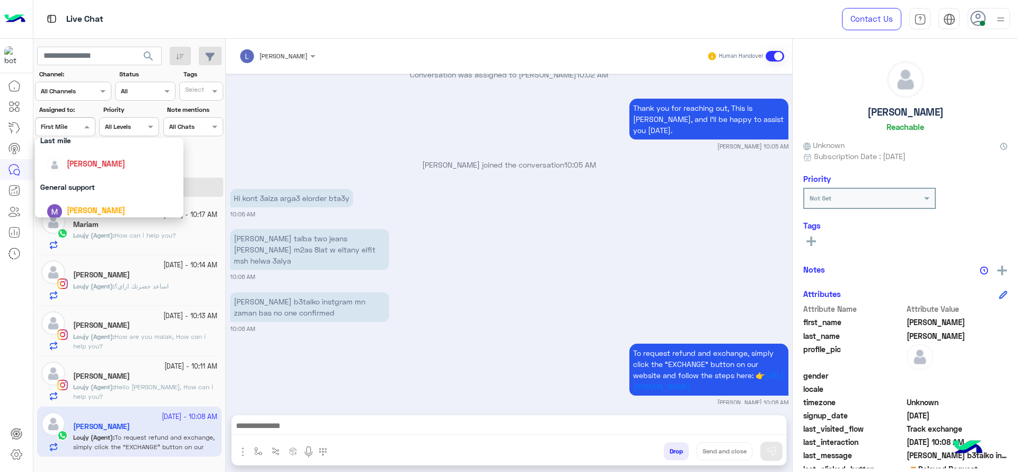
scroll to position [159, 0]
click at [80, 168] on div "[PERSON_NAME]" at bounding box center [112, 159] width 131 height 19
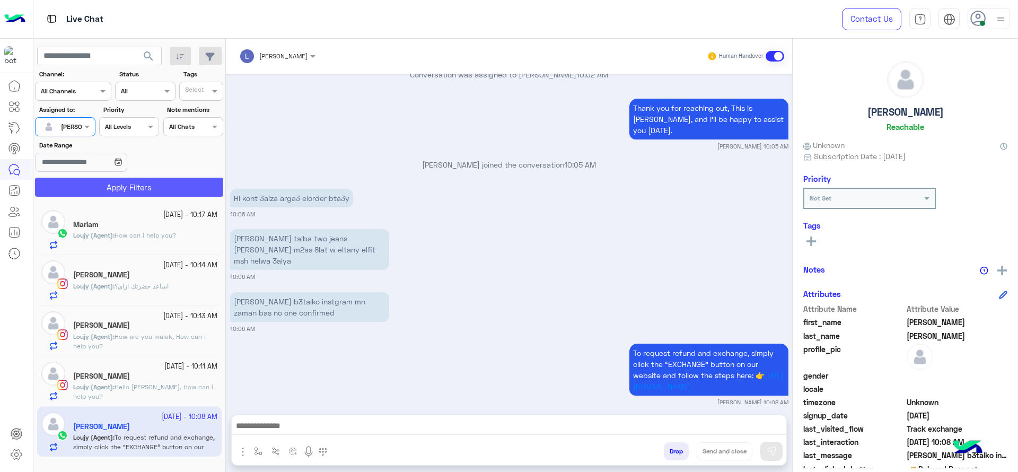
click at [81, 188] on button "Apply Filters" at bounding box center [129, 187] width 188 height 19
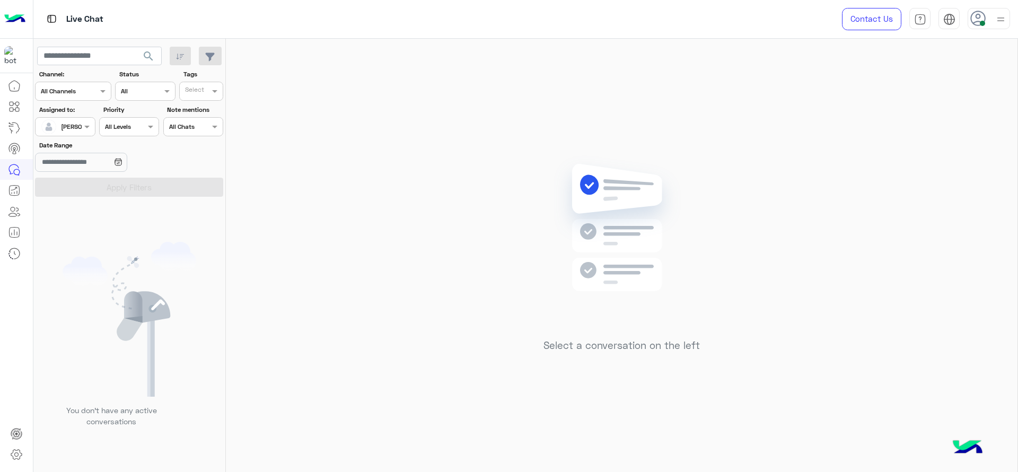
click at [249, 222] on div "Select a conversation on the left" at bounding box center [621, 257] width 791 height 437
click at [474, 179] on div "Select a conversation on the left" at bounding box center [621, 257] width 791 height 437
click at [504, 332] on div "Select a conversation on the left" at bounding box center [621, 257] width 791 height 437
click at [295, 128] on div "Select a conversation on the left" at bounding box center [621, 257] width 791 height 437
click at [79, 127] on div at bounding box center [65, 125] width 59 height 10
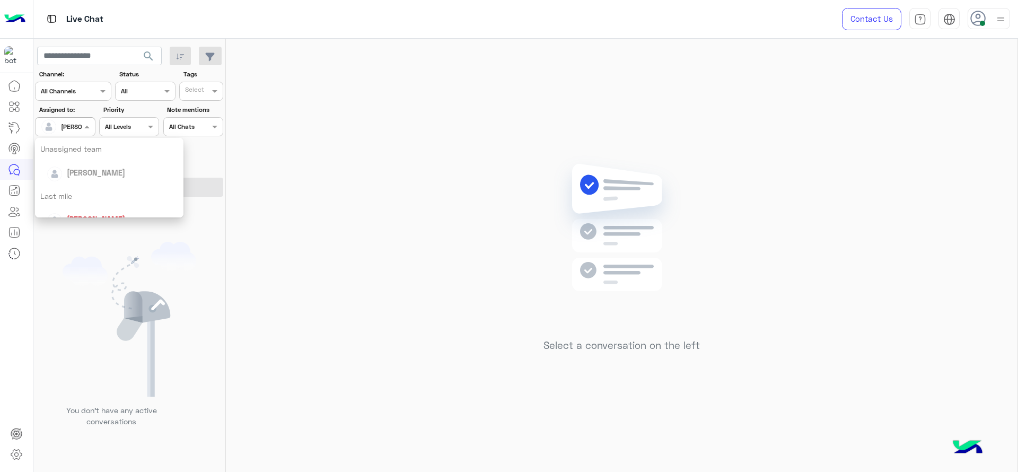
scroll to position [119, 0]
click at [70, 176] on div "Last mile" at bounding box center [109, 176] width 148 height 20
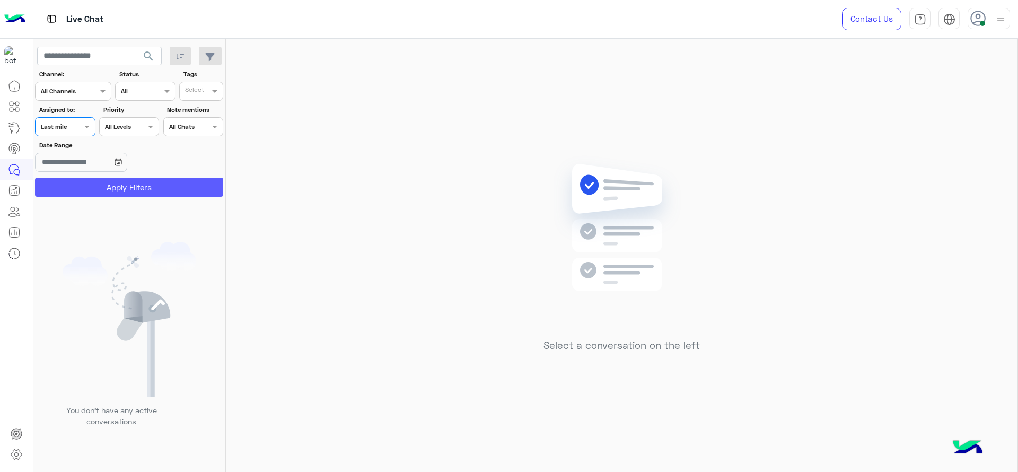
click at [69, 189] on button "Apply Filters" at bounding box center [129, 187] width 188 height 19
click at [58, 132] on div "Assigned on Last mile" at bounding box center [65, 126] width 60 height 19
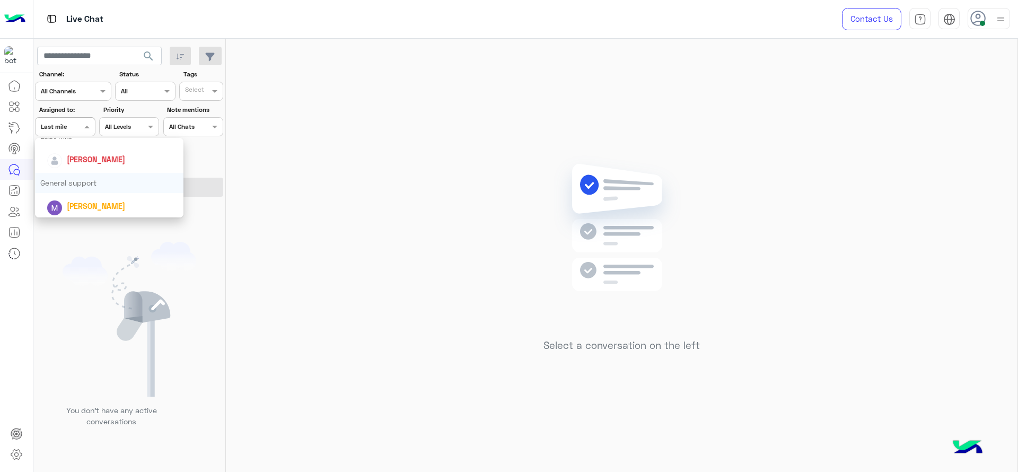
scroll to position [159, 0]
click at [66, 165] on div "[PERSON_NAME]" at bounding box center [112, 160] width 131 height 19
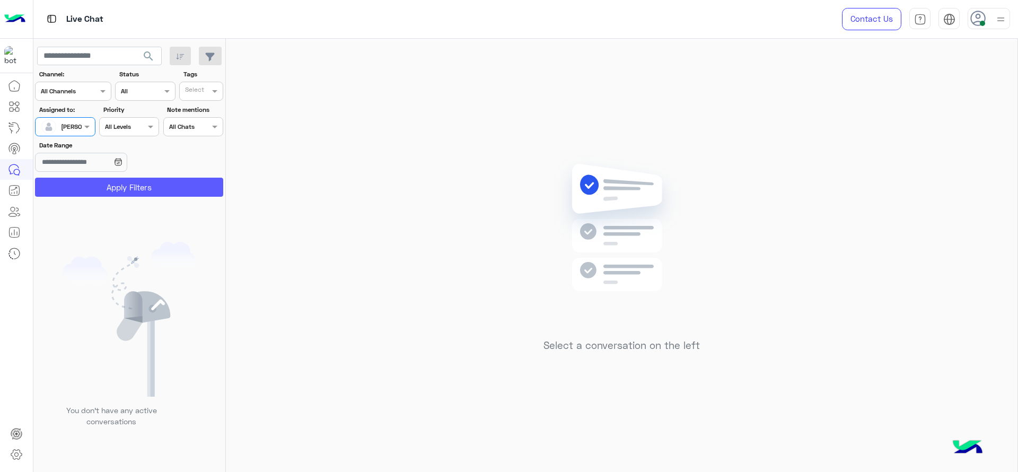
click at [66, 190] on button "Apply Filters" at bounding box center [129, 187] width 188 height 19
click at [357, 235] on div "Select a conversation on the left" at bounding box center [621, 257] width 791 height 437
click at [1010, 22] on div "Contact Us Help Center عربي English" at bounding box center [922, 19] width 192 height 38
click at [995, 24] on img at bounding box center [1000, 19] width 13 height 13
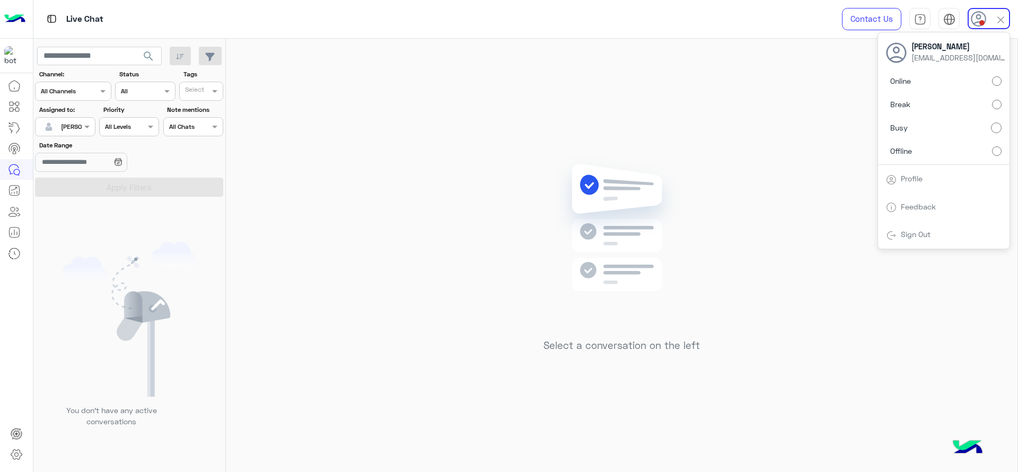
click at [489, 99] on div "Select a conversation on the left" at bounding box center [621, 257] width 791 height 437
click at [817, 145] on div "Select a conversation on the left" at bounding box center [621, 257] width 791 height 437
click at [991, 17] on div at bounding box center [988, 18] width 42 height 21
click at [789, 158] on div "Select a conversation on the left" at bounding box center [621, 257] width 791 height 437
click at [84, 136] on div "Assigned on [PERSON_NAME]" at bounding box center [65, 126] width 60 height 19
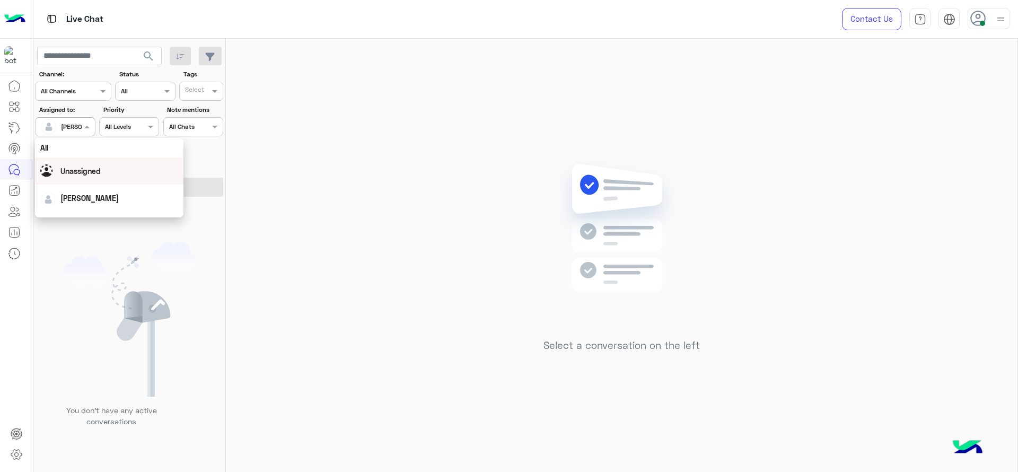
click at [75, 167] on span "Unassigned" at bounding box center [80, 170] width 40 height 9
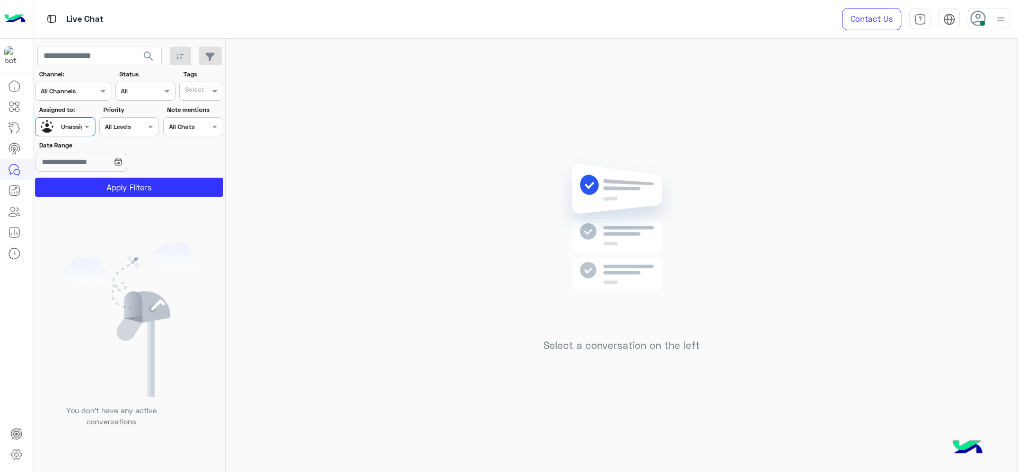
click at [182, 91] on div "Select" at bounding box center [195, 91] width 30 height 14
click at [193, 115] on div "J FOLLOW UP" at bounding box center [230, 112] width 93 height 11
click at [178, 190] on button "Apply Filters" at bounding box center [129, 187] width 188 height 19
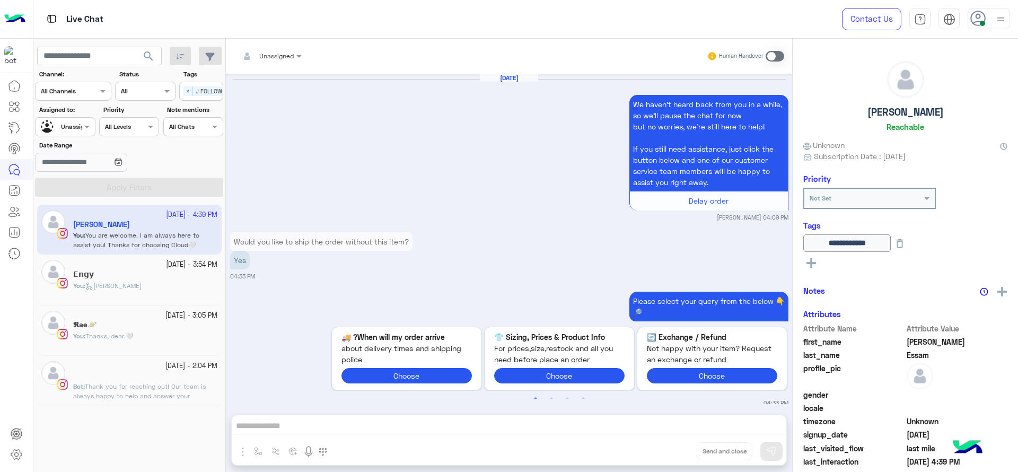
scroll to position [970, 0]
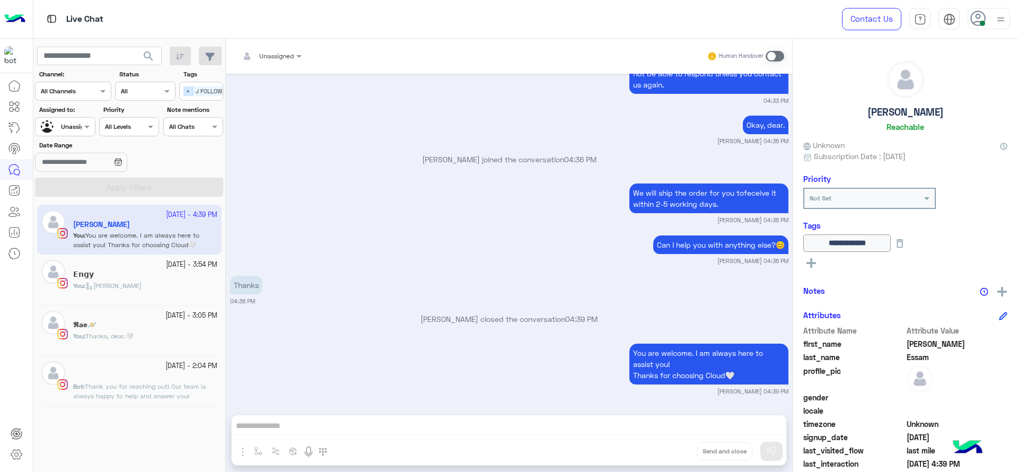
click at [186, 92] on span "×" at bounding box center [188, 91] width 10 height 10
click at [84, 127] on span at bounding box center [88, 126] width 13 height 11
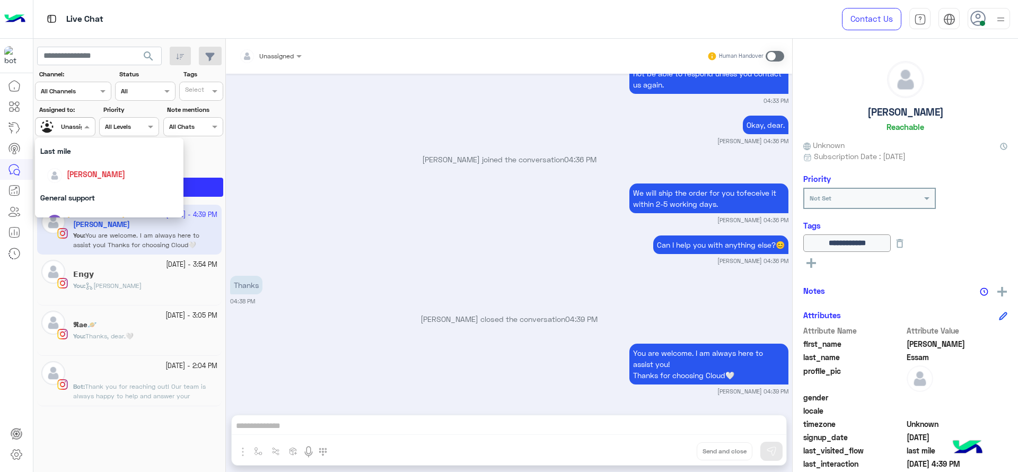
scroll to position [146, 0]
click at [80, 168] on span "[PERSON_NAME]" at bounding box center [96, 172] width 58 height 9
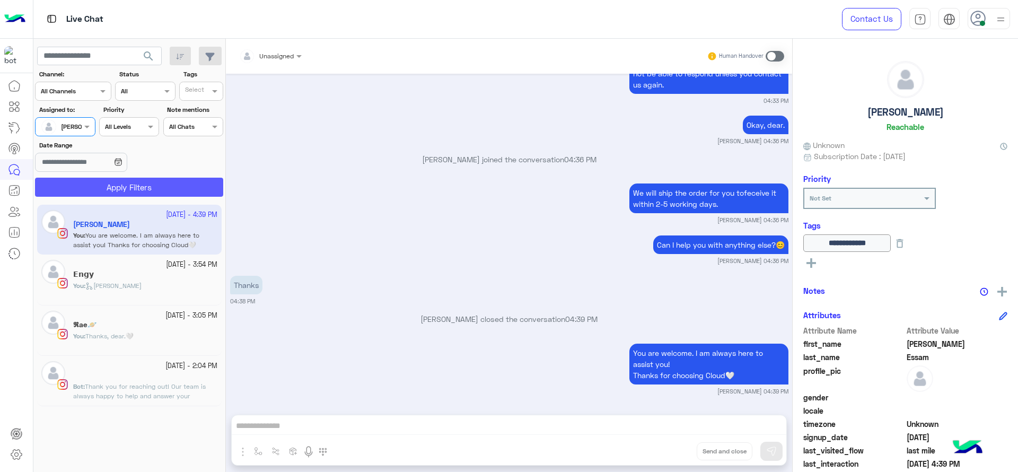
click at [80, 192] on button "Apply Filters" at bounding box center [129, 187] width 188 height 19
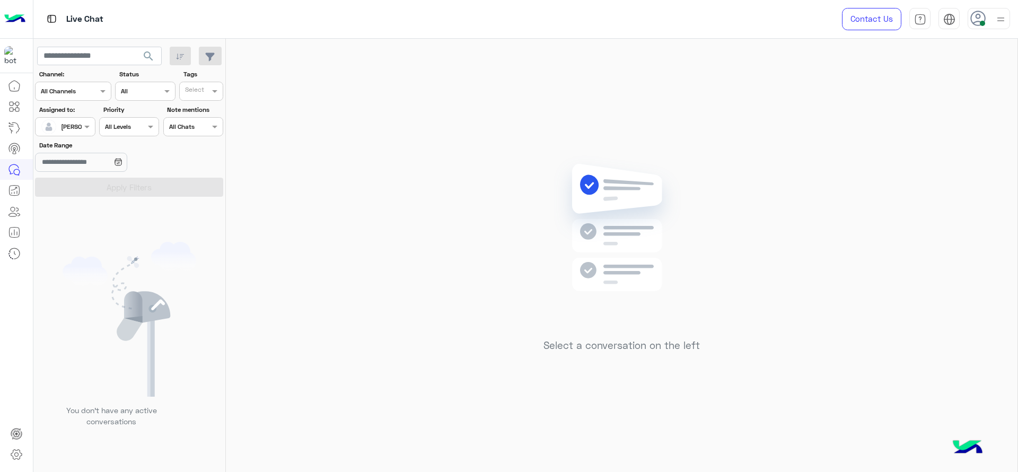
click at [743, 186] on div "Select a conversation on the left" at bounding box center [621, 257] width 791 height 437
click at [73, 122] on div at bounding box center [65, 125] width 59 height 10
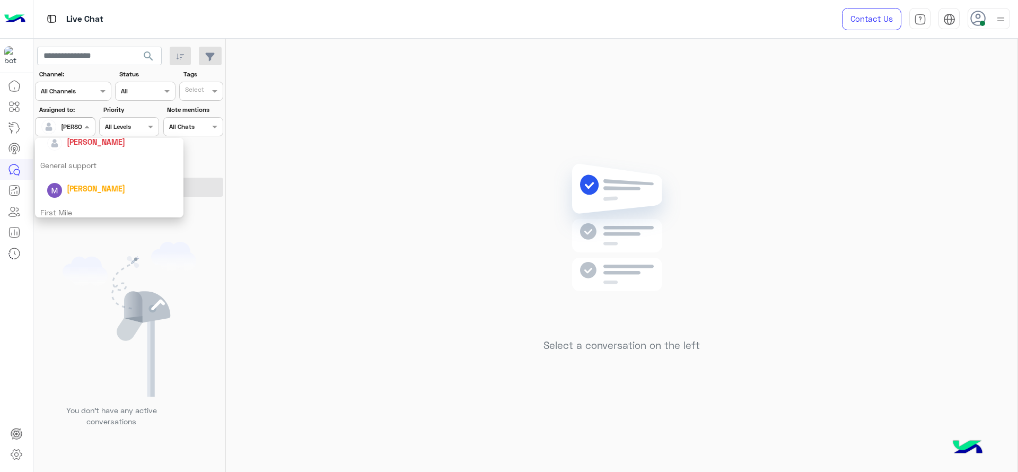
scroll to position [169, 0]
click at [81, 180] on div "General support" at bounding box center [109, 173] width 148 height 20
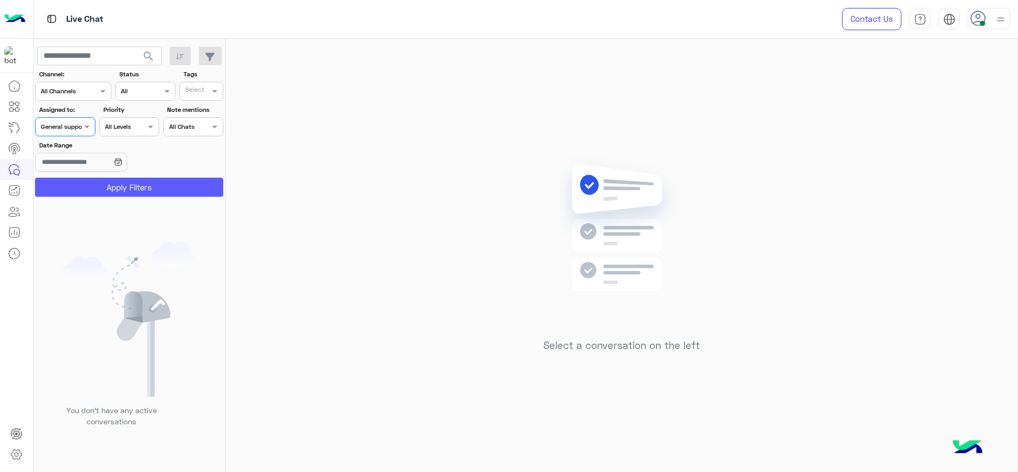
click at [77, 187] on button "Apply Filters" at bounding box center [129, 187] width 188 height 19
click at [74, 126] on div at bounding box center [65, 125] width 59 height 10
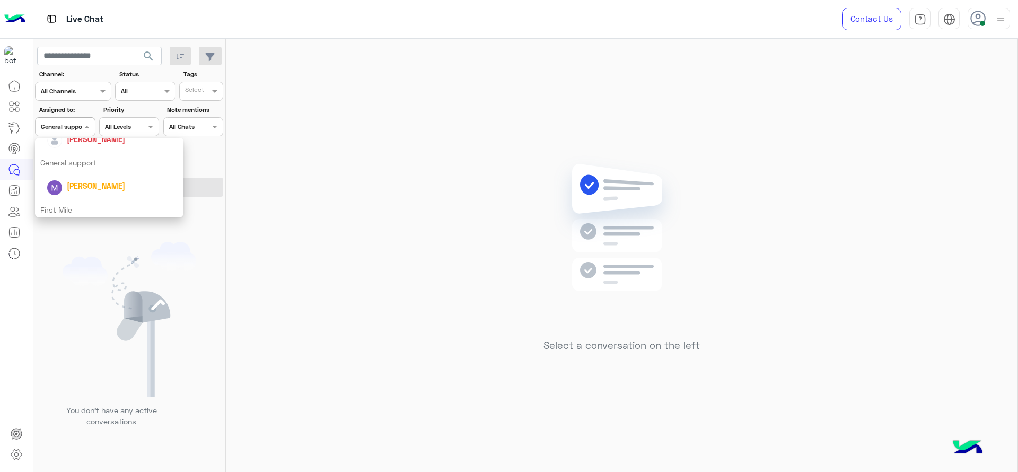
scroll to position [186, 0]
click at [66, 198] on div "First Mile" at bounding box center [109, 204] width 148 height 20
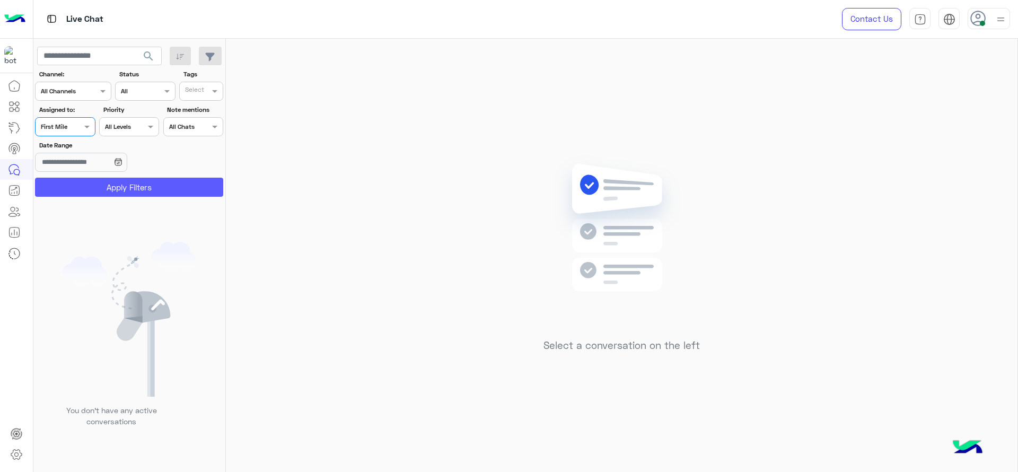
click at [72, 189] on button "Apply Filters" at bounding box center [129, 187] width 188 height 19
click at [70, 128] on div at bounding box center [65, 125] width 59 height 10
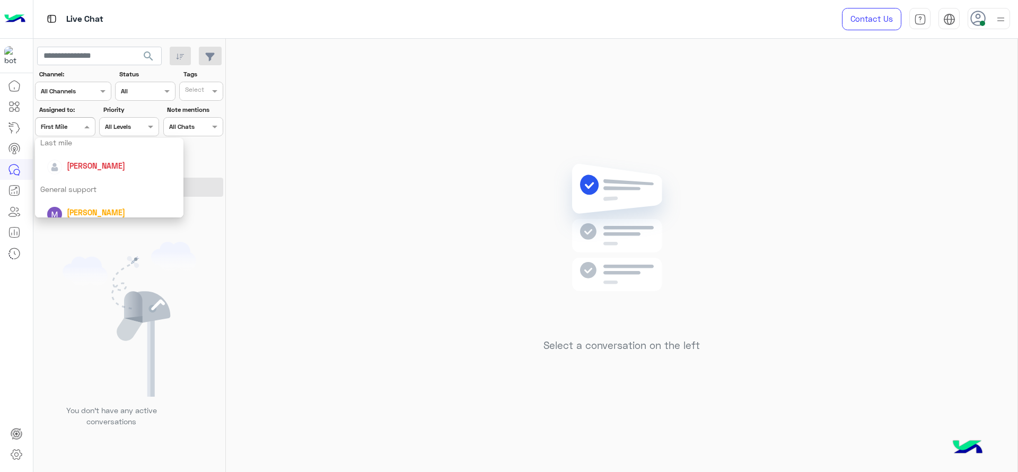
scroll to position [159, 0]
click at [81, 171] on div "[PERSON_NAME]" at bounding box center [109, 159] width 148 height 27
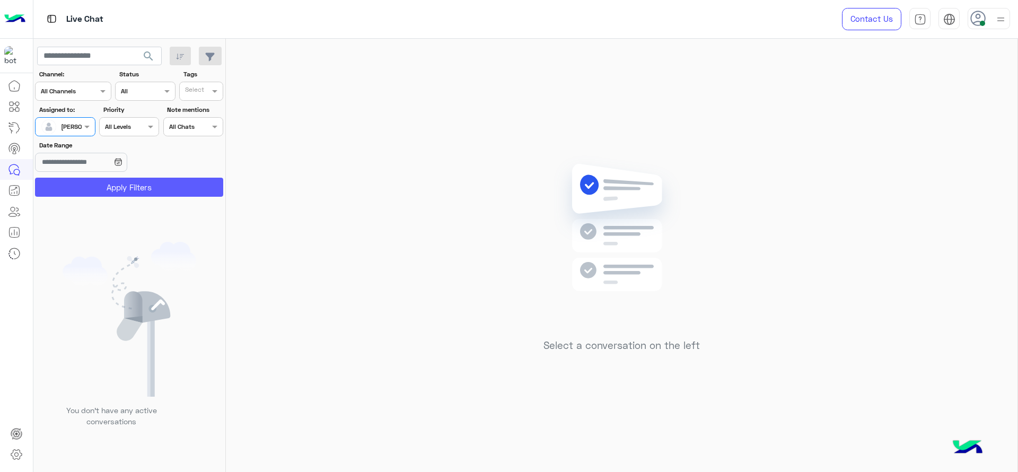
click at [96, 188] on button "Apply Filters" at bounding box center [129, 187] width 188 height 19
click at [489, 215] on div "Select a conversation on the left" at bounding box center [621, 257] width 791 height 437
click at [596, 127] on div "Select a conversation on the left" at bounding box center [621, 257] width 791 height 437
click at [478, 226] on div "Select a conversation on the left" at bounding box center [621, 257] width 791 height 437
click at [993, 29] on div "Contact Us Help Center عربي English" at bounding box center [922, 19] width 192 height 38
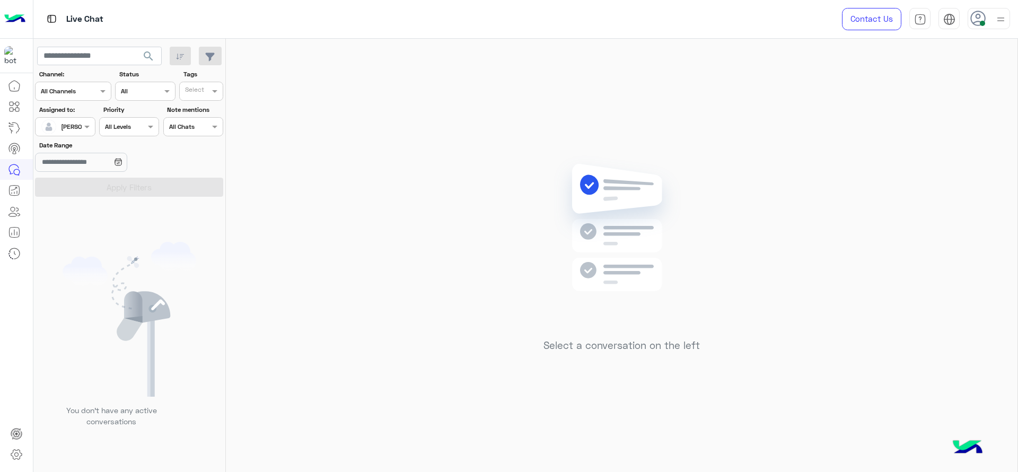
click at [997, 20] on img at bounding box center [1000, 19] width 13 height 13
click at [666, 101] on div "Select a conversation on the left" at bounding box center [621, 257] width 791 height 437
click at [63, 118] on div "[PERSON_NAME]" at bounding box center [61, 126] width 40 height 21
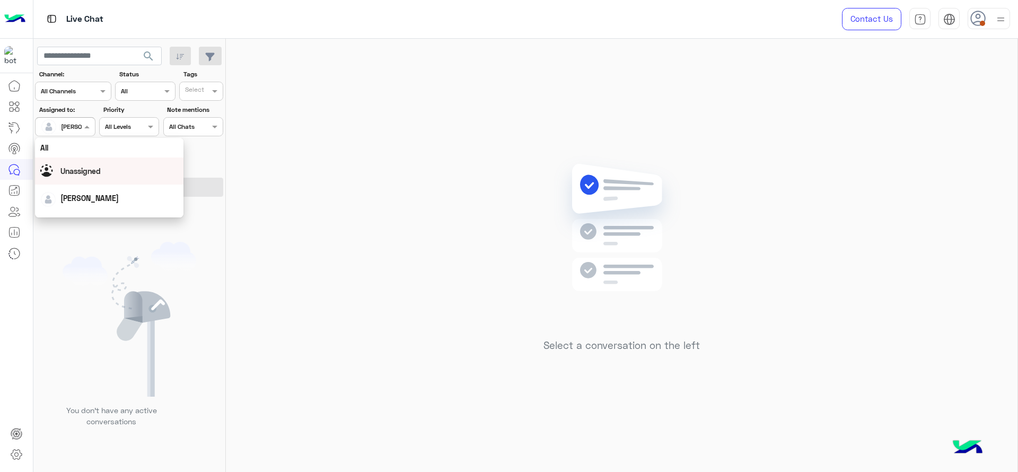
click at [94, 170] on span "Unassigned" at bounding box center [80, 170] width 40 height 9
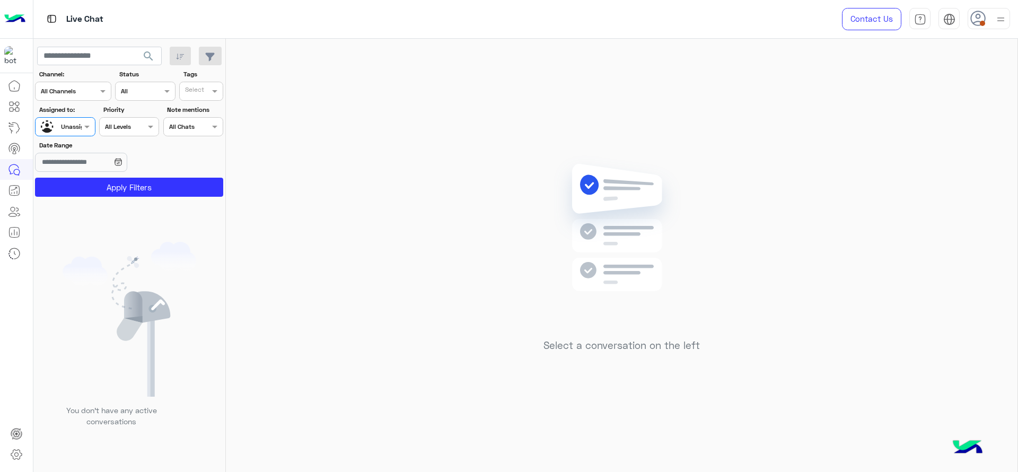
click at [201, 91] on input "text" at bounding box center [196, 92] width 22 height 10
click at [209, 111] on div "J FOLLOW UP" at bounding box center [230, 112] width 93 height 11
click at [187, 187] on button "Apply Filters" at bounding box center [129, 187] width 188 height 19
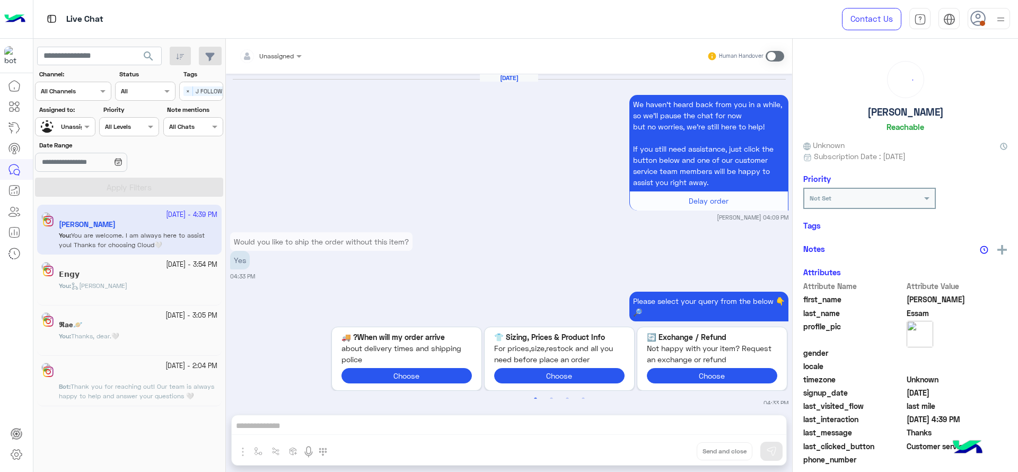
scroll to position [970, 0]
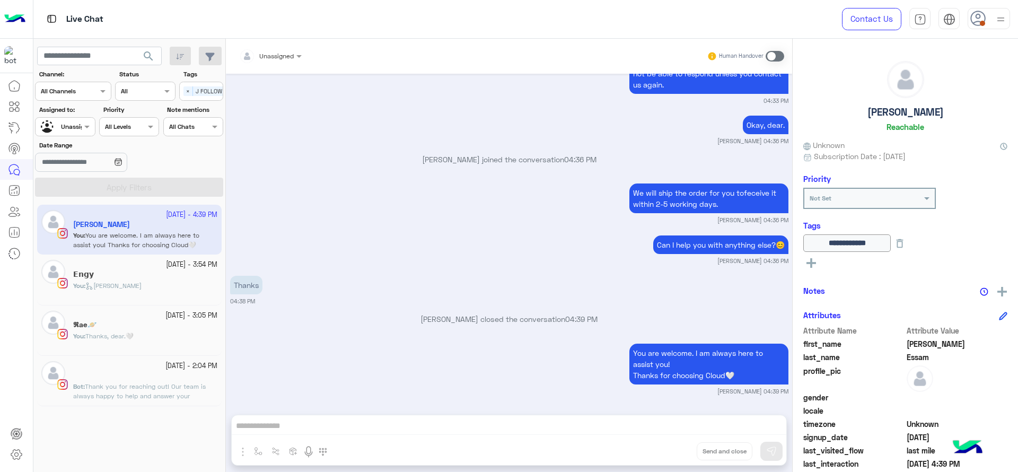
click at [128, 371] on div "︎" at bounding box center [145, 376] width 144 height 11
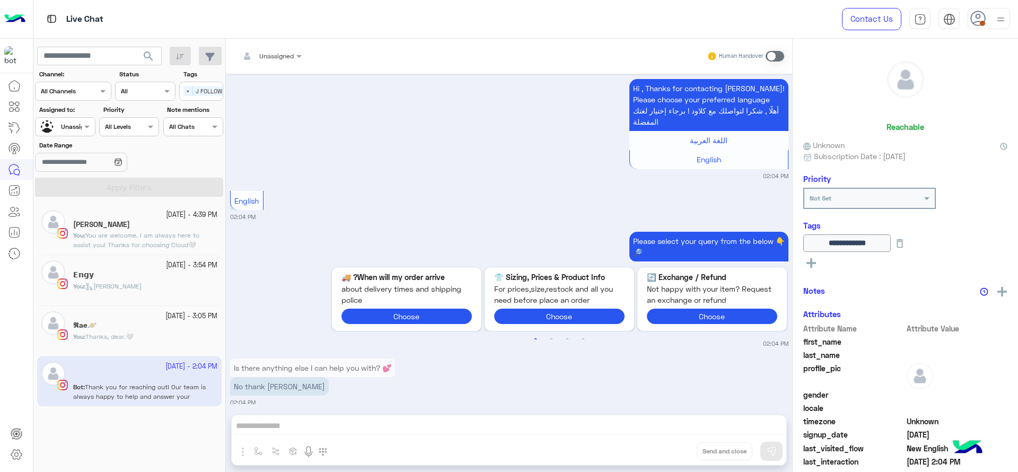
scroll to position [924, 0]
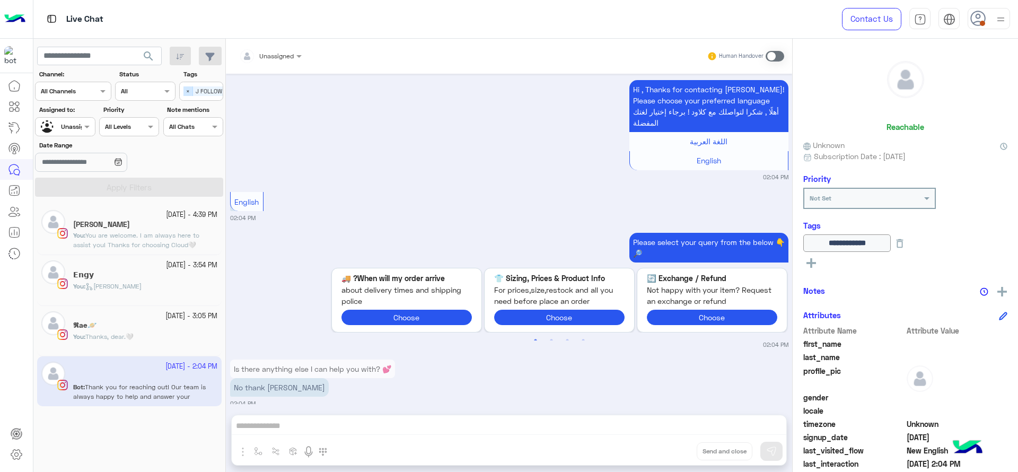
click at [186, 92] on span "×" at bounding box center [188, 91] width 10 height 10
click at [80, 130] on div "Unassigned" at bounding box center [78, 127] width 34 height 10
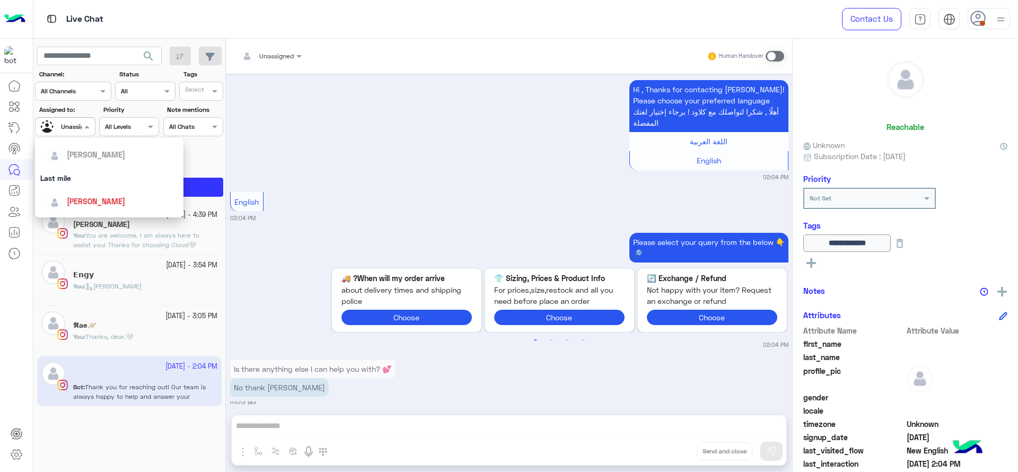
scroll to position [119, 0]
click at [98, 192] on div "[PERSON_NAME]" at bounding box center [112, 199] width 131 height 19
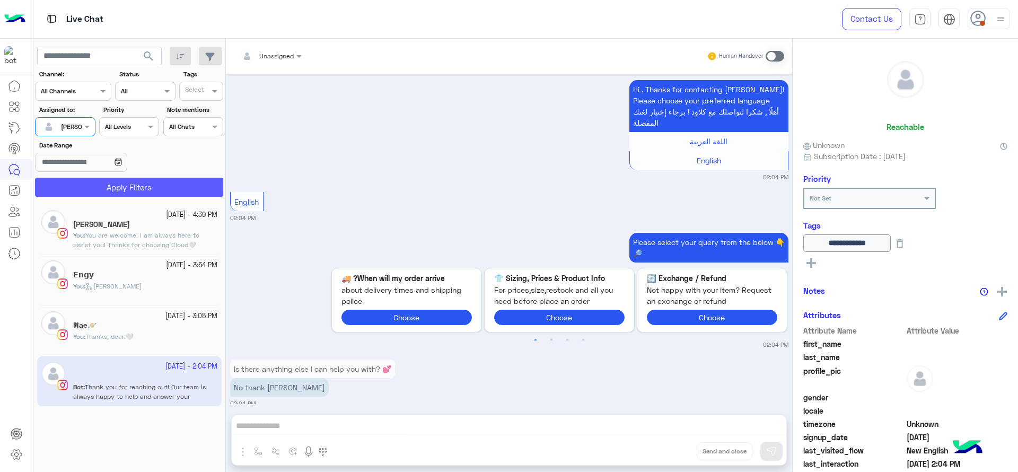
click at [110, 188] on button "Apply Filters" at bounding box center [129, 187] width 188 height 19
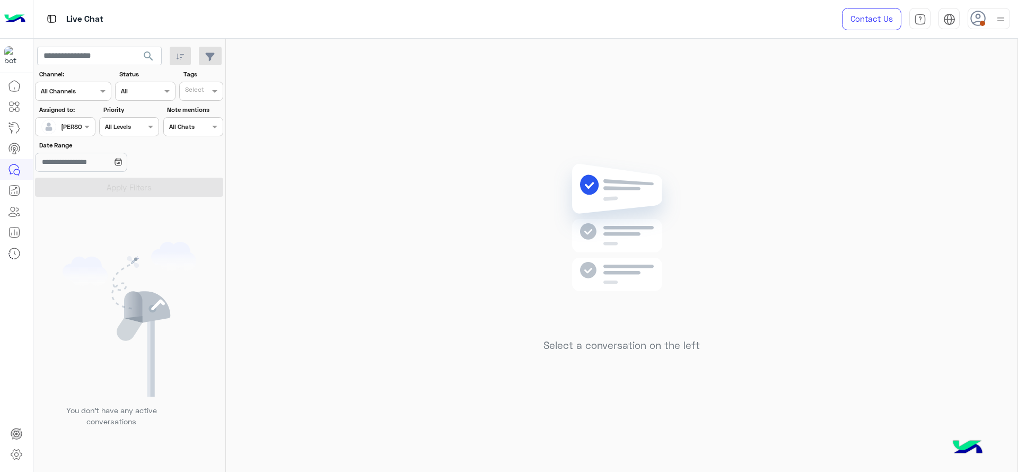
click at [469, 144] on div "Select a conversation on the left" at bounding box center [621, 257] width 791 height 437
click at [997, 19] on img at bounding box center [1000, 19] width 13 height 13
click at [988, 80] on label "Online" at bounding box center [944, 81] width 116 height 19
click at [846, 138] on div "Select a conversation on the left" at bounding box center [621, 257] width 791 height 437
click at [79, 120] on div at bounding box center [65, 125] width 59 height 10
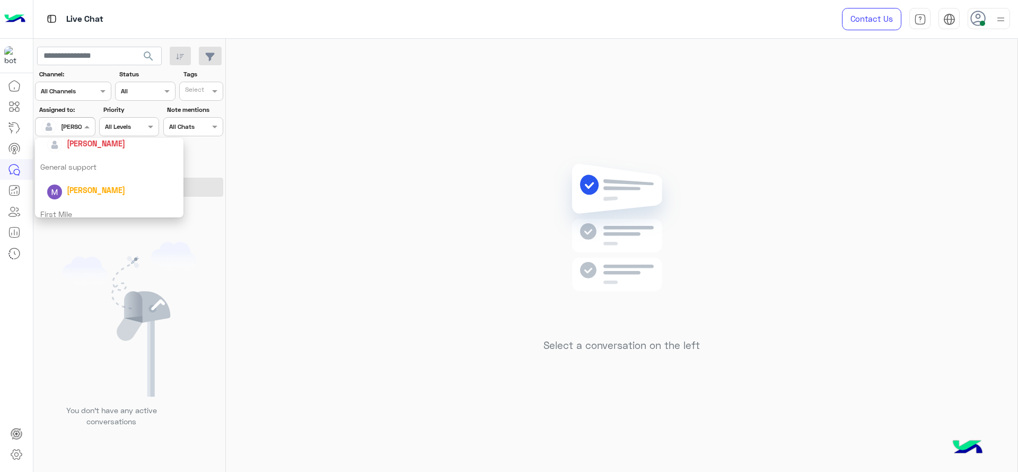
scroll to position [209, 0]
click at [83, 177] on div "First Mile" at bounding box center [109, 181] width 148 height 20
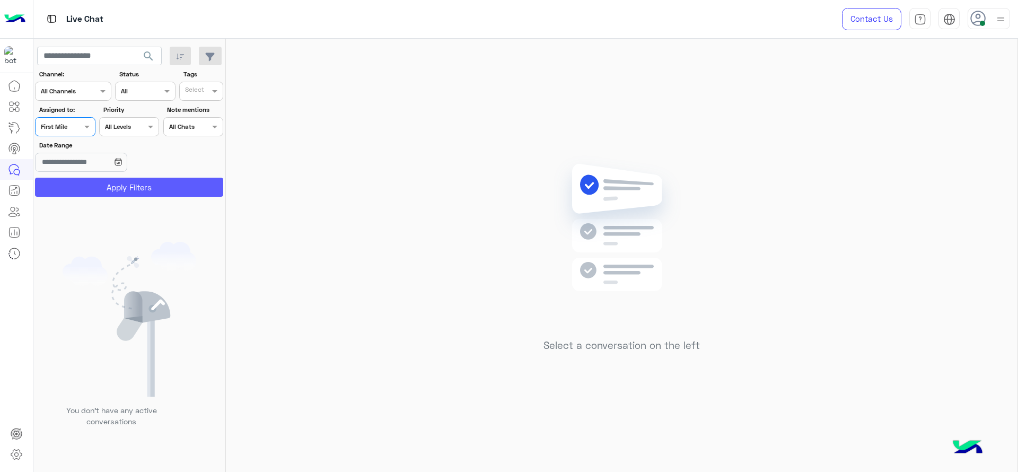
click at [83, 188] on button "Apply Filters" at bounding box center [129, 187] width 188 height 19
click at [65, 132] on div "Assigned on First Mile" at bounding box center [65, 126] width 60 height 19
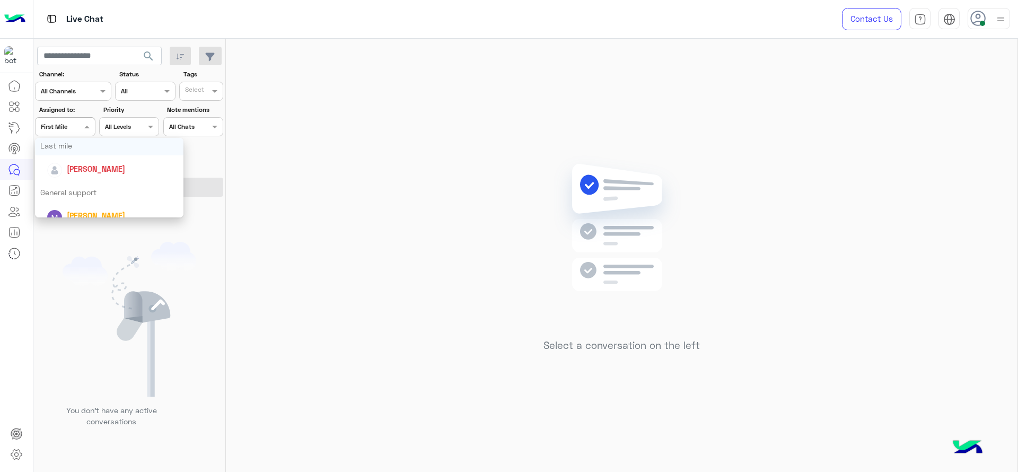
scroll to position [159, 0]
click at [86, 187] on div "General support" at bounding box center [109, 183] width 148 height 20
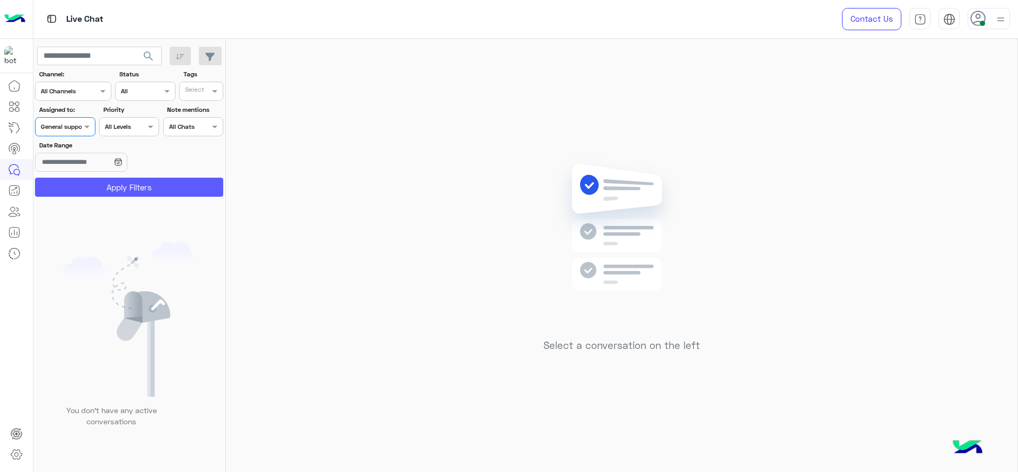
click at [86, 187] on button "Apply Filters" at bounding box center [129, 187] width 188 height 19
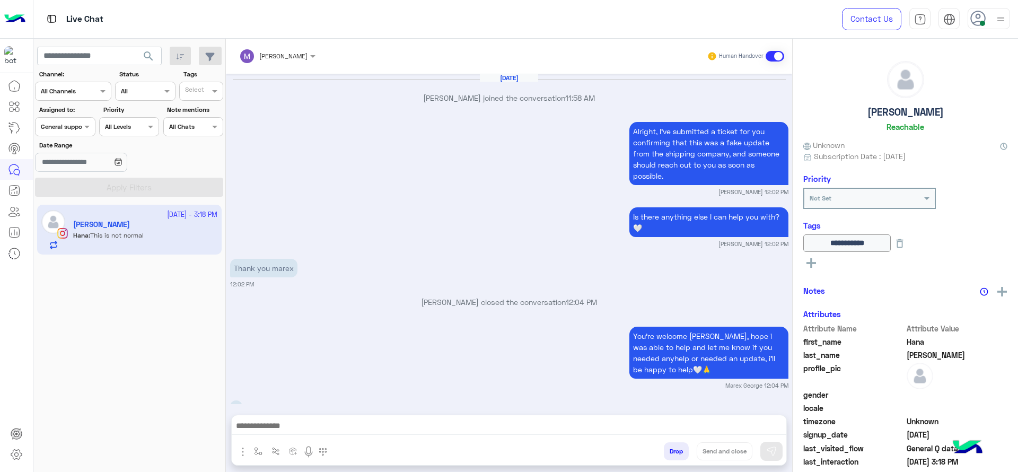
scroll to position [814, 0]
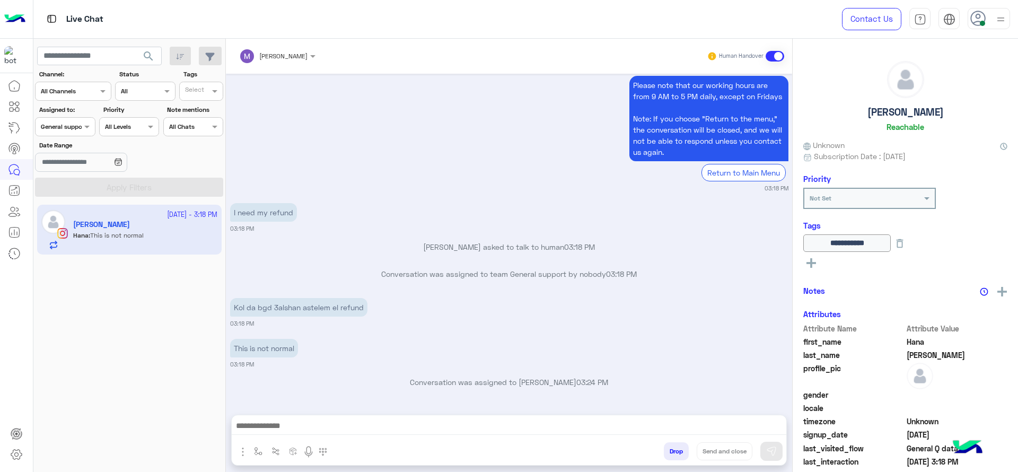
click at [78, 125] on div at bounding box center [65, 125] width 59 height 10
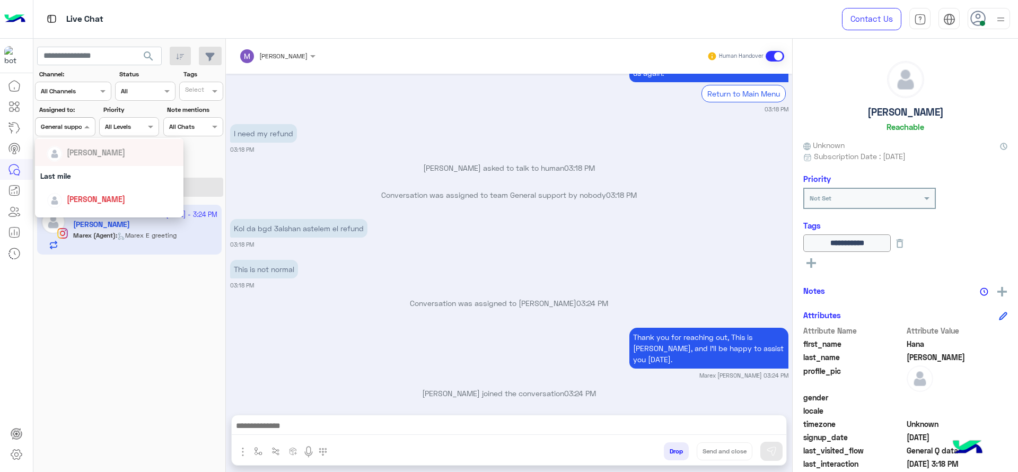
scroll to position [133, 0]
click at [100, 183] on span "[PERSON_NAME]" at bounding box center [96, 185] width 58 height 9
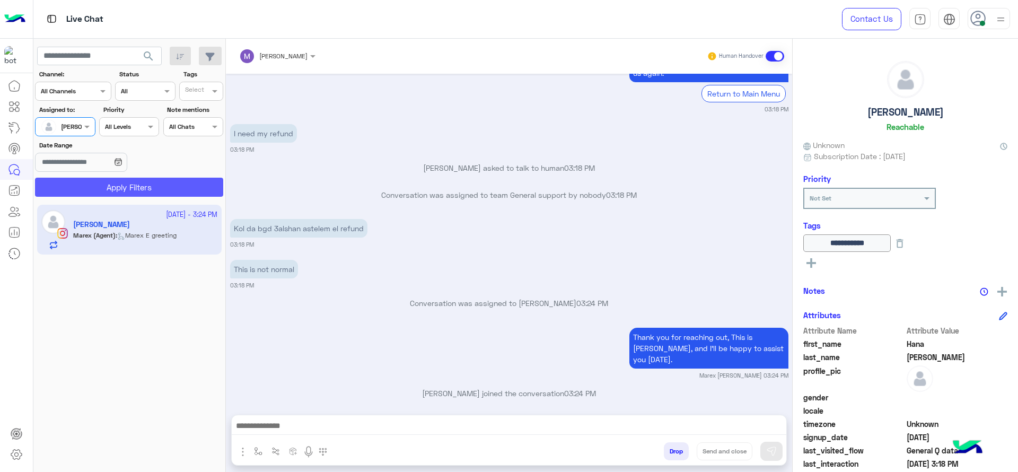
click at [100, 183] on button "Apply Filters" at bounding box center [129, 187] width 188 height 19
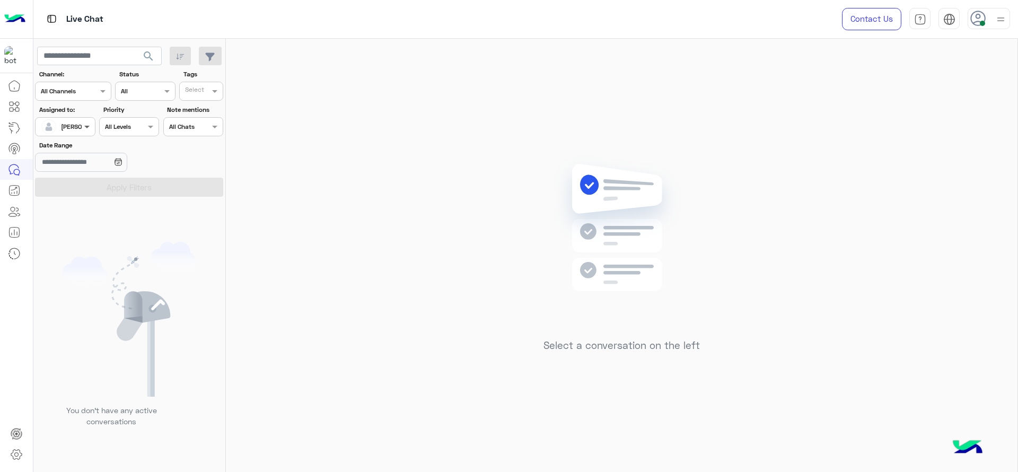
click at [84, 117] on div "Assigned on Jana Aboelseoud" at bounding box center [65, 126] width 60 height 19
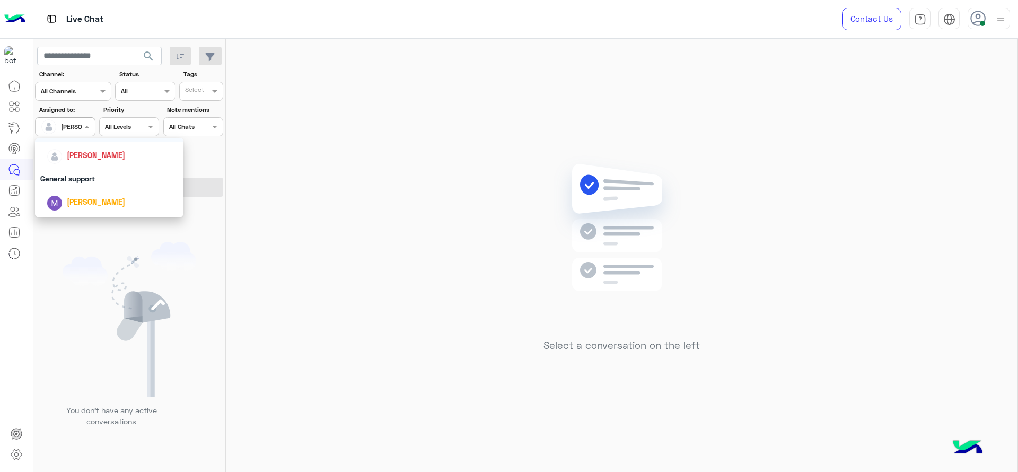
scroll to position [181, 0]
click at [78, 163] on div "General support" at bounding box center [109, 161] width 148 height 20
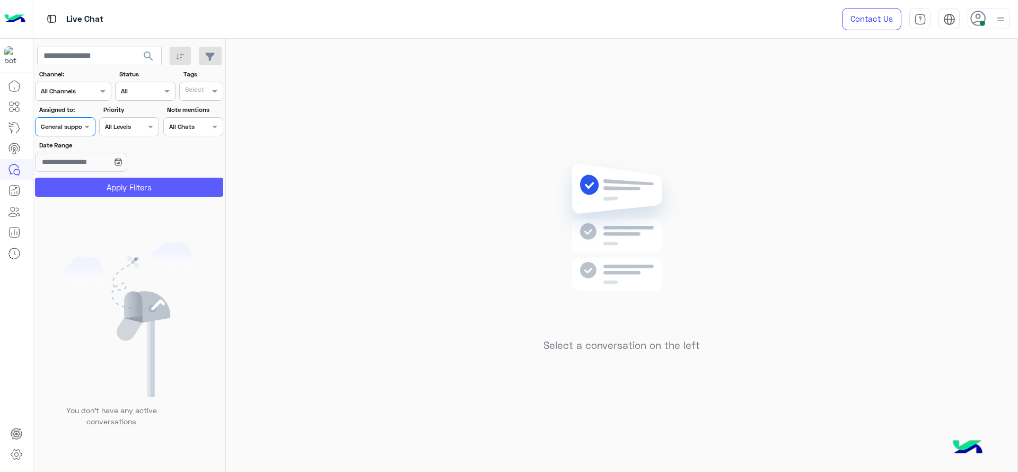
click at [81, 181] on button "Apply Filters" at bounding box center [129, 187] width 188 height 19
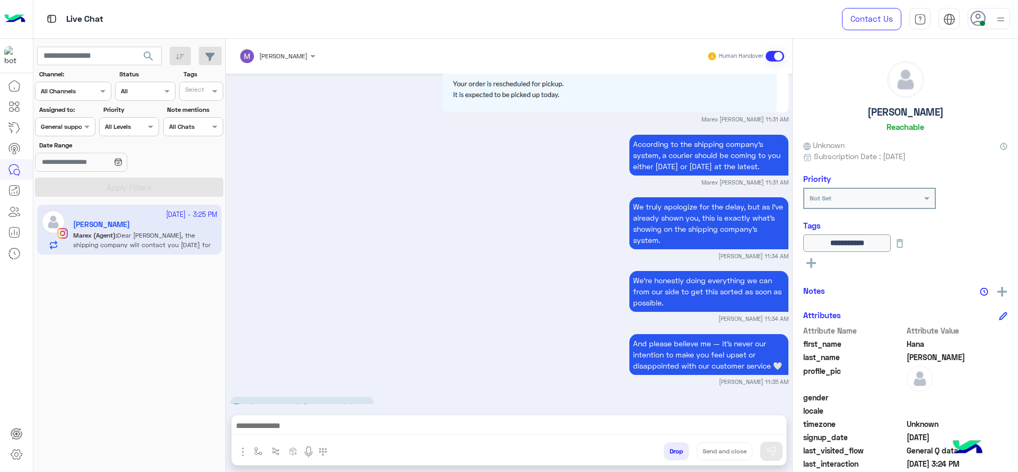
scroll to position [4710, 0]
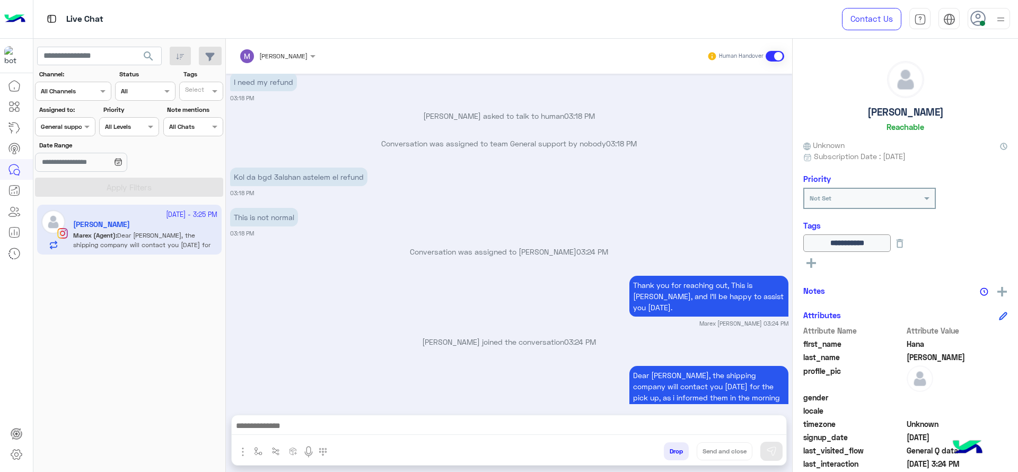
click at [80, 116] on div "Assigned to: Assigned on General support" at bounding box center [65, 120] width 60 height 31
click at [79, 123] on div at bounding box center [65, 125] width 59 height 10
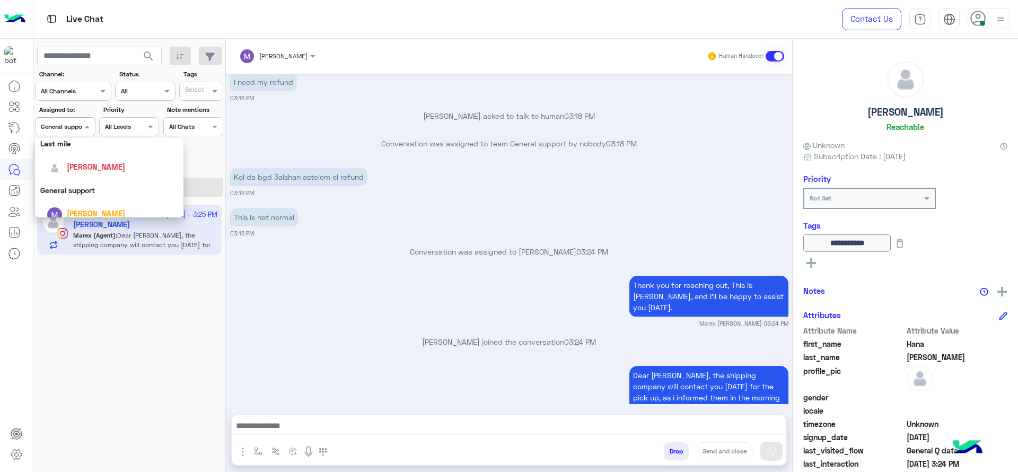
scroll to position [159, 0]
click at [87, 153] on div "[PERSON_NAME]" at bounding box center [112, 159] width 131 height 19
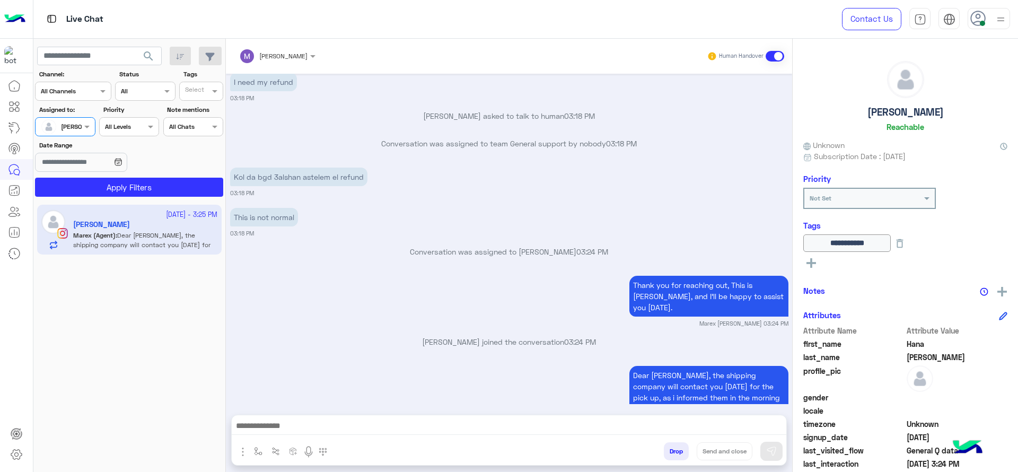
click at [90, 176] on section "Channel: Channel All Channels Status Channel All Tags Select Assigned to: Assig…" at bounding box center [129, 132] width 176 height 127
click at [90, 183] on button "Apply Filters" at bounding box center [129, 187] width 188 height 19
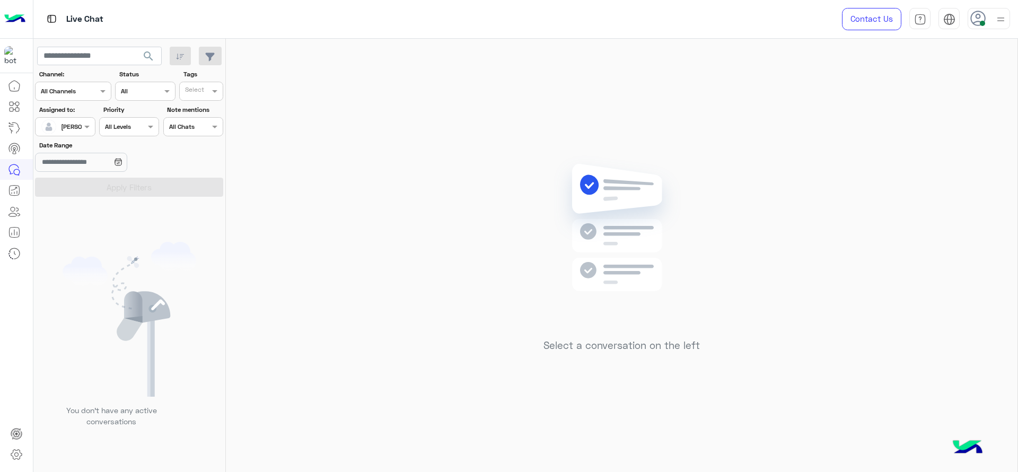
click at [948, 147] on div "Select a conversation on the left" at bounding box center [621, 257] width 791 height 437
click at [307, 116] on div "Select a conversation on the left" at bounding box center [621, 257] width 791 height 437
click at [78, 133] on div "[PERSON_NAME]" at bounding box center [61, 126] width 40 height 21
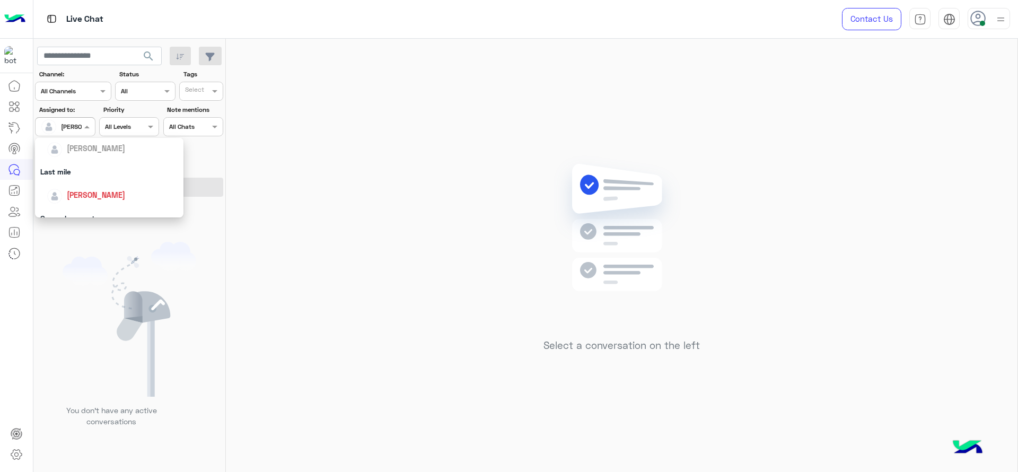
scroll to position [133, 0]
click at [83, 181] on span "[PERSON_NAME]" at bounding box center [96, 185] width 58 height 9
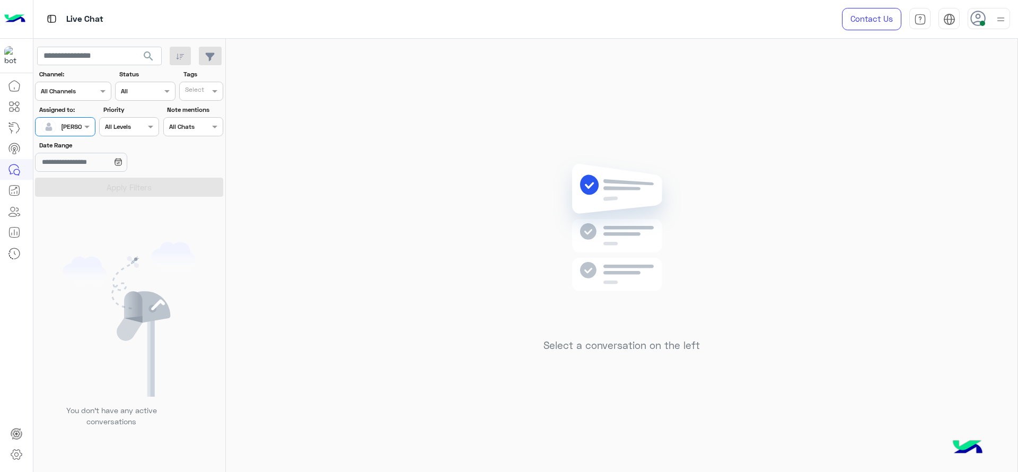
click at [85, 133] on div "Assigned on Jana Aboelseoud" at bounding box center [65, 126] width 60 height 19
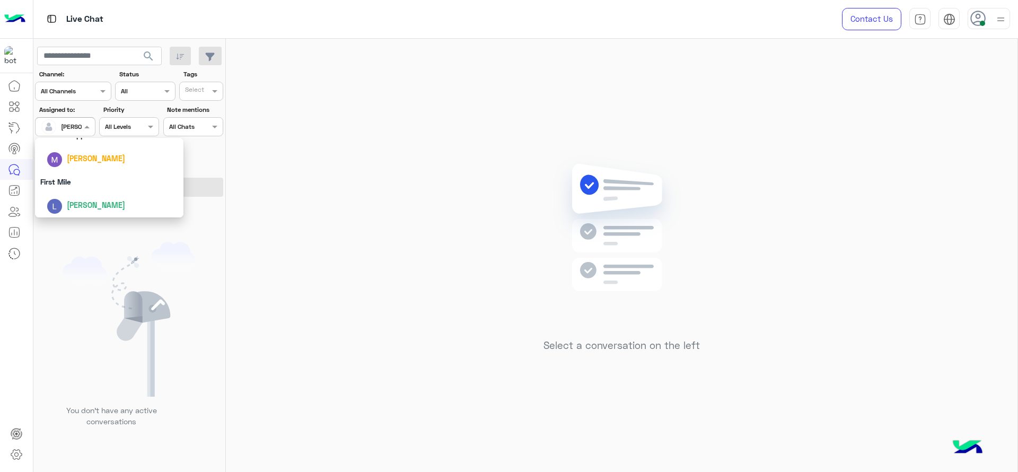
scroll to position [208, 0]
click at [84, 178] on div "First Mile" at bounding box center [109, 181] width 148 height 20
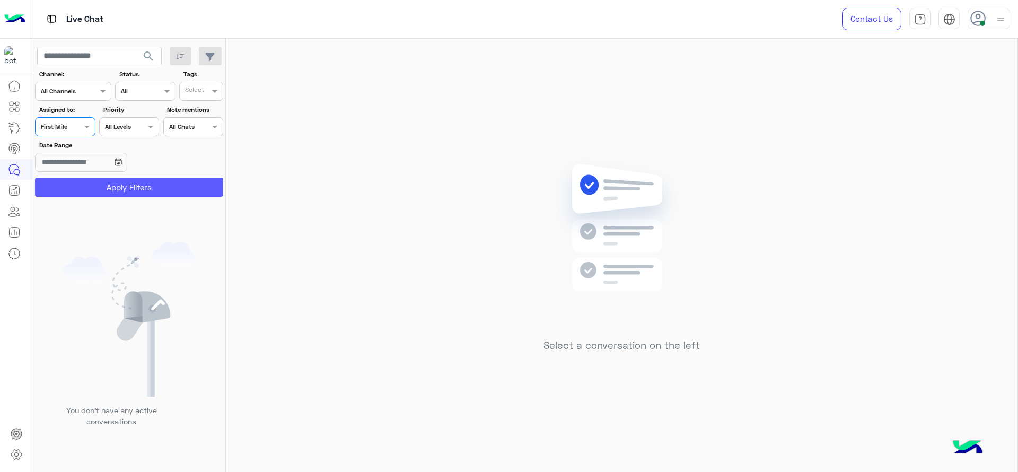
click at [84, 182] on button "Apply Filters" at bounding box center [129, 187] width 188 height 19
click at [73, 129] on div at bounding box center [65, 125] width 59 height 10
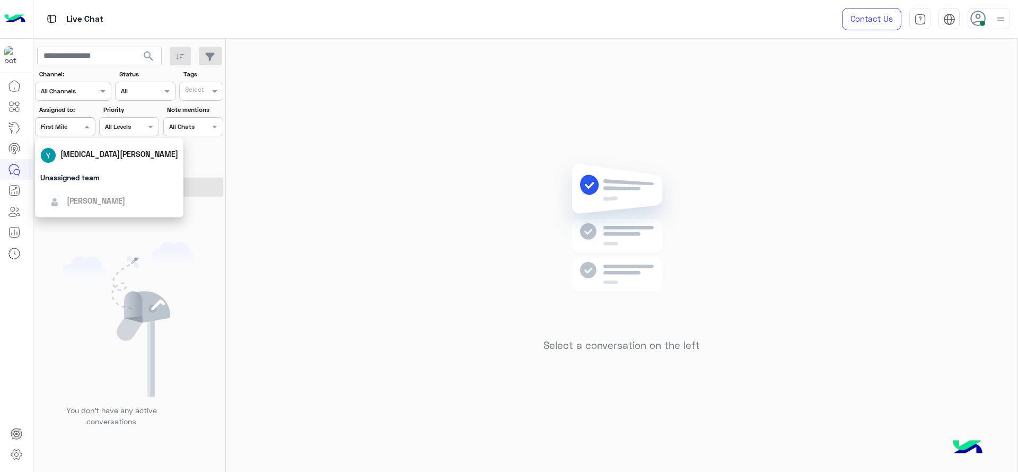
scroll to position [159, 0]
click at [79, 181] on div "General support" at bounding box center [109, 183] width 148 height 20
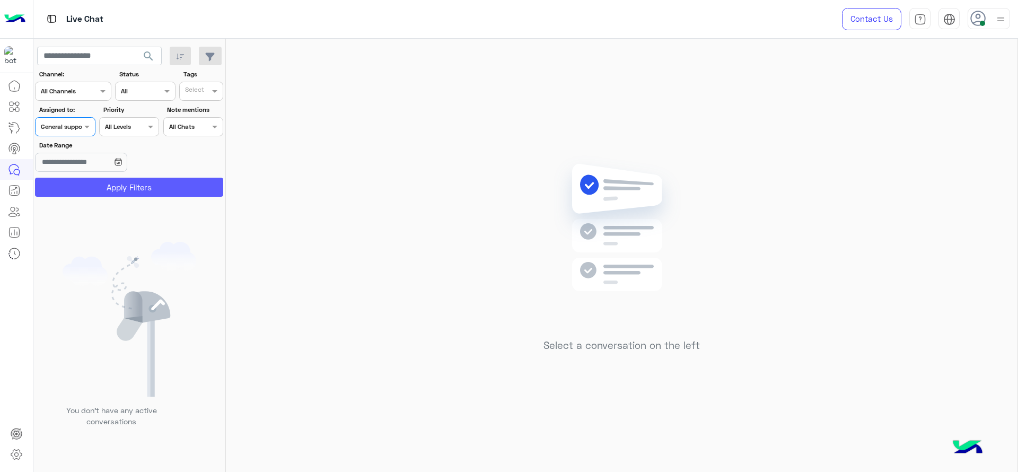
click at [79, 182] on button "Apply Filters" at bounding box center [129, 187] width 188 height 19
click at [74, 125] on div at bounding box center [65, 125] width 59 height 10
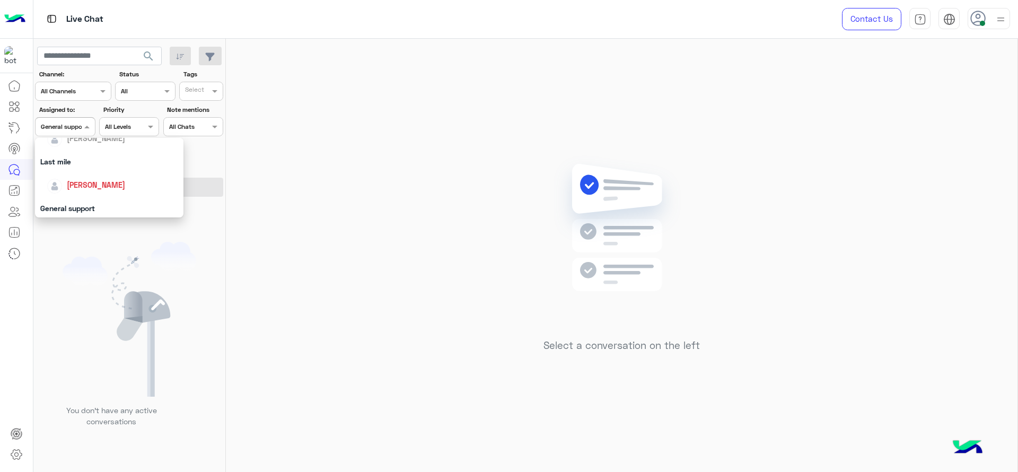
scroll to position [119, 0]
click at [81, 195] on span "[PERSON_NAME]" at bounding box center [96, 199] width 58 height 9
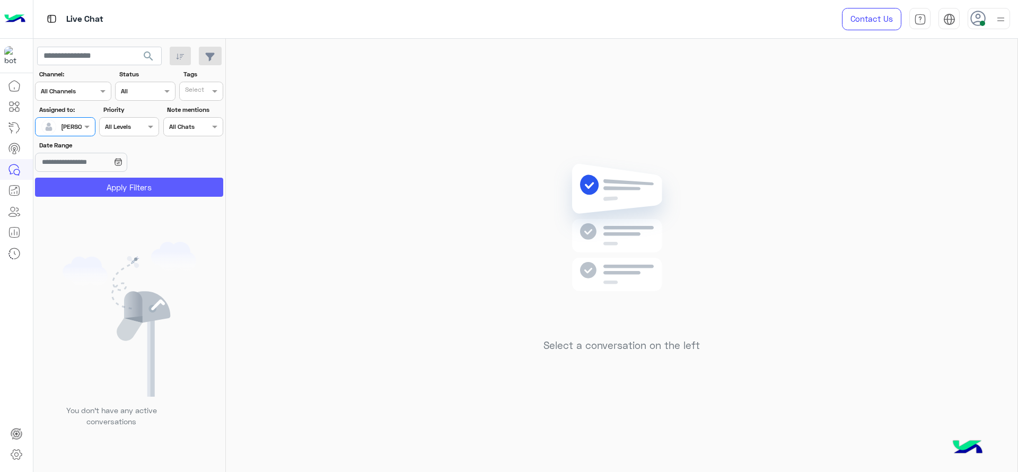
click at [83, 181] on button "Apply Filters" at bounding box center [129, 187] width 188 height 19
click at [437, 374] on div "Select a conversation on the left" at bounding box center [621, 257] width 791 height 437
click at [651, 70] on div "Select a conversation on the left" at bounding box center [621, 257] width 791 height 437
click at [350, 123] on div "Select a conversation on the left" at bounding box center [621, 257] width 791 height 437
click at [56, 126] on input "text" at bounding box center [53, 126] width 24 height 10
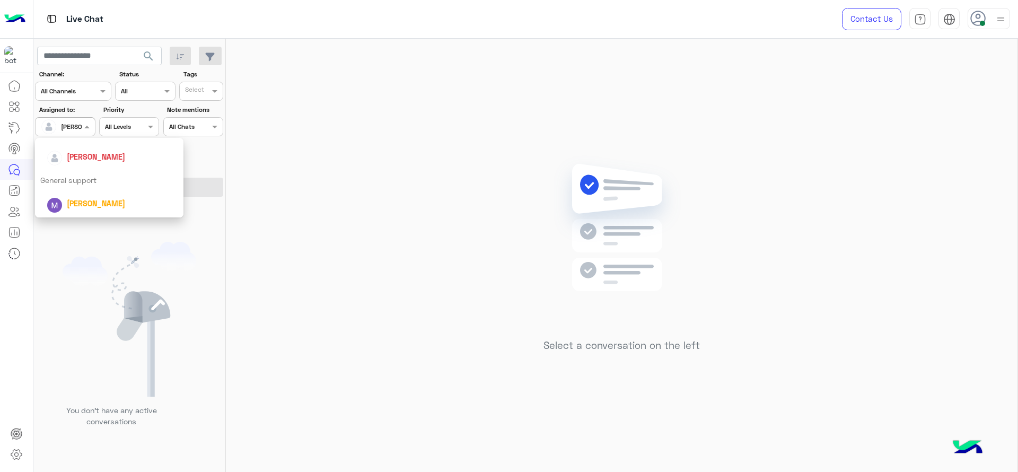
scroll to position [199, 0]
click at [76, 183] on div "First Mile" at bounding box center [109, 191] width 148 height 20
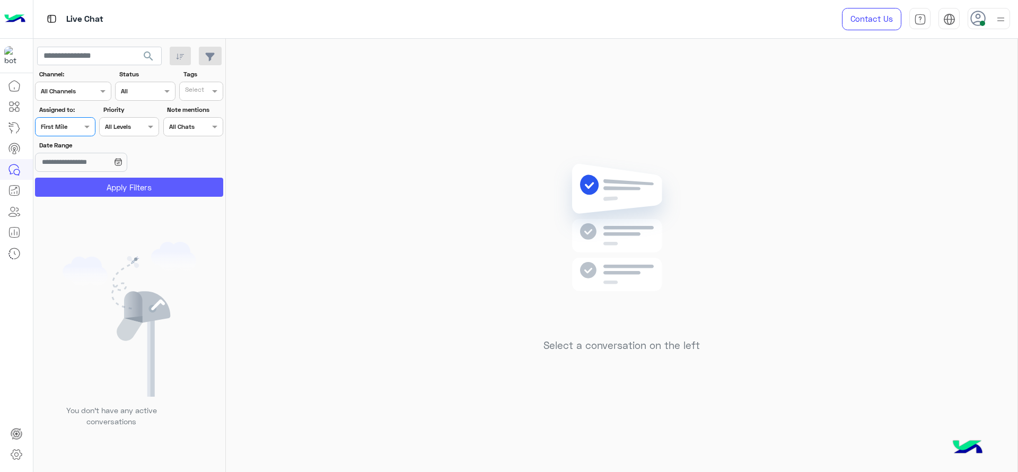
click at [76, 183] on button "Apply Filters" at bounding box center [129, 187] width 188 height 19
click at [66, 128] on div at bounding box center [65, 125] width 59 height 10
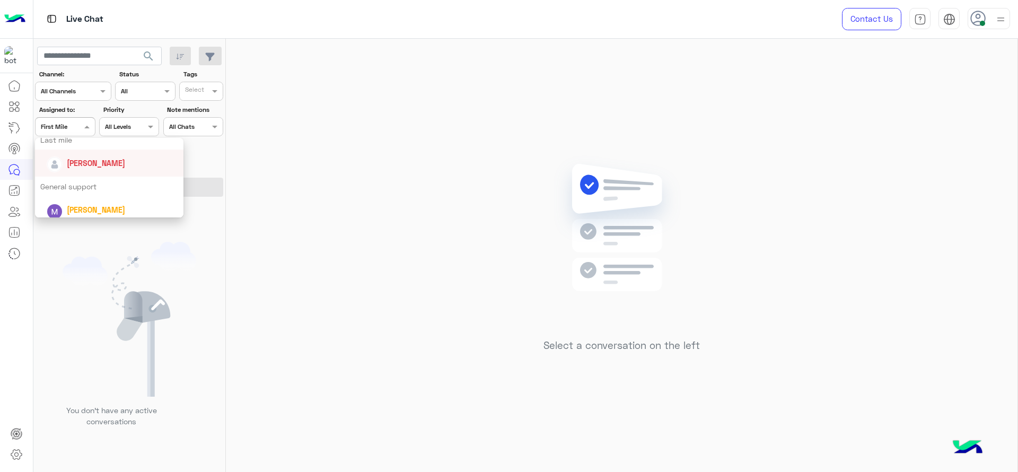
scroll to position [186, 0]
click at [75, 164] on div "General support" at bounding box center [109, 157] width 148 height 20
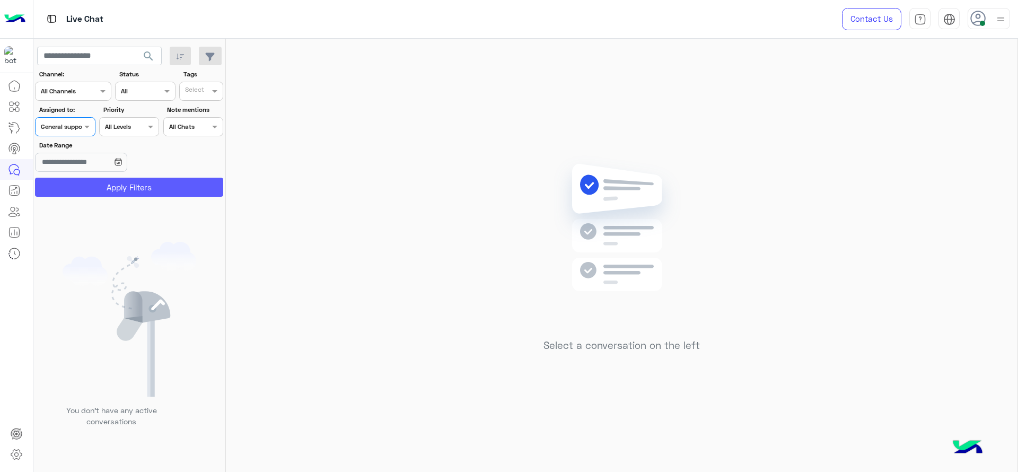
click at [82, 181] on button "Apply Filters" at bounding box center [129, 187] width 188 height 19
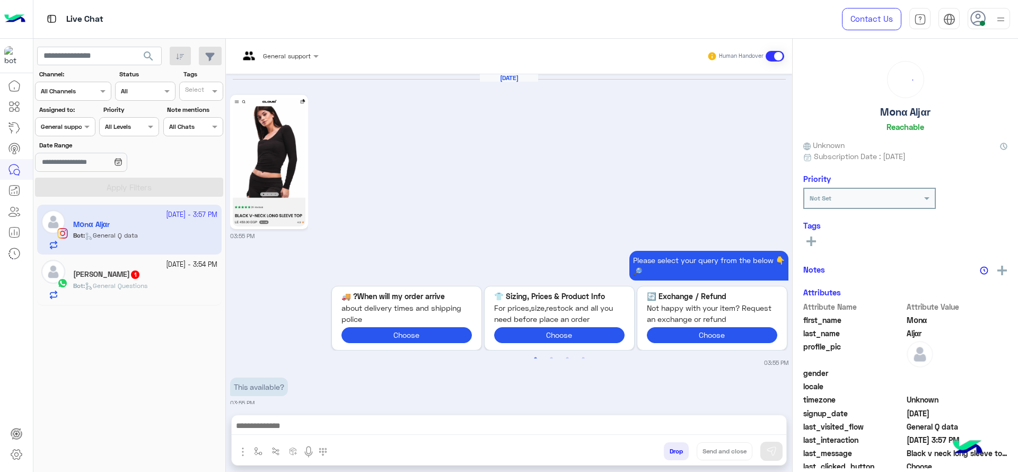
scroll to position [642, 0]
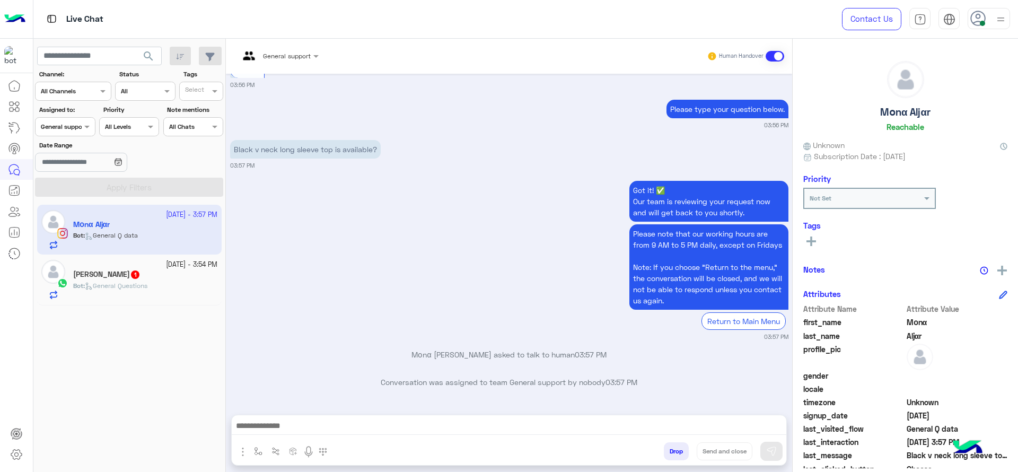
click at [130, 261] on div "13 October - 3:54 PM" at bounding box center [145, 265] width 144 height 10
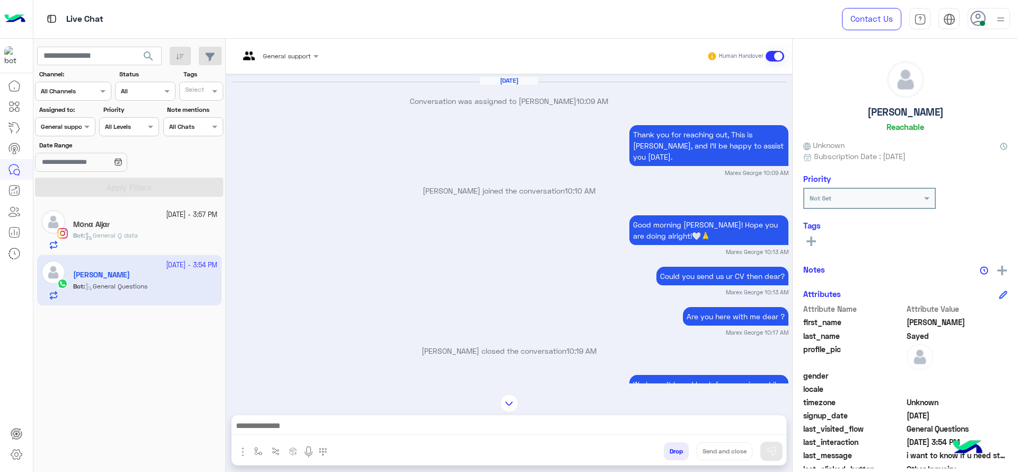
scroll to position [796, 0]
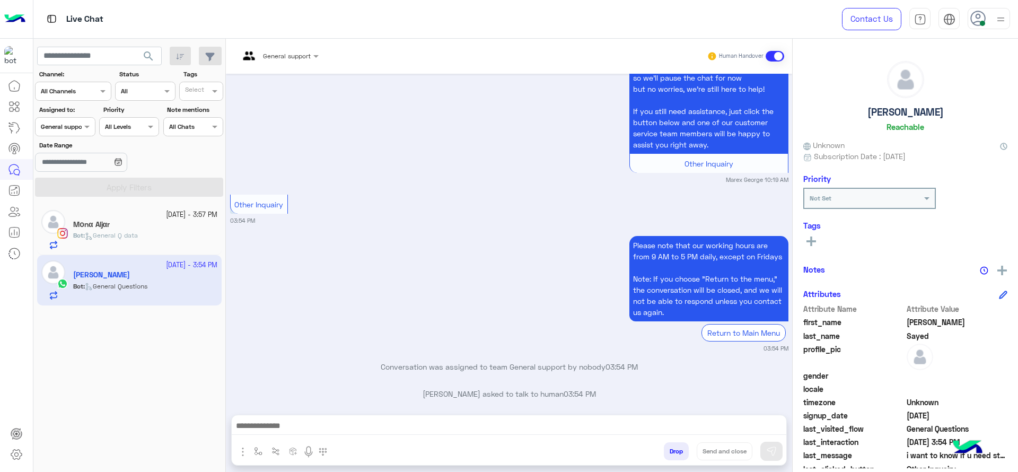
click at [61, 126] on input "text" at bounding box center [53, 126] width 24 height 10
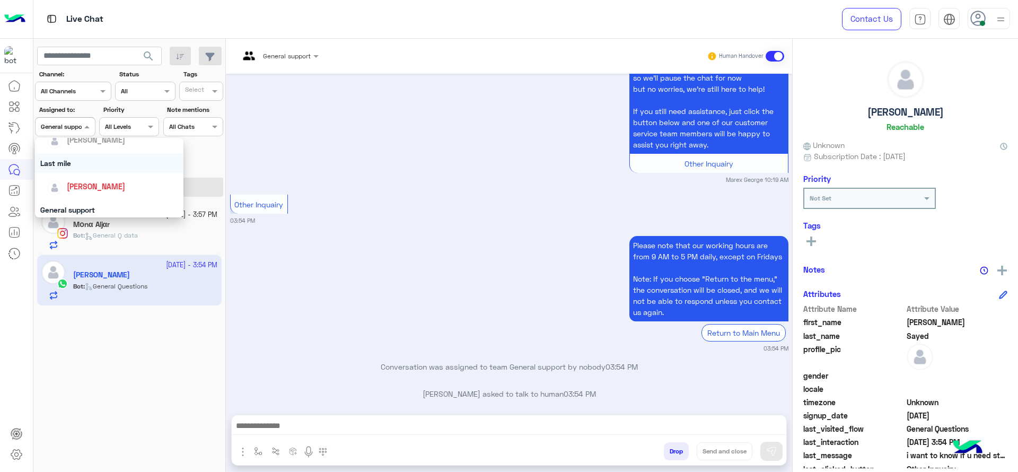
scroll to position [133, 0]
click at [89, 186] on span "[PERSON_NAME]" at bounding box center [96, 185] width 58 height 9
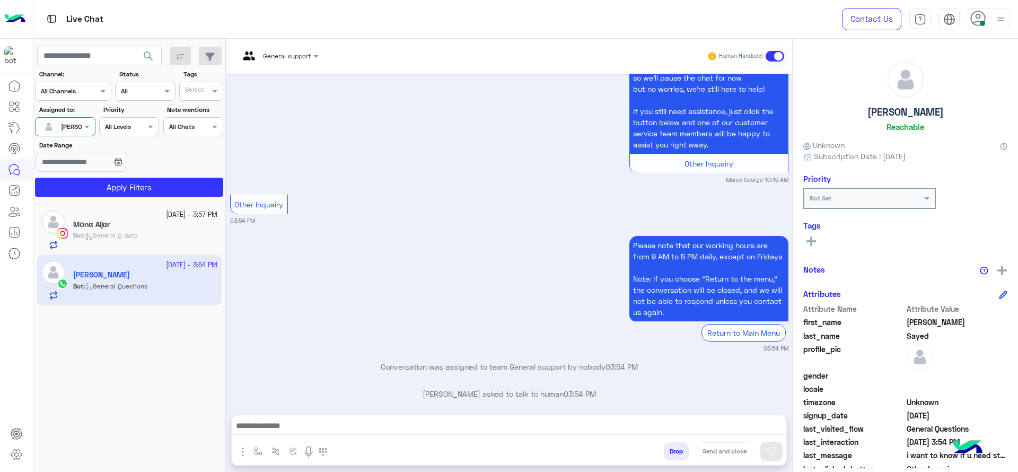
click at [89, 186] on button "Apply Filters" at bounding box center [129, 187] width 188 height 19
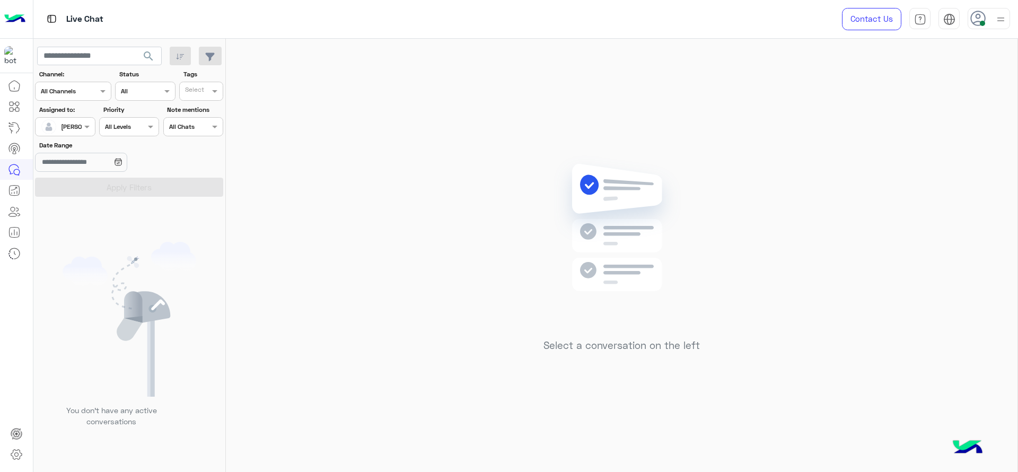
click at [68, 132] on div "[PERSON_NAME]" at bounding box center [61, 126] width 40 height 21
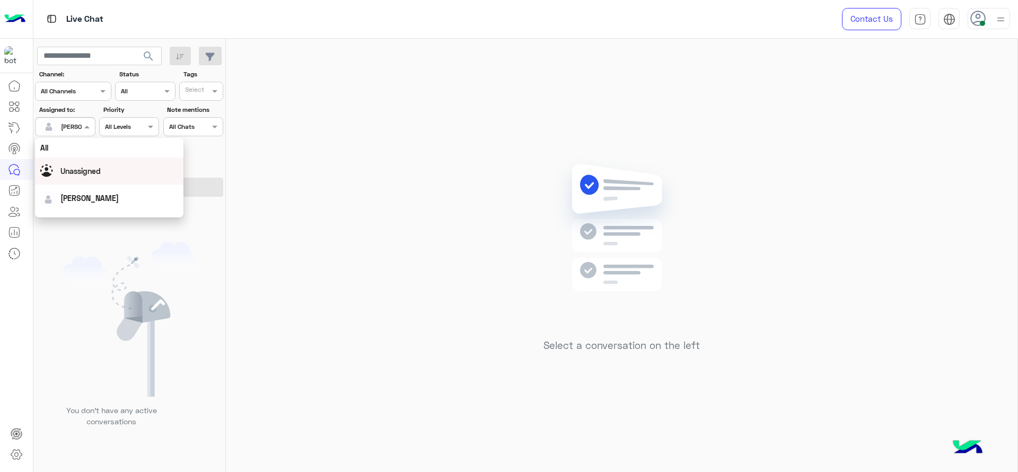
click at [92, 126] on span at bounding box center [88, 126] width 13 height 11
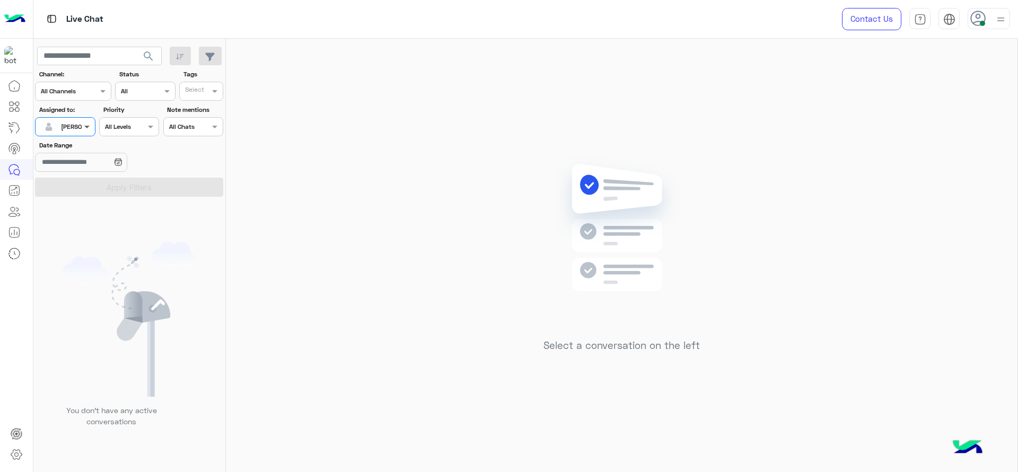
click at [92, 126] on span at bounding box center [88, 126] width 13 height 11
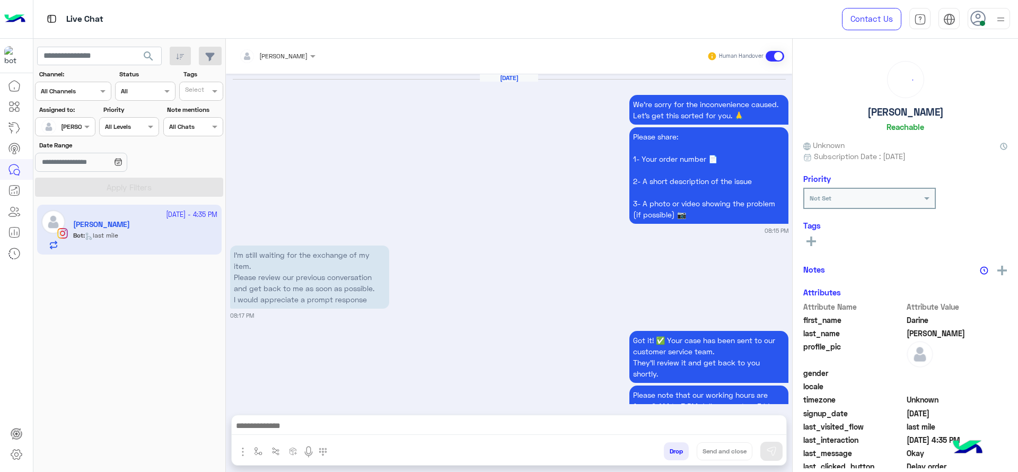
scroll to position [1099, 0]
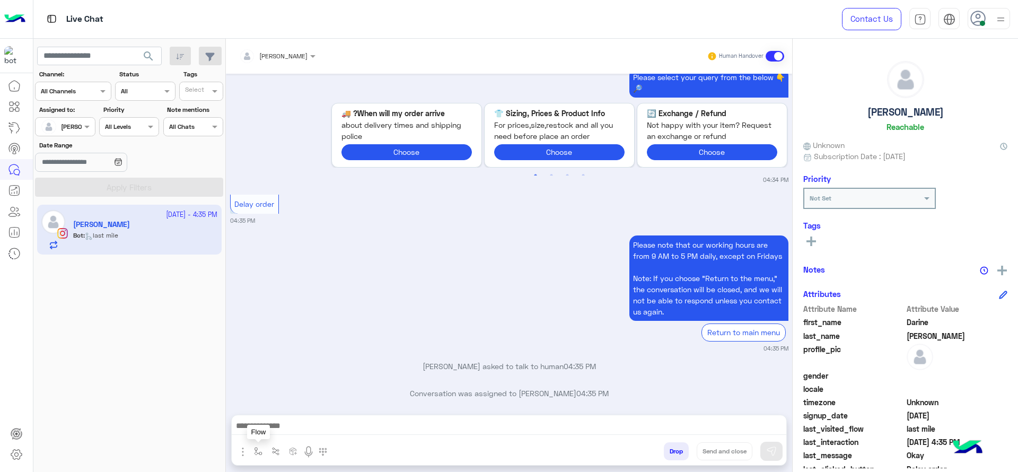
click at [255, 448] on img "button" at bounding box center [258, 451] width 8 height 8
click at [268, 431] on div "enter flow name" at bounding box center [279, 428] width 49 height 10
type input "*"
click at [281, 381] on div "J Greeting" at bounding box center [289, 388] width 78 height 21
type textarea "**********"
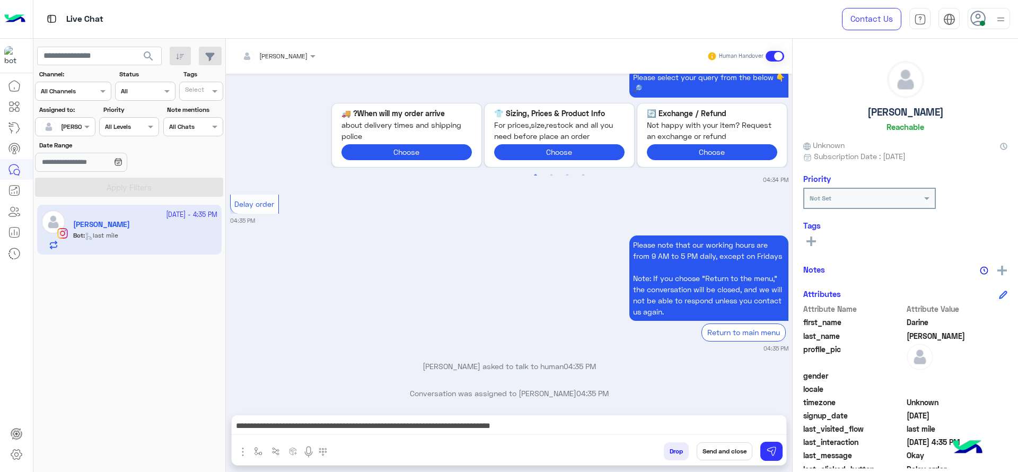
click at [418, 299] on div "Please note that our working hours are from 9 AM to 5 PM daily, except on Frida…" at bounding box center [509, 293] width 558 height 120
click at [468, 437] on div "**********" at bounding box center [509, 428] width 554 height 27
click at [468, 427] on textarea "**********" at bounding box center [509, 427] width 554 height 16
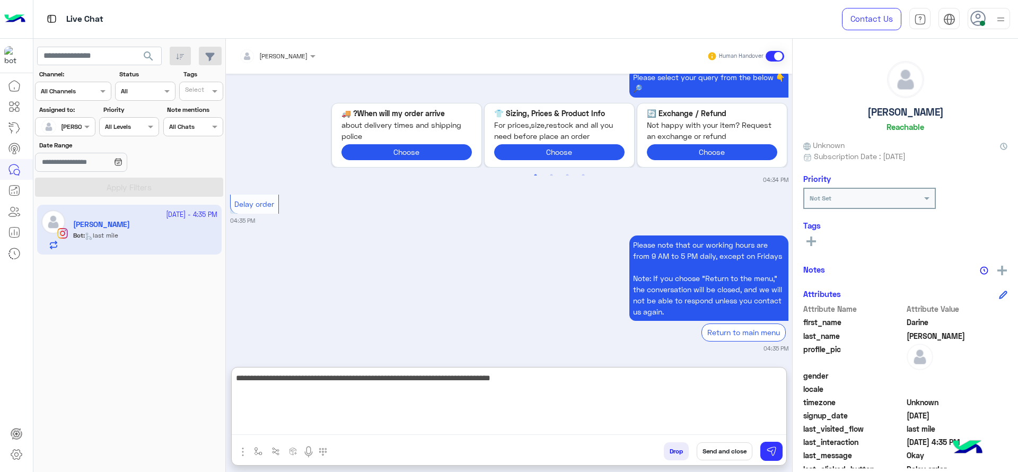
scroll to position [1105, 0]
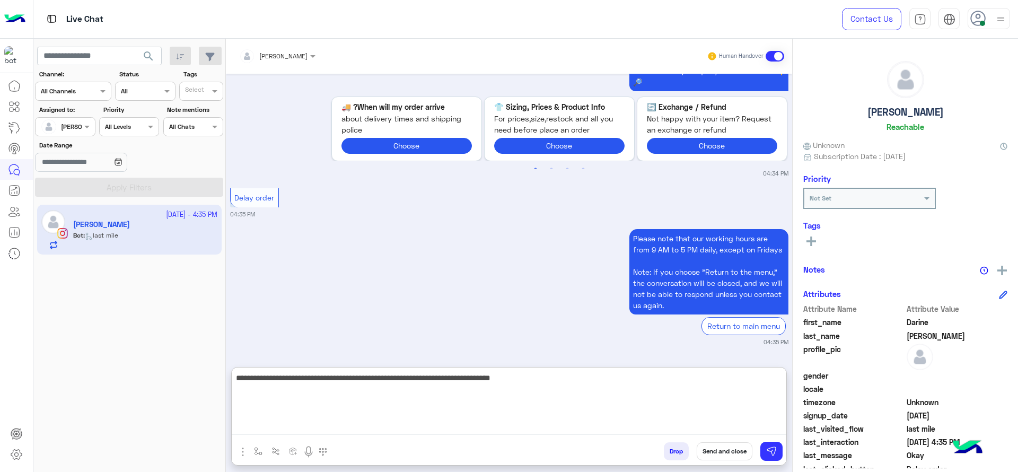
click at [468, 427] on textarea "**********" at bounding box center [509, 403] width 554 height 64
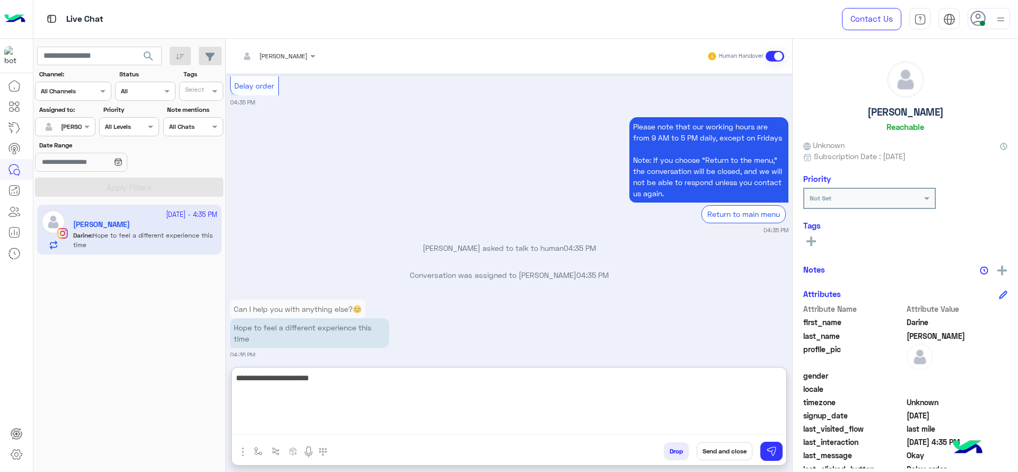
scroll to position [1257, 0]
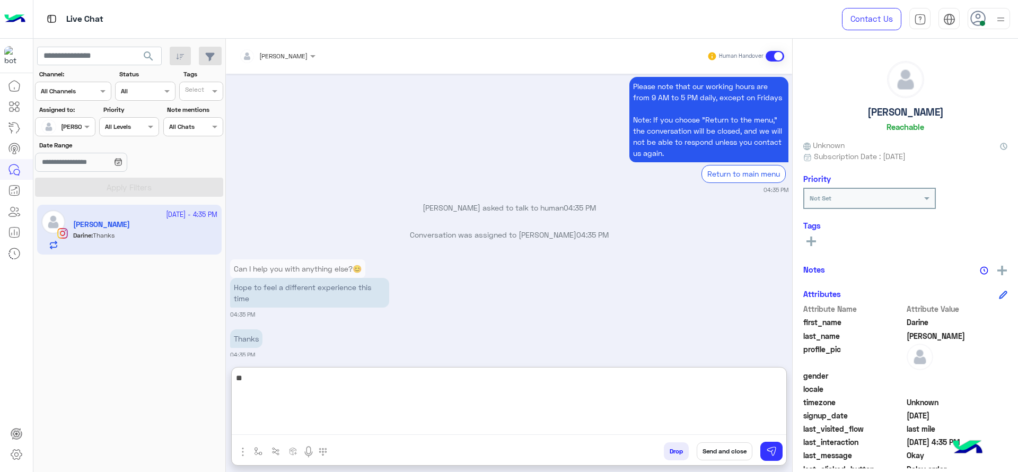
type textarea "*"
paste textarea "**********"
type textarea "**********"
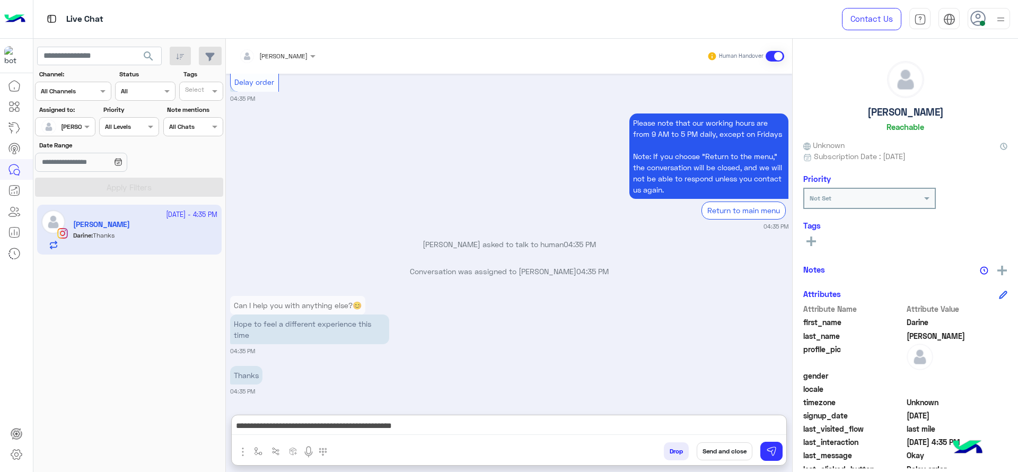
click at [719, 451] on button "Send and close" at bounding box center [724, 451] width 56 height 18
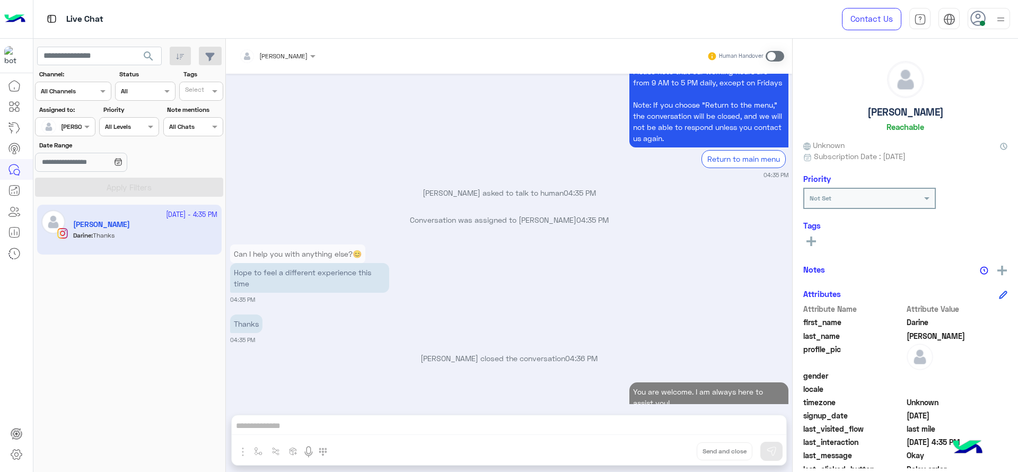
scroll to position [1300, 0]
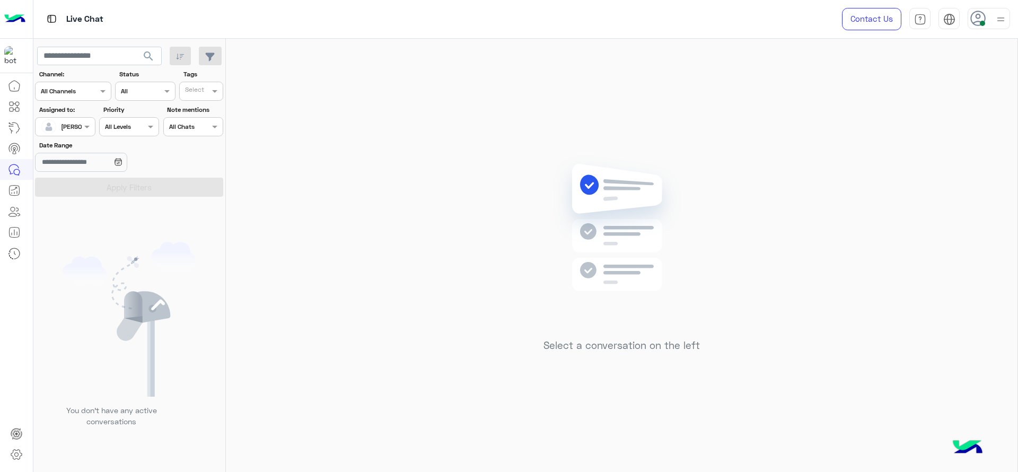
click at [982, 23] on span at bounding box center [981, 23] width 5 height 5
click at [990, 154] on label "Offline" at bounding box center [944, 150] width 116 height 19
